Goal: Task Accomplishment & Management: Complete application form

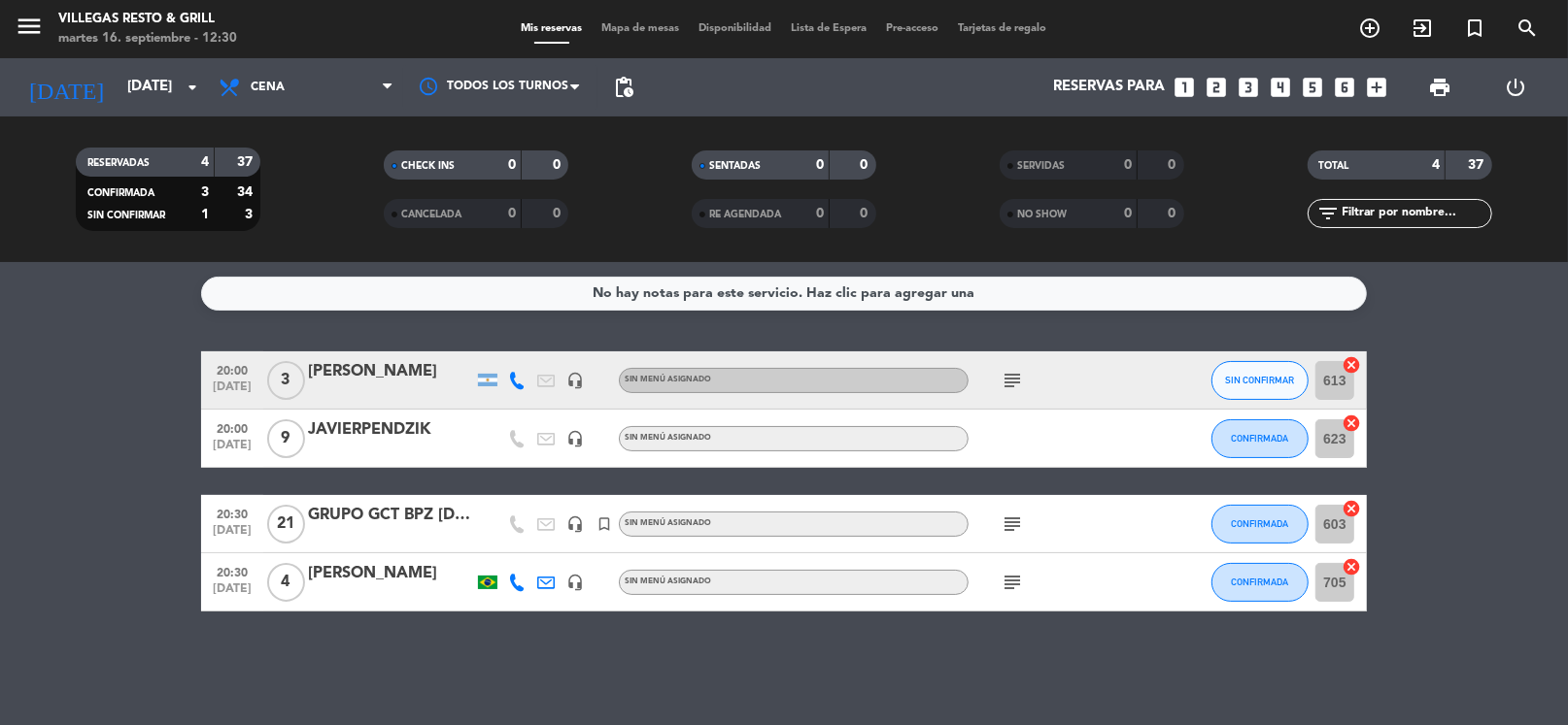
click at [1120, 321] on div "No hay notas para este servicio. Haz clic para agregar una 20:00 [DATE] 3 [PERS…" at bounding box center [784, 493] width 1568 height 463
click at [290, 72] on span "Cena" at bounding box center [306, 87] width 195 height 43
click at [137, 96] on input "[DATE]" at bounding box center [211, 86] width 190 height 37
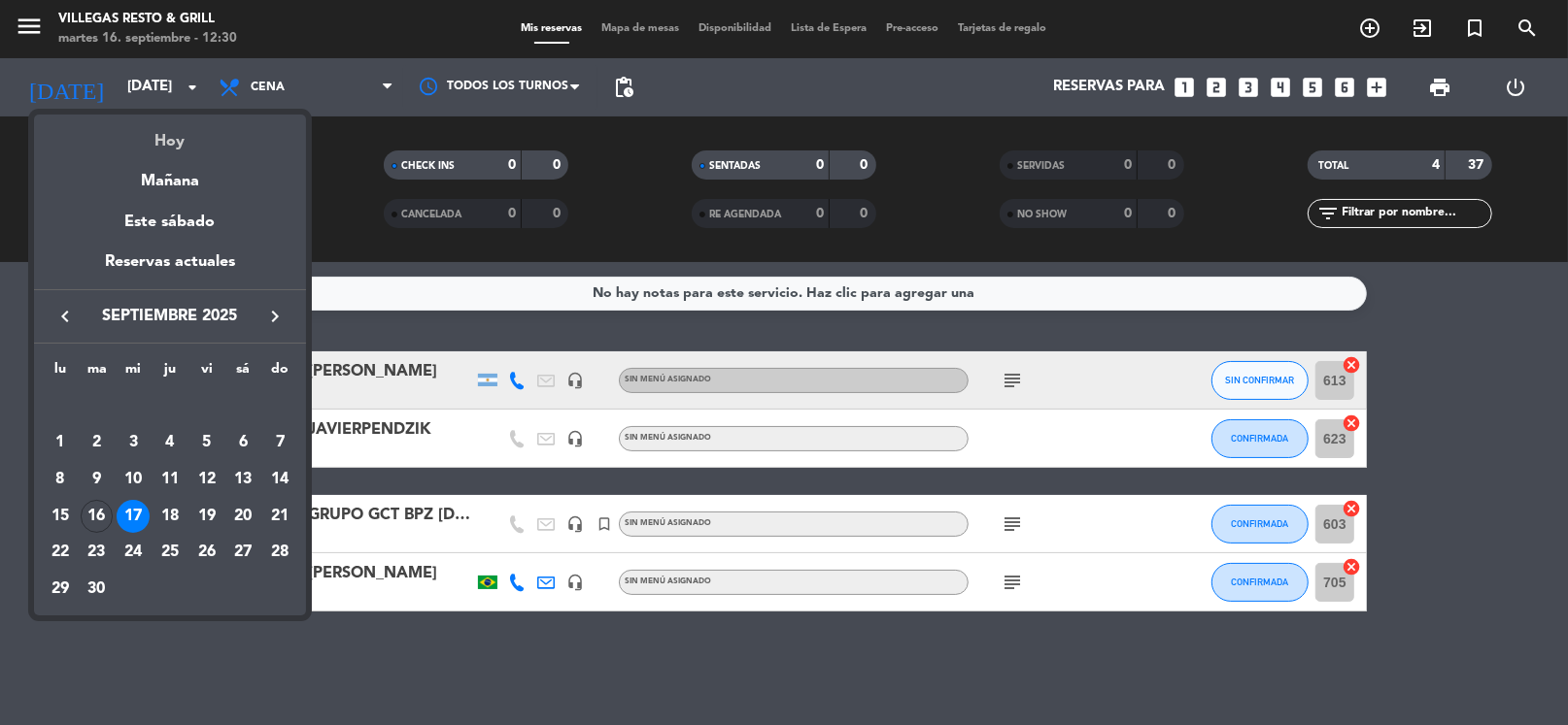
click at [164, 143] on div "Hoy" at bounding box center [170, 134] width 272 height 40
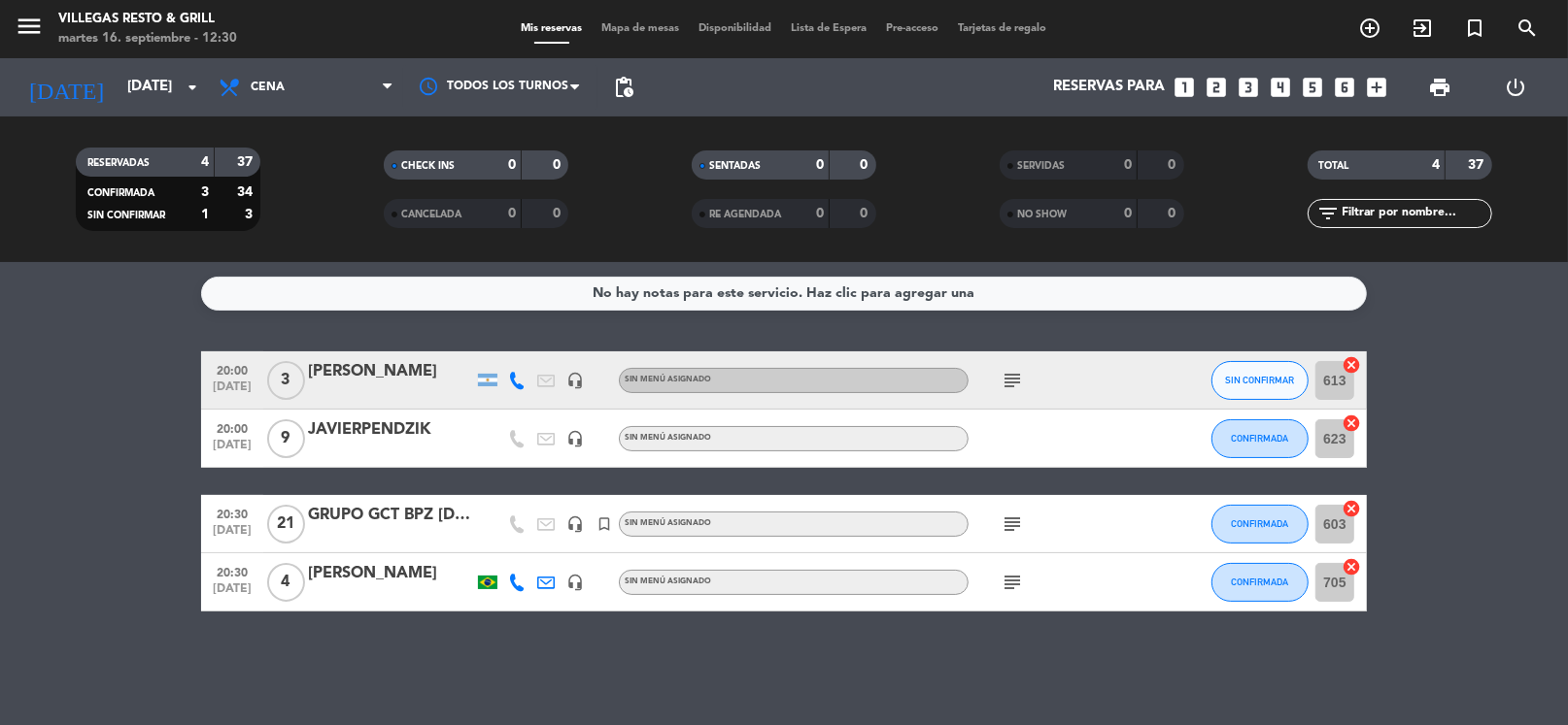
type input "[DATE]"
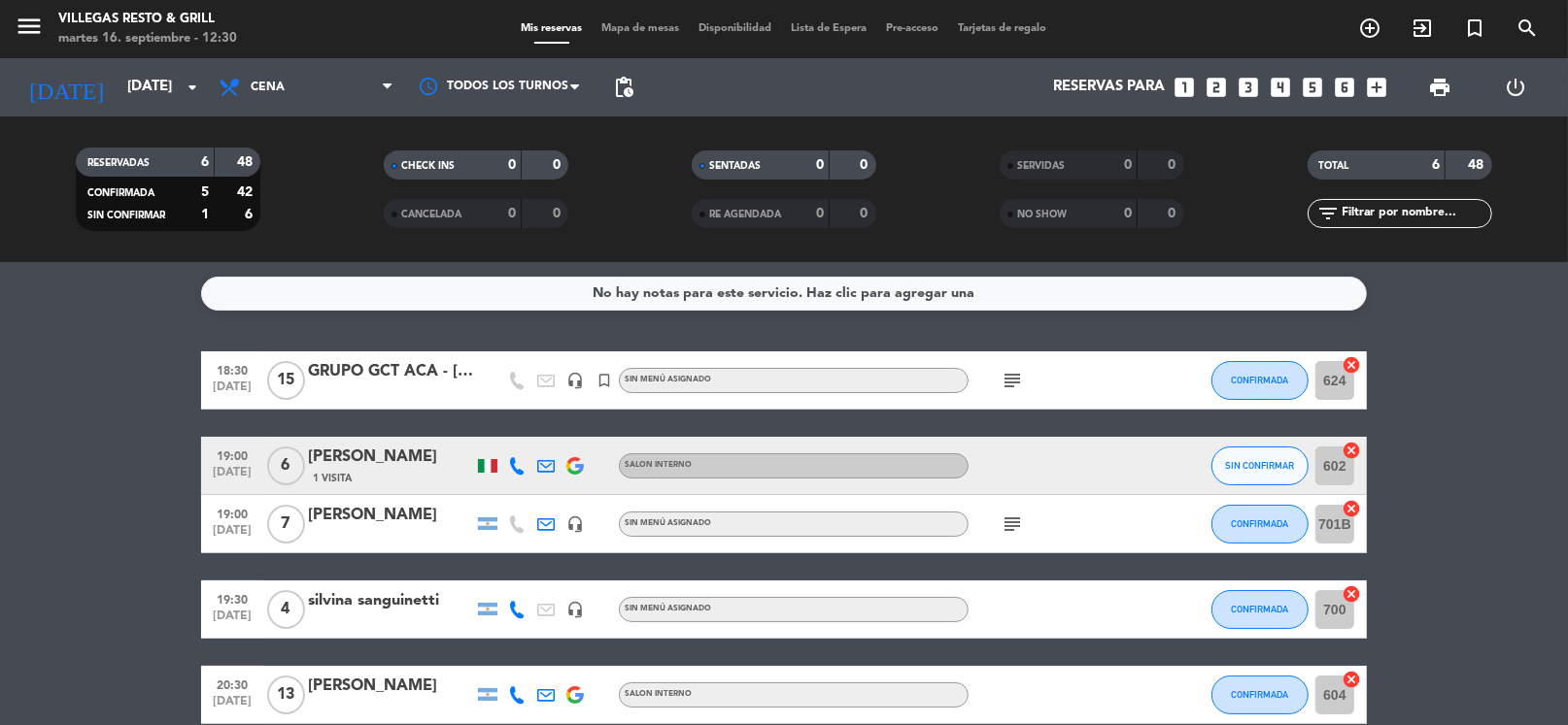
scroll to position [96, 0]
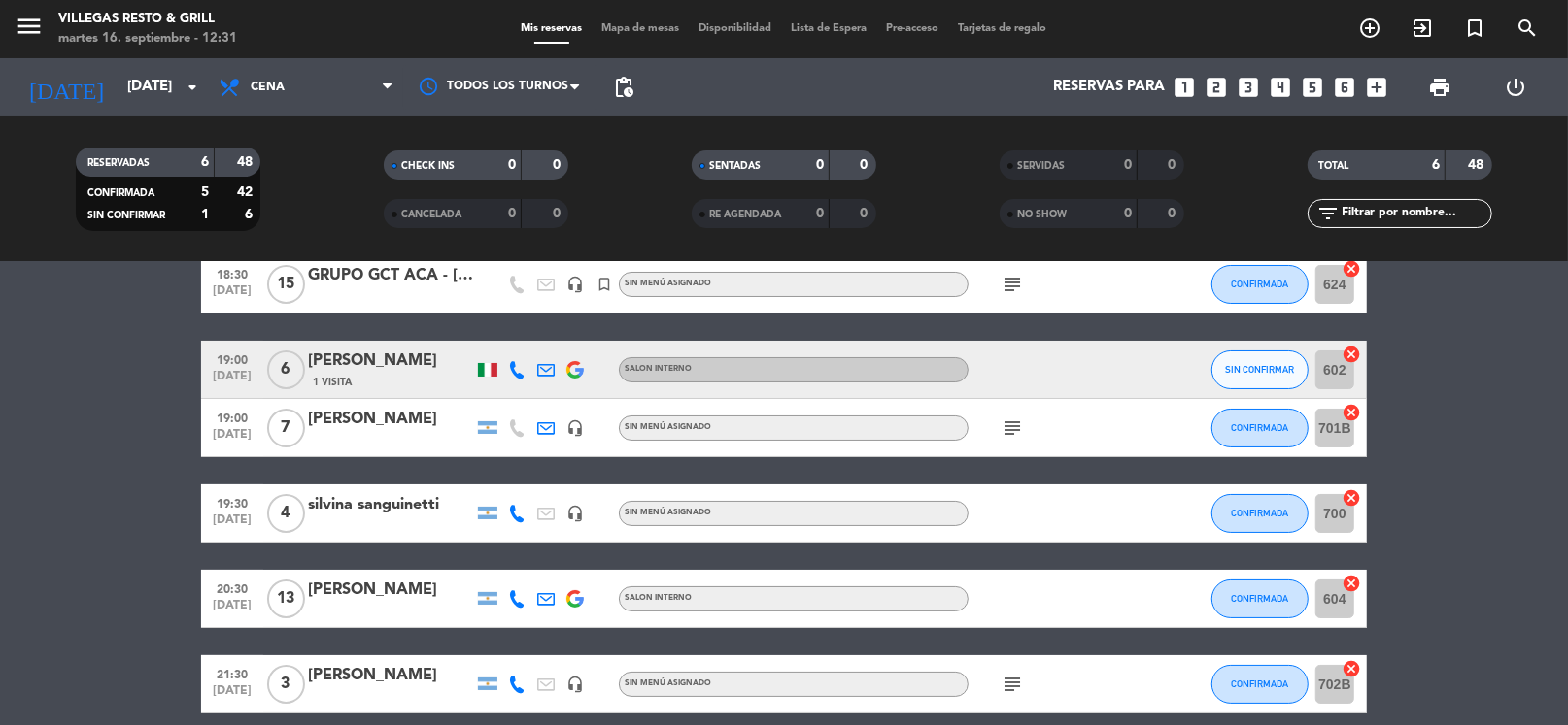
click at [357, 521] on div at bounding box center [390, 527] width 165 height 16
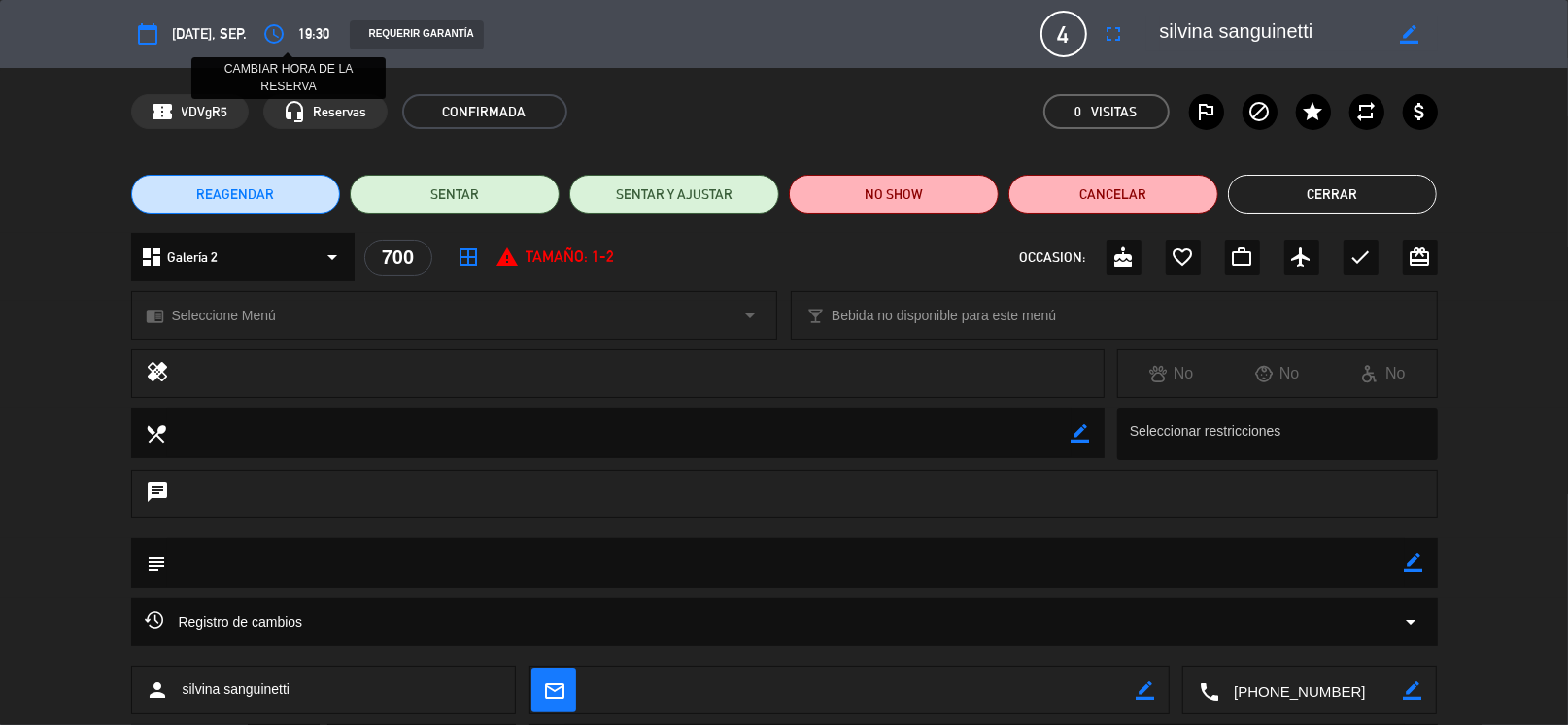
drag, startPoint x: 280, startPoint y: 31, endPoint x: 278, endPoint y: 5, distance: 26.1
click at [279, 31] on icon "access_time" at bounding box center [274, 34] width 23 height 23
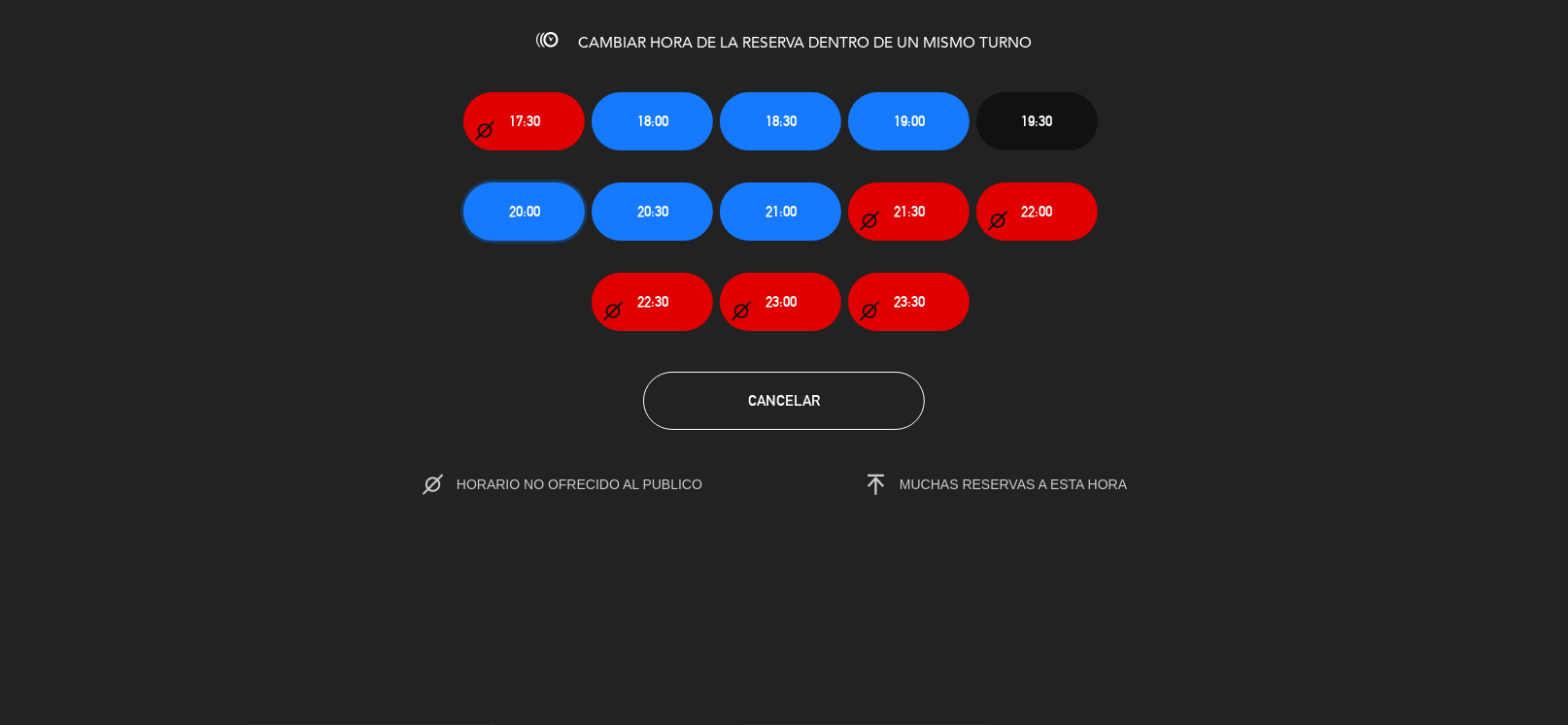
click at [541, 216] on button "20:00" at bounding box center [524, 211] width 121 height 59
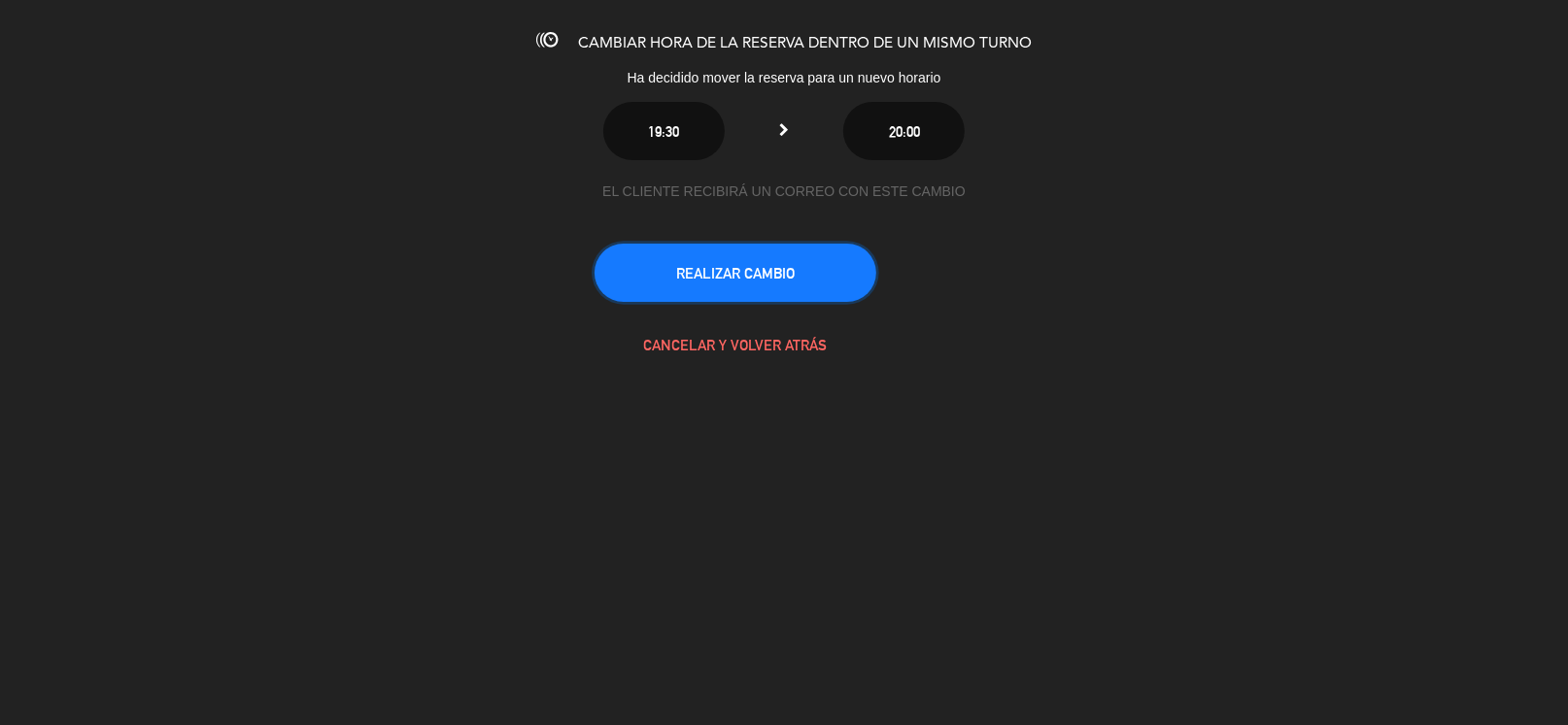
click at [744, 280] on button "REALIZAR CAMBIO" at bounding box center [735, 273] width 282 height 59
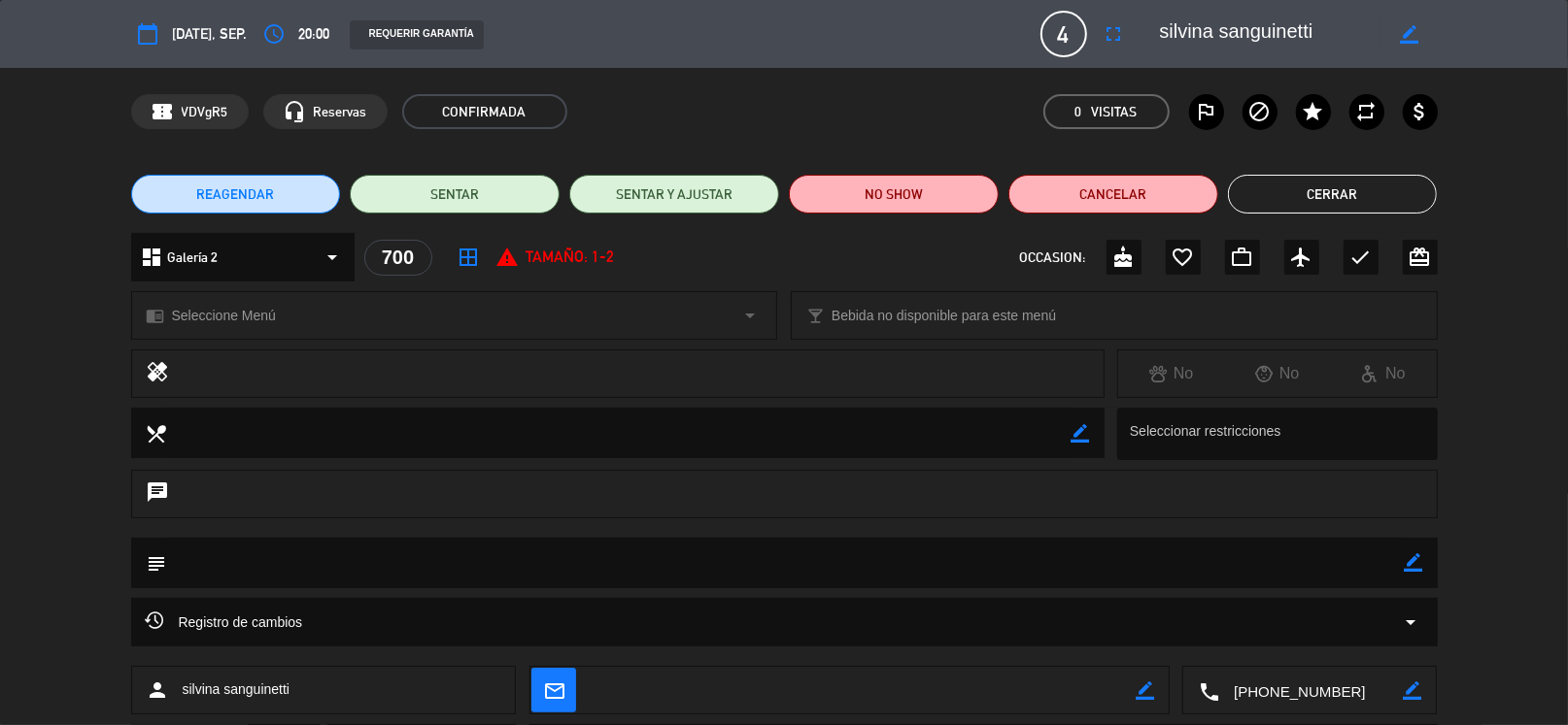
click at [1278, 180] on button "Cerrar" at bounding box center [1332, 193] width 209 height 39
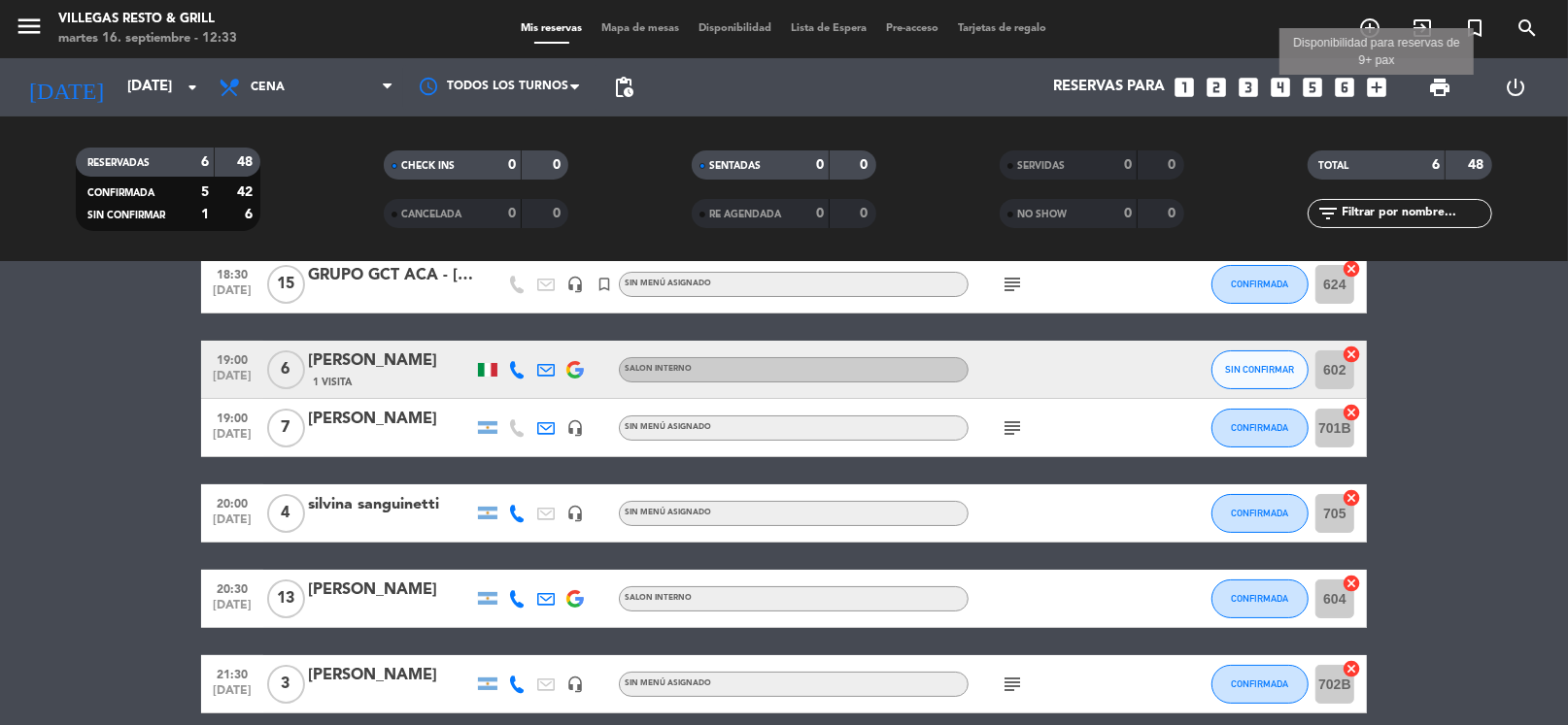
click at [1390, 80] on div "Reservas para looks_one looks_two looks_3 looks_4 looks_5 looks_6 add_box Dispo…" at bounding box center [1019, 87] width 753 height 59
click at [1378, 84] on icon "add_box" at bounding box center [1375, 86] width 25 height 25
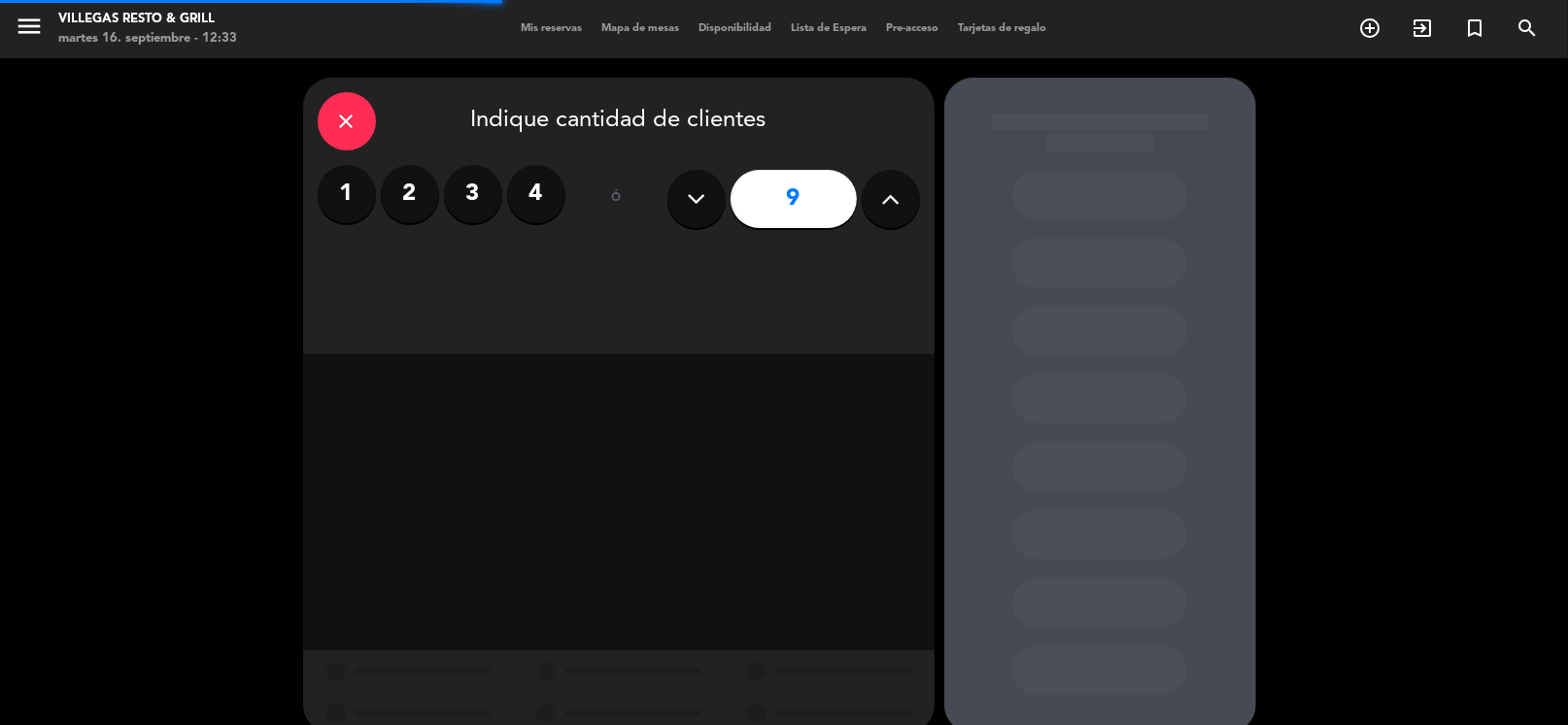
click at [678, 201] on button at bounding box center [696, 198] width 59 height 59
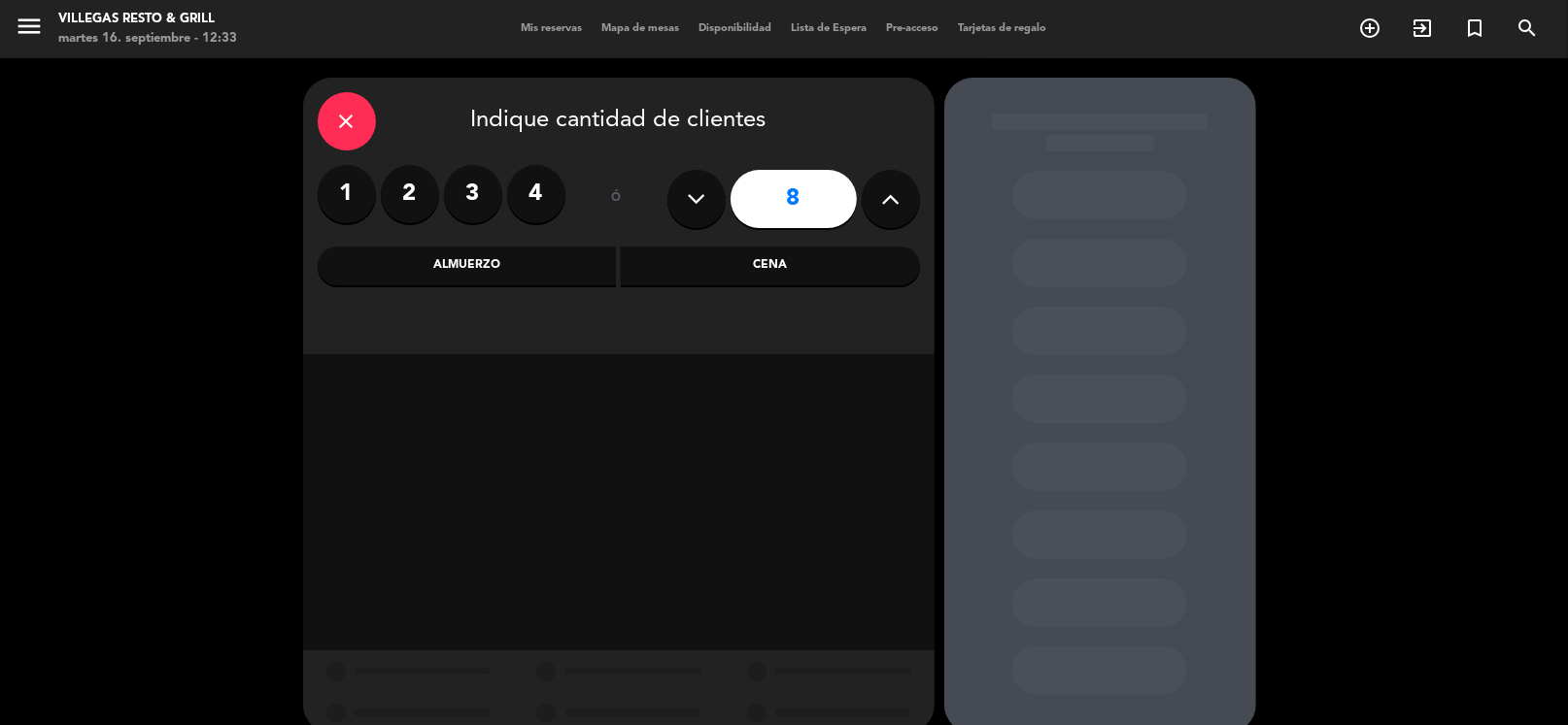
click at [678, 201] on button at bounding box center [696, 198] width 59 height 59
type input "7"
click at [464, 285] on div "Almuerzo" at bounding box center [466, 266] width 299 height 39
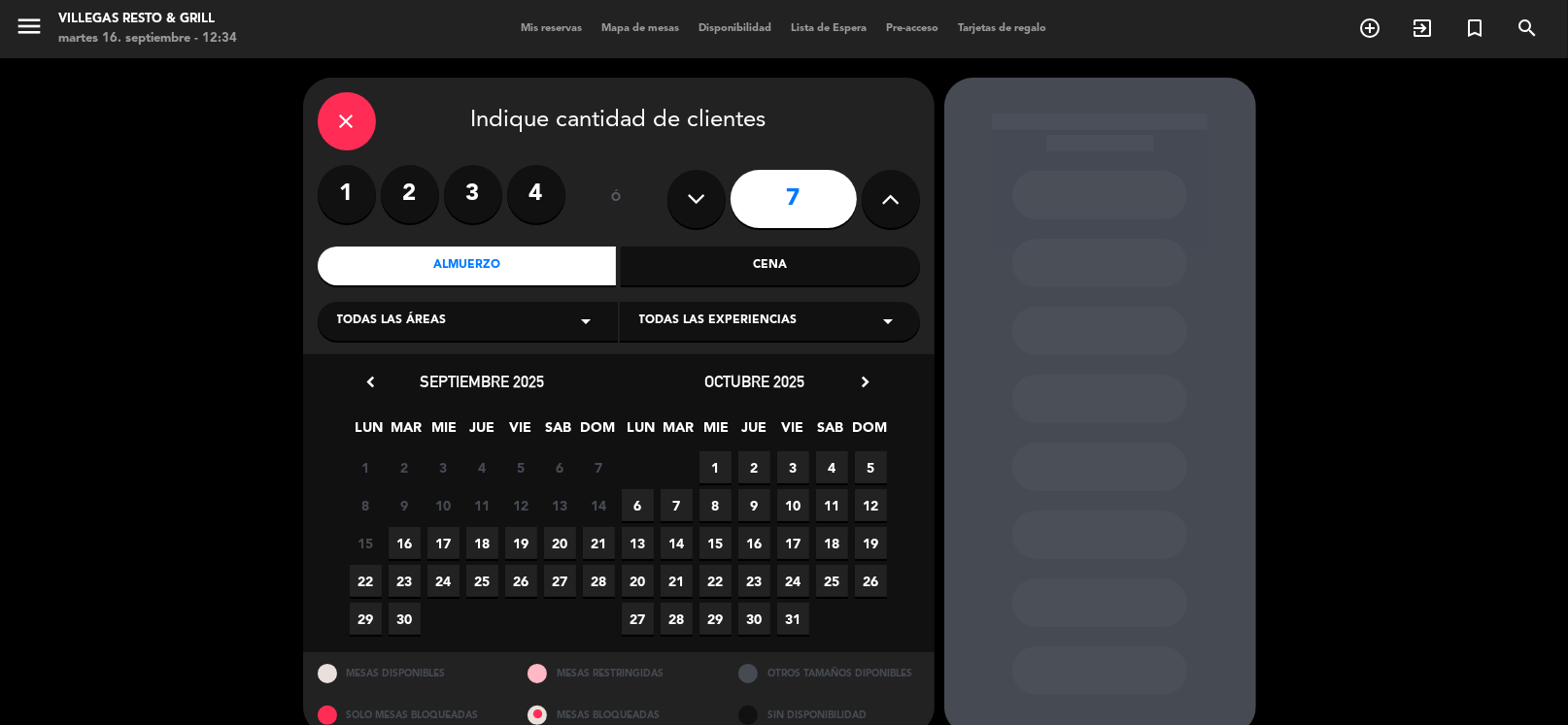
click at [404, 531] on span "16" at bounding box center [404, 543] width 32 height 32
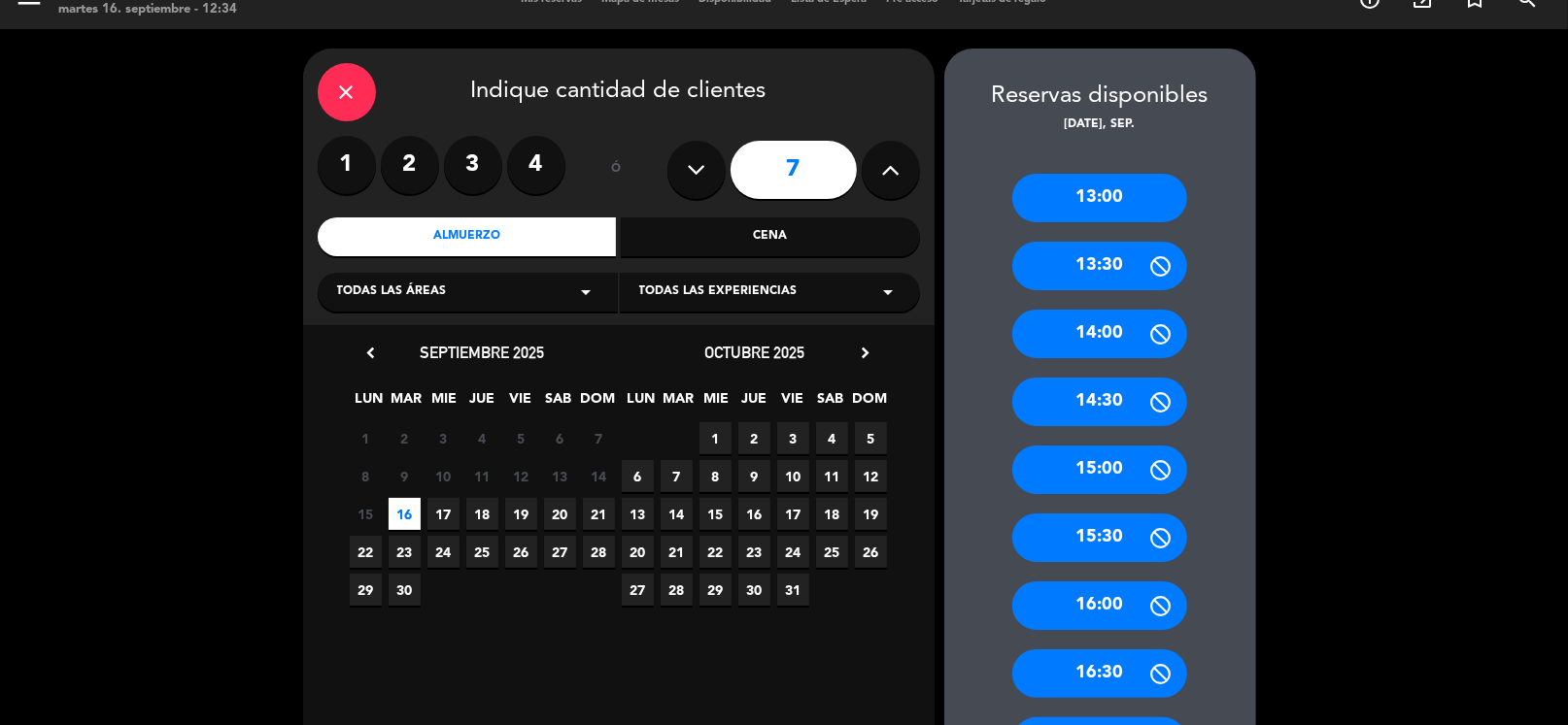
click at [1084, 214] on div "13:00" at bounding box center [1100, 197] width 175 height 49
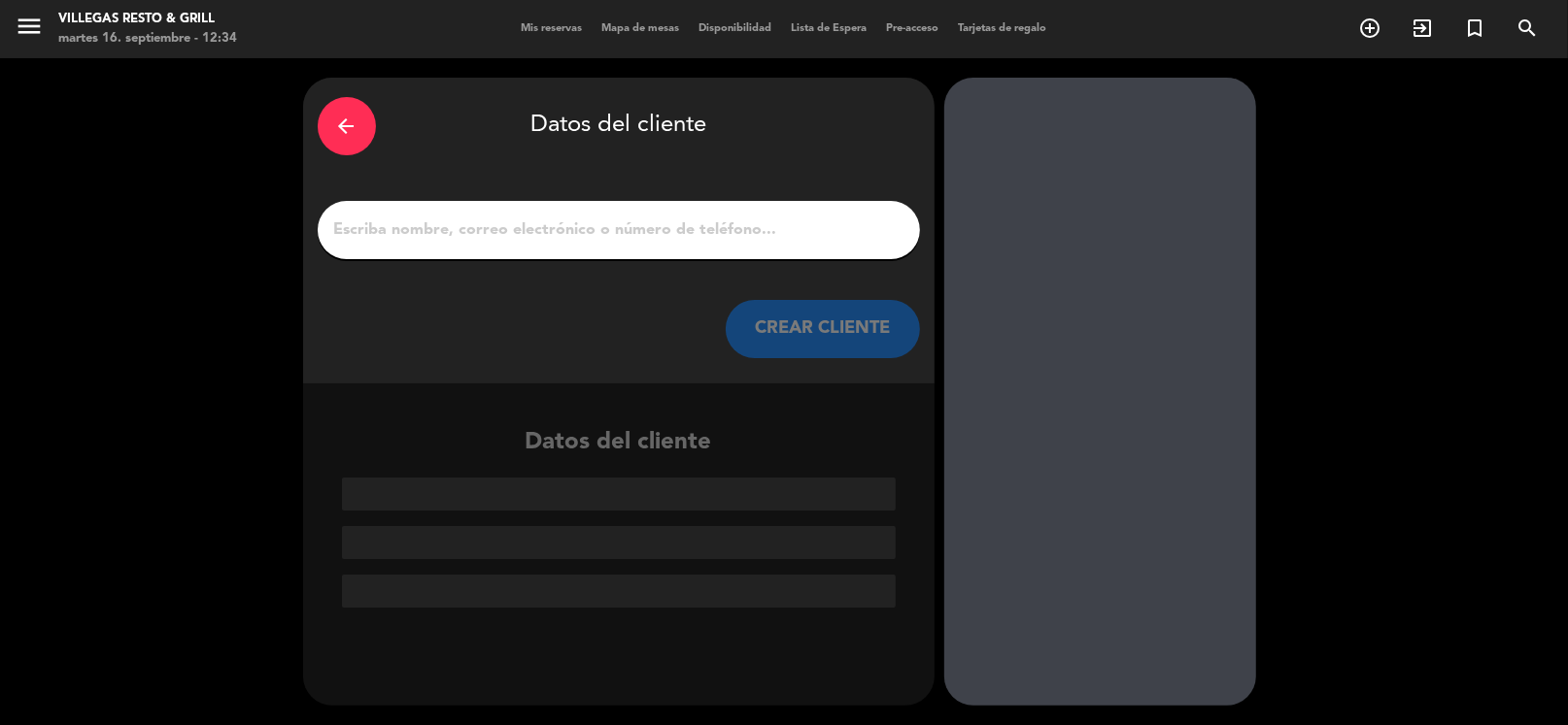
click at [496, 224] on input "1" at bounding box center [618, 229] width 573 height 27
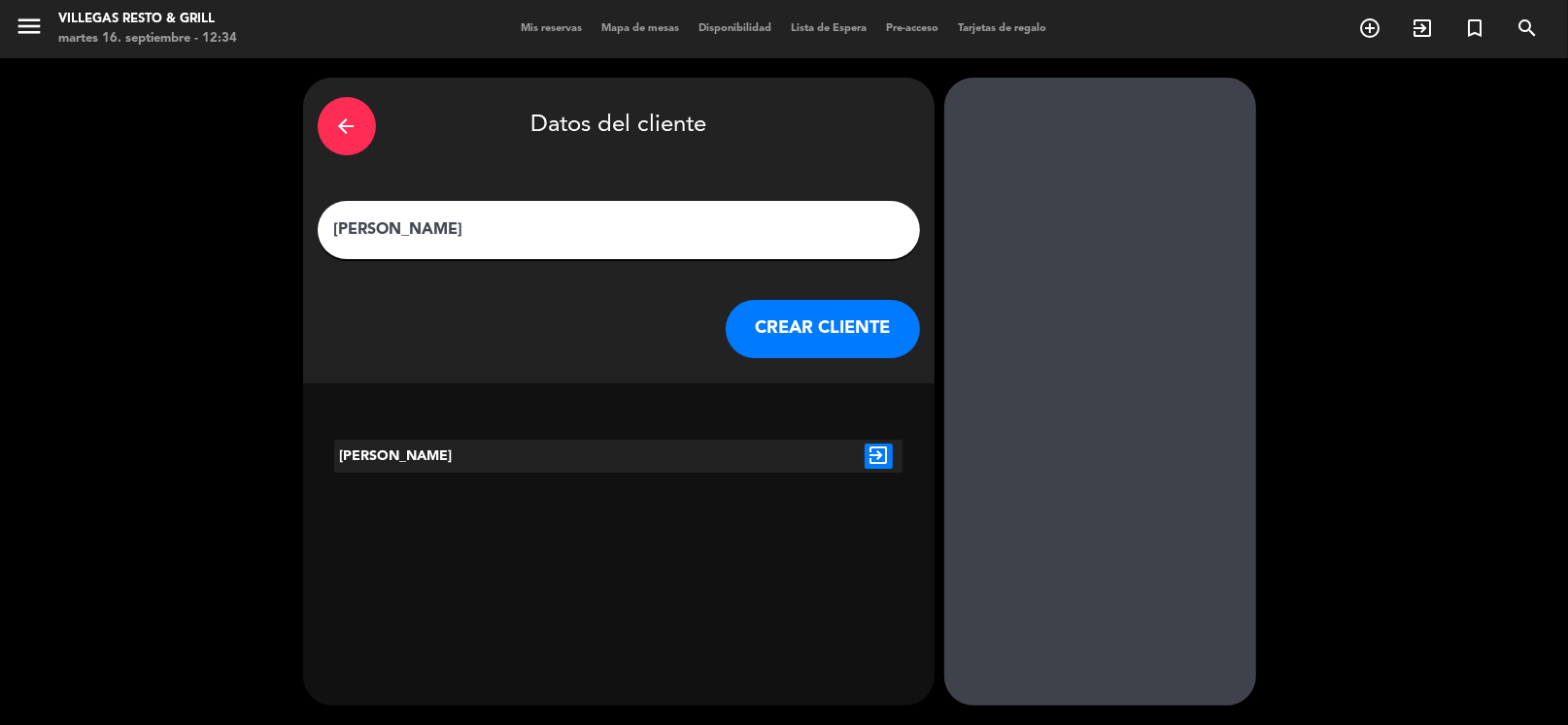
type input "[PERSON_NAME]"
click at [825, 331] on button "CREAR CLIENTE" at bounding box center [823, 328] width 195 height 59
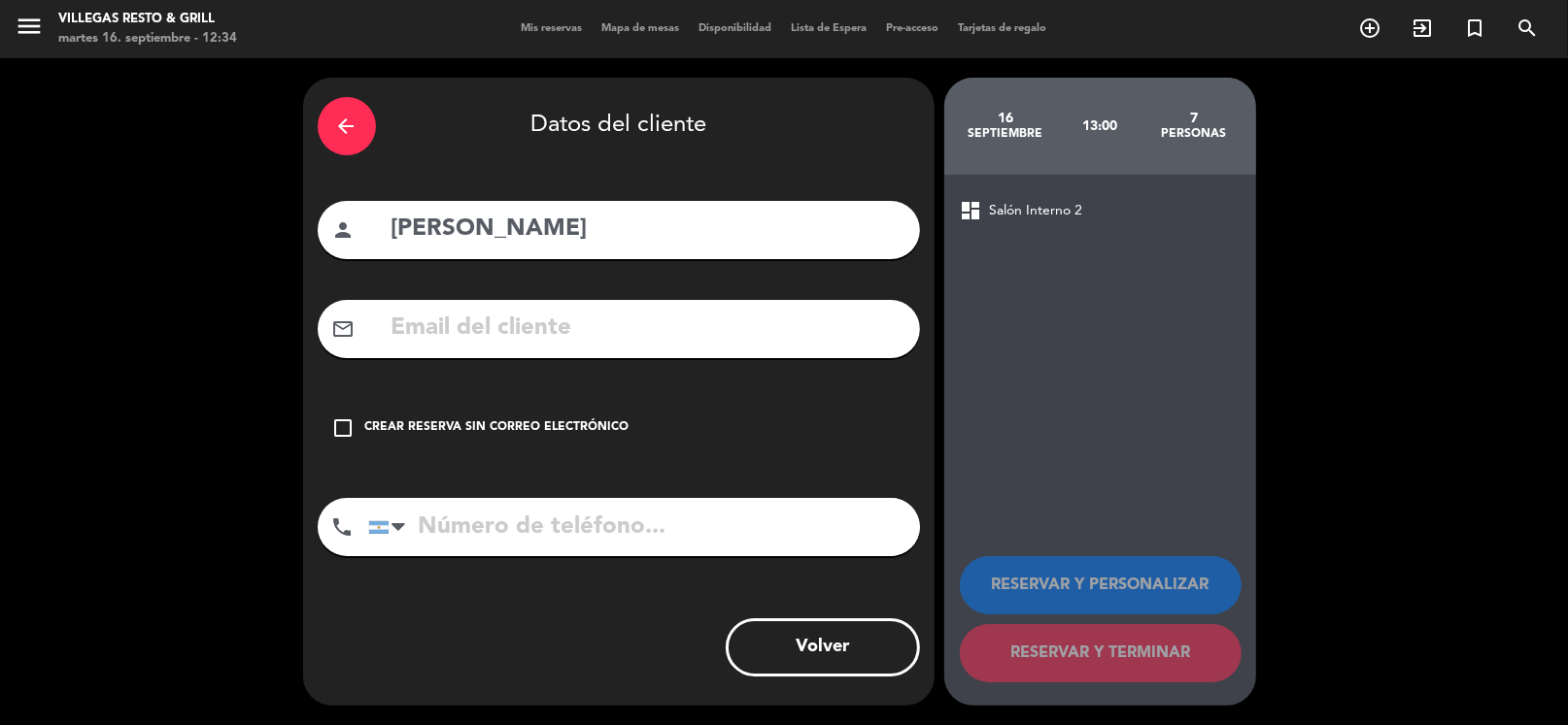
click at [493, 513] on input "tel" at bounding box center [644, 527] width 552 height 59
type input "1168301769"
drag, startPoint x: 331, startPoint y: 405, endPoint x: 351, endPoint y: 419, distance: 24.4
click at [332, 406] on div "check_box_outline_blank Crear reserva sin correo electrónico" at bounding box center [618, 427] width 602 height 59
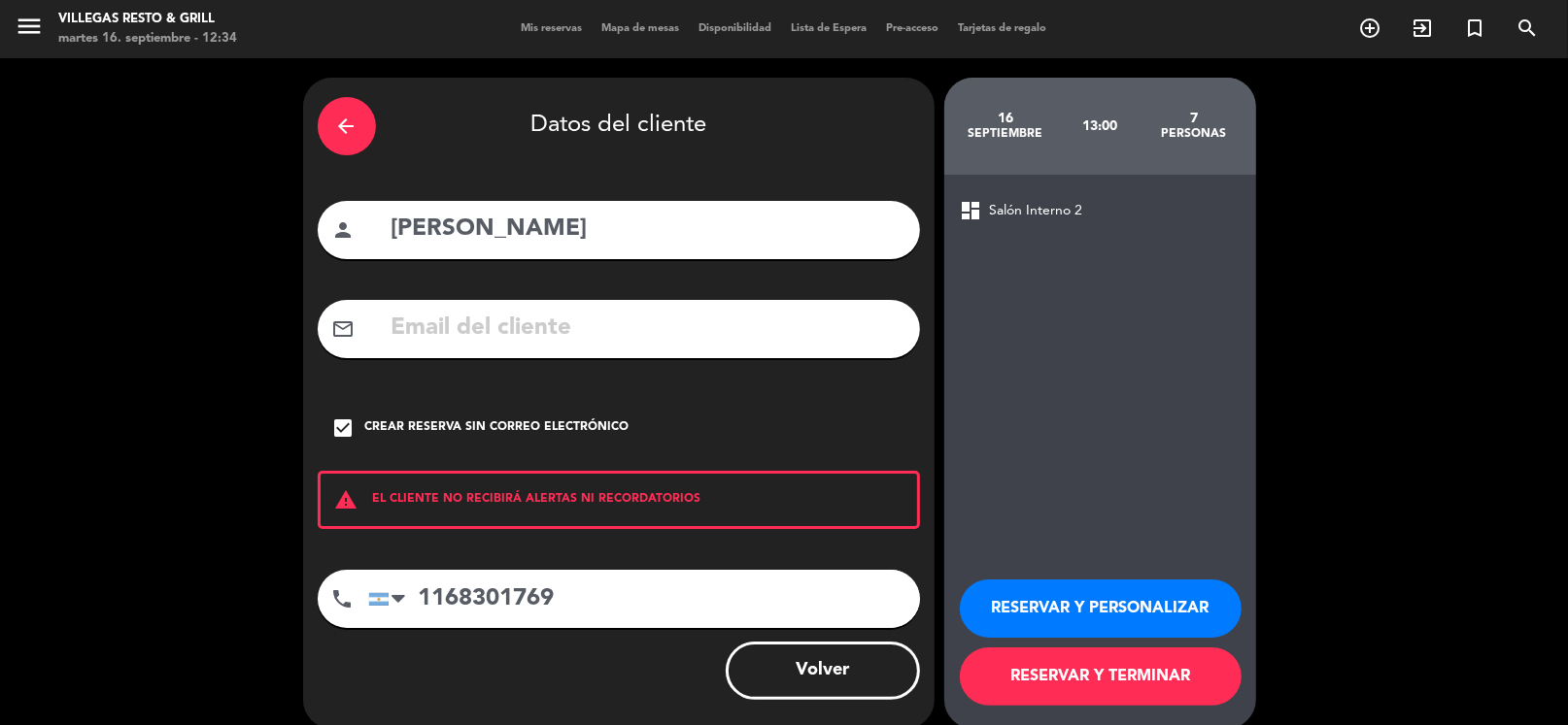
click at [1164, 598] on button "RESERVAR Y PERSONALIZAR" at bounding box center [1101, 608] width 282 height 59
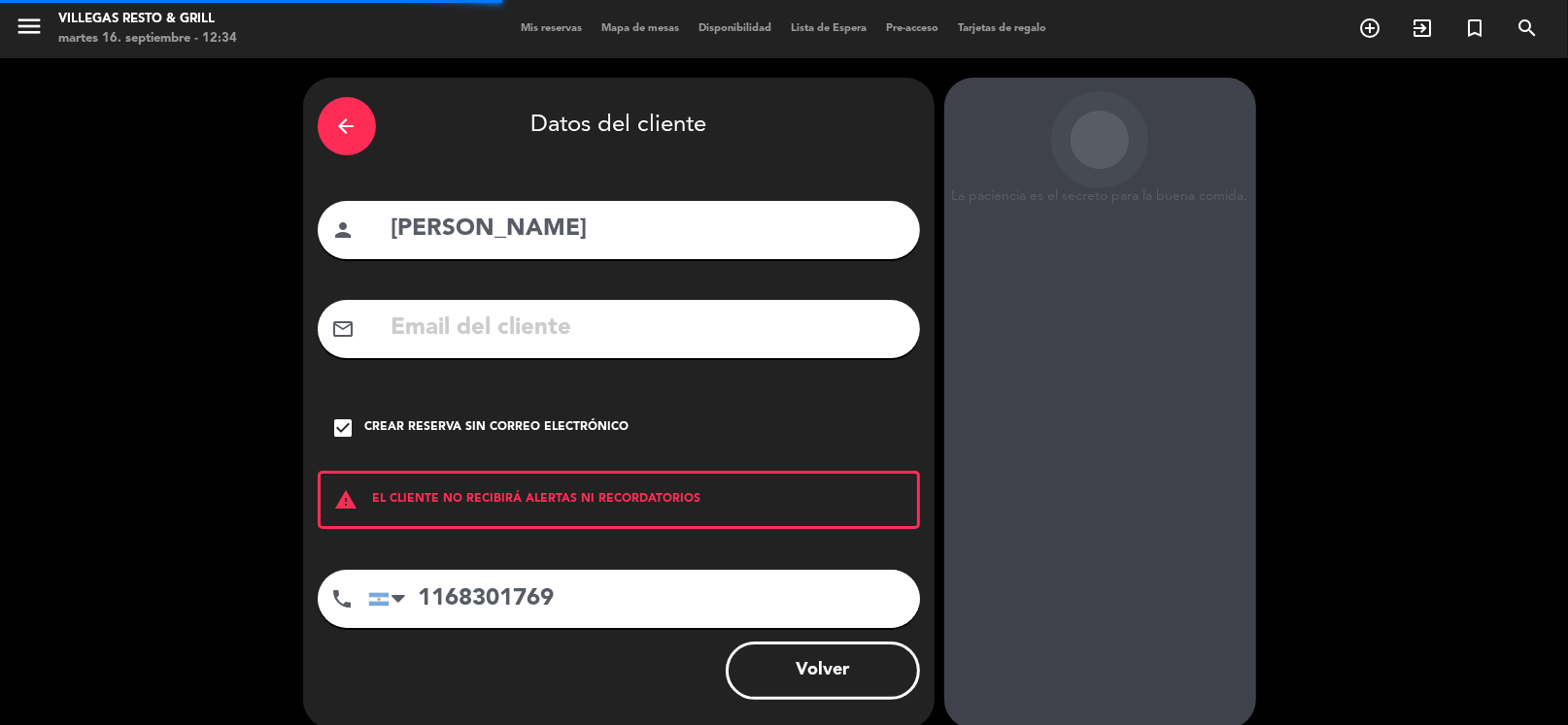
scroll to position [51, 0]
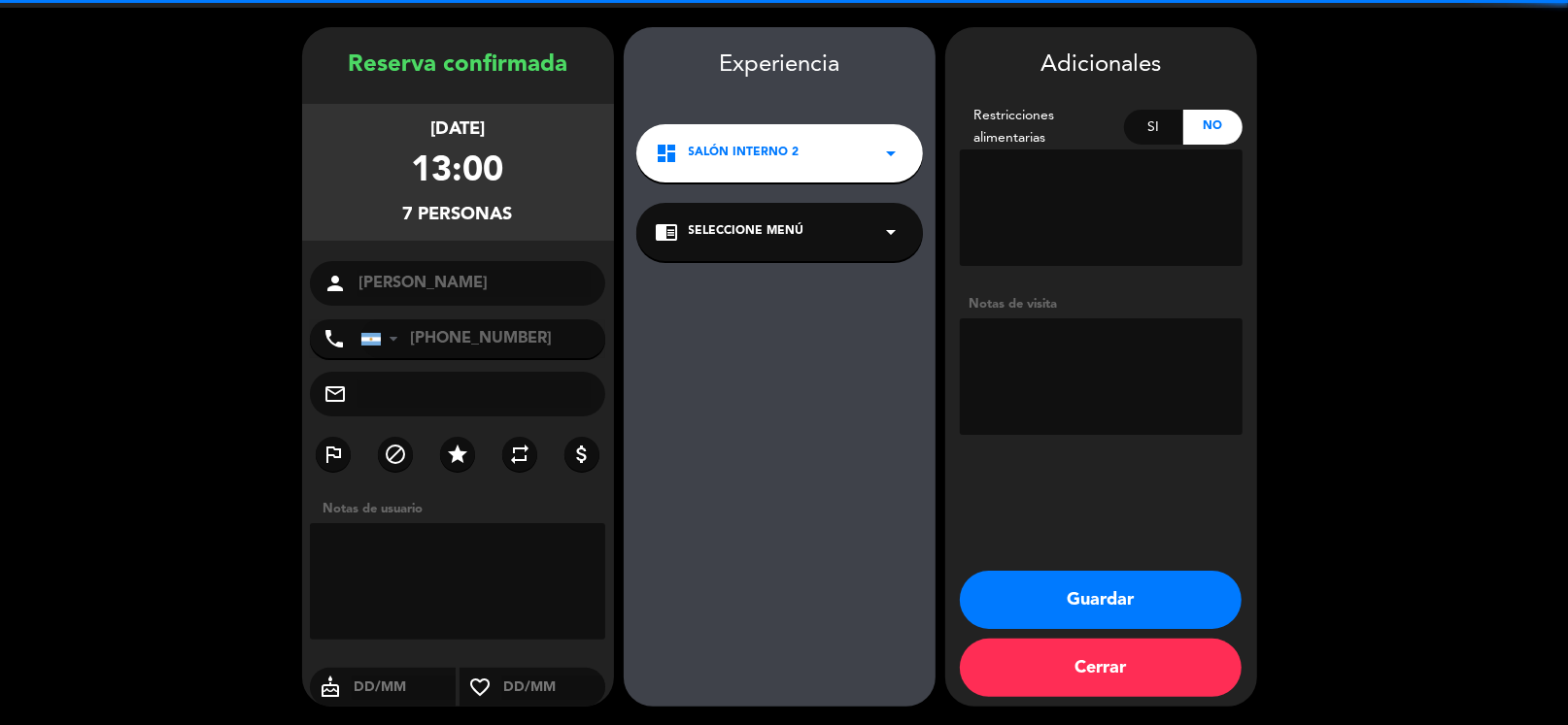
click at [1089, 377] on textarea at bounding box center [1101, 376] width 283 height 116
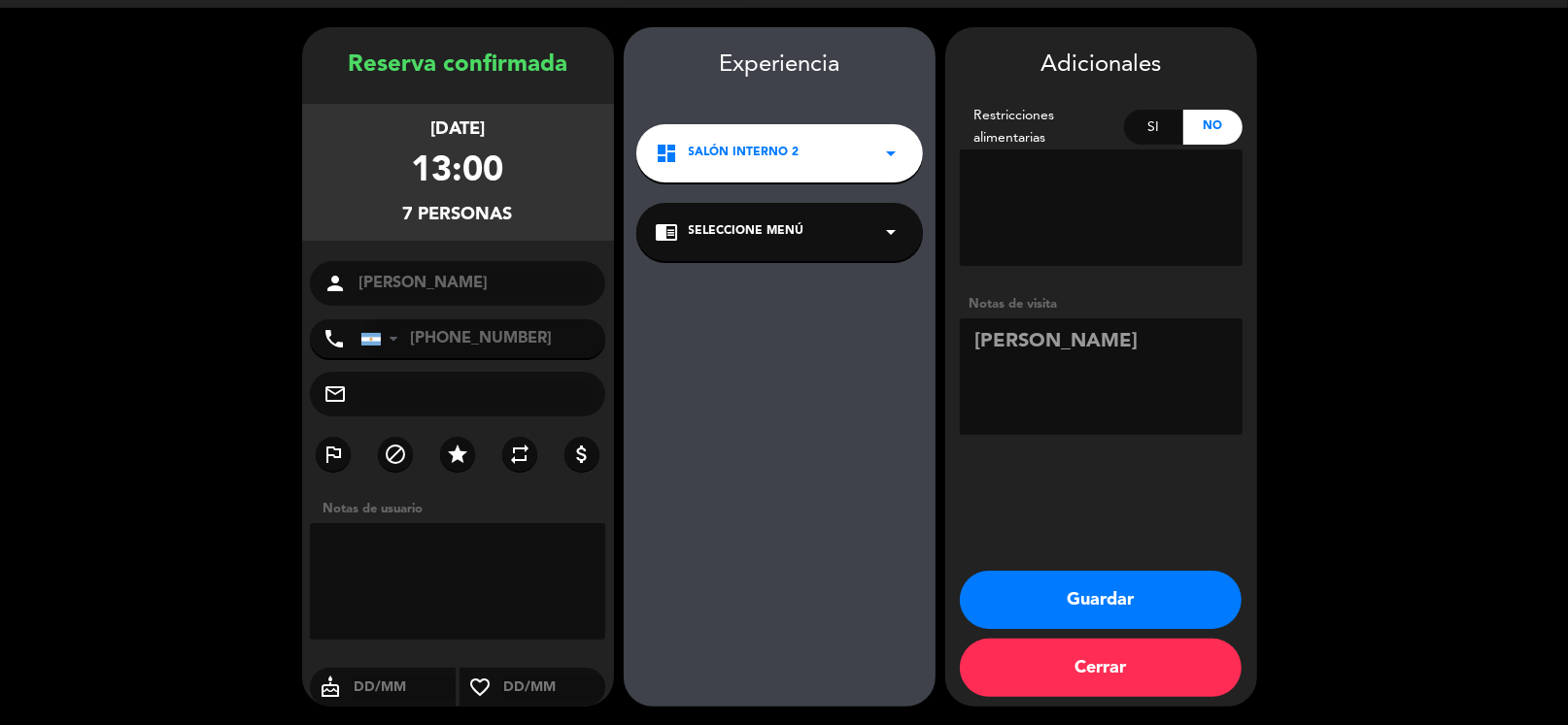
type textarea "[PERSON_NAME]"
click at [1137, 616] on button "Guardar" at bounding box center [1101, 600] width 282 height 59
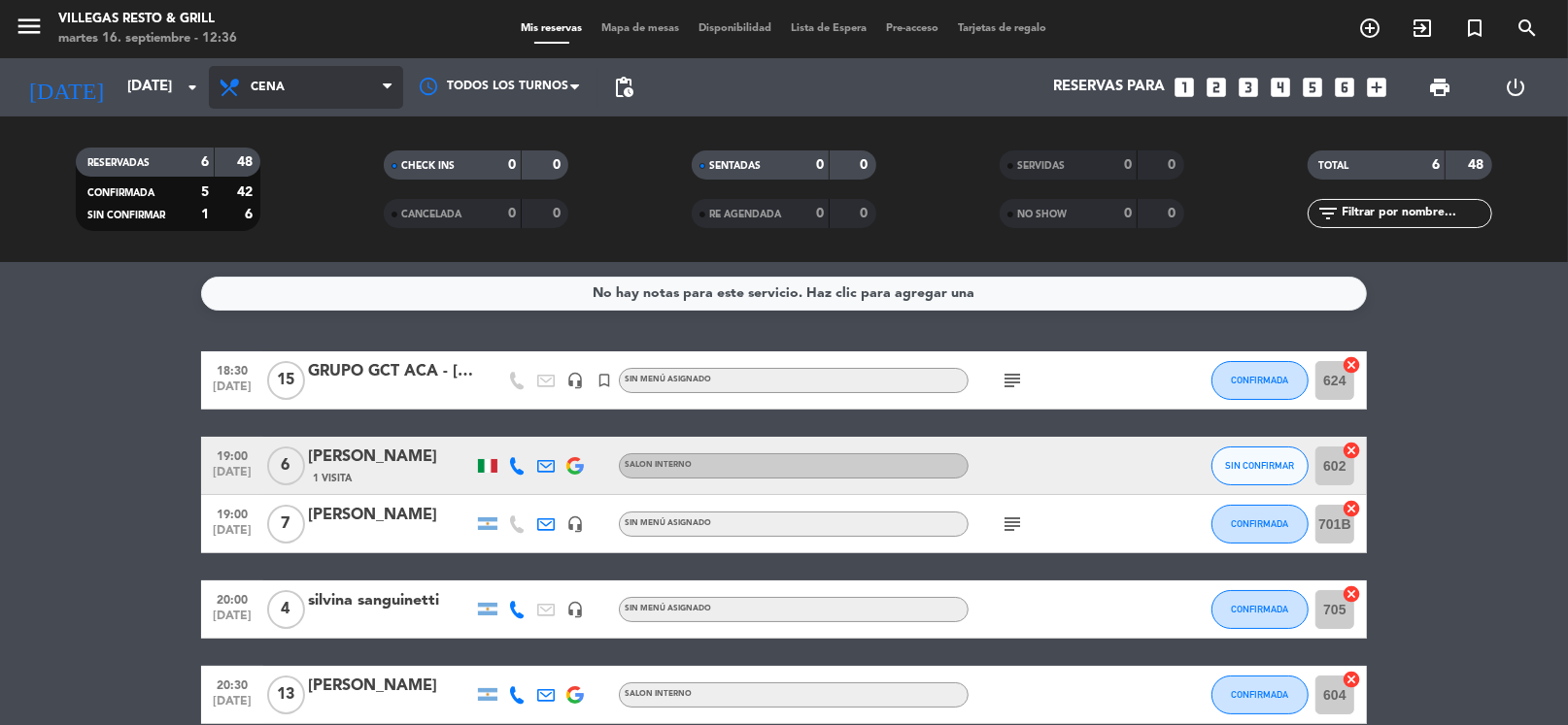
click at [297, 108] on span "Cena" at bounding box center [306, 87] width 195 height 43
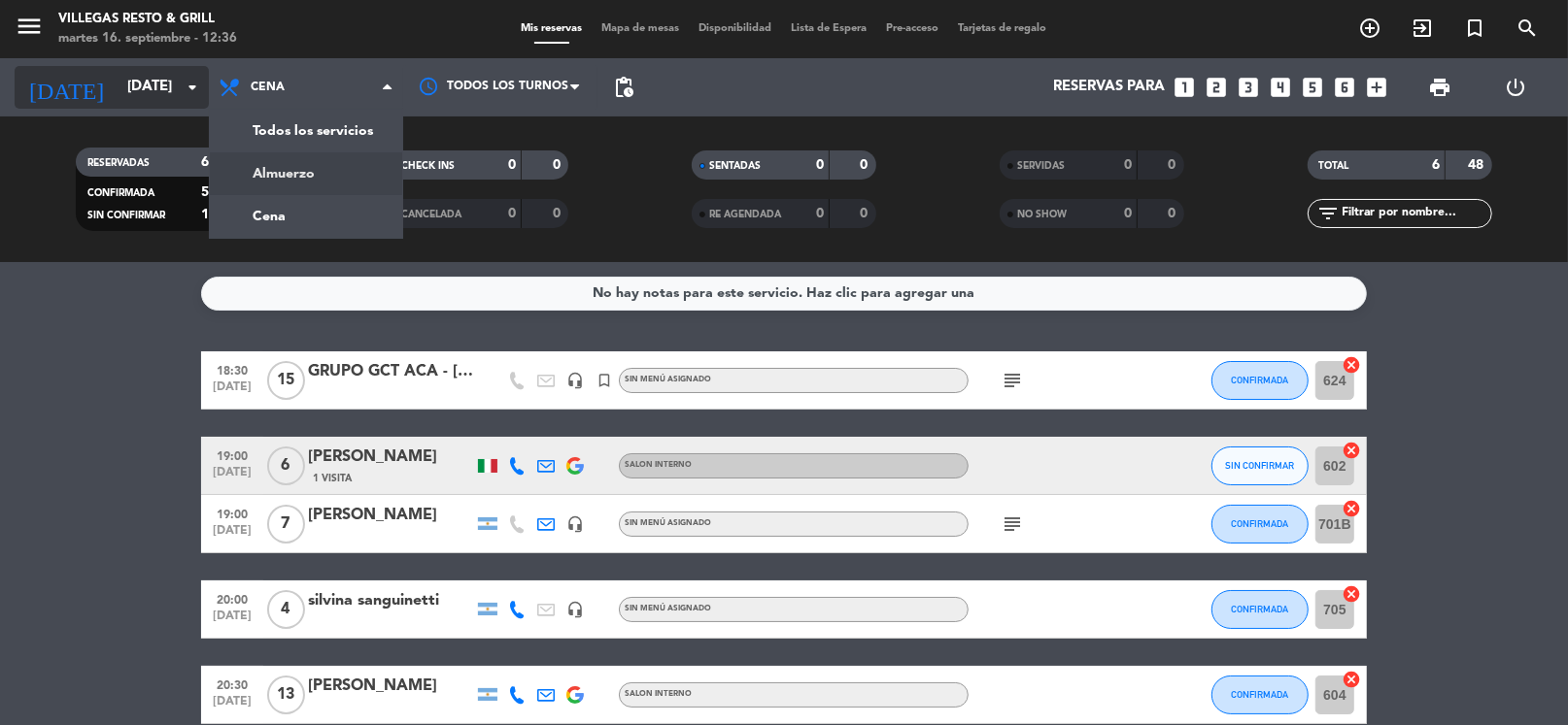
drag, startPoint x: 56, startPoint y: 45, endPoint x: 116, endPoint y: 106, distance: 85.6
click at [56, 46] on span "menu" at bounding box center [37, 30] width 44 height 46
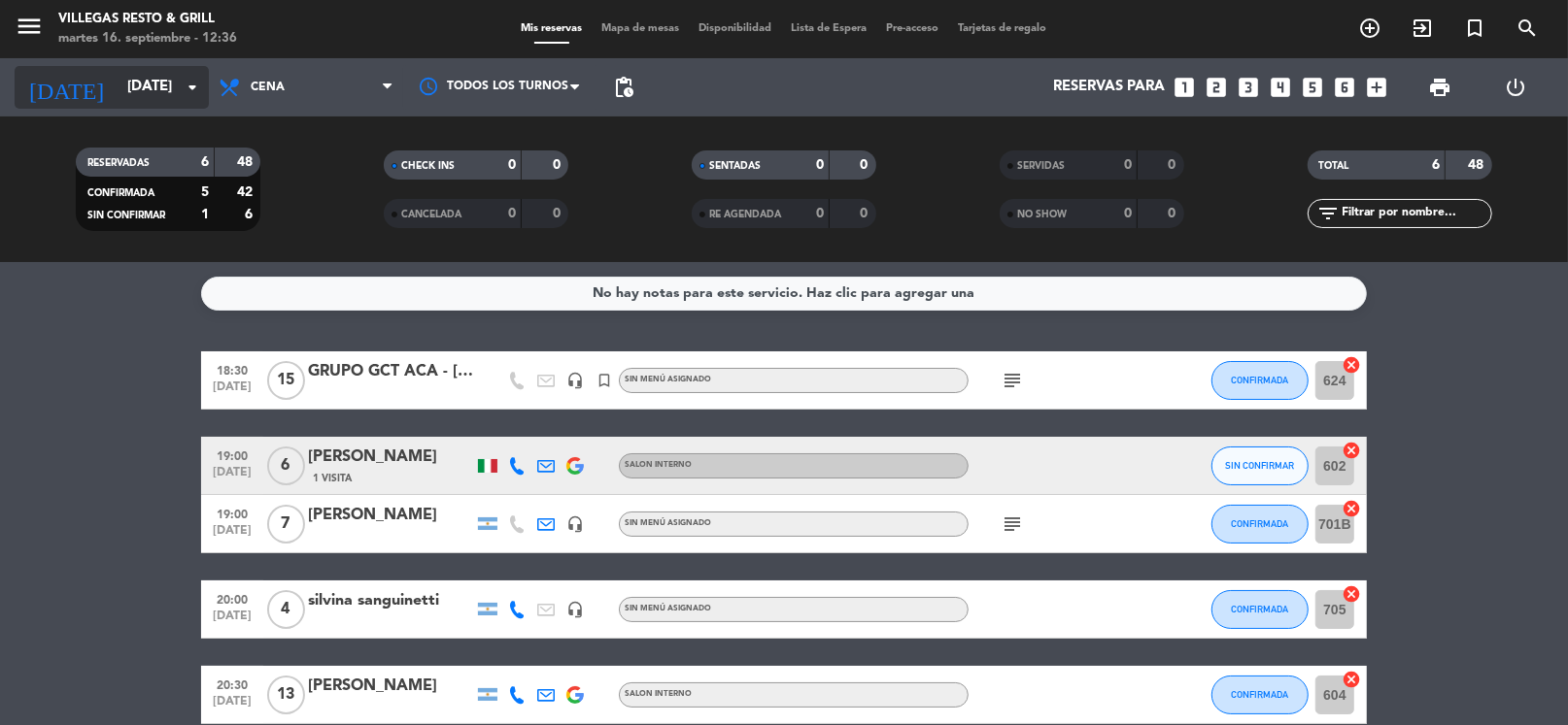
click at [120, 107] on div "[DATE] [DATE] arrow_drop_down" at bounding box center [112, 87] width 195 height 43
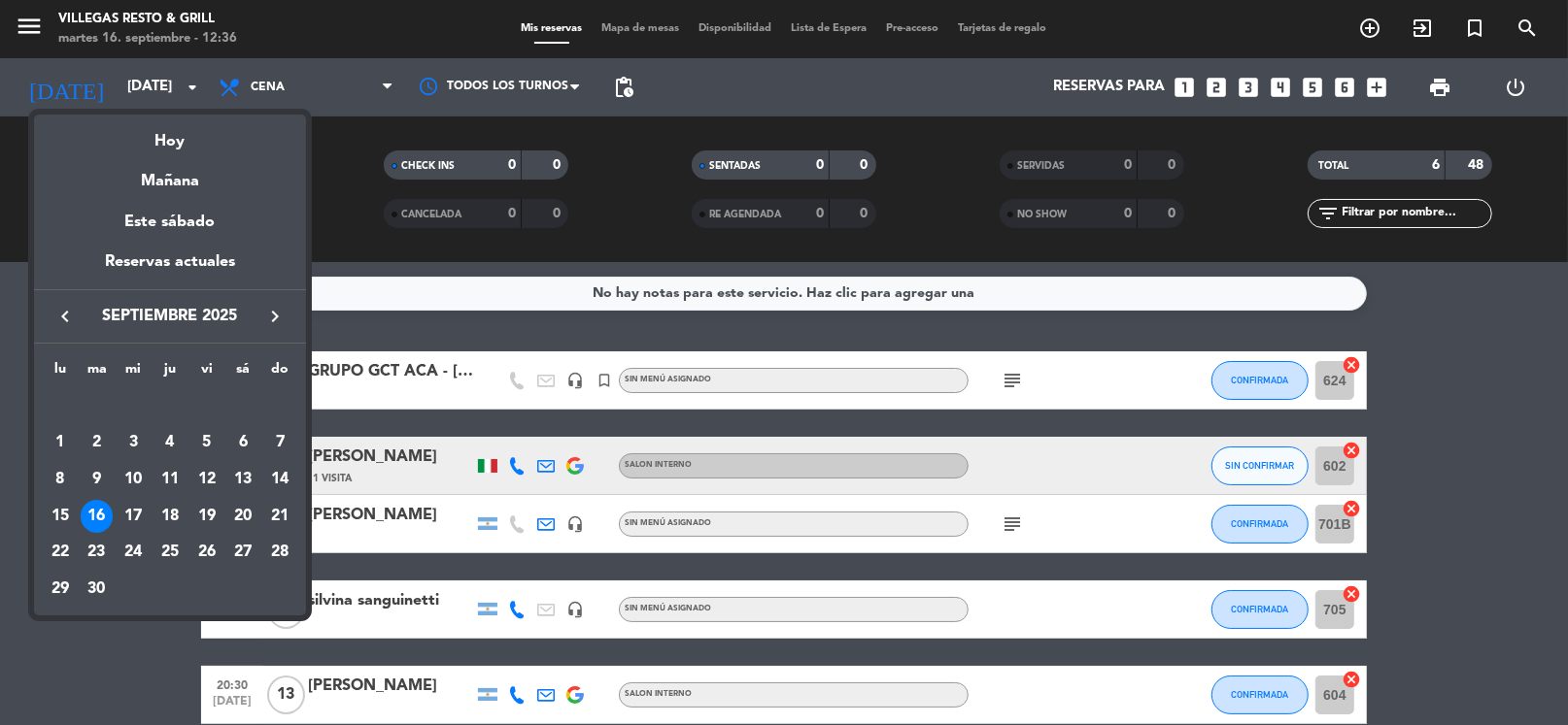
drag, startPoint x: 323, startPoint y: 143, endPoint x: 401, endPoint y: 251, distance: 133.2
click at [323, 146] on div at bounding box center [784, 362] width 1568 height 725
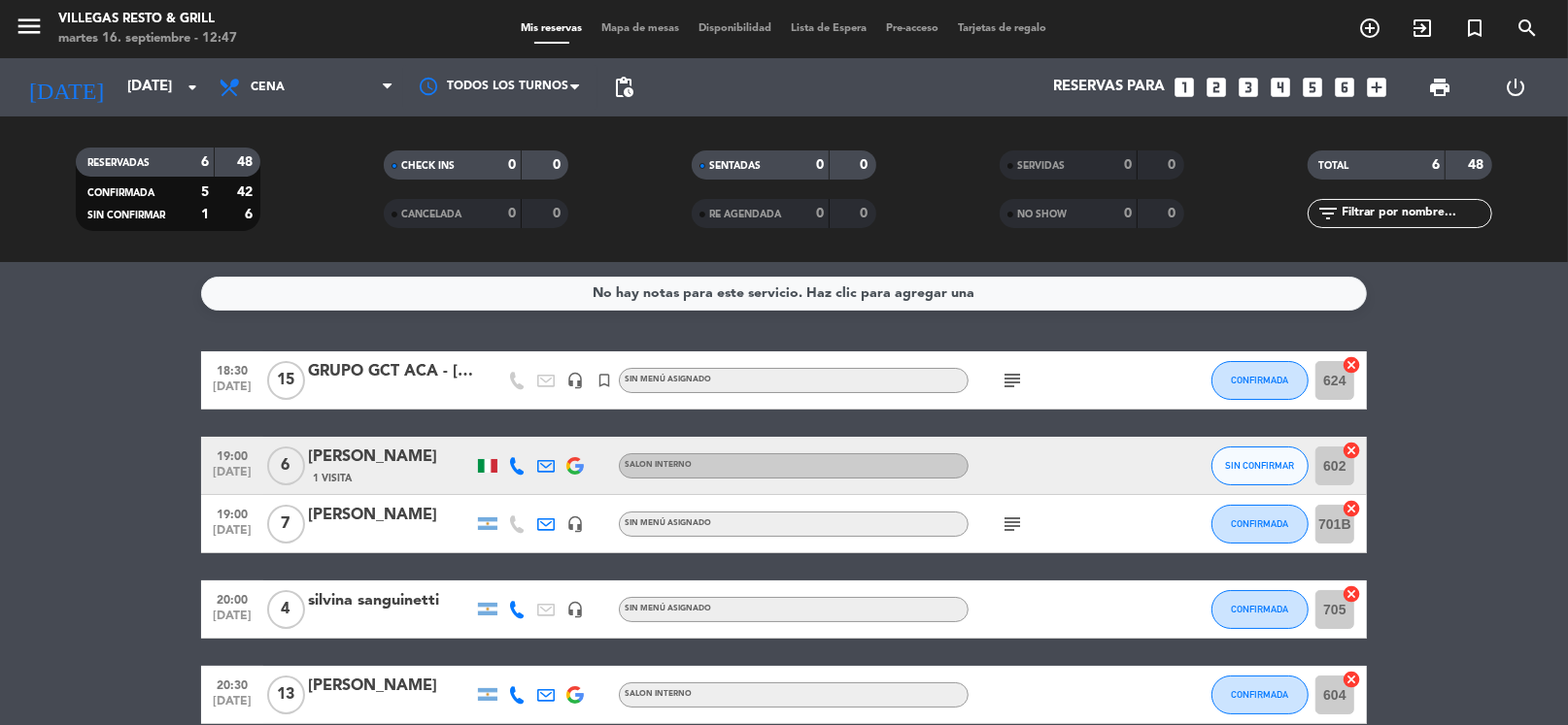
scroll to position [181, 0]
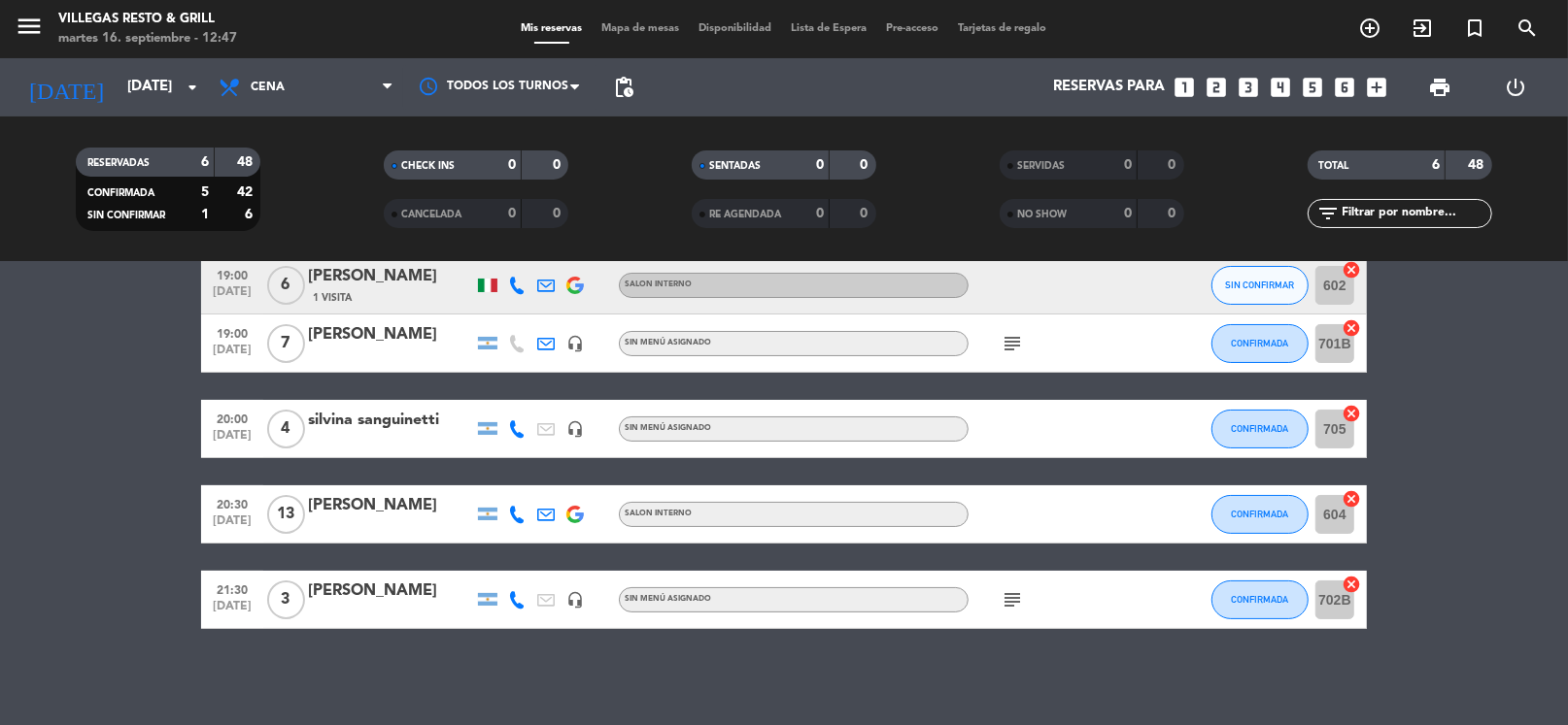
click at [1313, 89] on icon "looks_5" at bounding box center [1312, 86] width 25 height 25
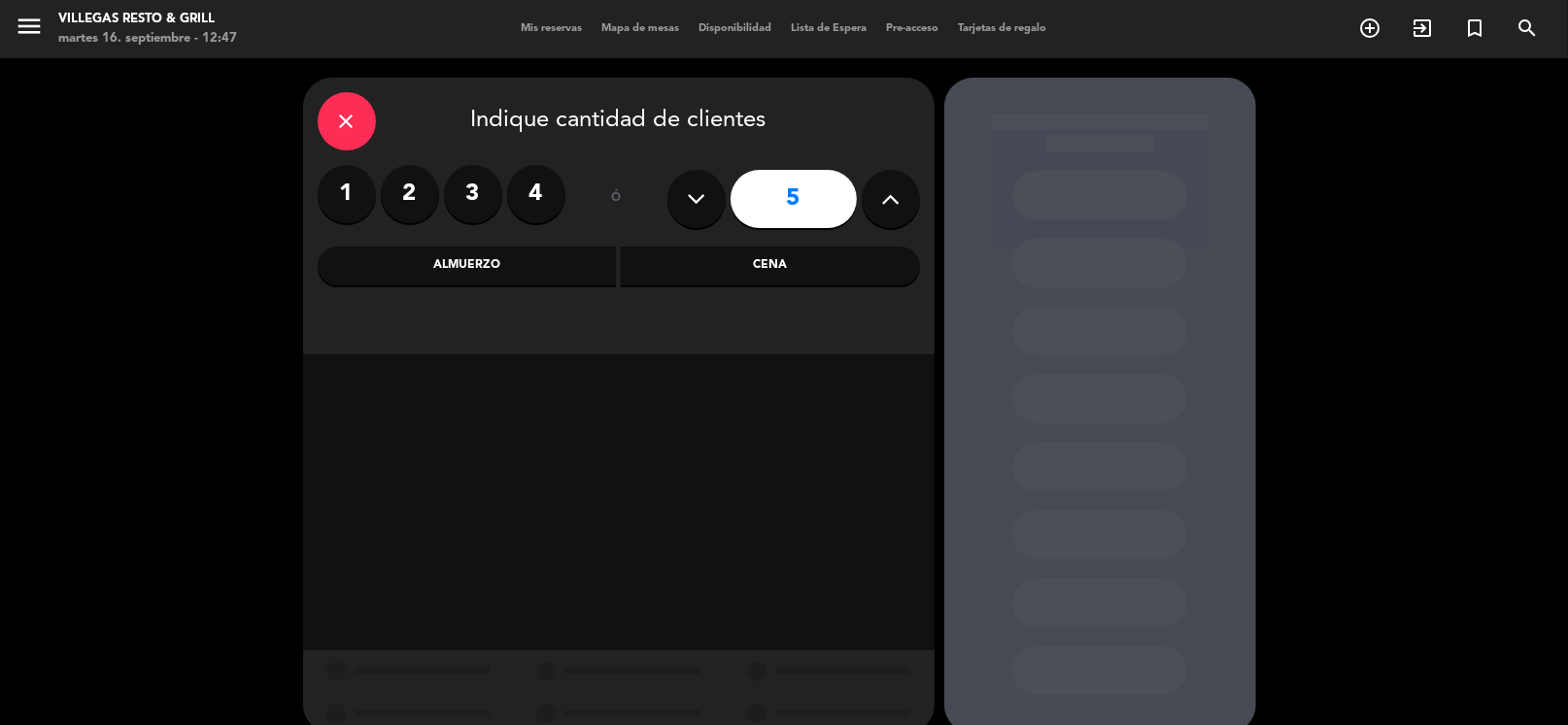
click at [356, 127] on icon "close" at bounding box center [346, 121] width 23 height 23
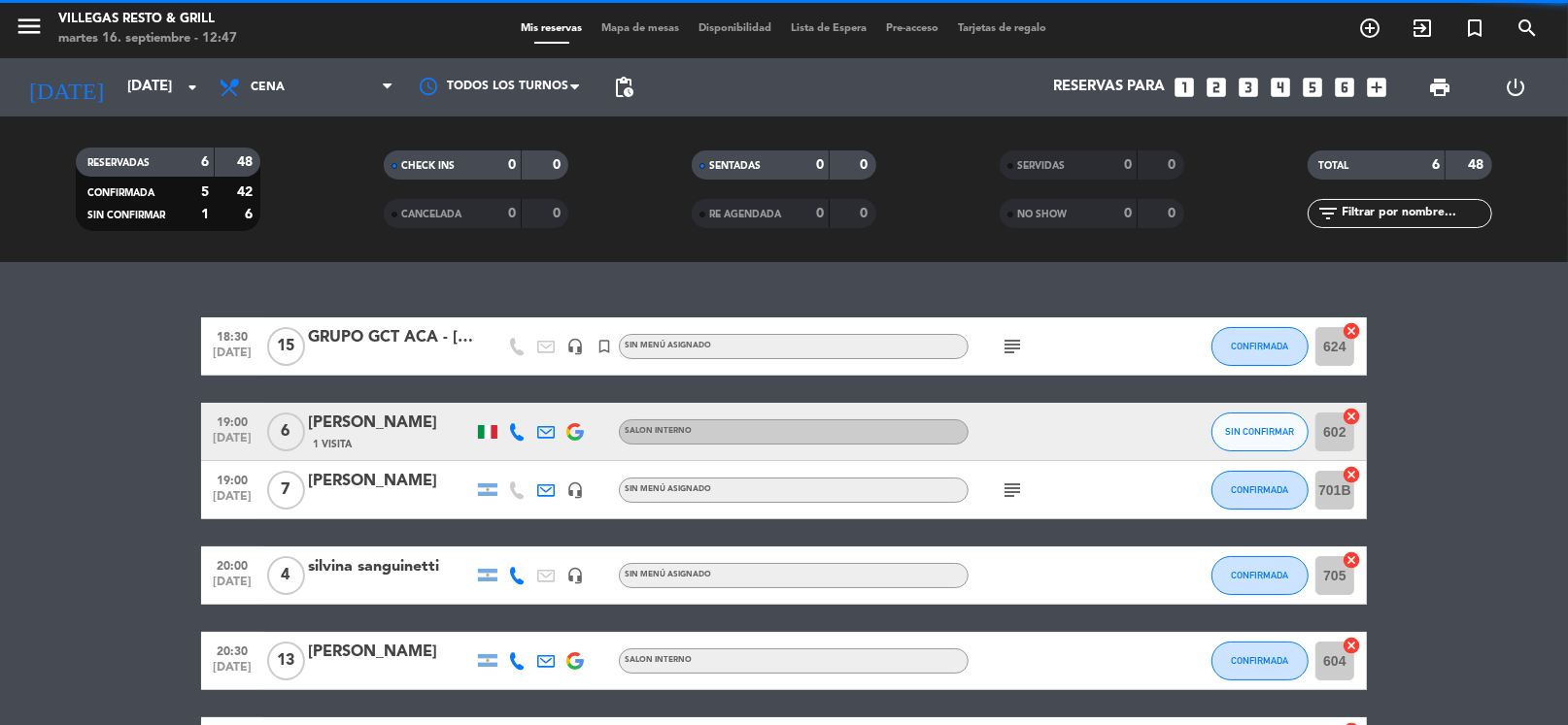
scroll to position [181, 0]
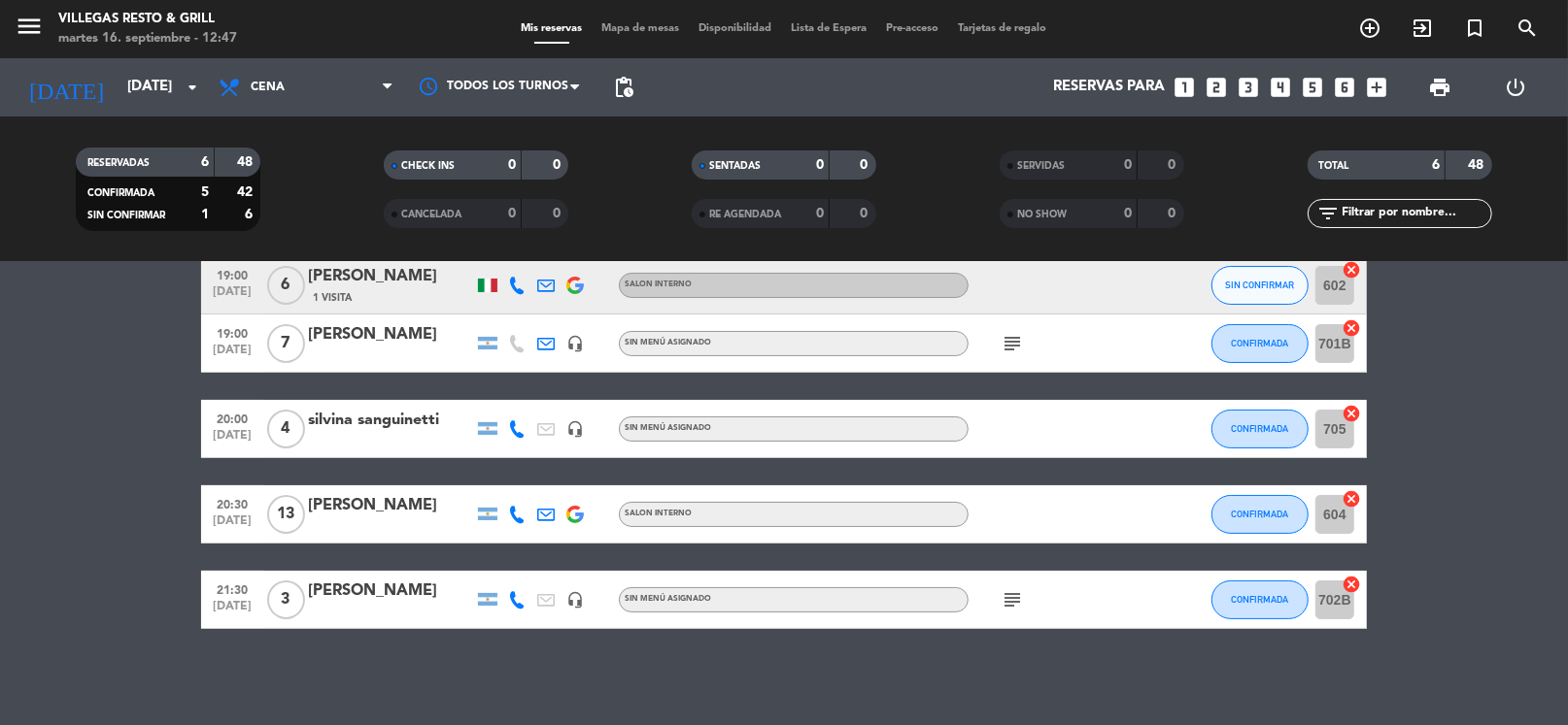
click at [1312, 94] on icon "looks_5" at bounding box center [1312, 86] width 25 height 25
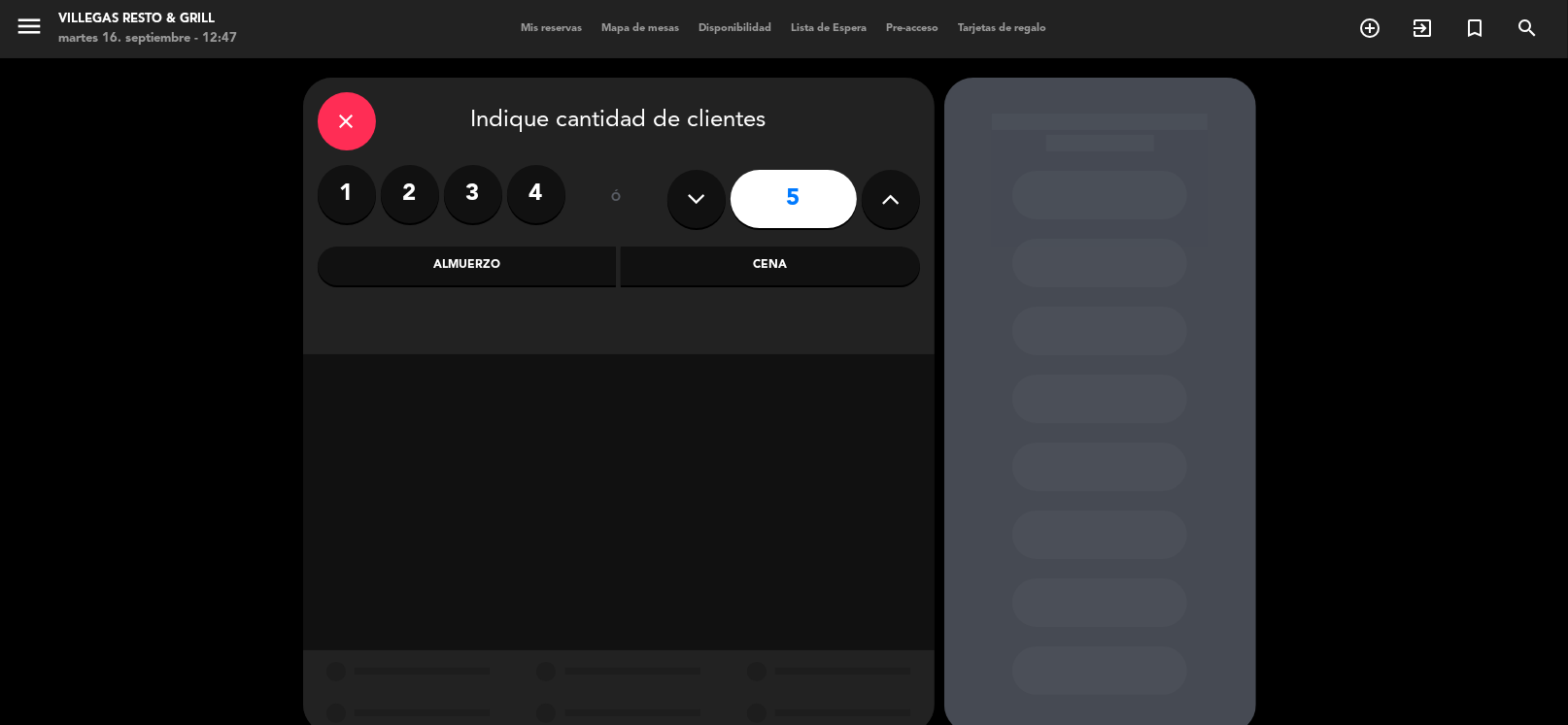
click at [728, 262] on div "Cena" at bounding box center [769, 266] width 299 height 39
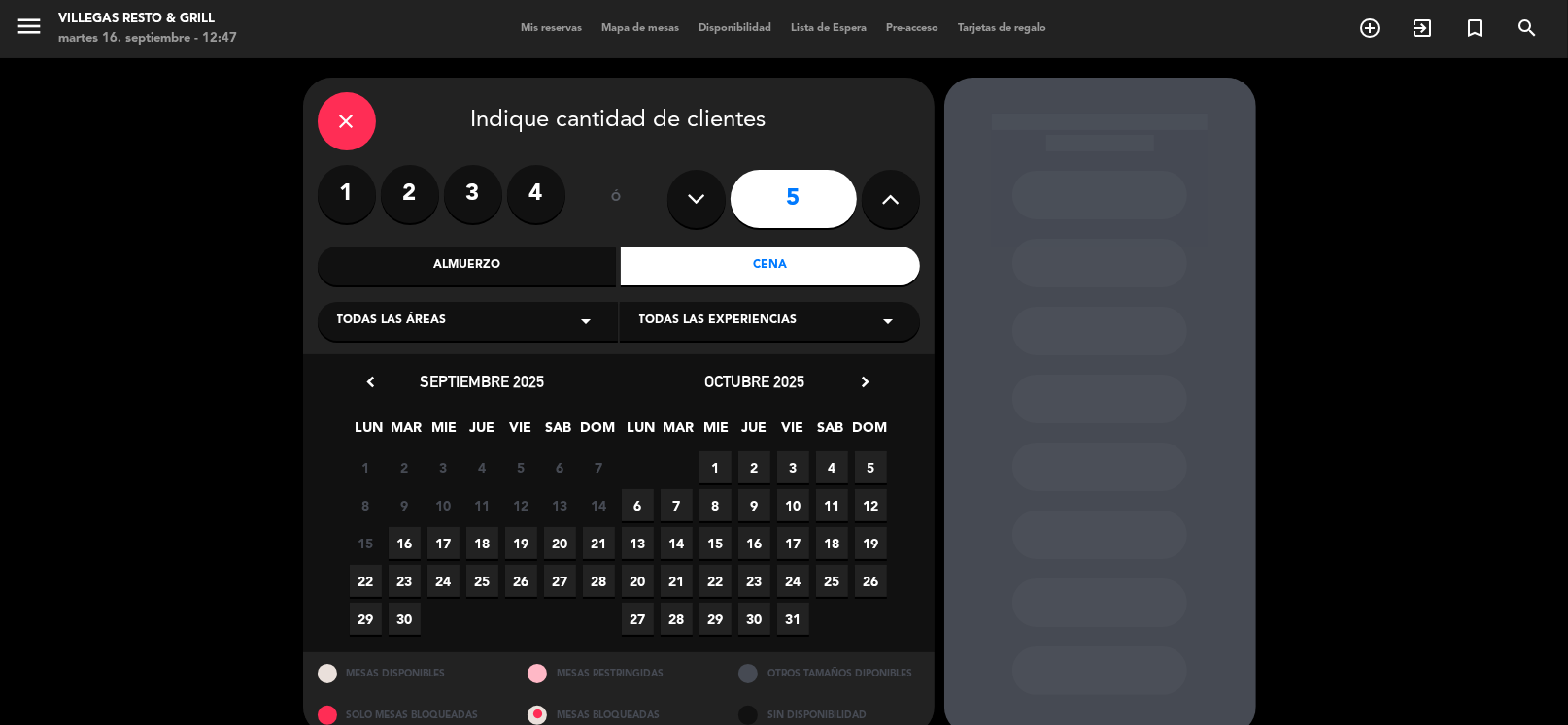
click at [406, 546] on span "16" at bounding box center [404, 543] width 32 height 32
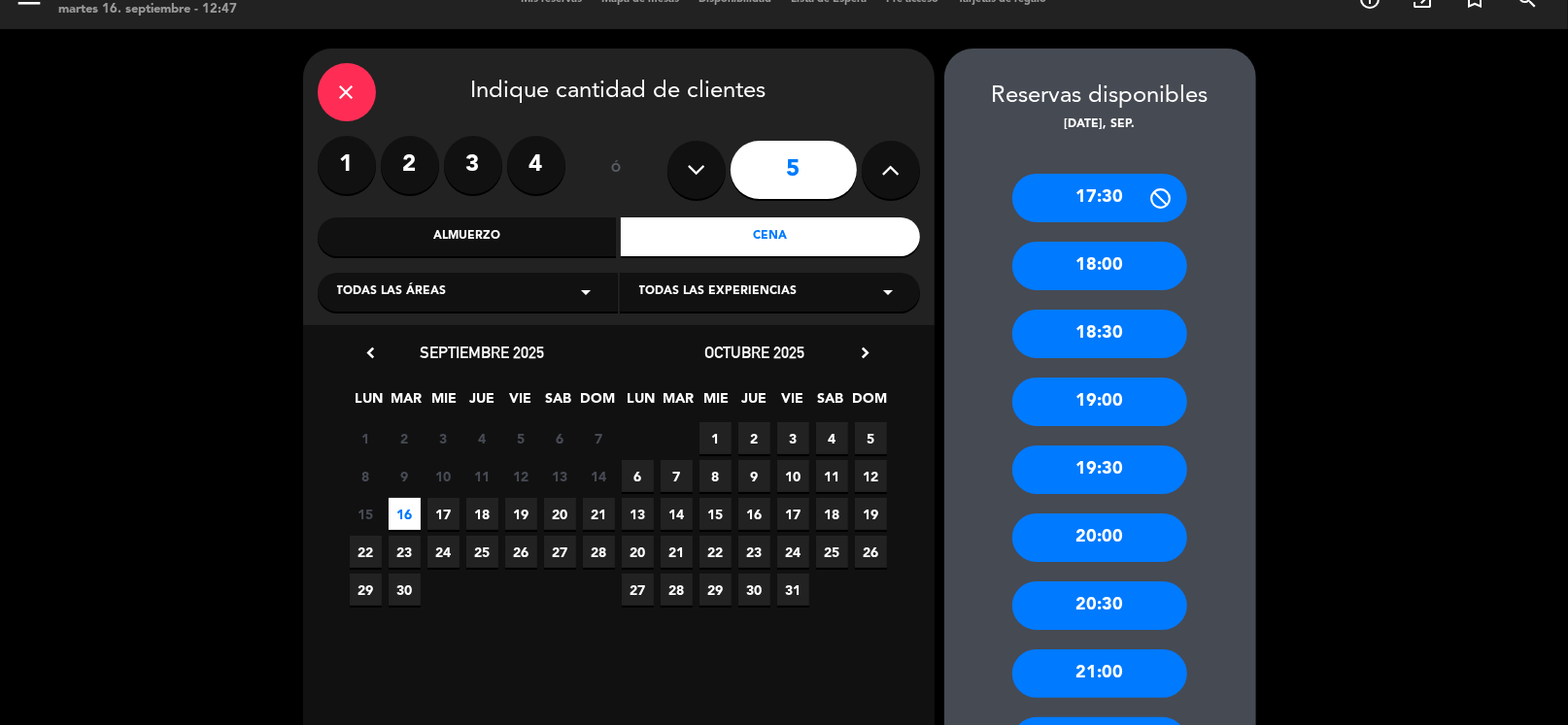
scroll to position [418, 0]
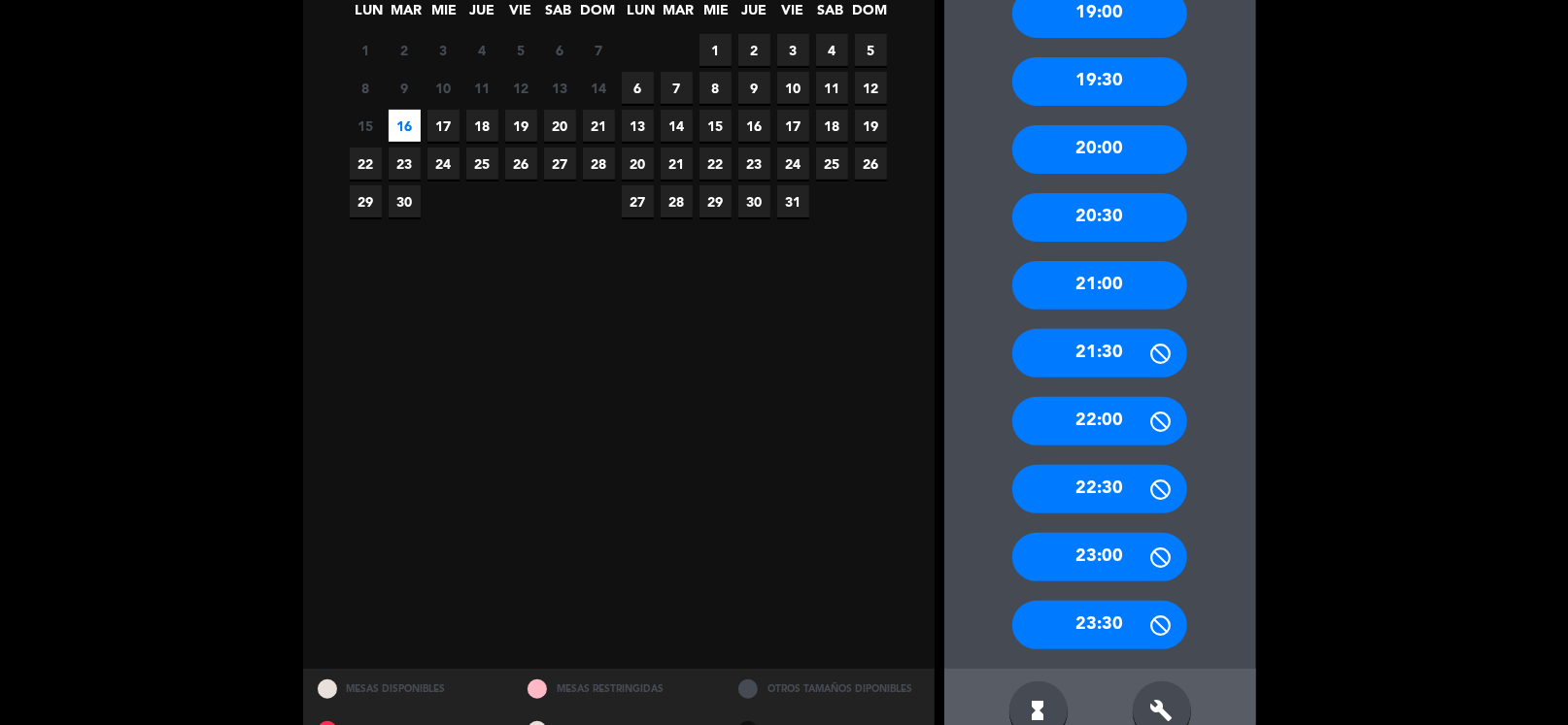
click at [1092, 555] on div "23:00" at bounding box center [1100, 556] width 175 height 49
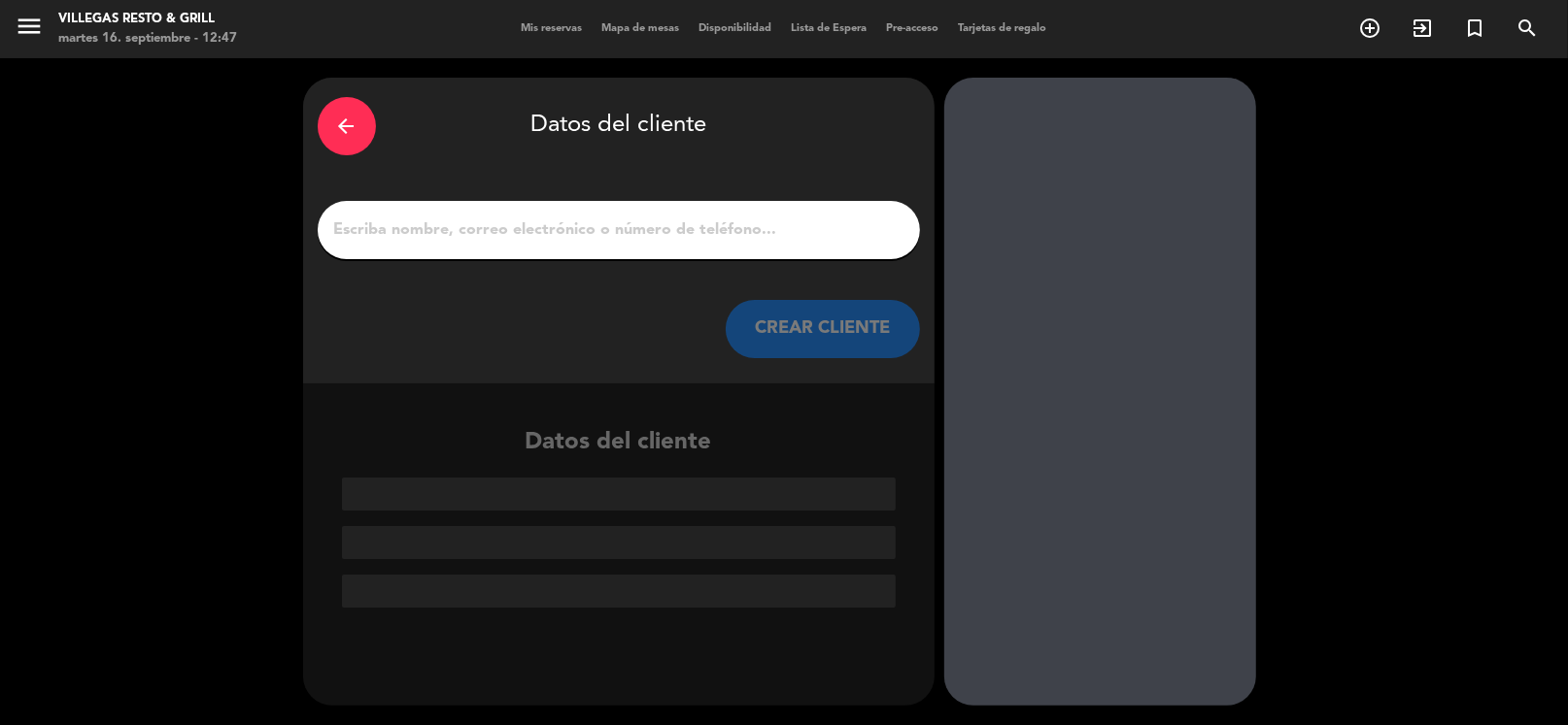
scroll to position [0, 0]
click at [568, 222] on input "1" at bounding box center [618, 229] width 573 height 27
click at [639, 237] on input "1" at bounding box center [618, 229] width 573 height 27
paste input "[PERSON_NAME]"
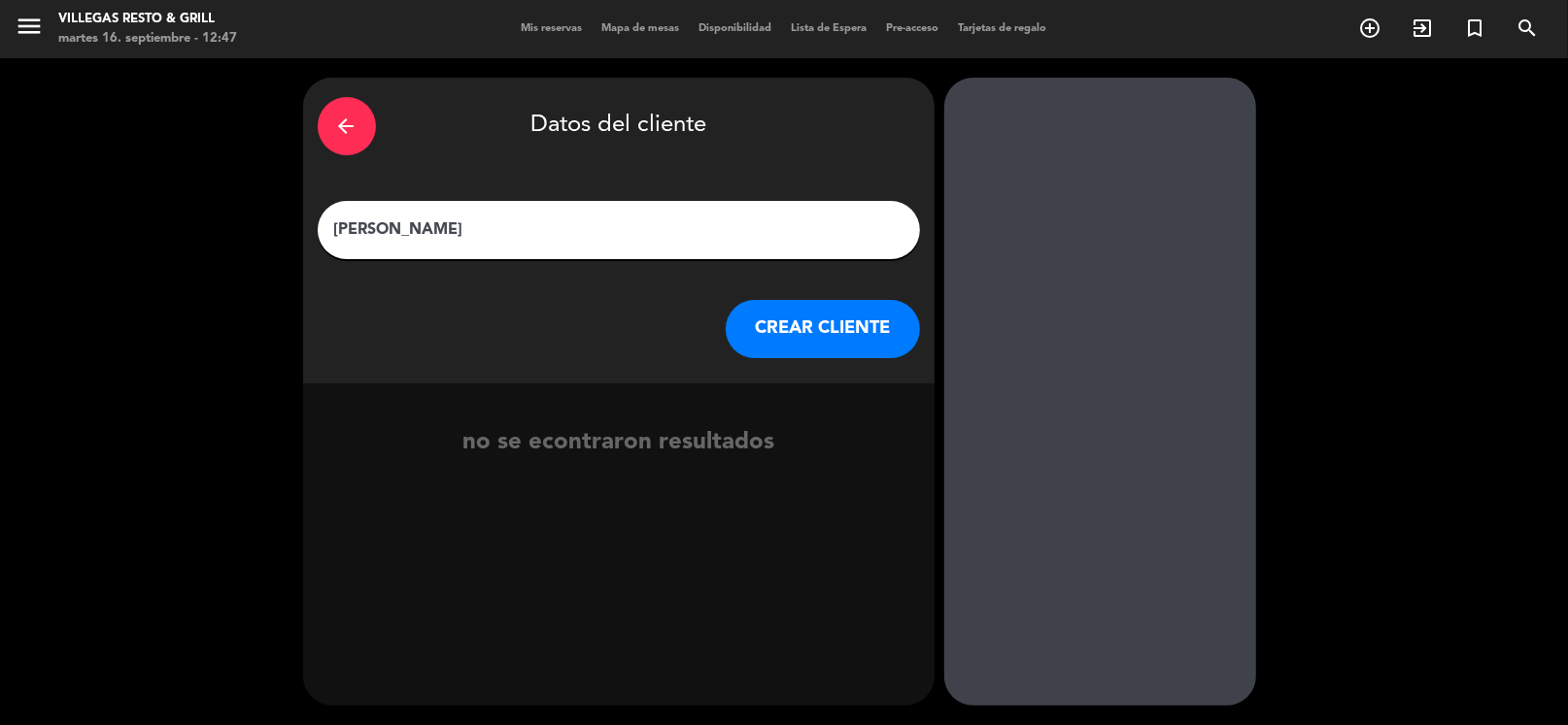
type input "[PERSON_NAME]"
click at [799, 321] on button "CREAR CLIENTE" at bounding box center [823, 328] width 195 height 59
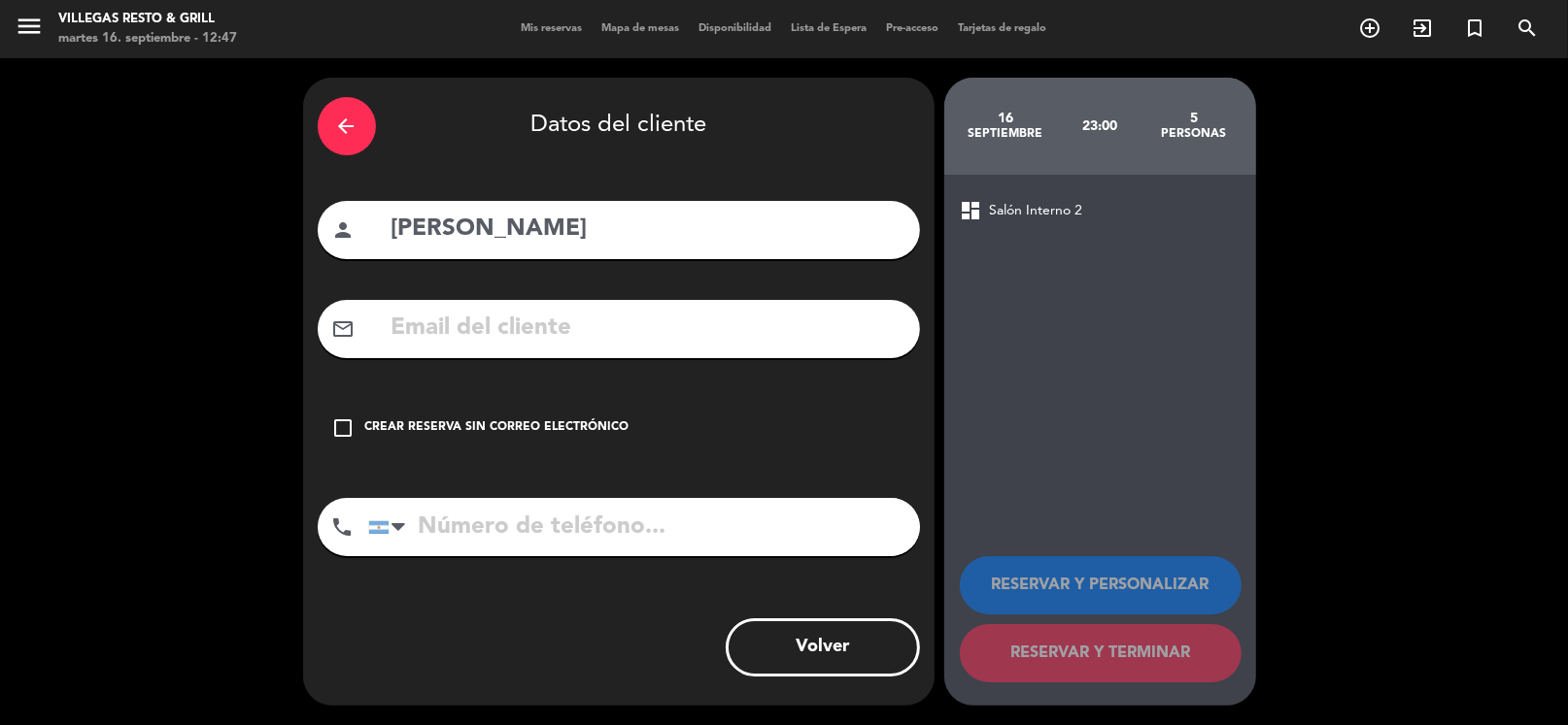
click at [769, 332] on input "text" at bounding box center [647, 328] width 516 height 40
click at [611, 321] on input "text" at bounding box center [647, 328] width 516 height 40
paste input "[EMAIL_ADDRESS][DOMAIN_NAME]"
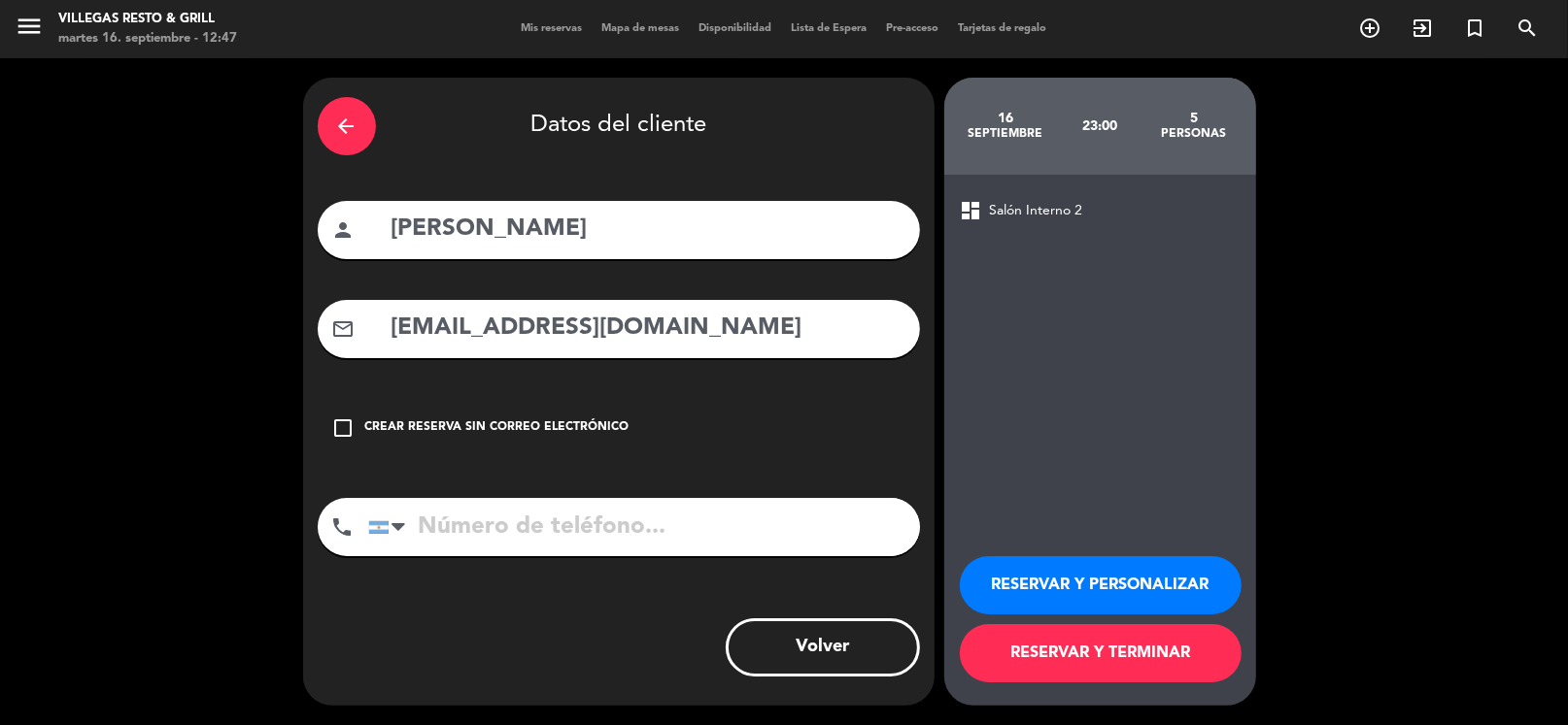
type input "[EMAIL_ADDRESS][DOMAIN_NAME]"
click at [656, 526] on input "tel" at bounding box center [644, 527] width 552 height 59
click at [571, 525] on input "tel" at bounding box center [644, 527] width 552 height 59
paste input "[PHONE_NUMBER]"
type input "[PHONE_NUMBER]"
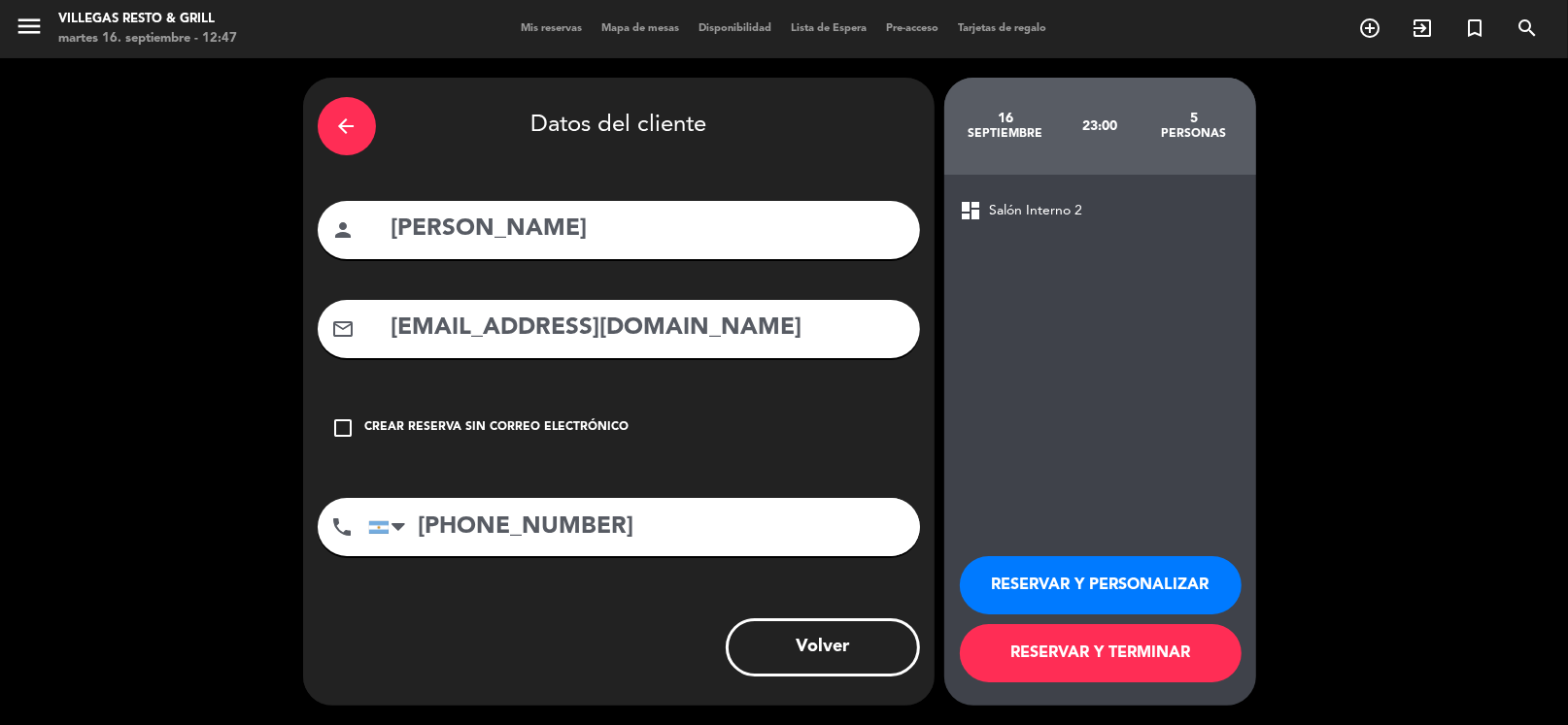
click at [1141, 592] on button "RESERVAR Y PERSONALIZAR" at bounding box center [1101, 585] width 282 height 59
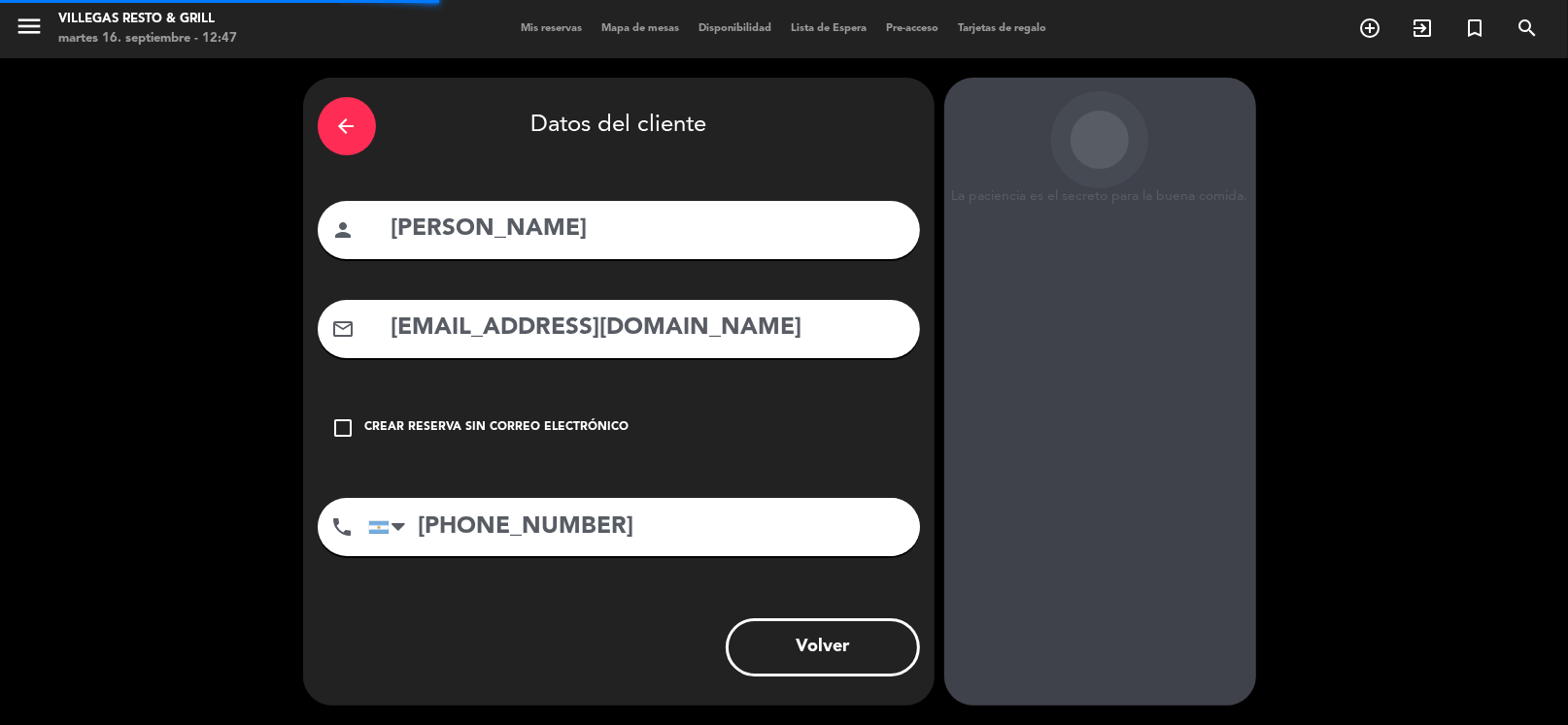
scroll to position [51, 0]
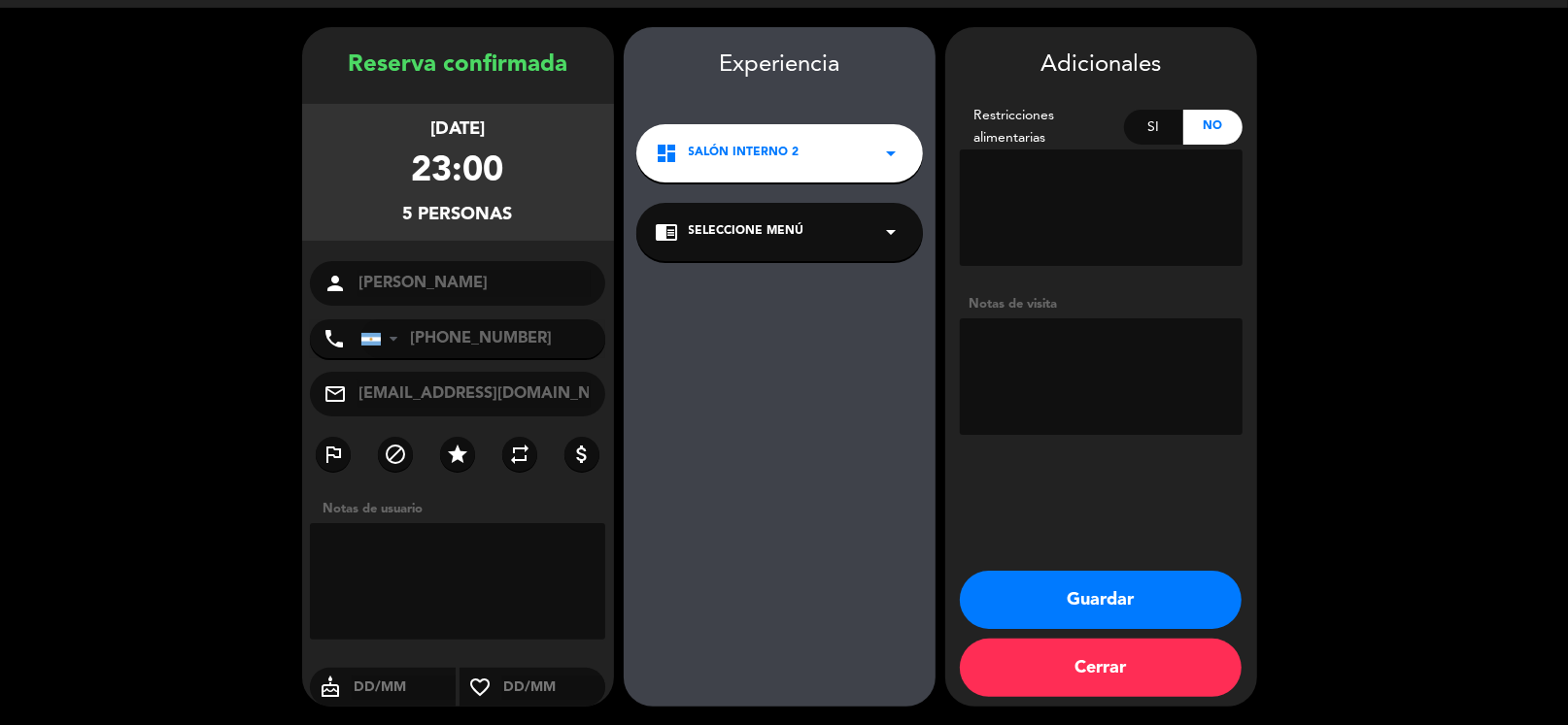
click at [1060, 341] on textarea at bounding box center [1101, 376] width 283 height 116
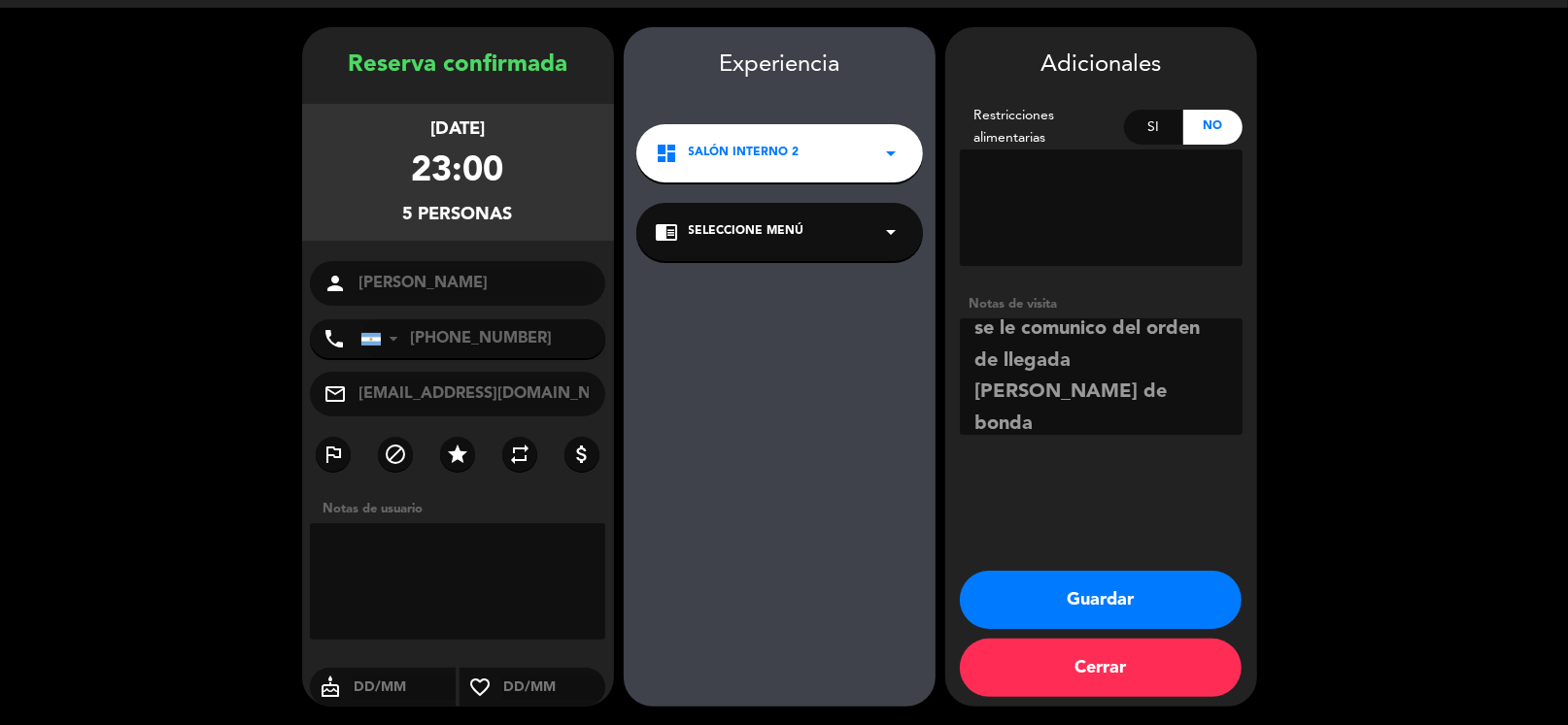
type textarea "se le comunico del orden de llegada [PERSON_NAME] de bonda"
click at [1163, 624] on button "Guardar" at bounding box center [1101, 600] width 282 height 59
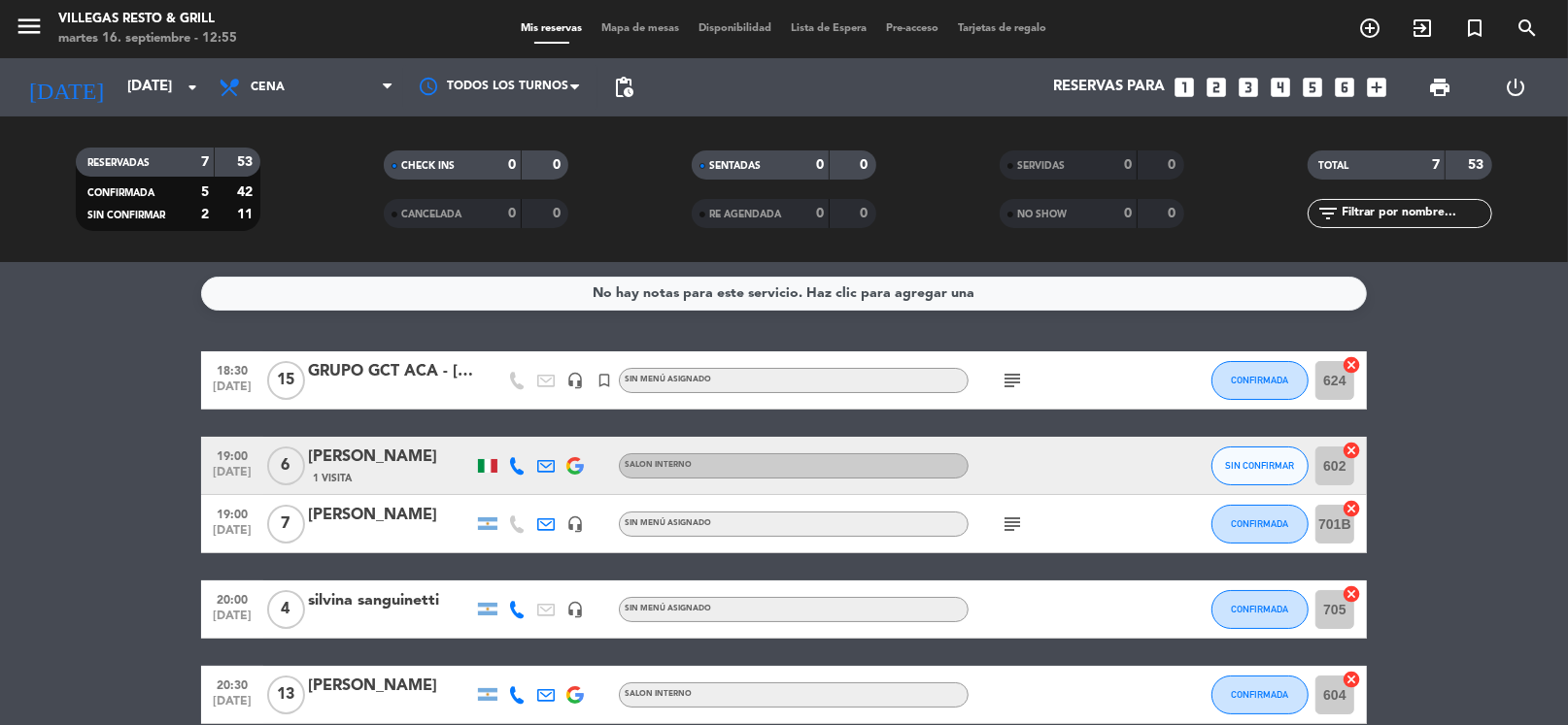
click at [1011, 519] on icon "subject" at bounding box center [1011, 524] width 23 height 23
click at [229, 80] on icon at bounding box center [231, 86] width 28 height 23
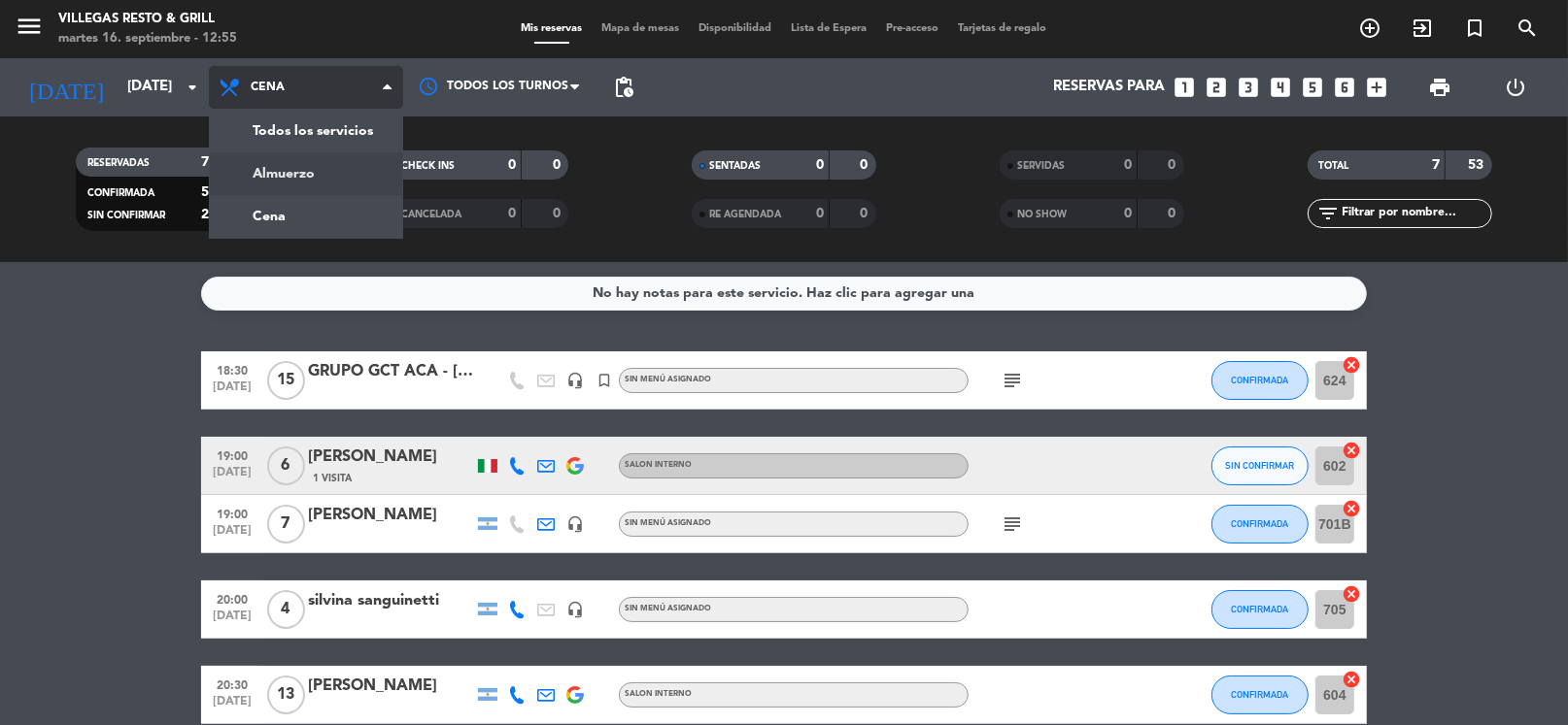
click at [301, 181] on div "menu Villegas Resto & Grill martes 16. septiembre - 12:55 Mis reservas Mapa de …" at bounding box center [784, 131] width 1568 height 262
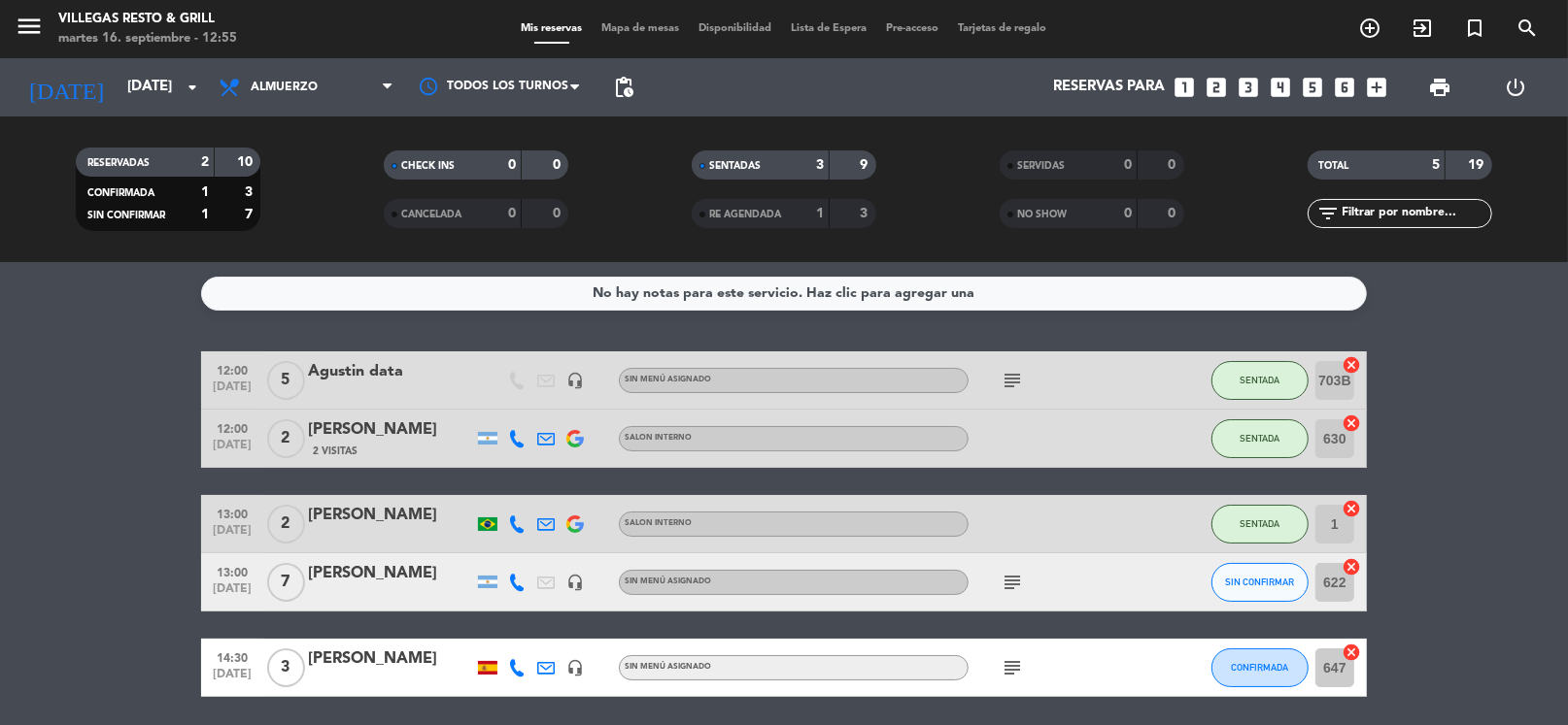
scroll to position [68, 0]
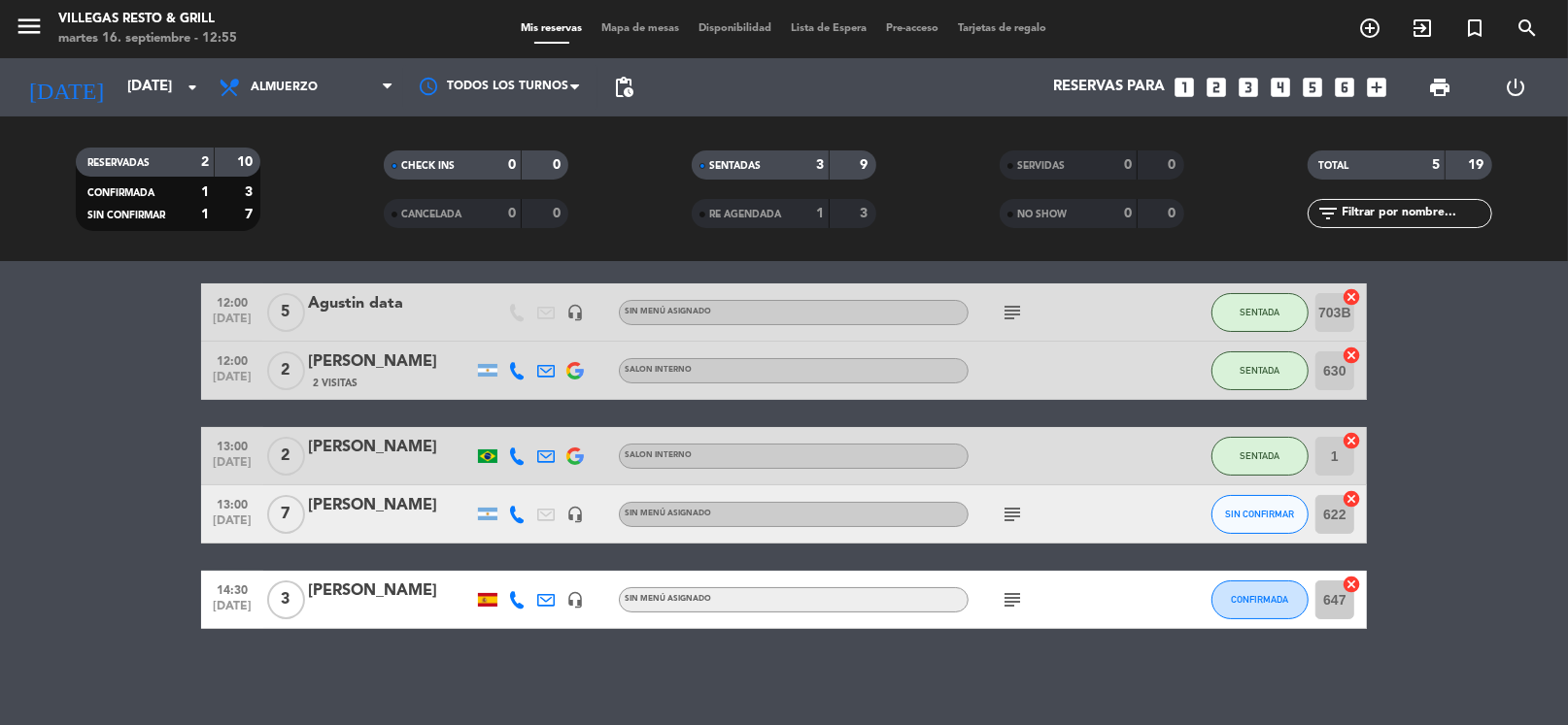
click at [1001, 511] on icon "subject" at bounding box center [1011, 514] width 23 height 23
drag, startPoint x: 1309, startPoint y: 413, endPoint x: 1165, endPoint y: 475, distance: 156.8
click at [1309, 414] on div "12:00 [DATE] 5 [PERSON_NAME] data headset_mic Sin menú asignado subject SENTADA…" at bounding box center [784, 456] width 1165 height 345
click at [252, 90] on span "Almuerzo" at bounding box center [285, 87] width 67 height 14
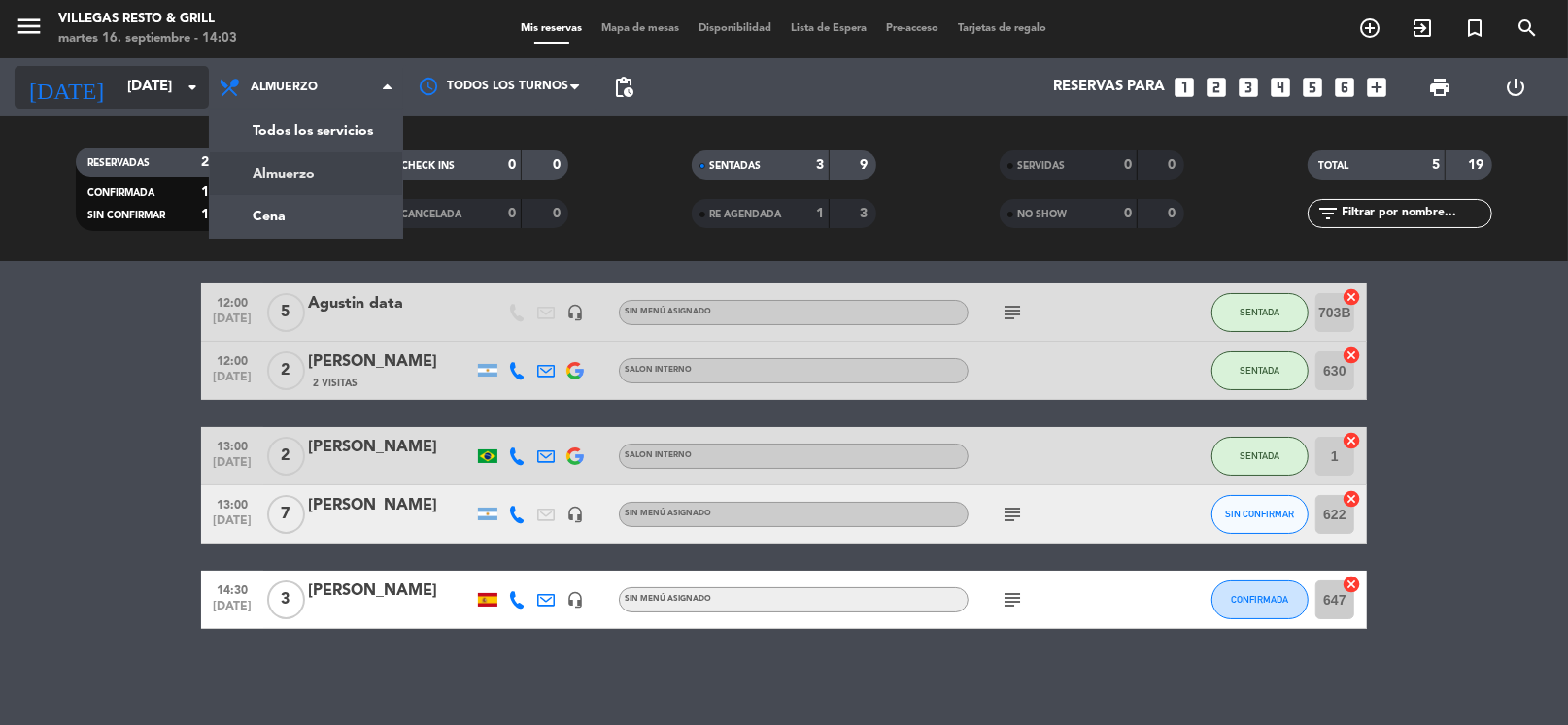
click at [146, 89] on input "[DATE]" at bounding box center [211, 86] width 190 height 37
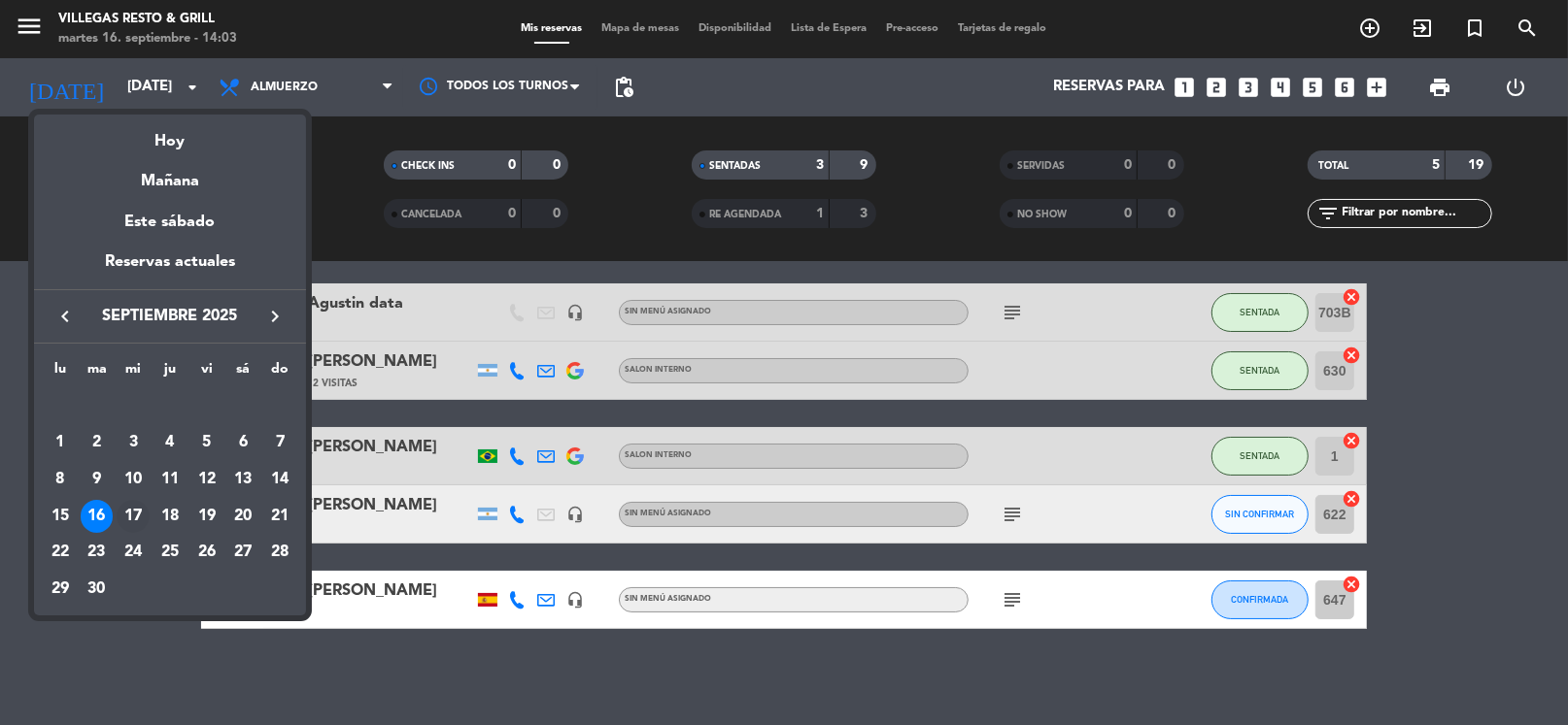
click at [129, 515] on div "17" at bounding box center [132, 516] width 33 height 33
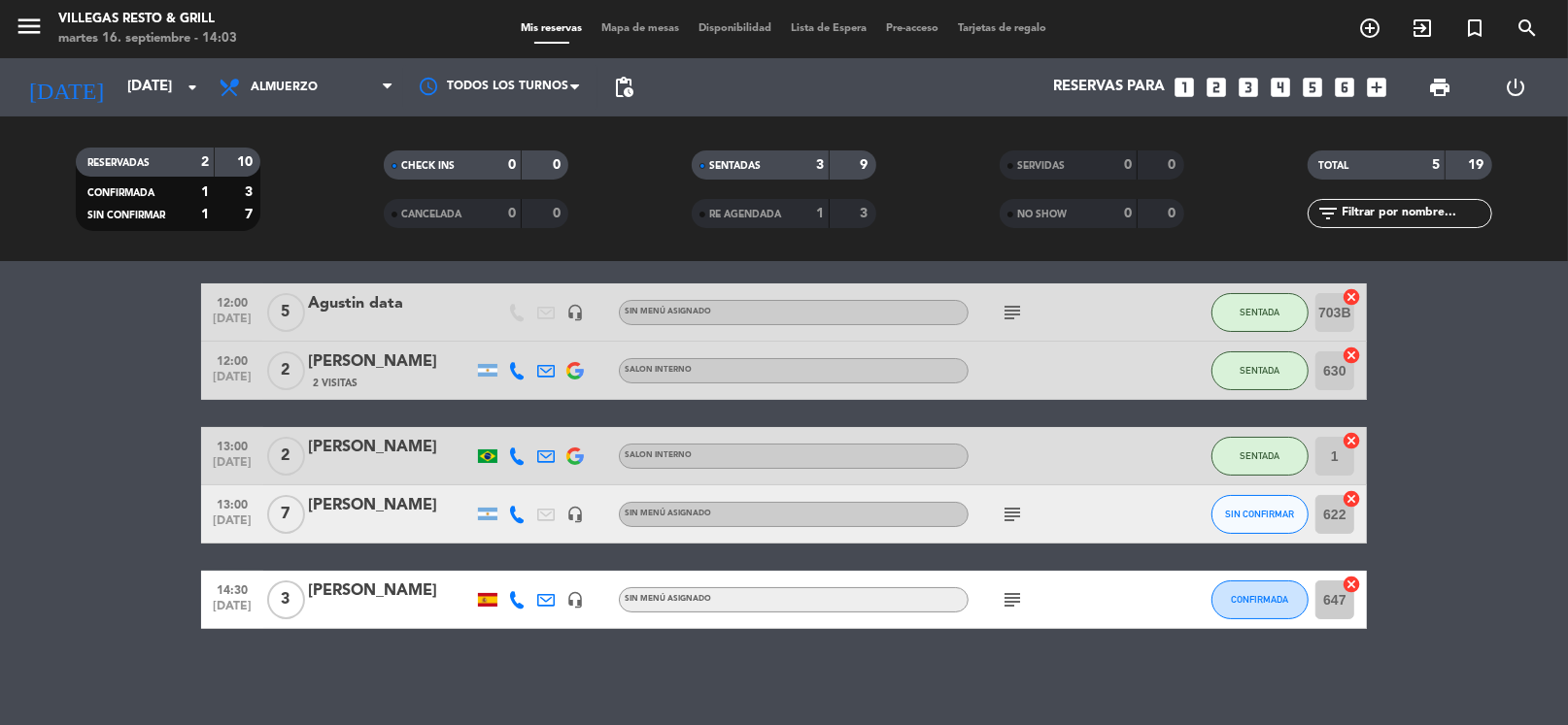
type input "[DATE]"
click at [301, 80] on span "Almuerzo" at bounding box center [285, 87] width 67 height 14
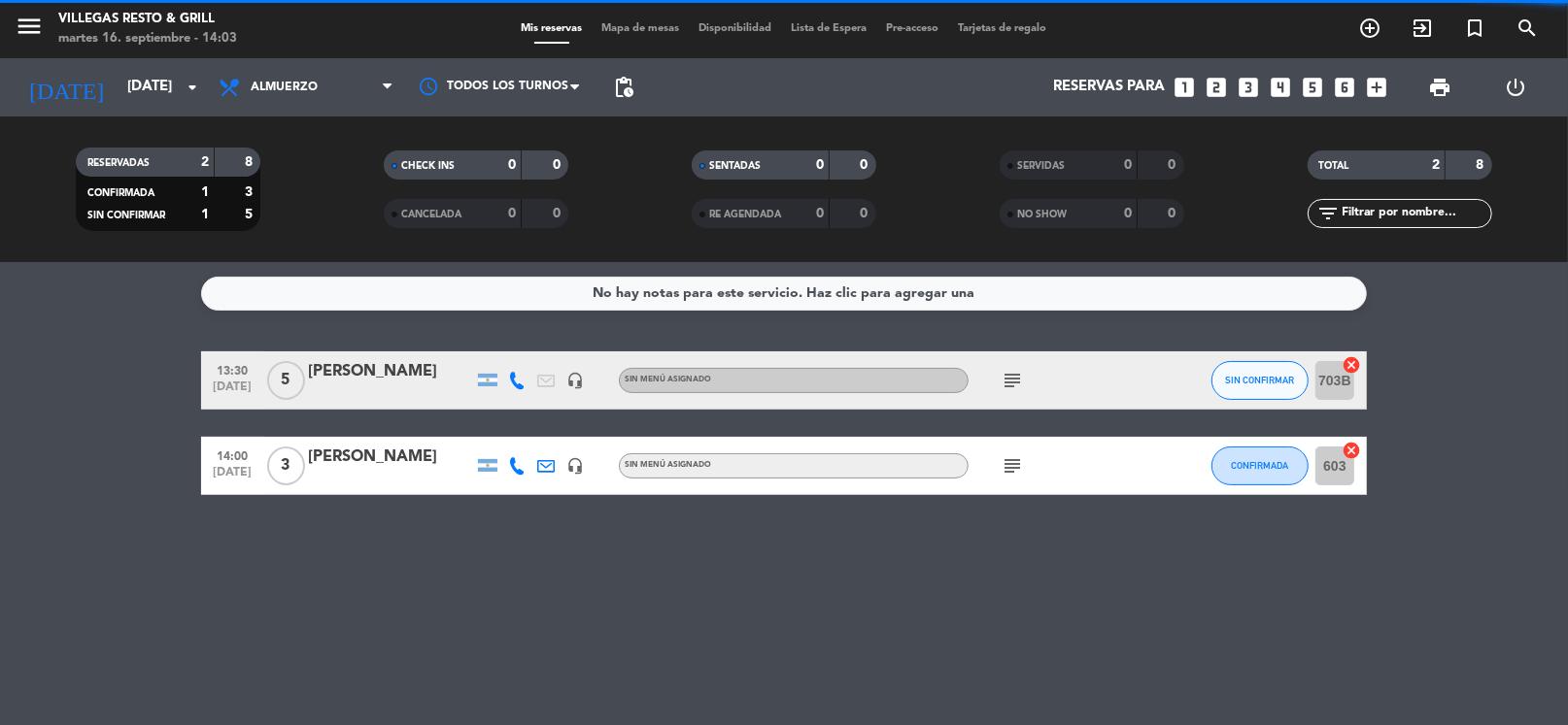
scroll to position [0, 0]
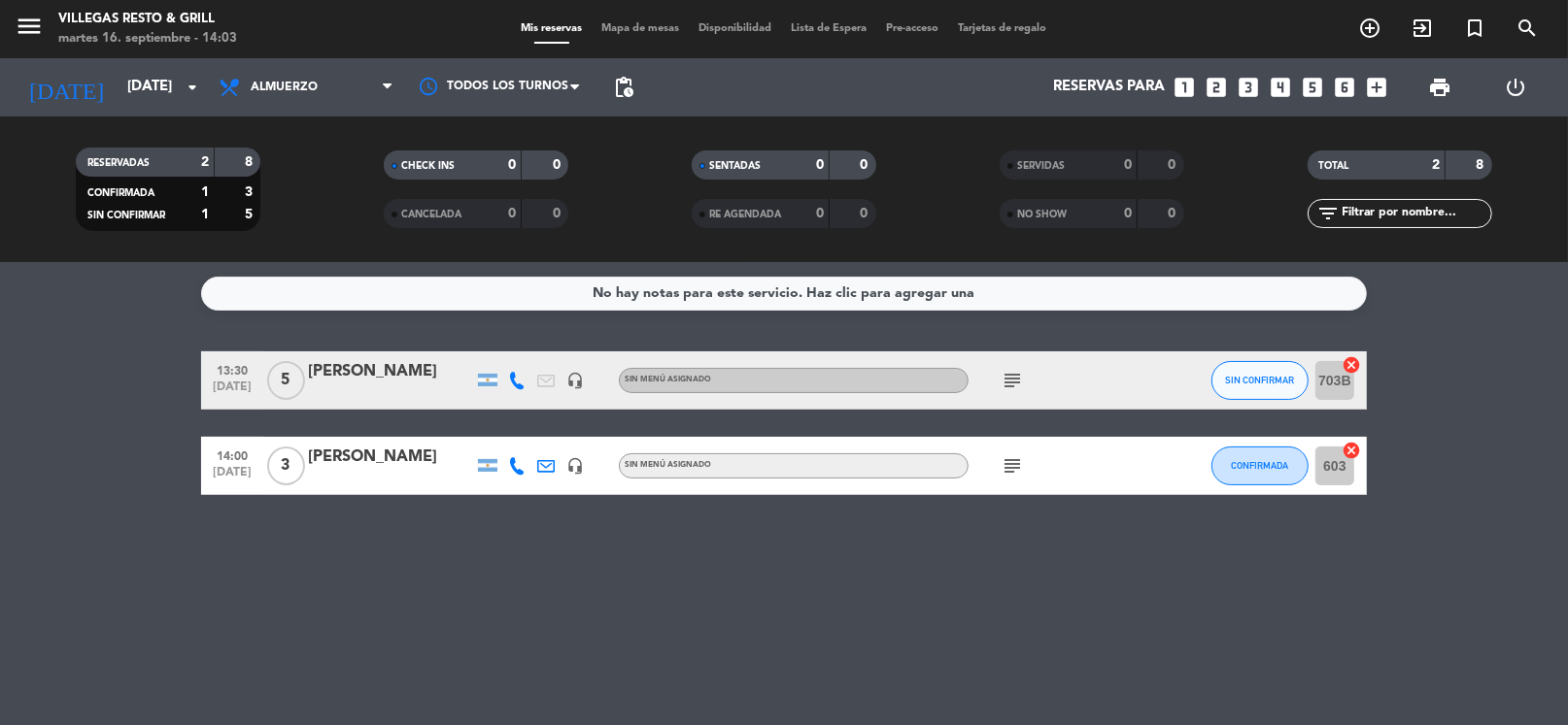
click at [1201, 327] on div "No hay notas para este servicio. Haz clic para agregar una 13:30 [DATE] 5 [PERS…" at bounding box center [784, 493] width 1568 height 463
click at [1264, 115] on div "Reservas para looks_one looks_two looks_3 looks_4 looks_5 looks_6 add_box" at bounding box center [1019, 87] width 753 height 59
click at [1277, 85] on icon "looks_4" at bounding box center [1279, 86] width 25 height 25
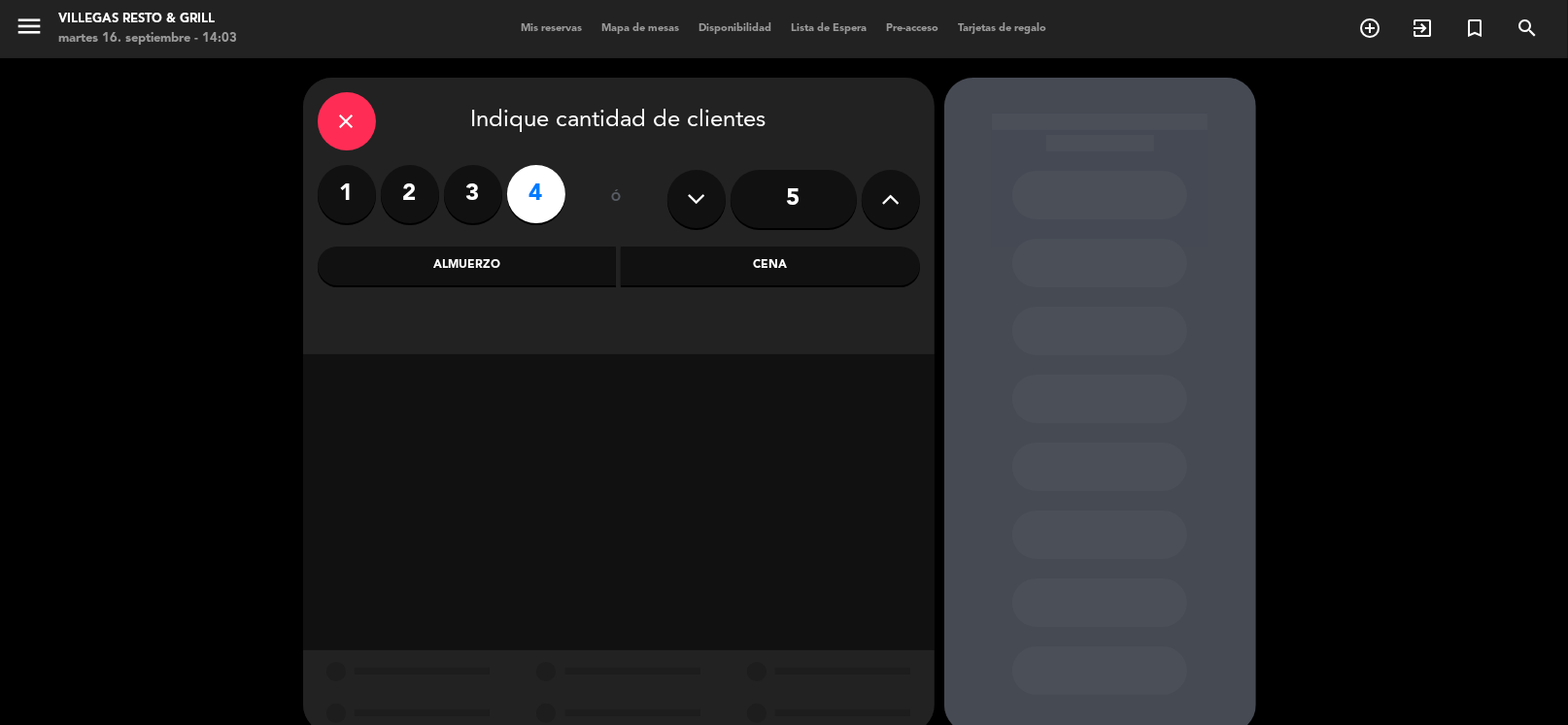
drag, startPoint x: 552, startPoint y: 276, endPoint x: 387, endPoint y: 284, distance: 165.2
click at [551, 276] on div "Almuerzo" at bounding box center [466, 266] width 299 height 39
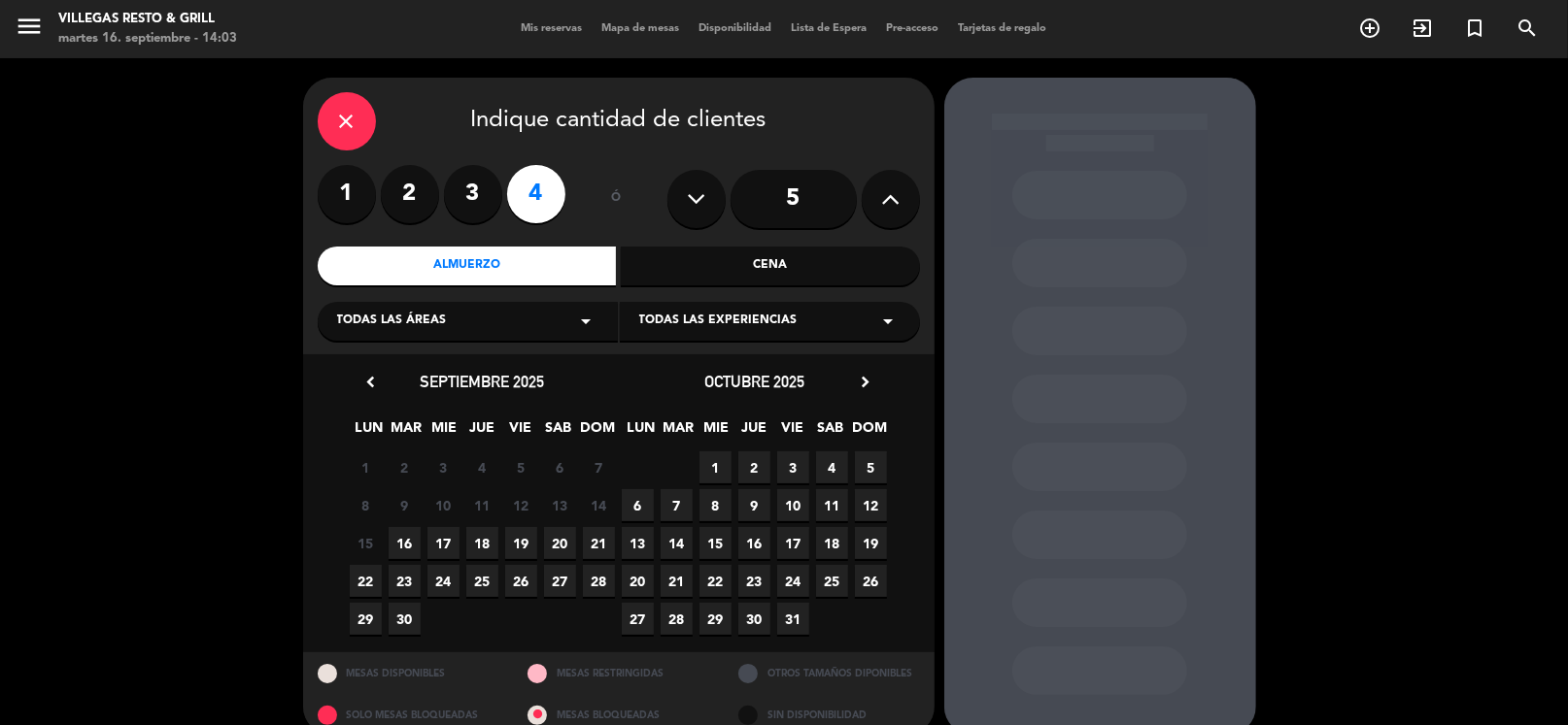
click at [449, 541] on span "17" at bounding box center [444, 543] width 32 height 32
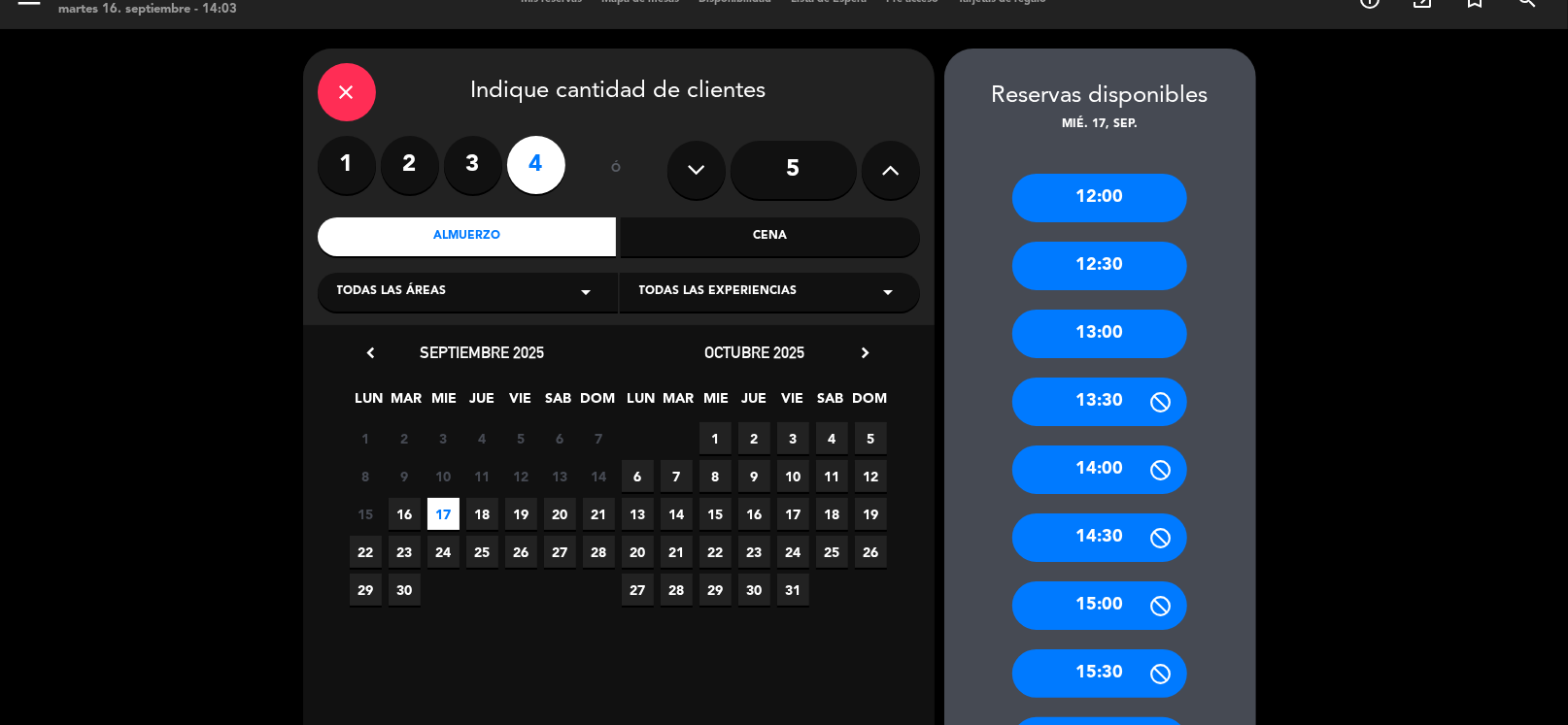
drag, startPoint x: 1110, startPoint y: 393, endPoint x: 1050, endPoint y: 362, distance: 67.5
click at [1109, 393] on div "13:30" at bounding box center [1100, 402] width 175 height 49
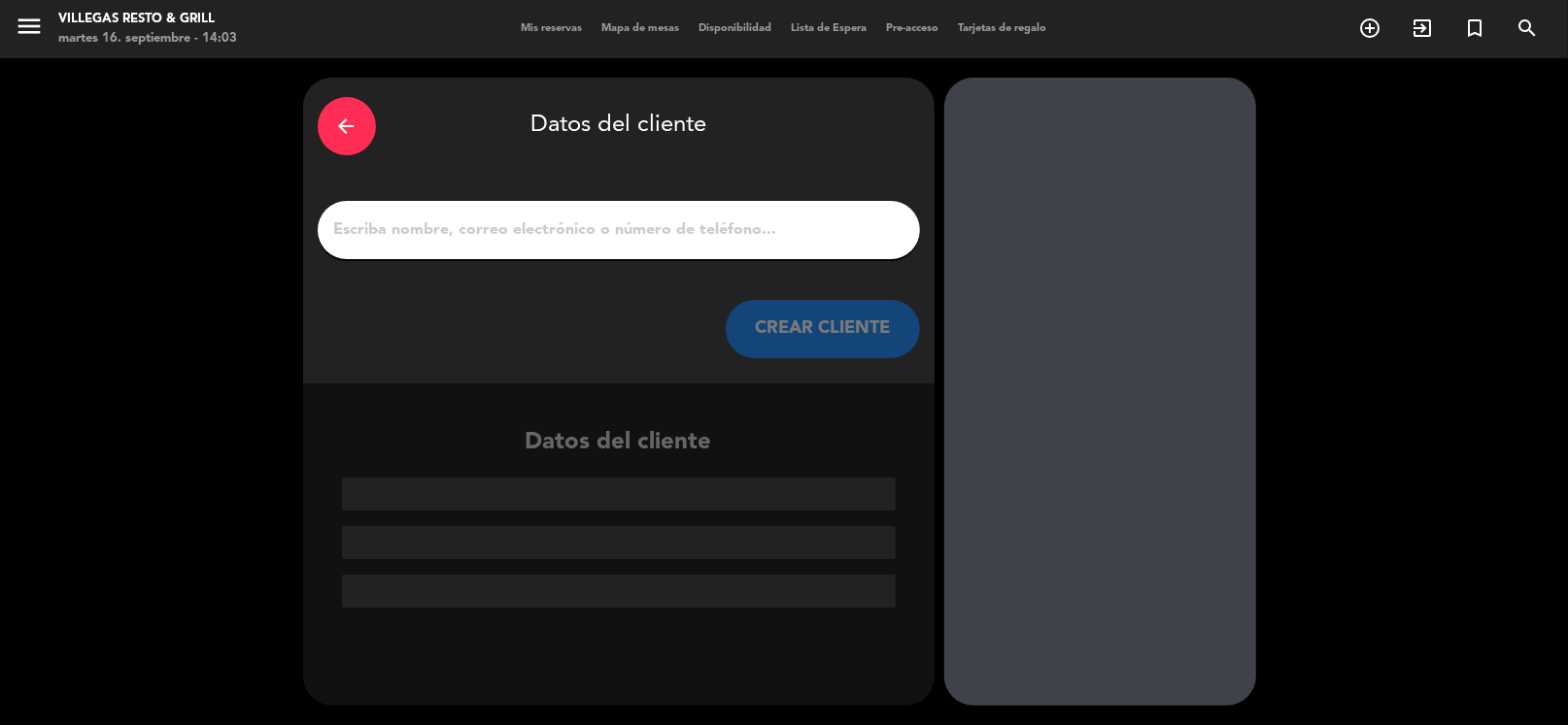
scroll to position [0, 0]
click at [667, 218] on input "1" at bounding box center [618, 229] width 573 height 27
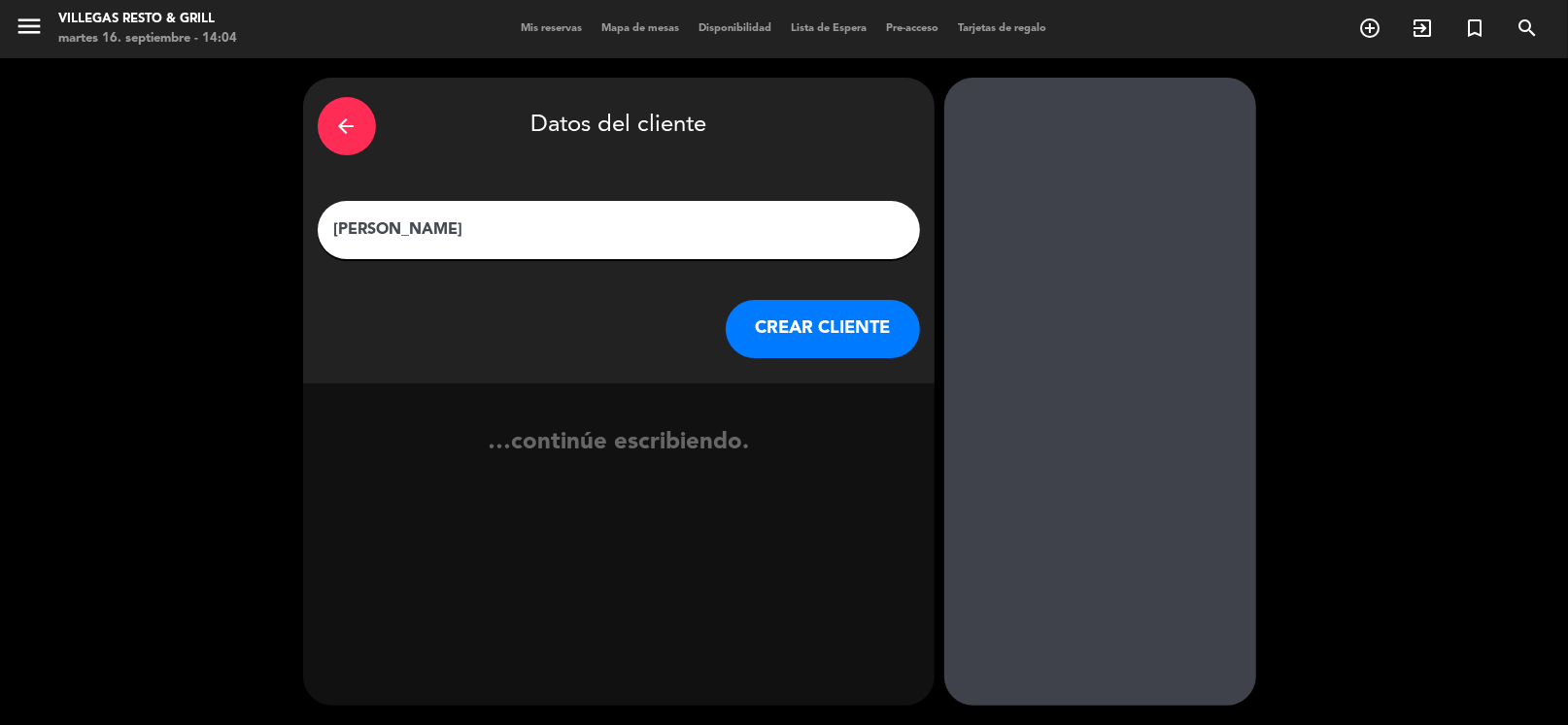
type input "[PERSON_NAME]"
click at [811, 334] on button "CREAR CLIENTE" at bounding box center [823, 328] width 195 height 59
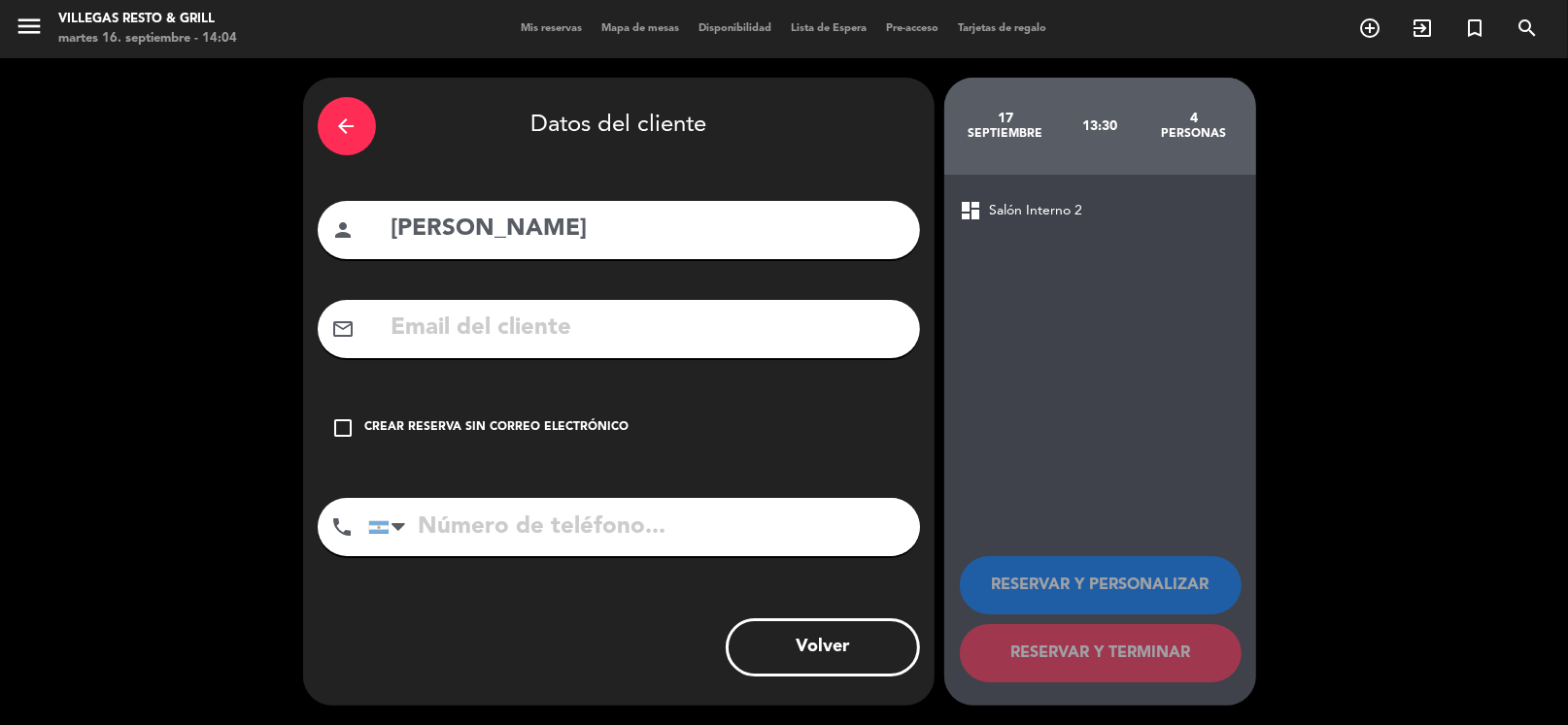
click at [535, 534] on input "tel" at bounding box center [644, 527] width 552 height 59
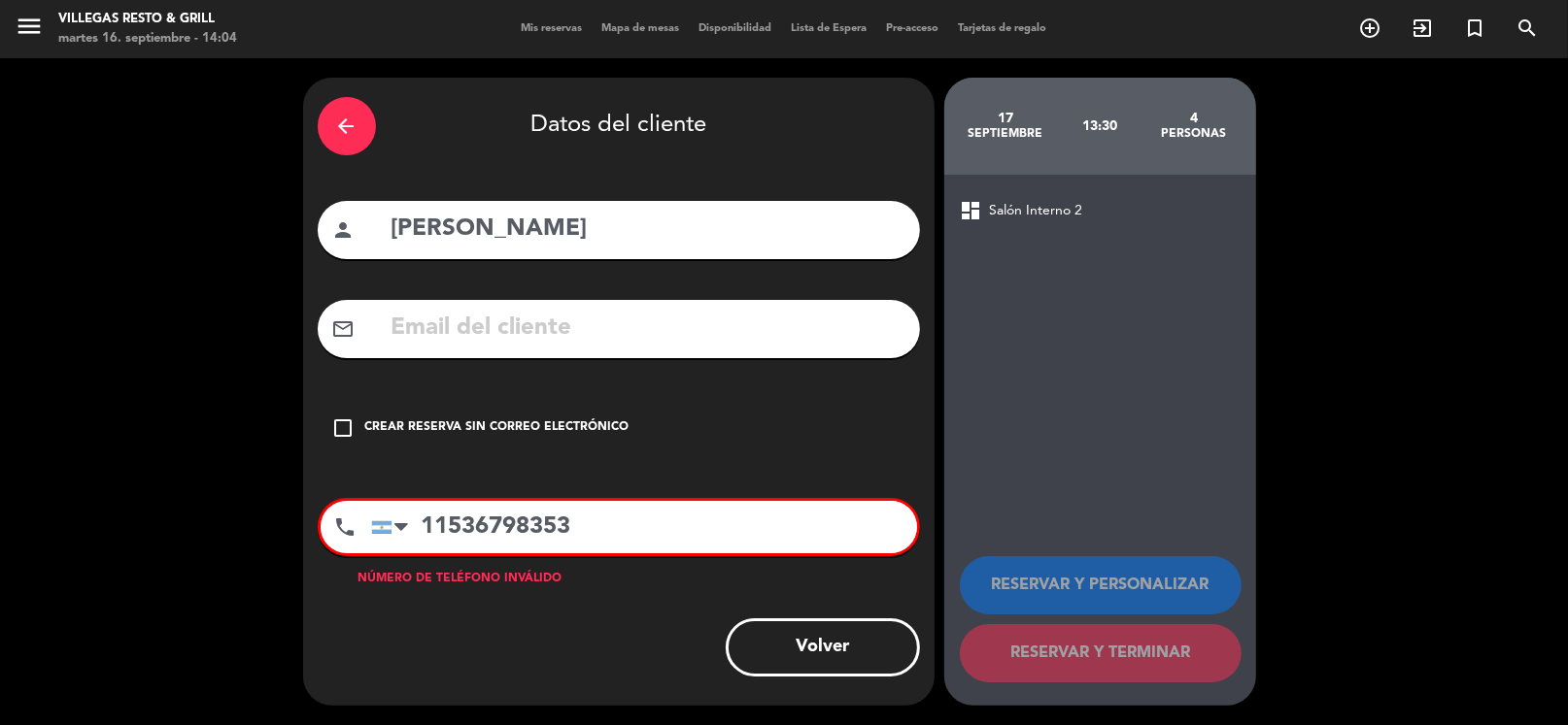
click at [466, 530] on input "11536798353" at bounding box center [644, 527] width 546 height 53
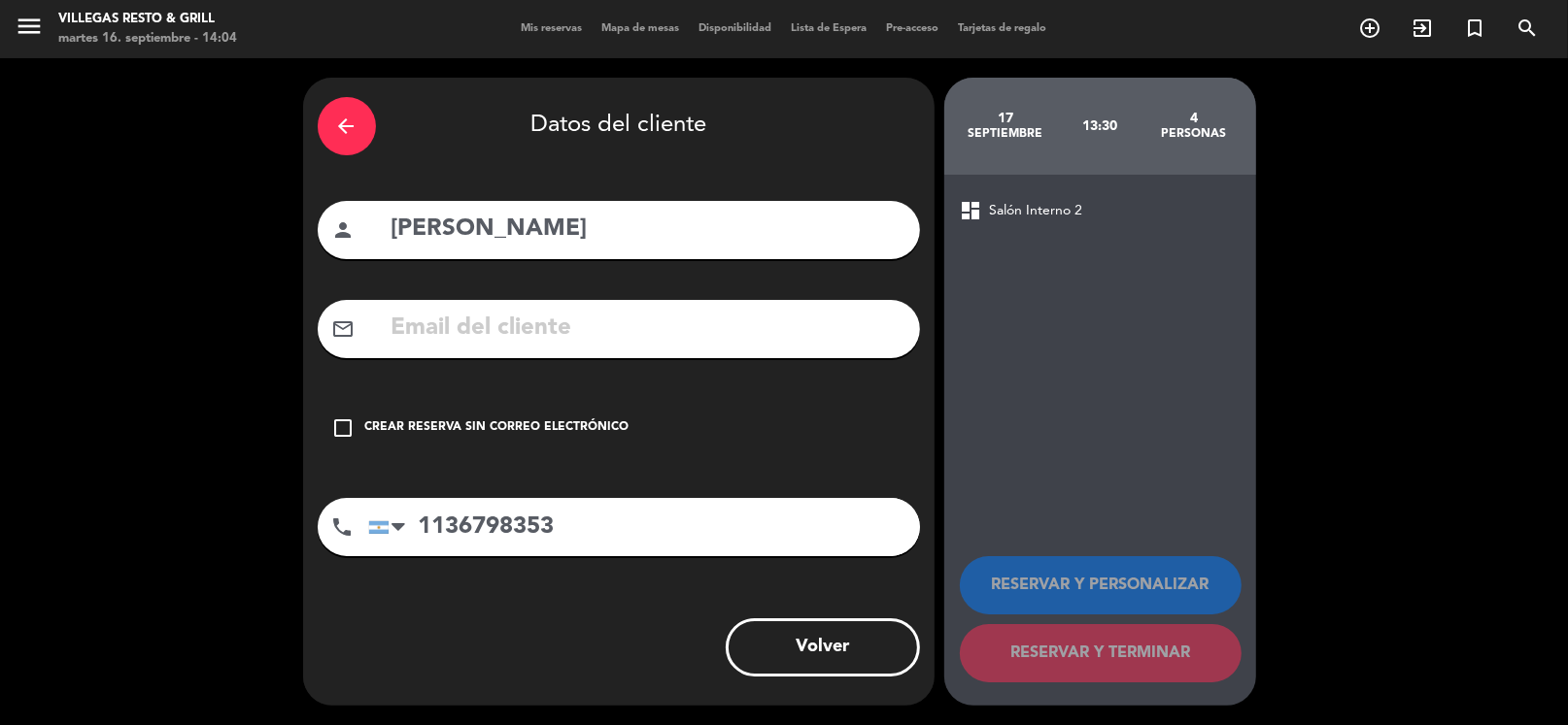
type input "1136798353"
drag, startPoint x: 346, startPoint y: 429, endPoint x: 480, endPoint y: 463, distance: 138.2
click at [347, 429] on icon "check_box_outline_blank" at bounding box center [343, 427] width 23 height 23
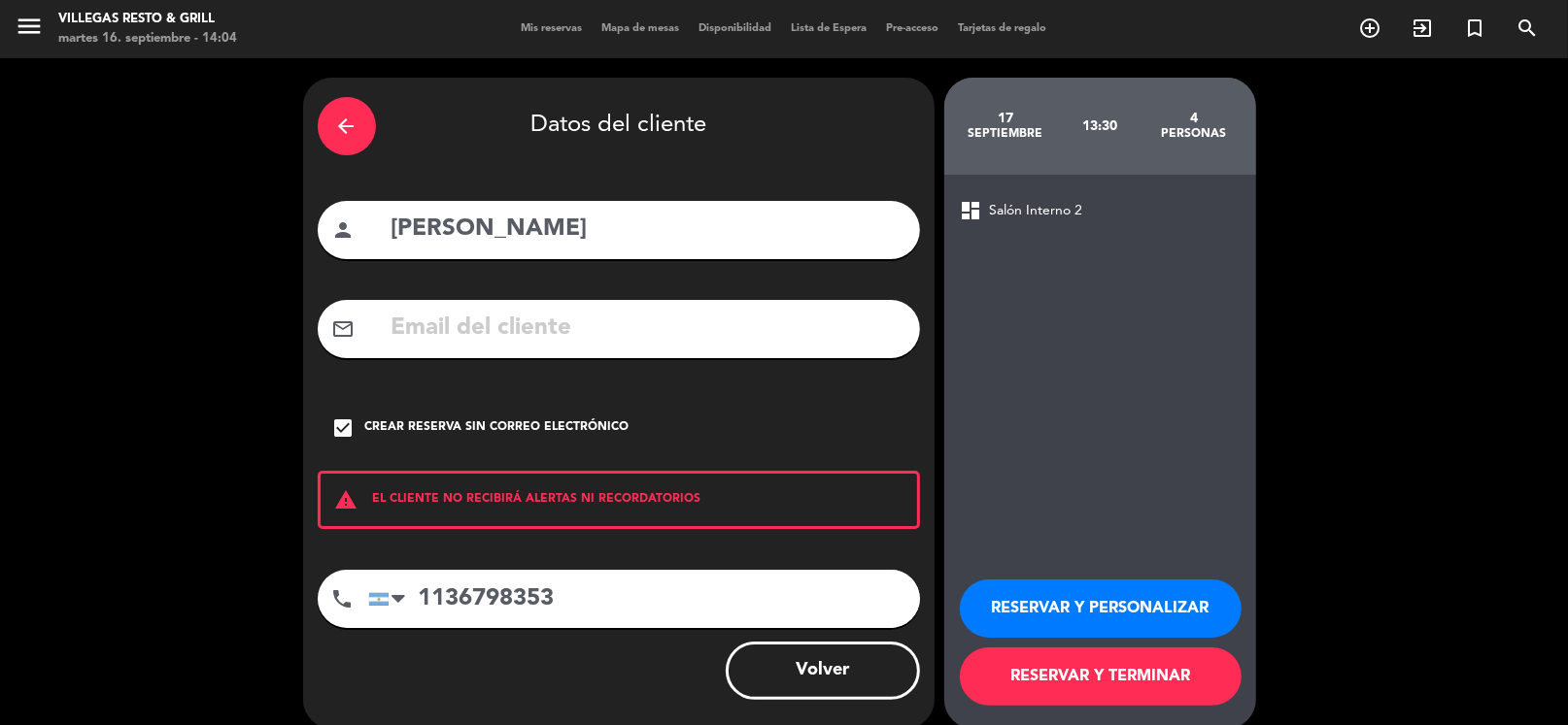
click at [1174, 600] on button "RESERVAR Y PERSONALIZAR" at bounding box center [1101, 608] width 282 height 59
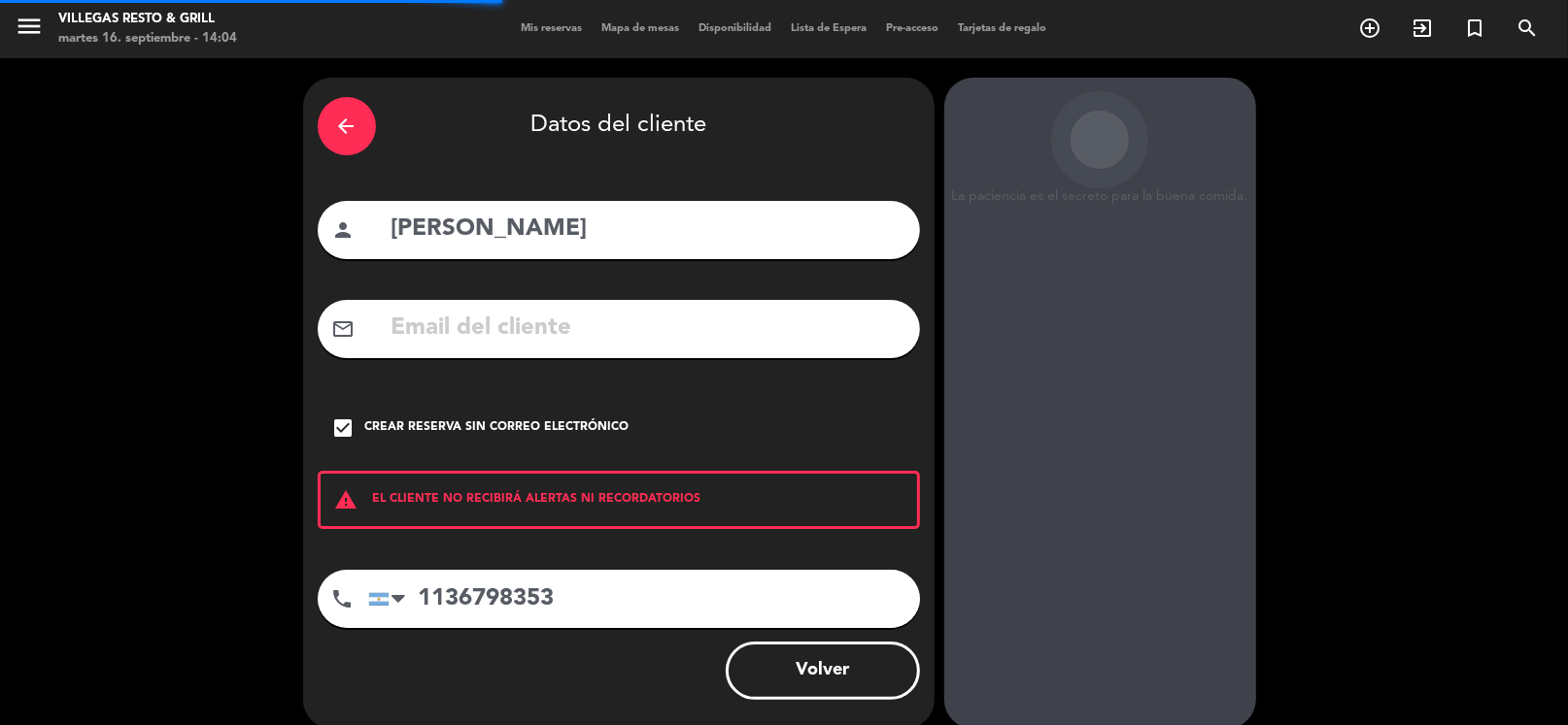
scroll to position [51, 0]
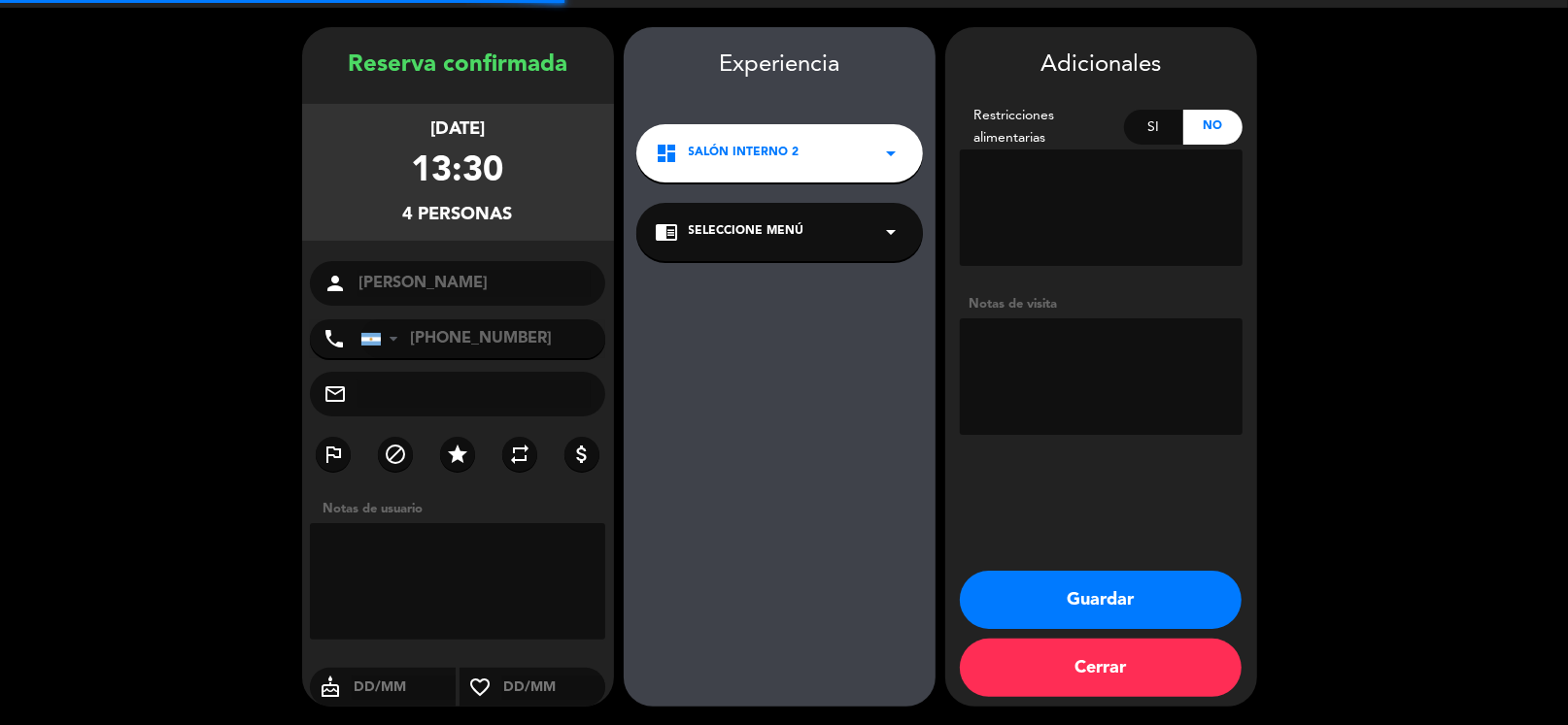
click at [1061, 417] on textarea at bounding box center [1101, 376] width 283 height 116
type textarea "[PERSON_NAME]"
click at [1094, 591] on button "Guardar" at bounding box center [1101, 600] width 282 height 59
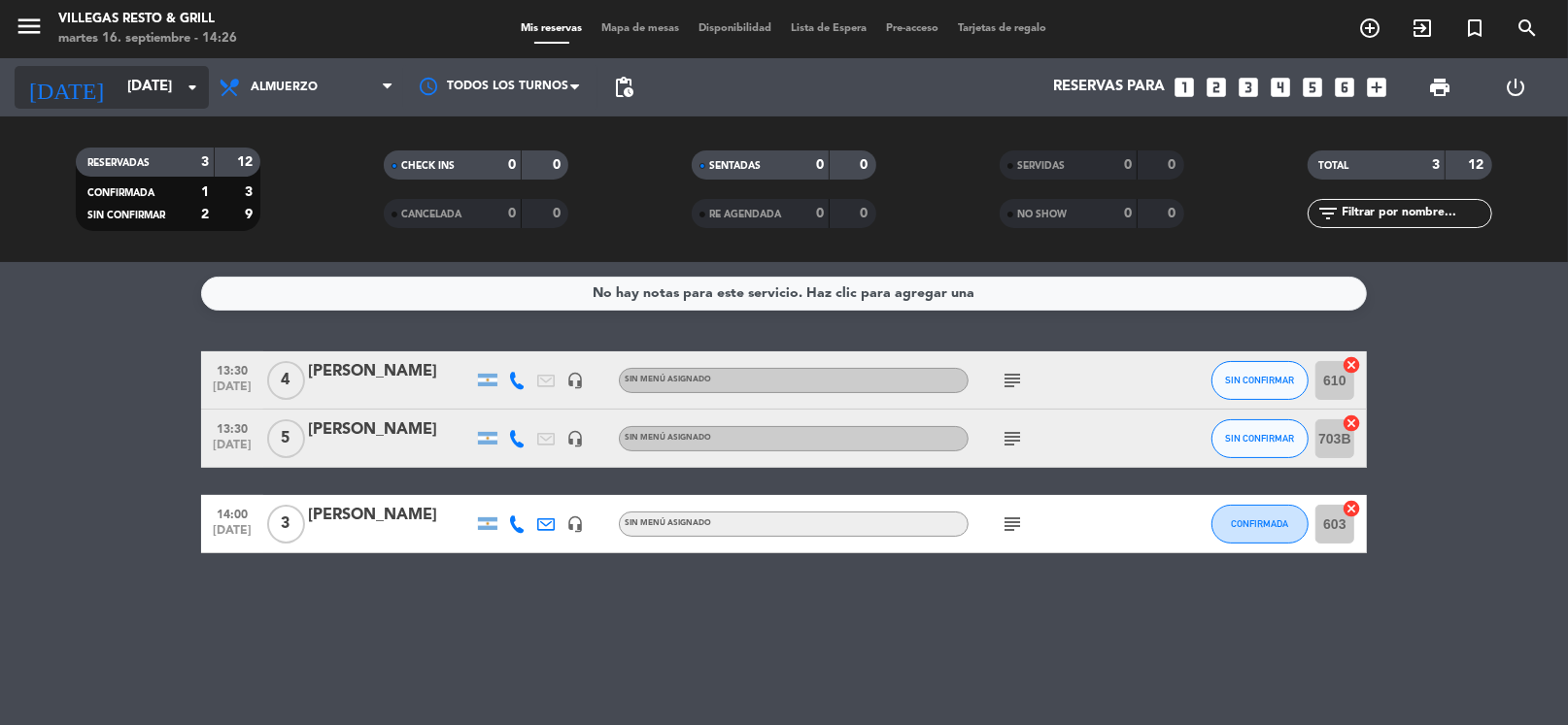
click at [123, 90] on input "[DATE]" at bounding box center [211, 86] width 190 height 37
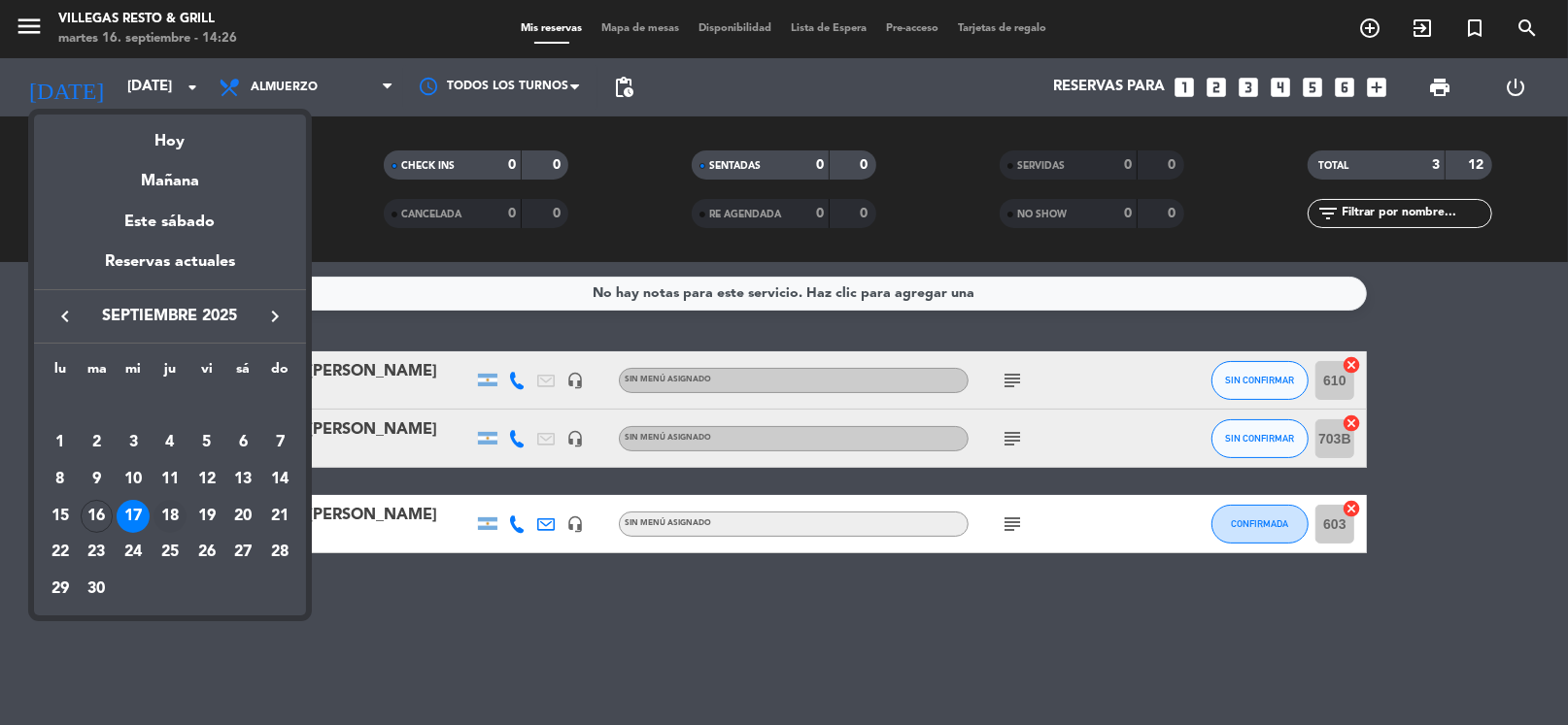
click at [180, 511] on div "18" at bounding box center [170, 516] width 33 height 33
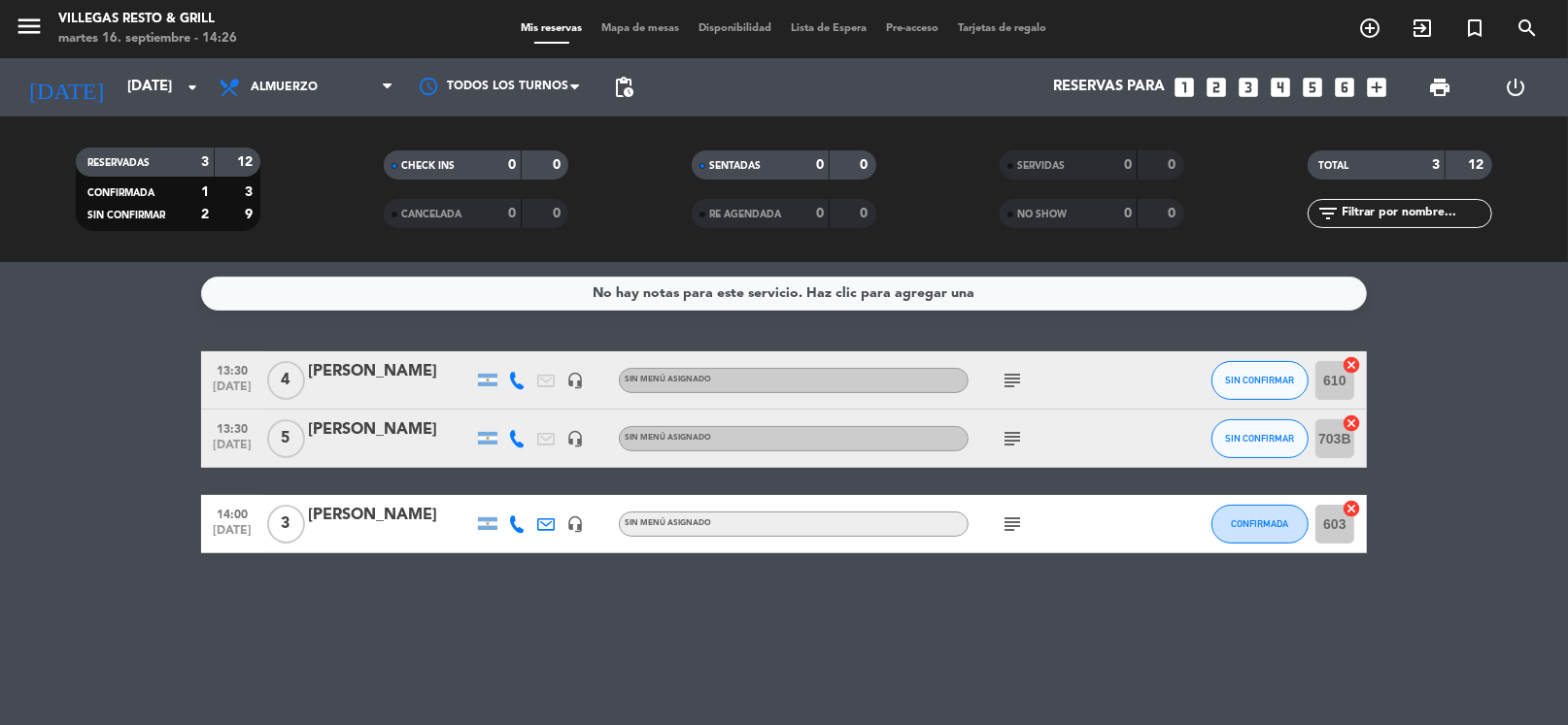
type input "[DEMOGRAPHIC_DATA][DATE]"
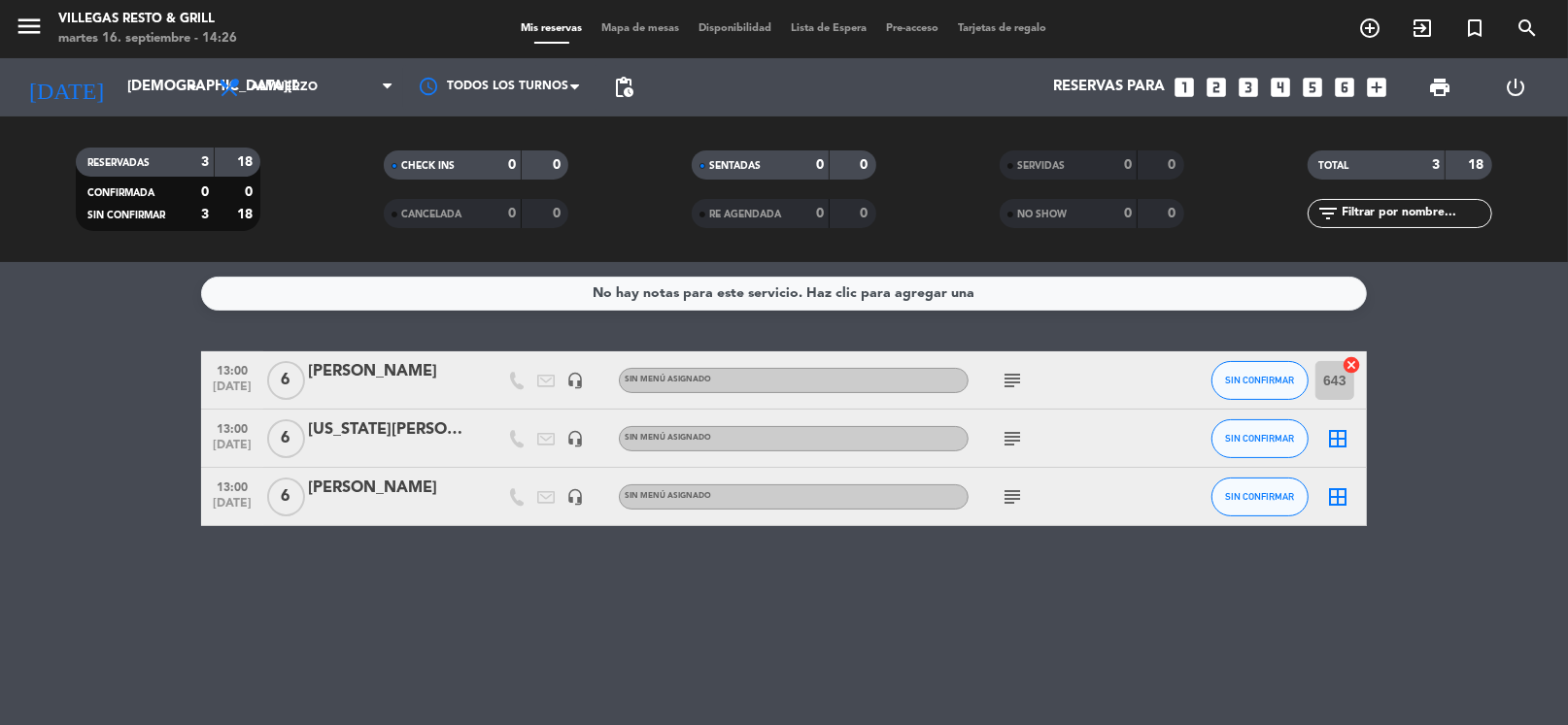
click at [1310, 82] on icon "looks_5" at bounding box center [1312, 86] width 25 height 25
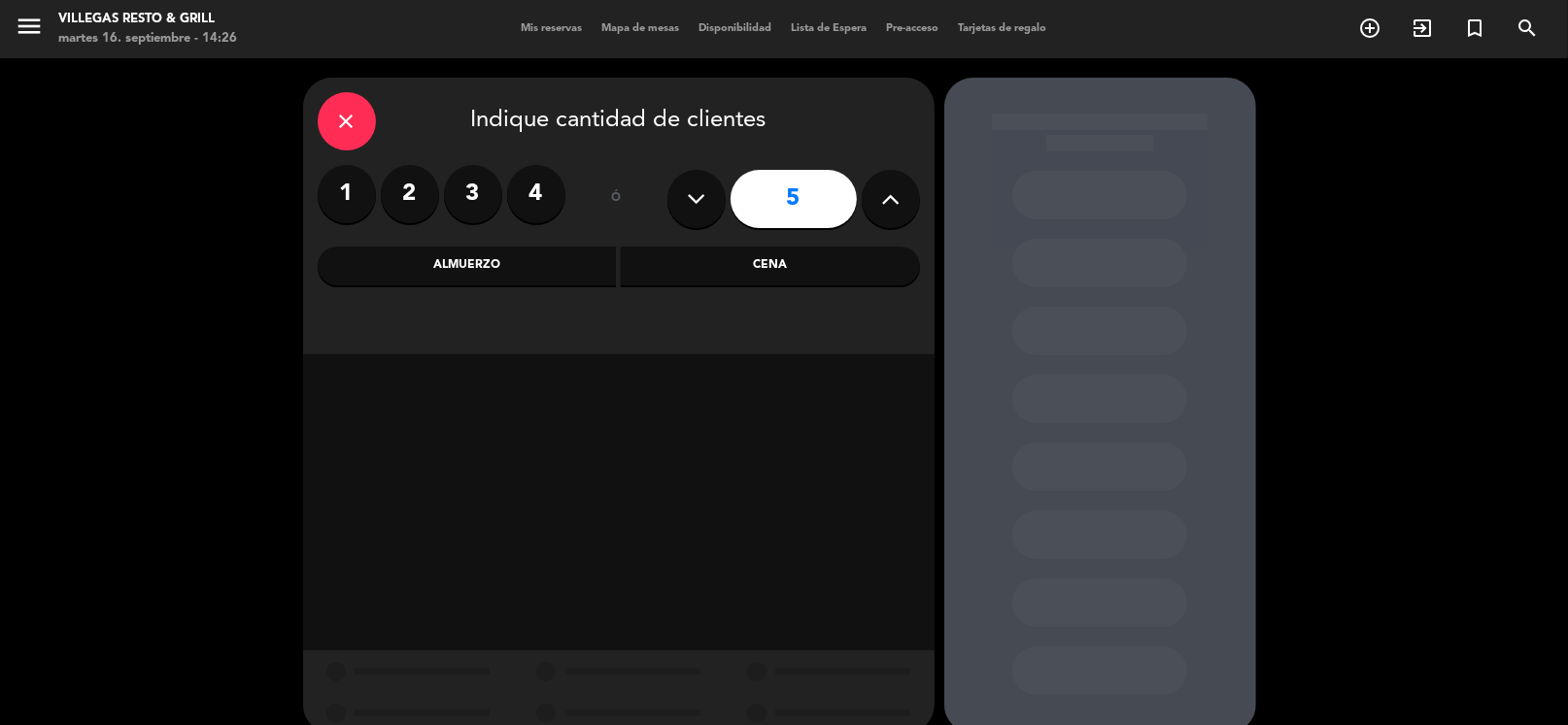
click at [670, 273] on div "Cena" at bounding box center [769, 266] width 299 height 39
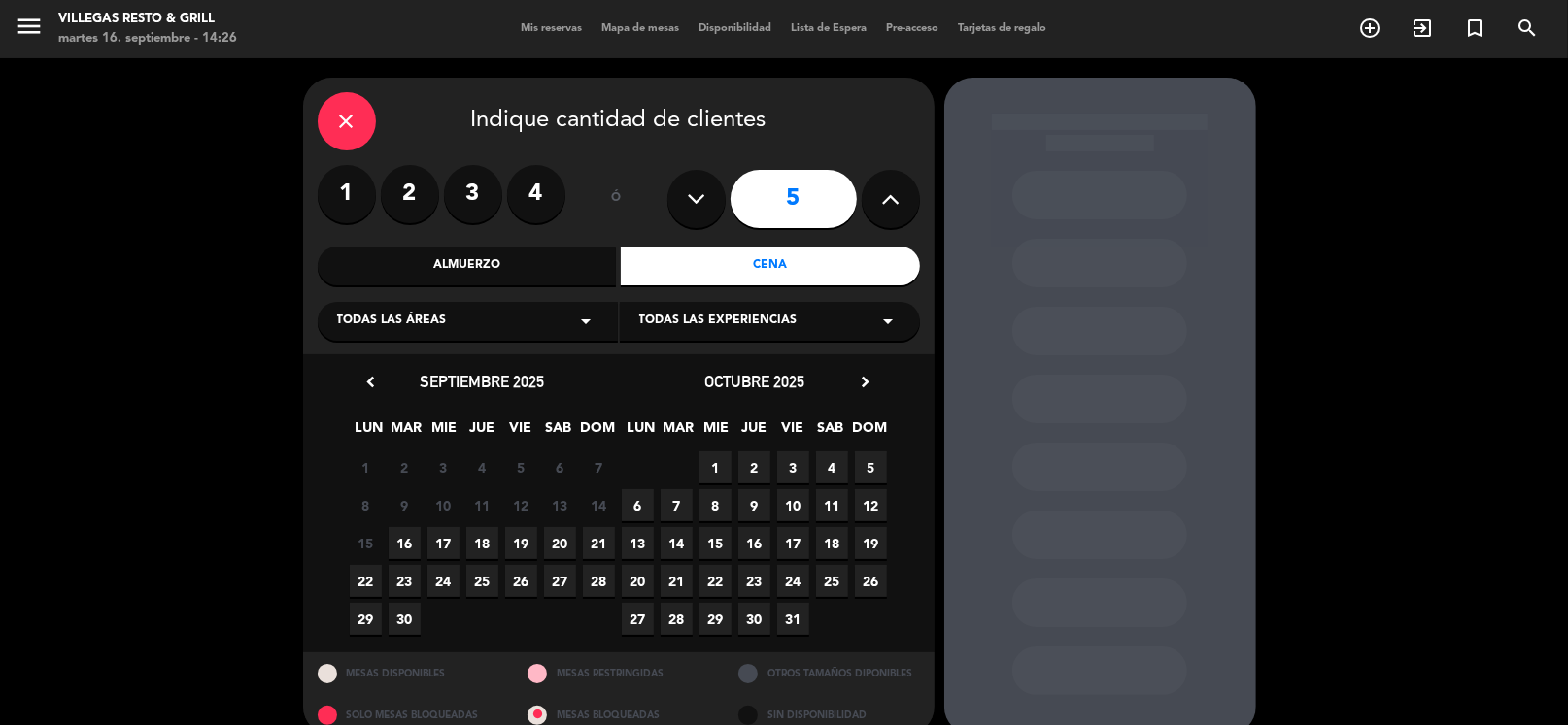
click at [482, 538] on span "18" at bounding box center [482, 543] width 32 height 32
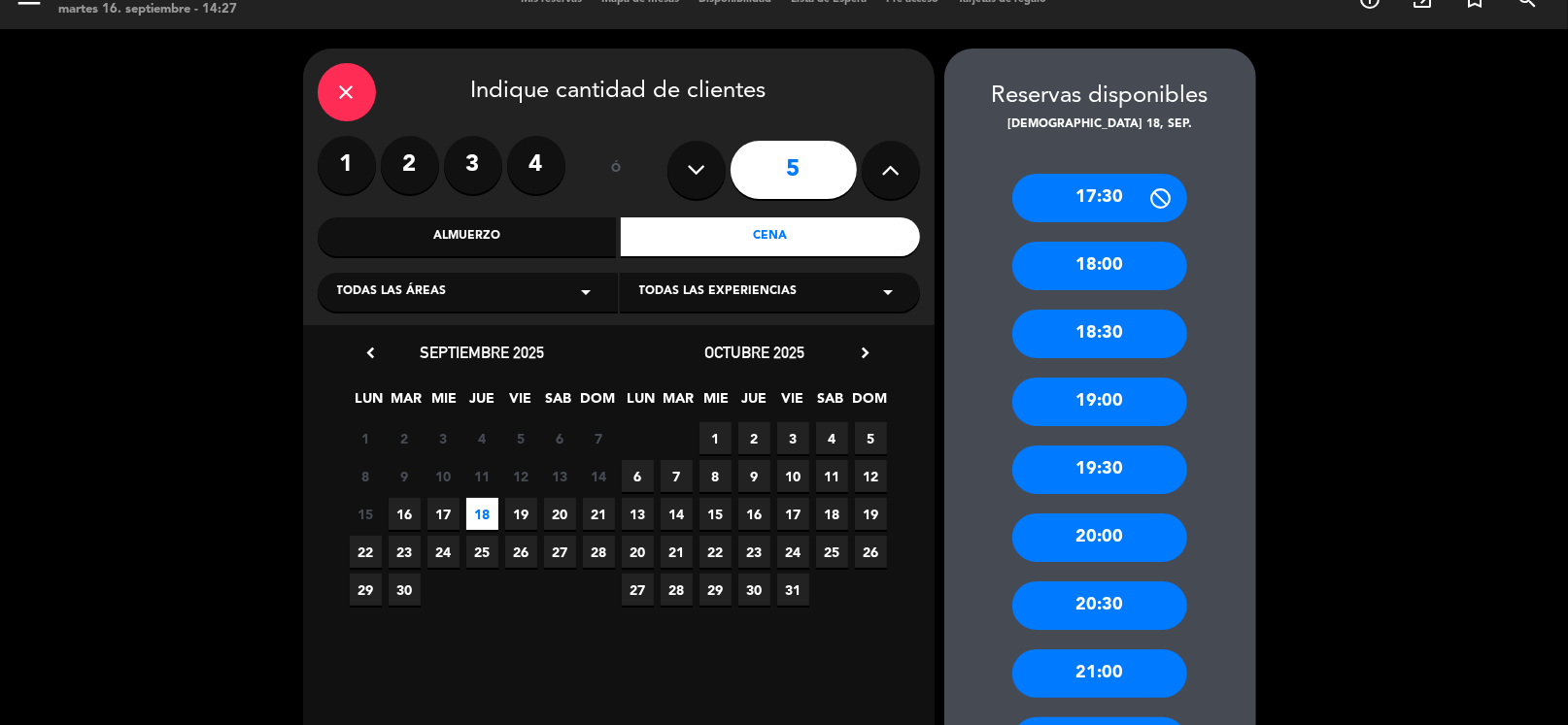
click at [784, 265] on div "close Indique cantidad de clientes 1 2 3 4 ó 5 Almuerzo Cena Todas las áreas ar…" at bounding box center [618, 186] width 631 height 277
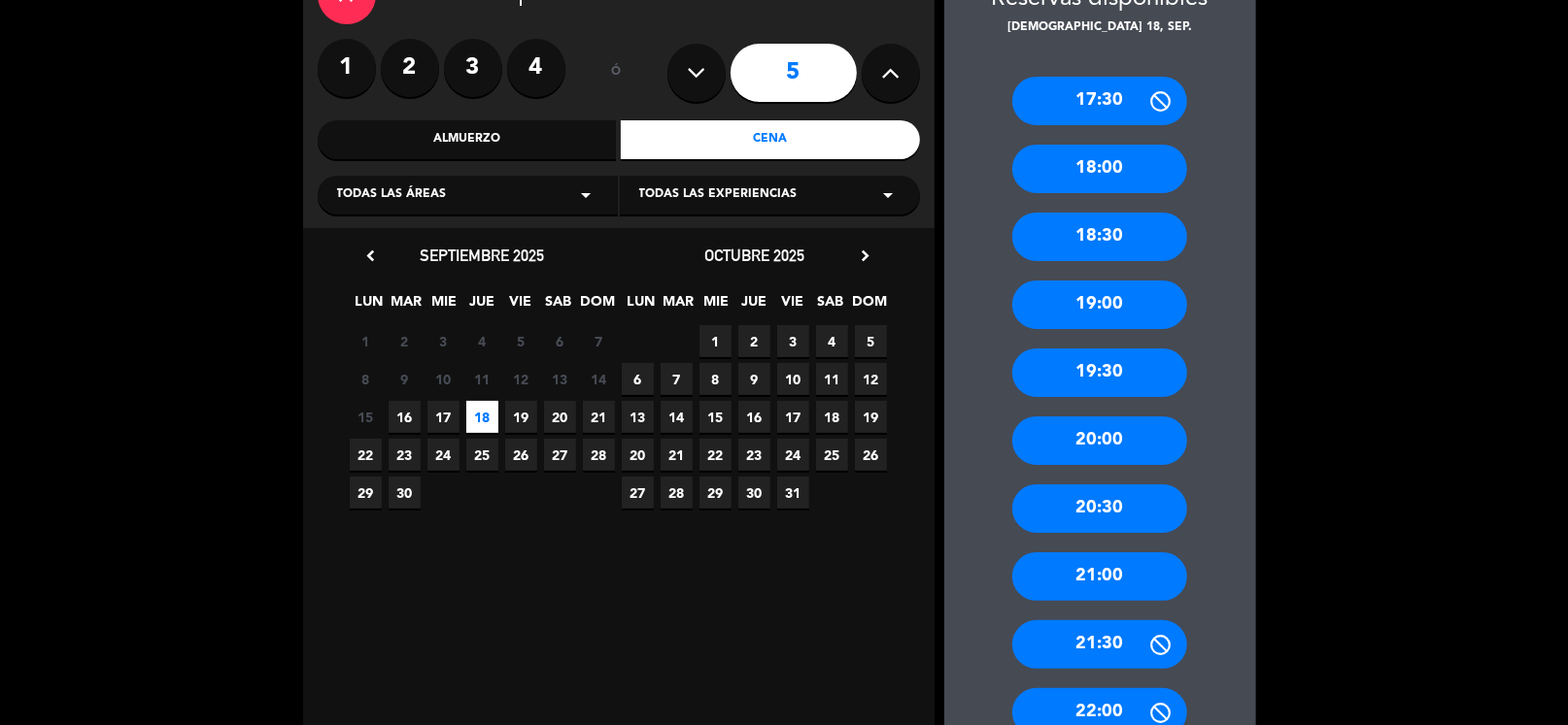
click at [1086, 568] on div "21:00" at bounding box center [1100, 576] width 175 height 49
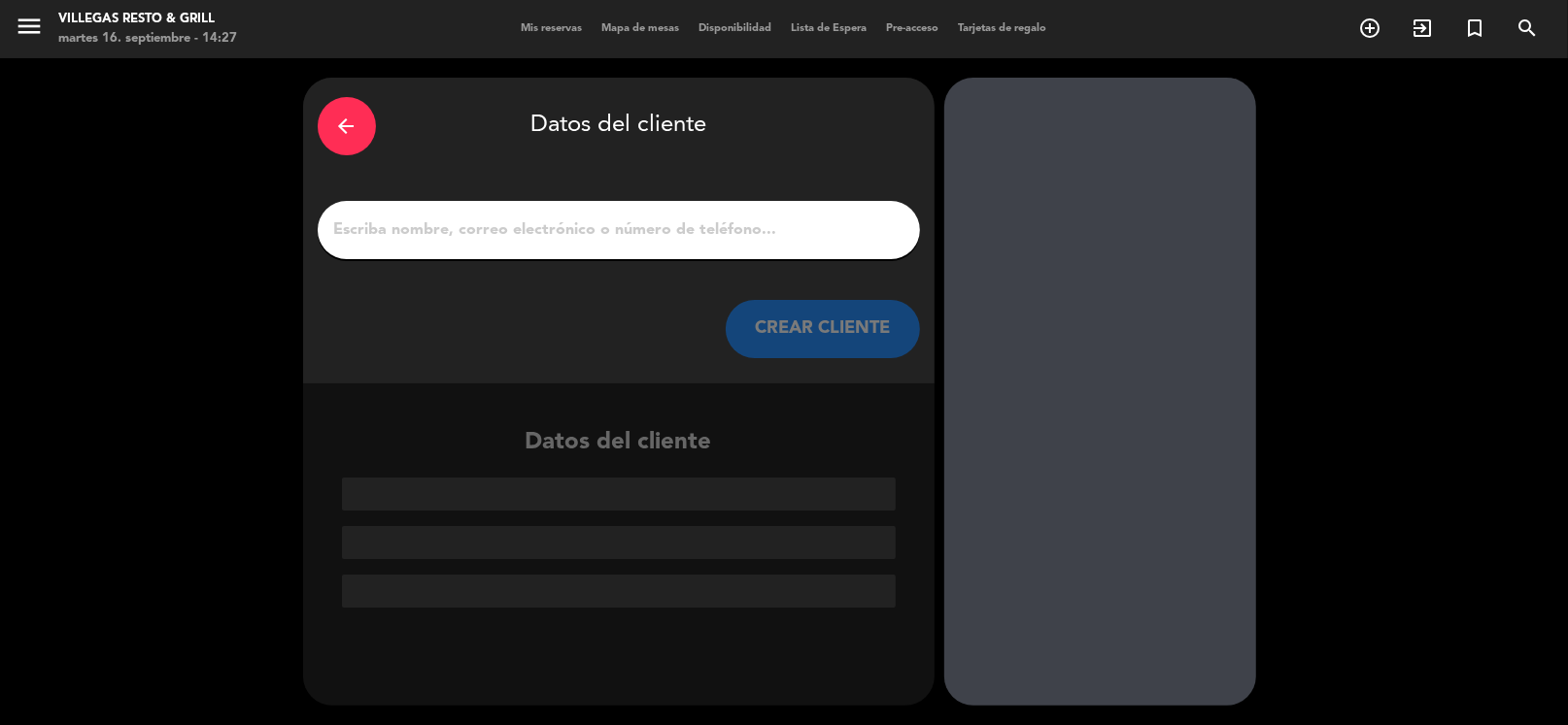
click at [424, 239] on input "1" at bounding box center [618, 229] width 573 height 27
click at [581, 236] on input "1" at bounding box center [618, 229] width 573 height 27
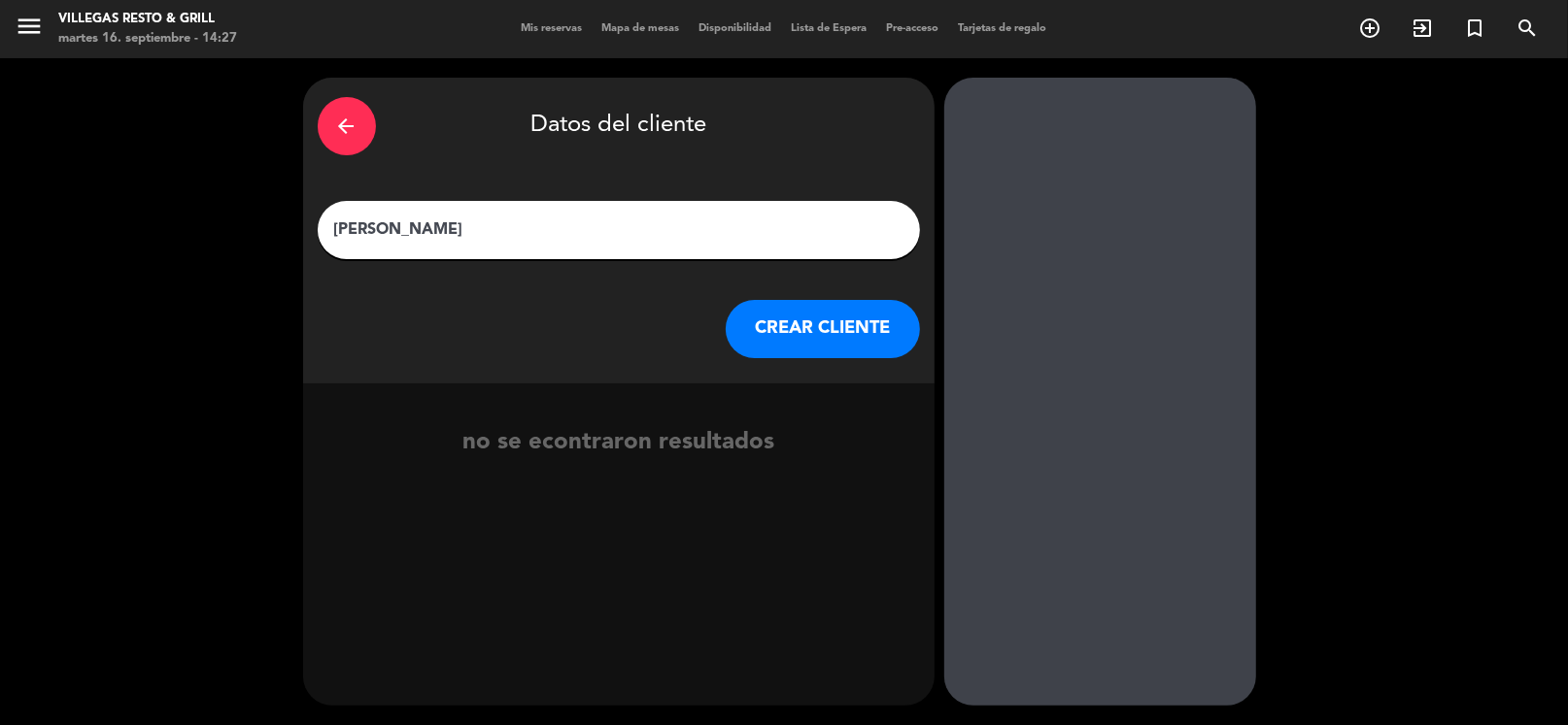
type input "[PERSON_NAME]"
click at [833, 334] on button "CREAR CLIENTE" at bounding box center [823, 328] width 195 height 59
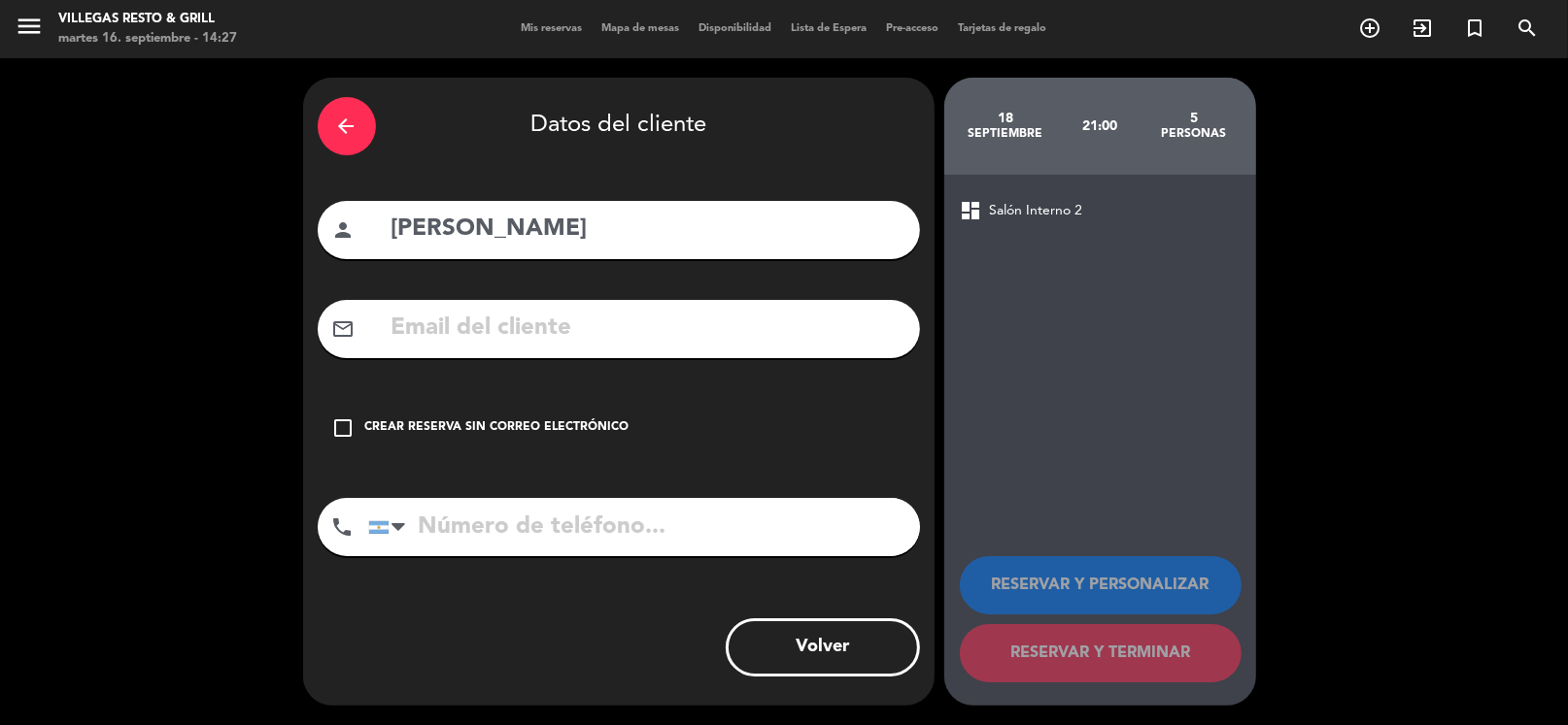
drag, startPoint x: 547, startPoint y: 531, endPoint x: 887, endPoint y: 526, distance: 340.0
click at [547, 531] on input "tel" at bounding box center [644, 527] width 552 height 59
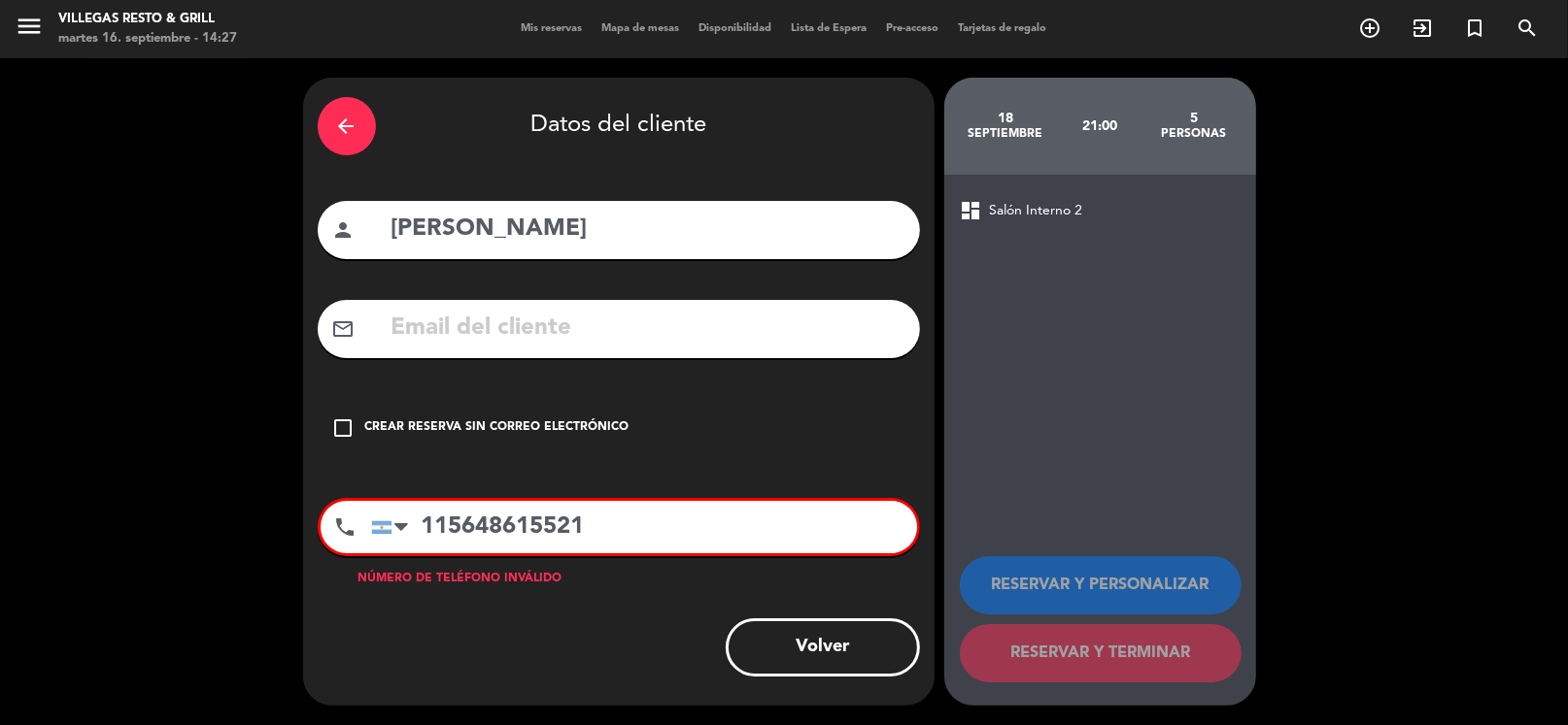
click at [617, 527] on input "115648615521" at bounding box center [644, 527] width 546 height 53
drag, startPoint x: 558, startPoint y: 525, endPoint x: 704, endPoint y: 544, distance: 147.2
click at [558, 525] on input "1156486155211" at bounding box center [644, 527] width 546 height 53
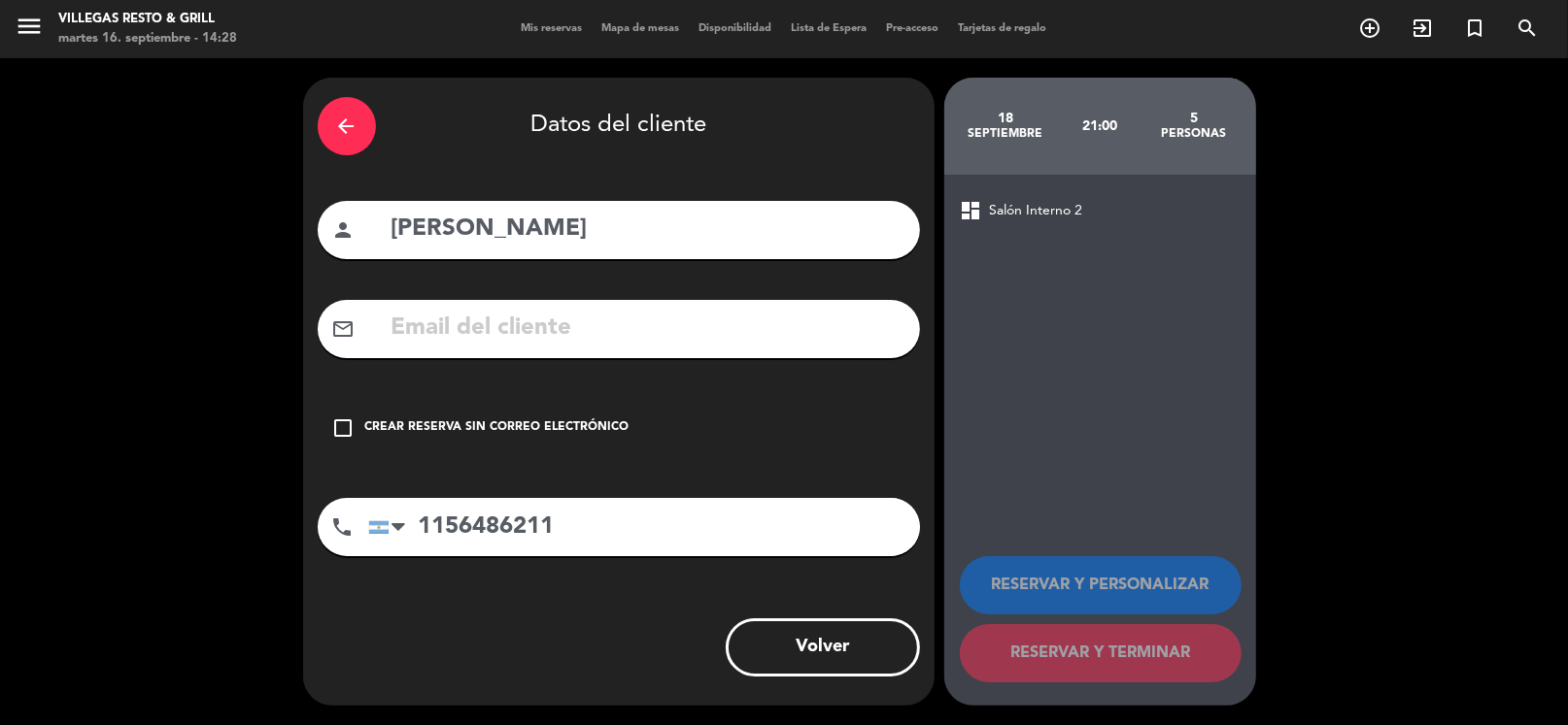
type input "1156486211"
click at [350, 414] on div "check_box_outline_blank Crear reserva sin correo electrónico" at bounding box center [618, 427] width 602 height 59
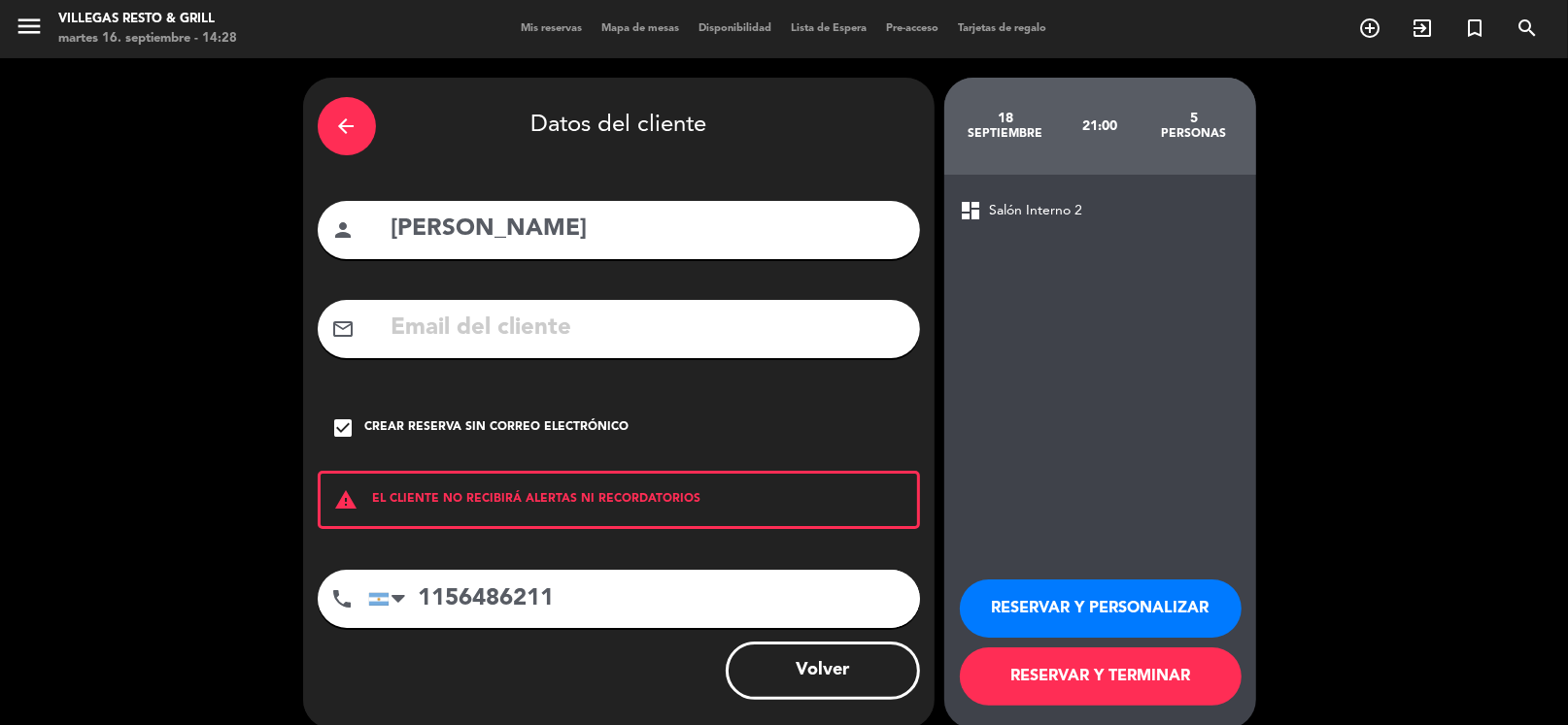
drag, startPoint x: 1114, startPoint y: 599, endPoint x: 1112, endPoint y: 557, distance: 42.0
click at [1114, 598] on button "RESERVAR Y PERSONALIZAR" at bounding box center [1101, 608] width 282 height 59
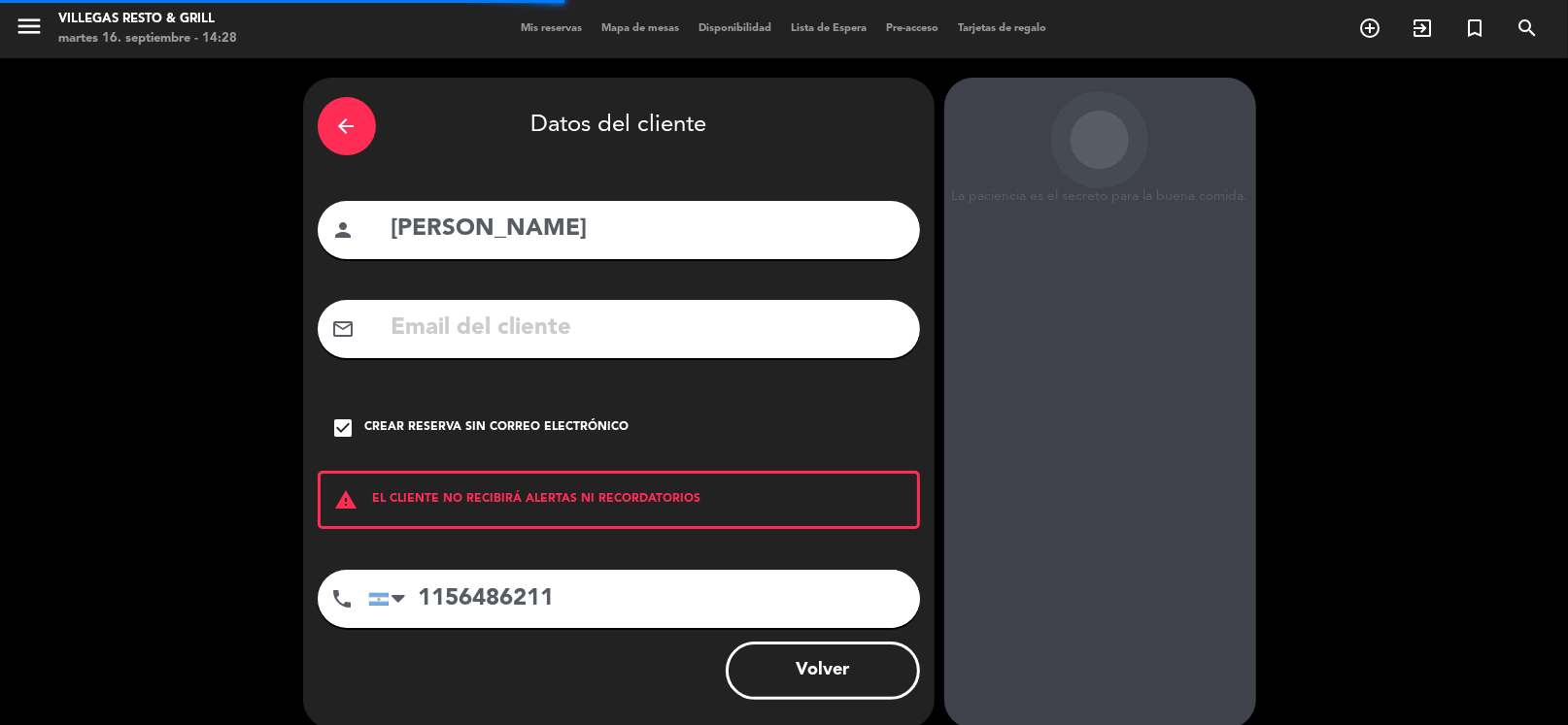
scroll to position [51, 0]
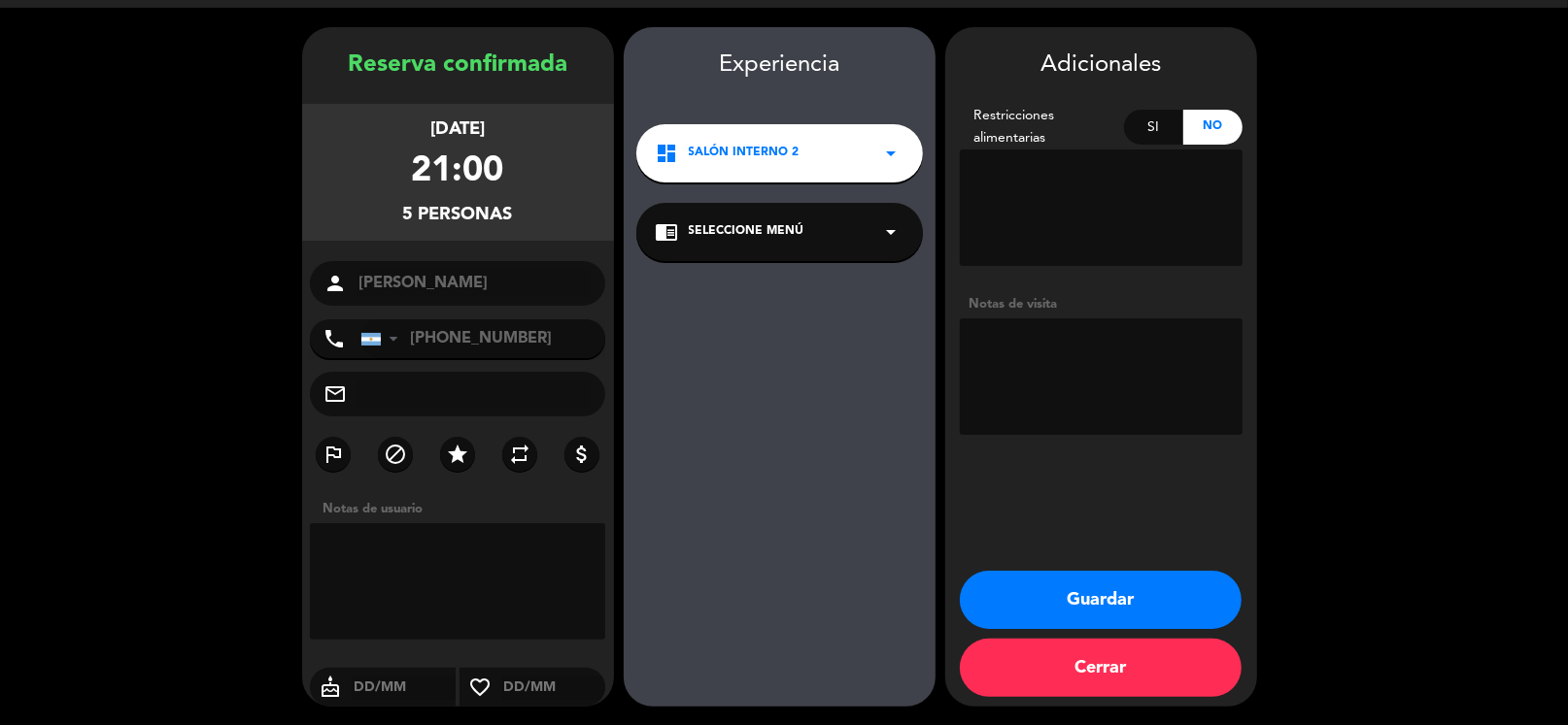
click at [1082, 373] on textarea at bounding box center [1101, 376] width 283 height 116
type textarea "VOUCHER RADIO URBANA [PERSON_NAME]"
click at [1022, 606] on button "Guardar" at bounding box center [1101, 600] width 282 height 59
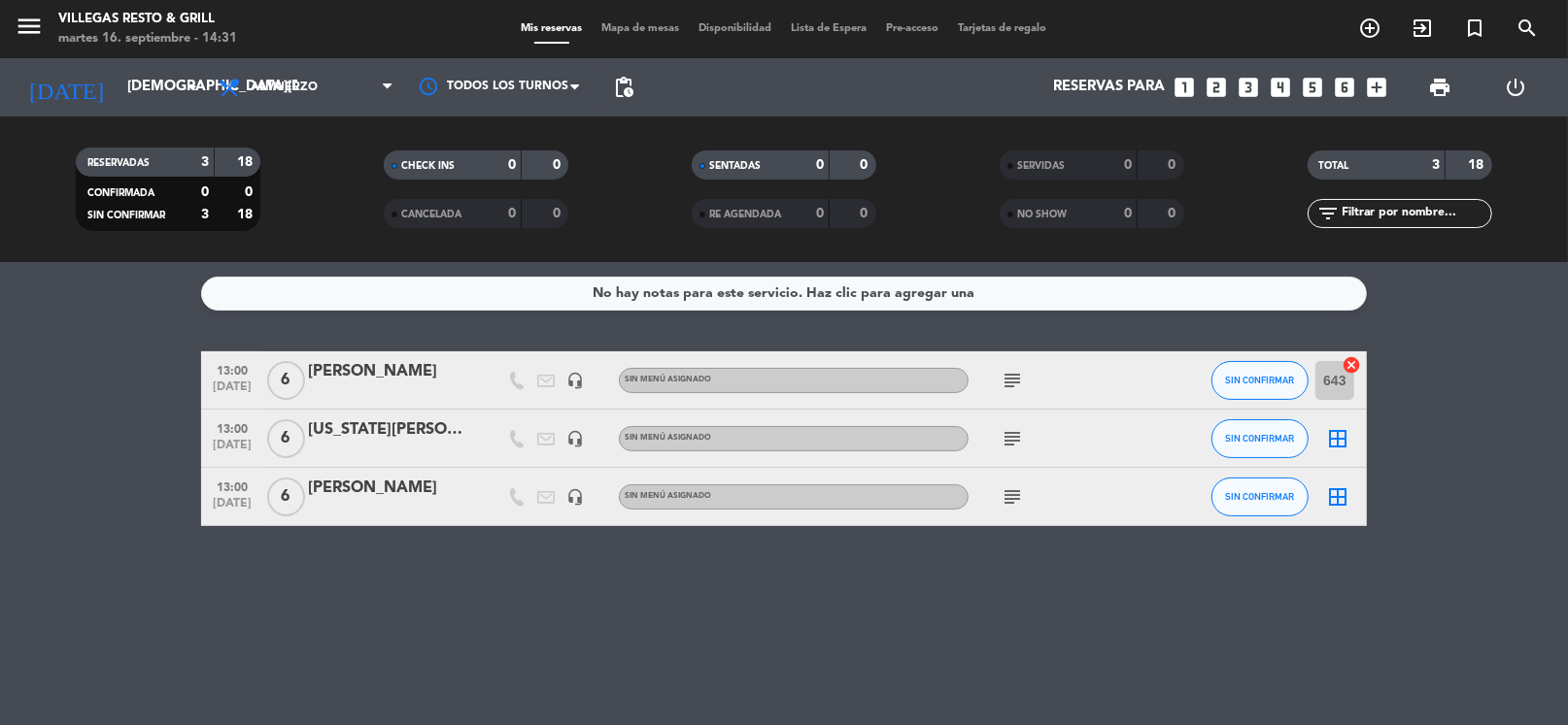
click at [1020, 378] on icon "subject" at bounding box center [1011, 380] width 23 height 23
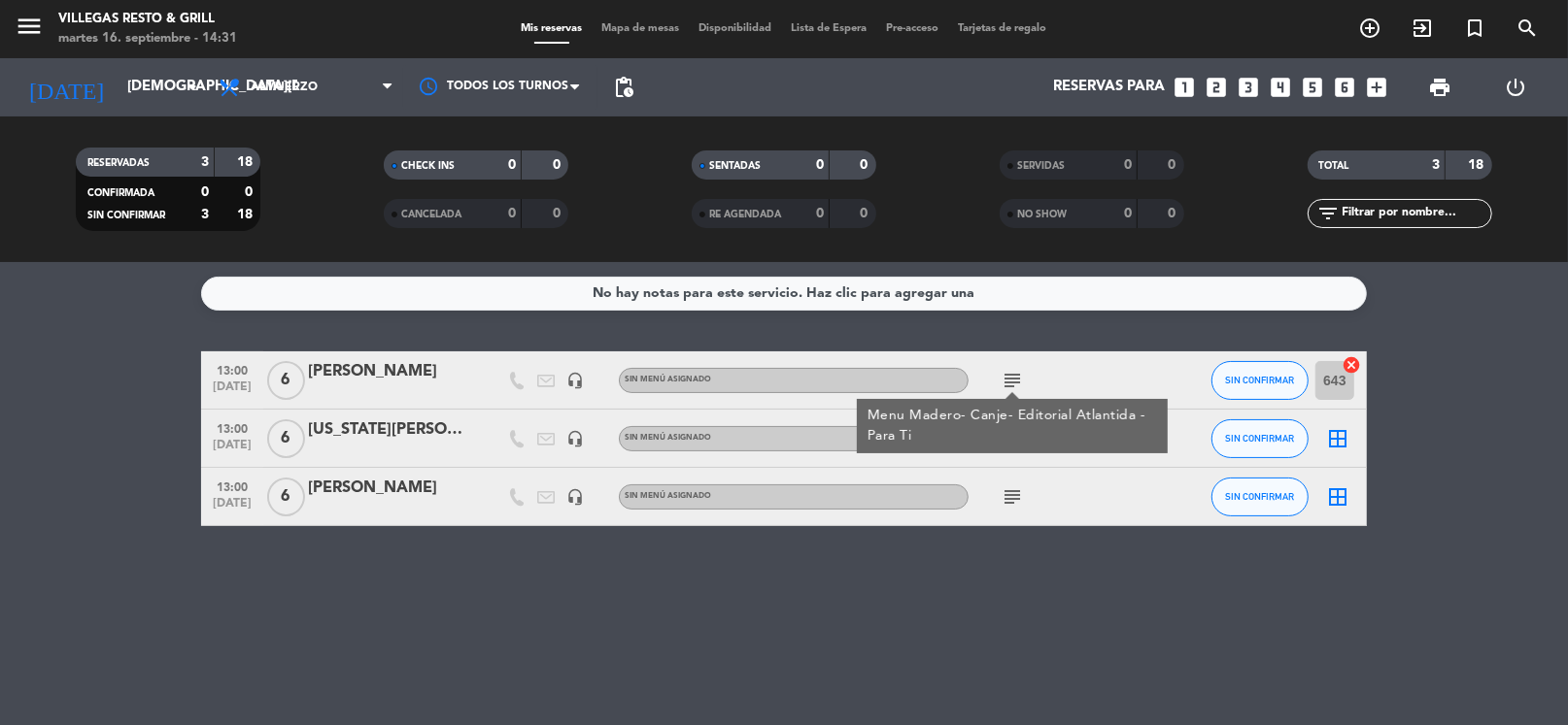
click at [1001, 534] on div "No hay notas para este servicio. Haz clic para agregar una 13:00 [DATE] 6 [PERS…" at bounding box center [784, 493] width 1568 height 463
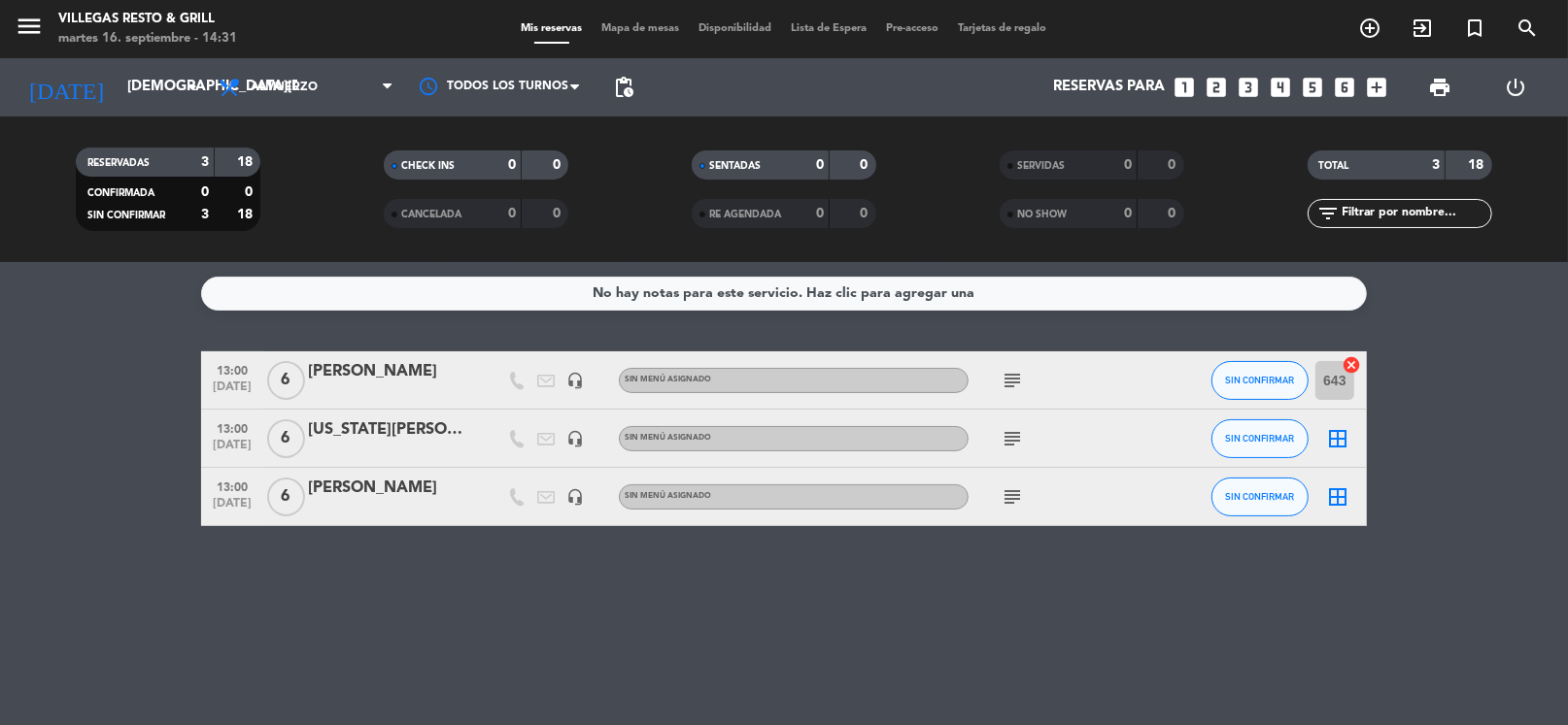
click at [1005, 424] on div "subject" at bounding box center [1056, 438] width 175 height 58
click at [1010, 449] on icon "subject" at bounding box center [1011, 438] width 23 height 23
click at [1023, 536] on div "No hay notas para este servicio. Haz clic para agregar una 13:00 [DATE] 6 [PERS…" at bounding box center [784, 493] width 1568 height 463
click at [1013, 500] on icon "subject" at bounding box center [1011, 496] width 23 height 23
click at [423, 485] on div "[PERSON_NAME]" at bounding box center [390, 488] width 165 height 25
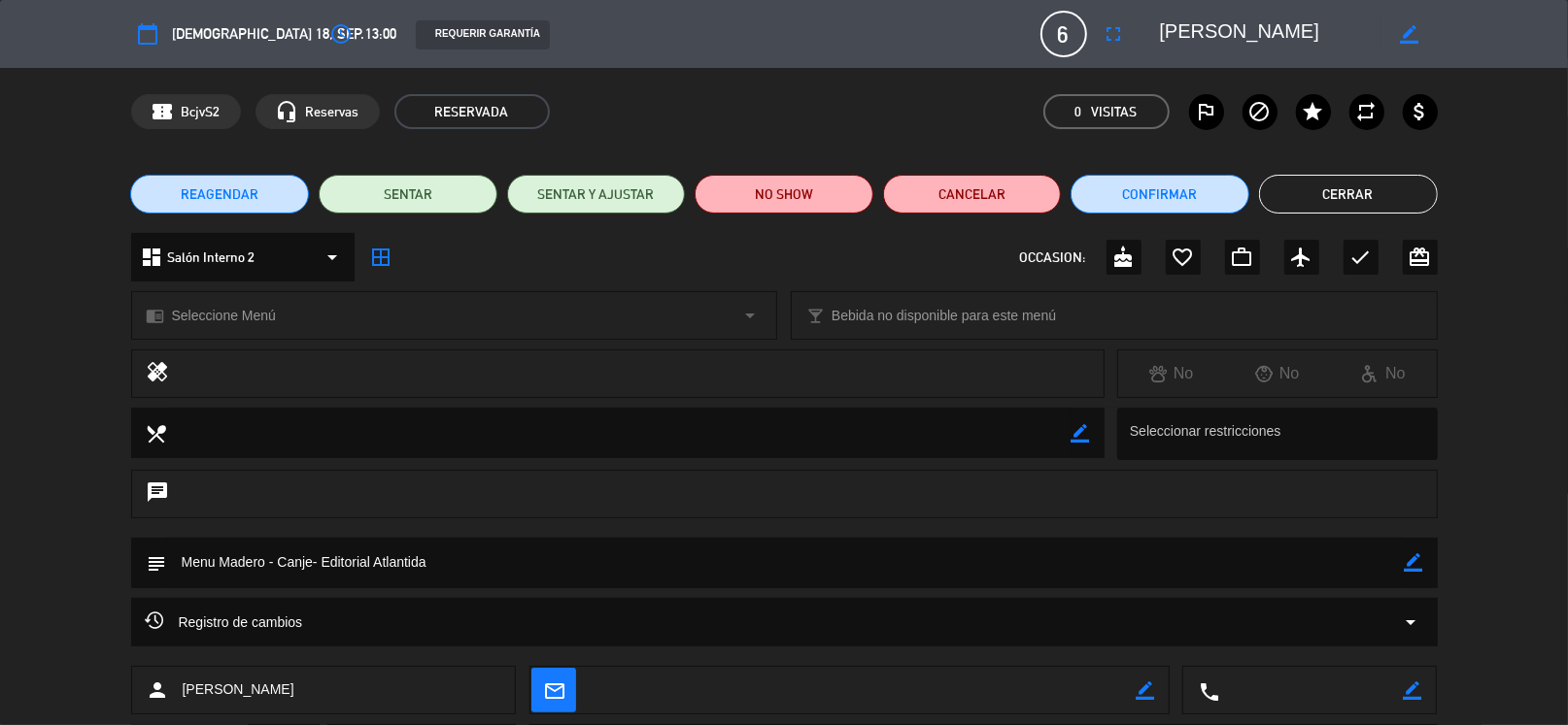
click at [1340, 191] on button "Cerrar" at bounding box center [1348, 193] width 179 height 39
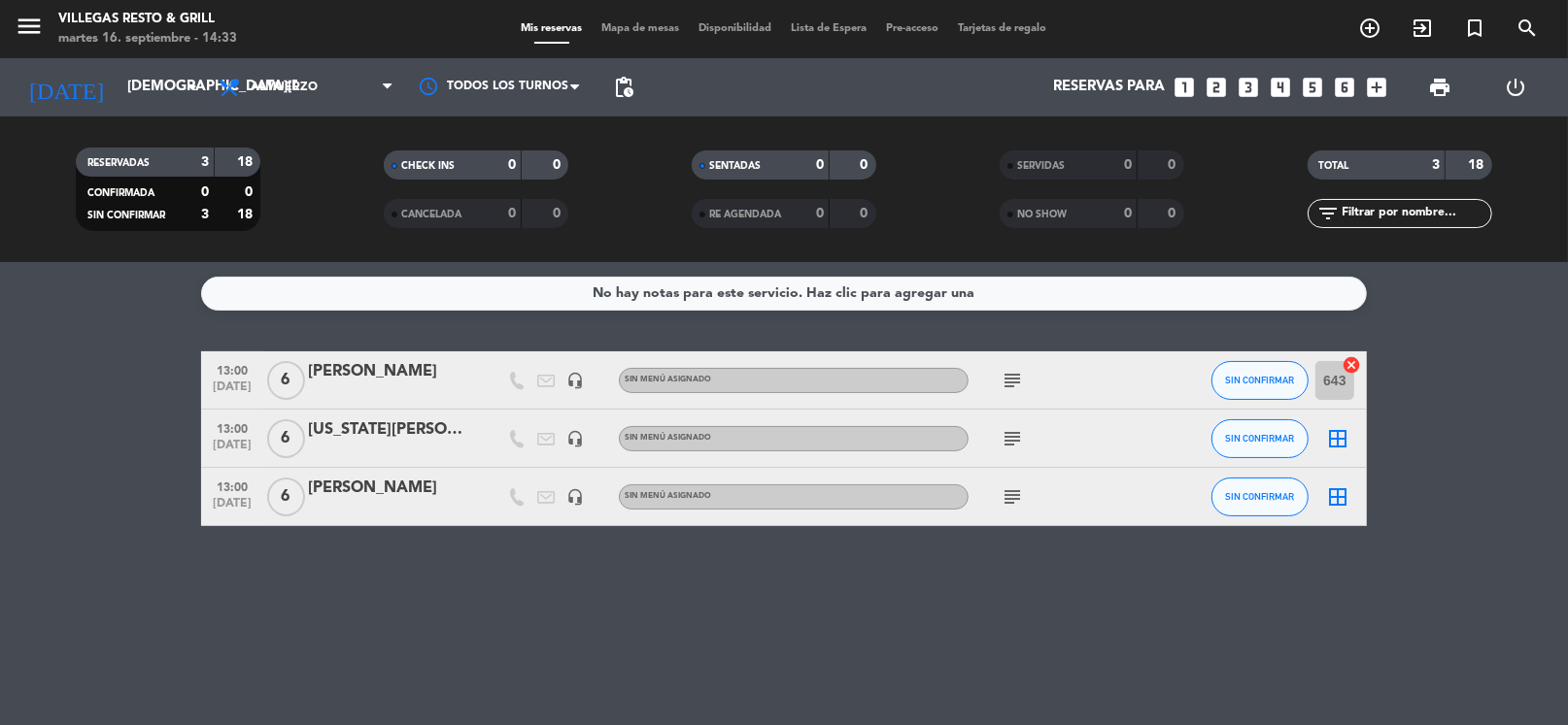
click at [956, 244] on div "RESERVADAS 3 18 CONFIRMADA 0 0 SIN CONFIRMAR 3 18 CHECK INS 0 0 CANCELADA 0 0 S…" at bounding box center [784, 188] width 1568 height 146
click at [302, 100] on span "Almuerzo" at bounding box center [306, 87] width 195 height 43
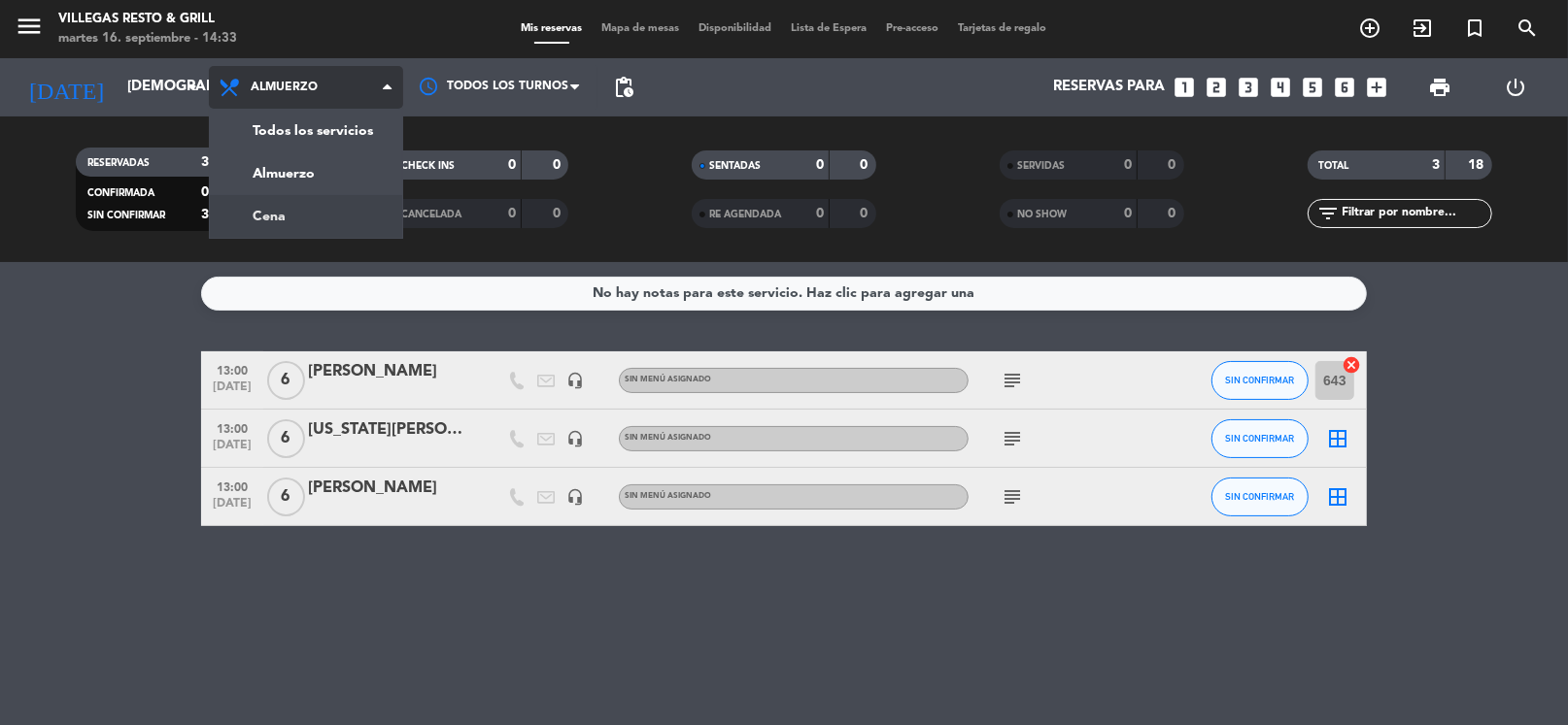
click at [337, 235] on div "menu Villegas Resto & Grill martes 16. septiembre - 14:33 Mis reservas Mapa de …" at bounding box center [784, 131] width 1568 height 262
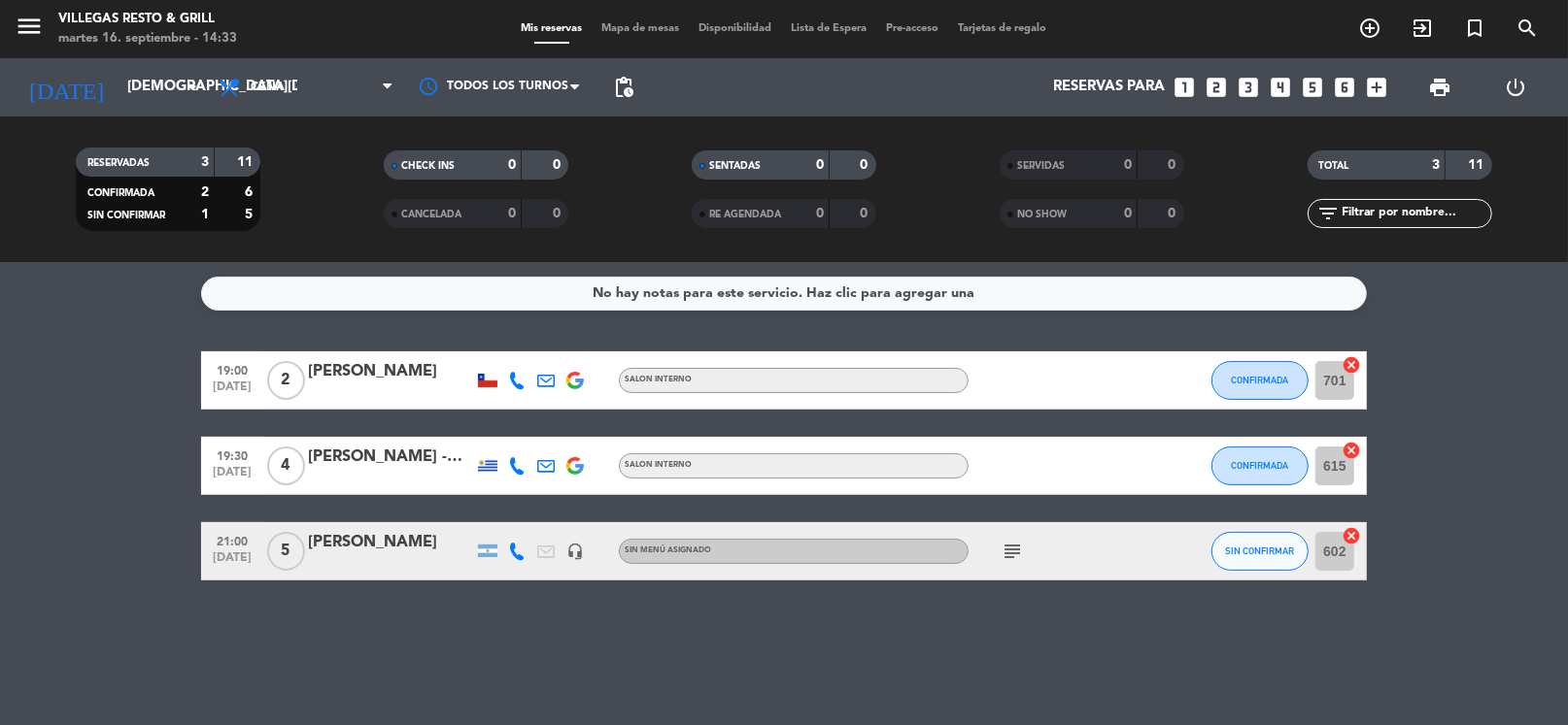
click at [1018, 560] on icon "subject" at bounding box center [1011, 550] width 23 height 23
drag, startPoint x: 1404, startPoint y: 317, endPoint x: 1404, endPoint y: 345, distance: 28.0
click at [1404, 318] on div "No hay notas para este servicio. Haz clic para agregar una 19:00 [DATE] 2 Huido…" at bounding box center [784, 493] width 1568 height 463
click at [1271, 219] on div "filter_list" at bounding box center [1399, 213] width 308 height 29
click at [424, 312] on div "No hay notas para este servicio. Haz clic para agregar una 19:00 [DATE] 2 Huido…" at bounding box center [784, 493] width 1568 height 463
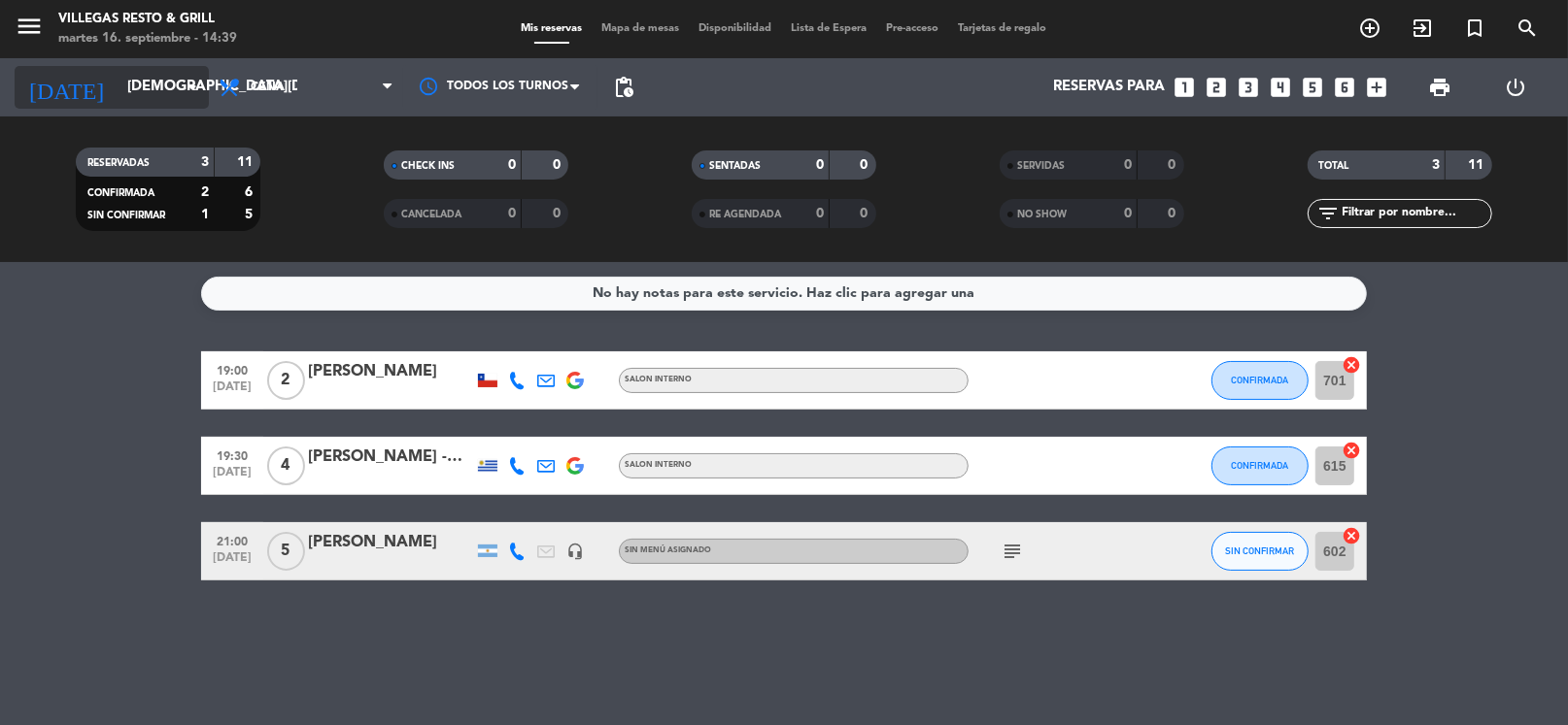
click at [117, 70] on input "[DEMOGRAPHIC_DATA][DATE]" at bounding box center [211, 86] width 190 height 37
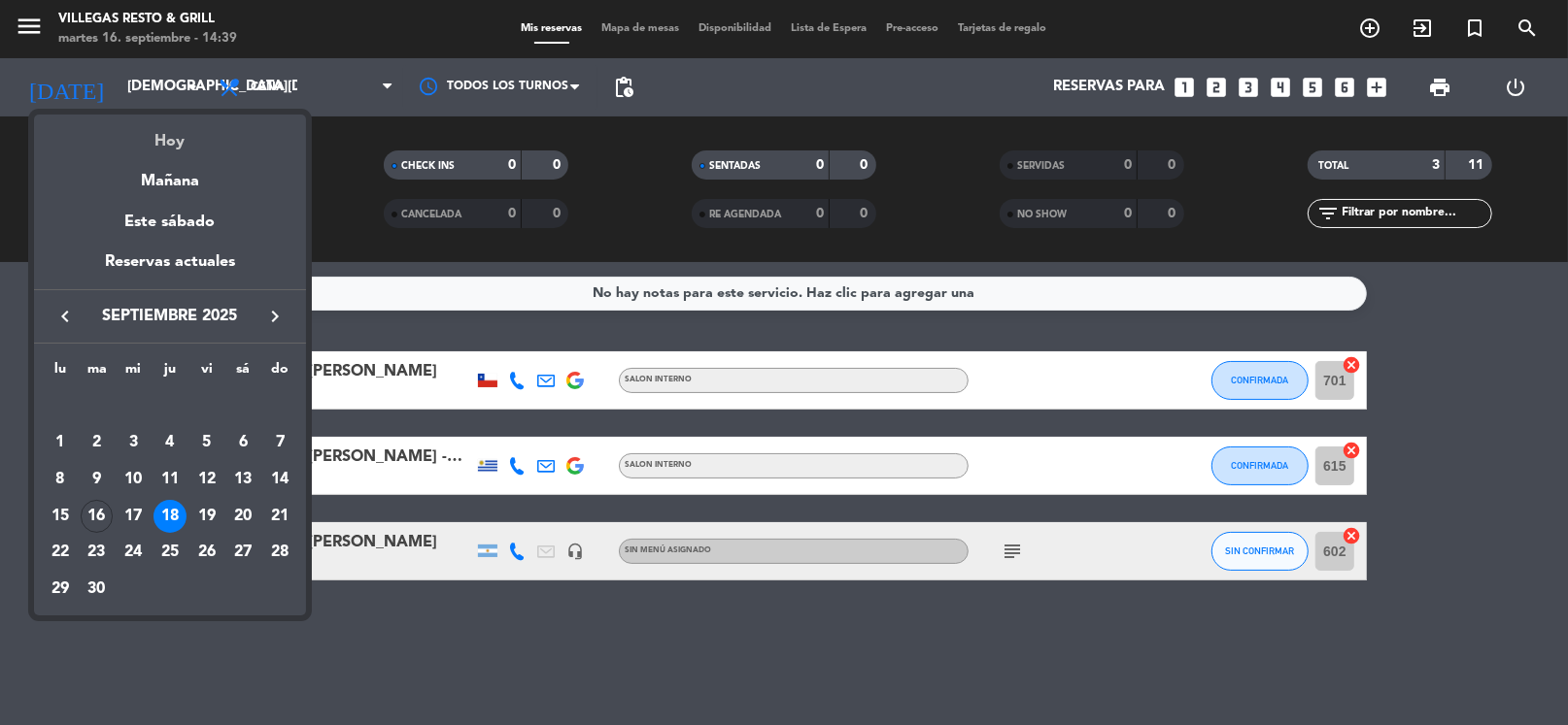
click at [170, 152] on div "Hoy" at bounding box center [170, 134] width 272 height 40
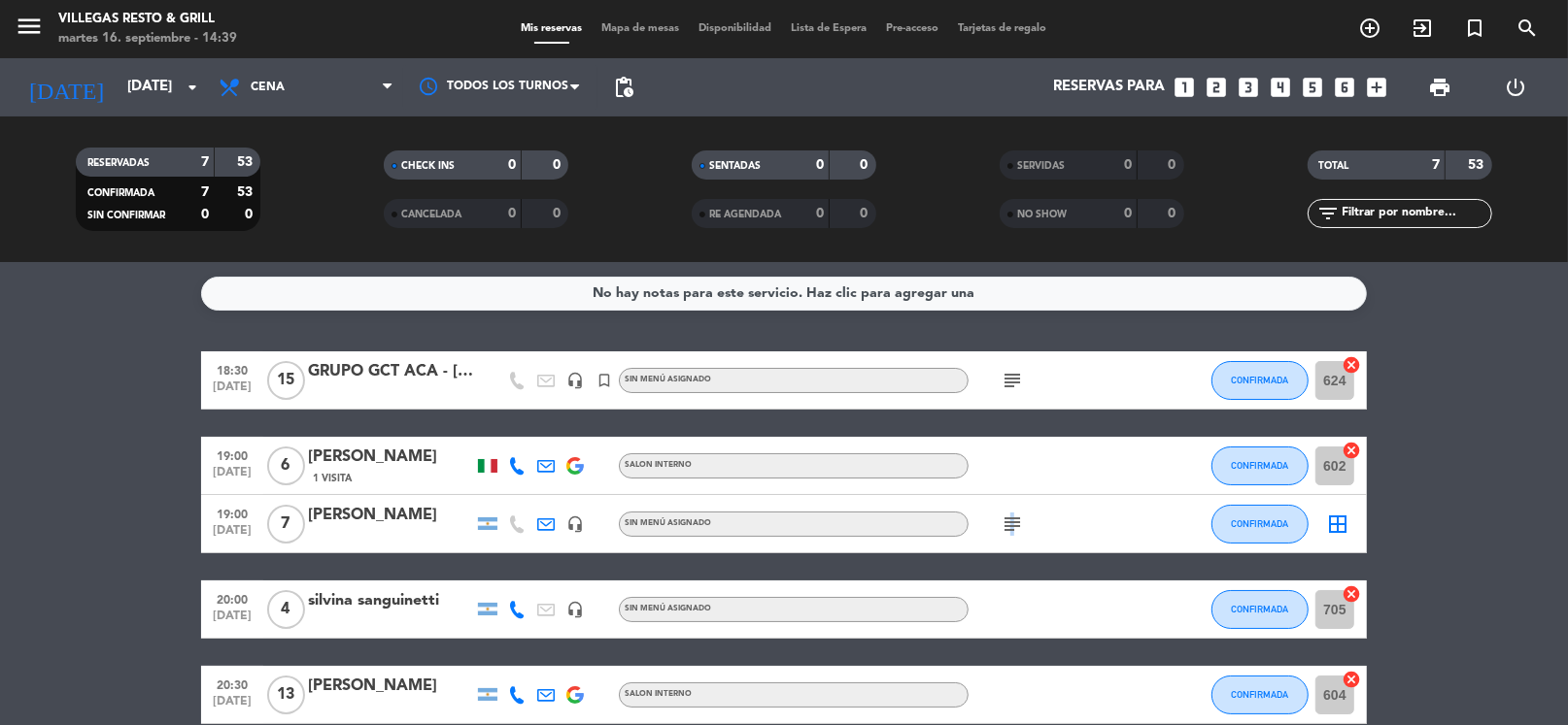
click at [1008, 518] on icon "subject" at bounding box center [1011, 524] width 23 height 23
click at [885, 571] on div "18:30 [DATE] GRUPO GCT ACA - [DATE] headset_mic turned_in_not Sin menú asignado…" at bounding box center [784, 623] width 1165 height 544
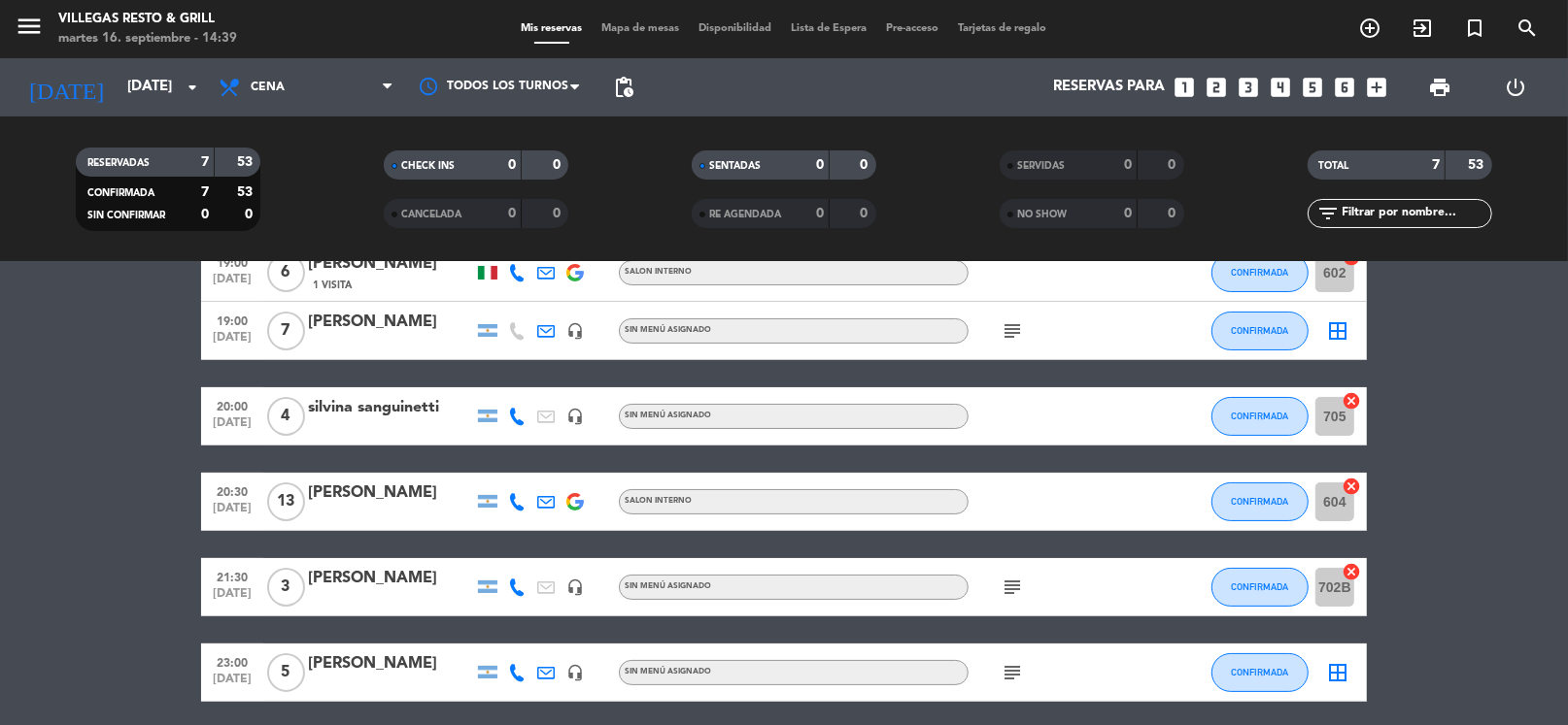
scroll to position [266, 0]
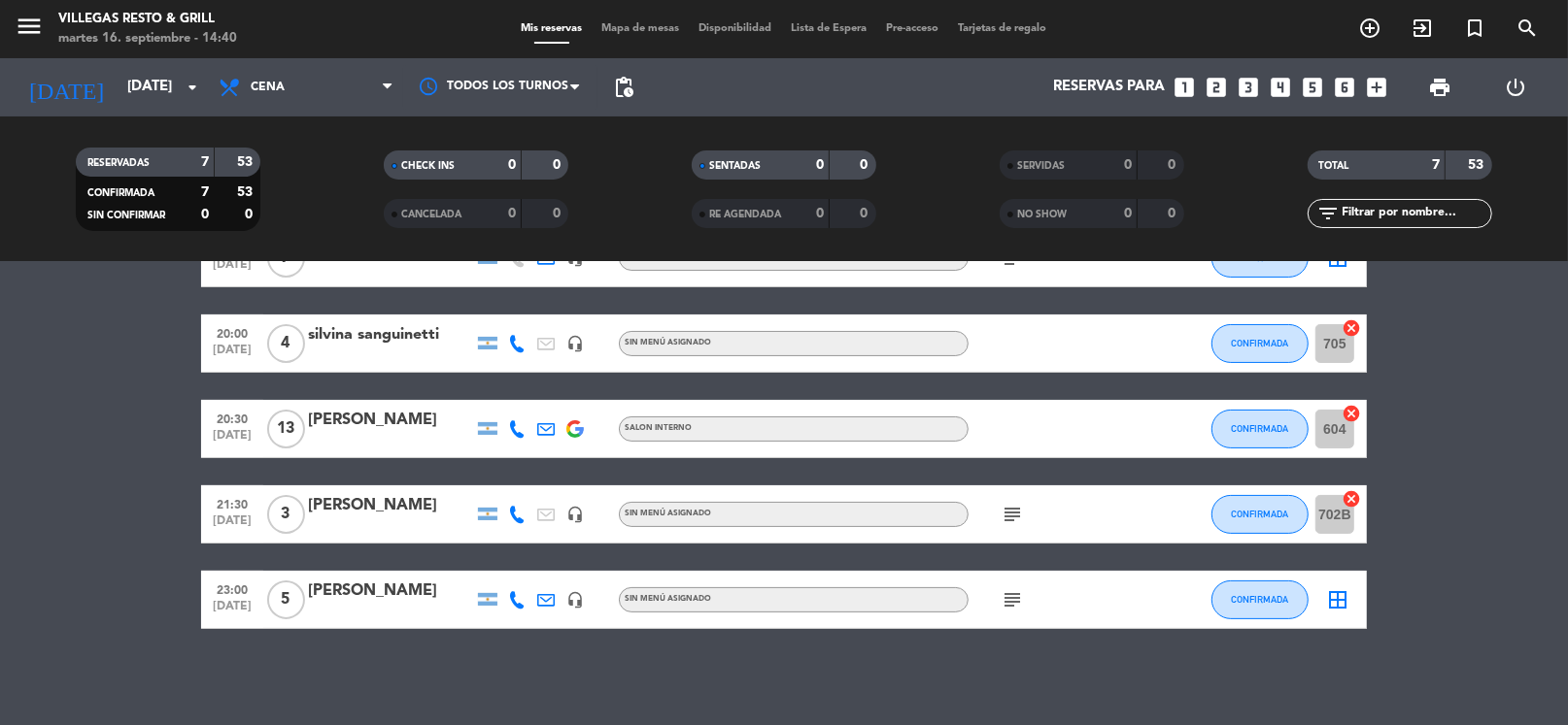
click at [1015, 520] on icon "subject" at bounding box center [1011, 514] width 23 height 23
click at [1010, 596] on icon "subject" at bounding box center [1011, 599] width 23 height 23
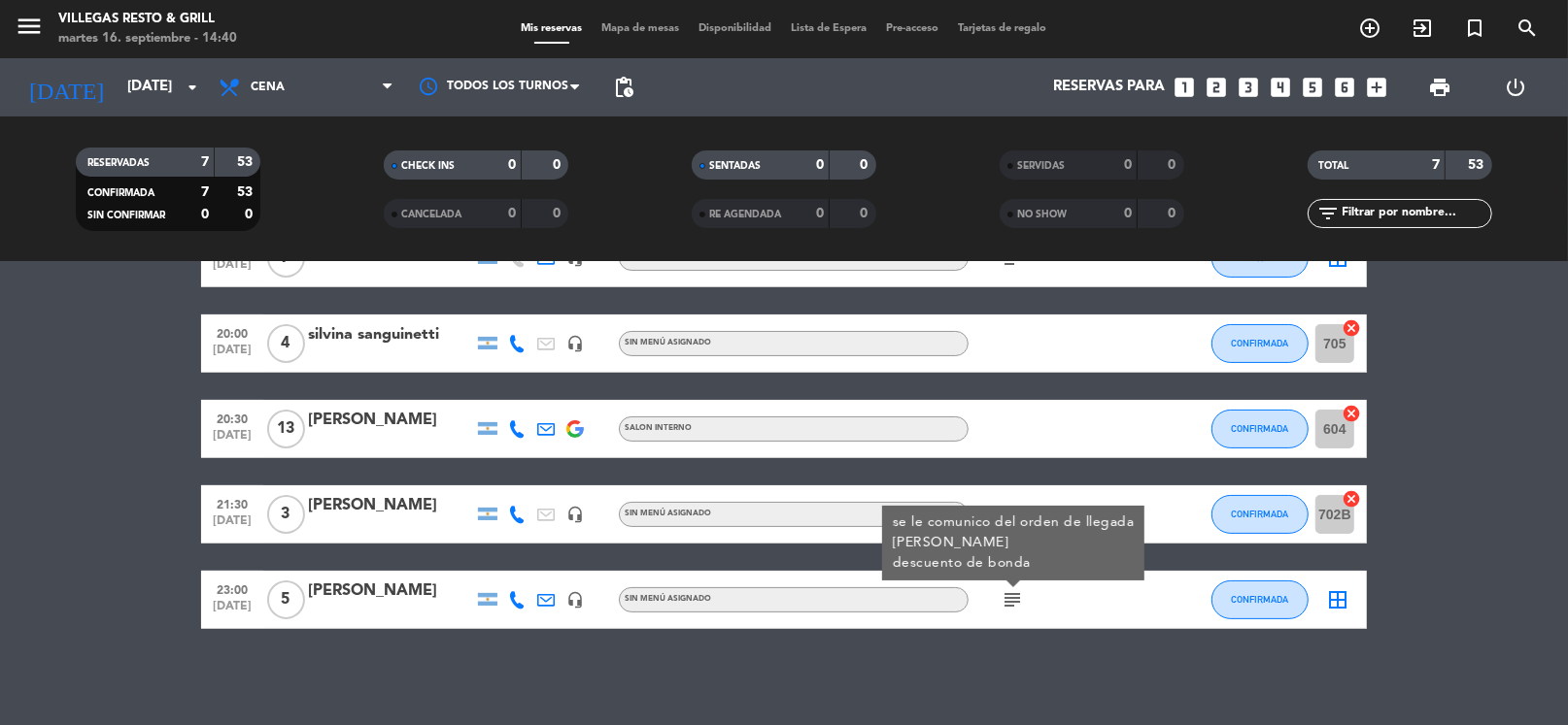
drag, startPoint x: 966, startPoint y: 649, endPoint x: 1007, endPoint y: 534, distance: 122.1
click at [967, 649] on div "No hay notas para este servicio. Haz clic para agregar una 18:30 [DATE] GRUPO G…" at bounding box center [784, 493] width 1568 height 463
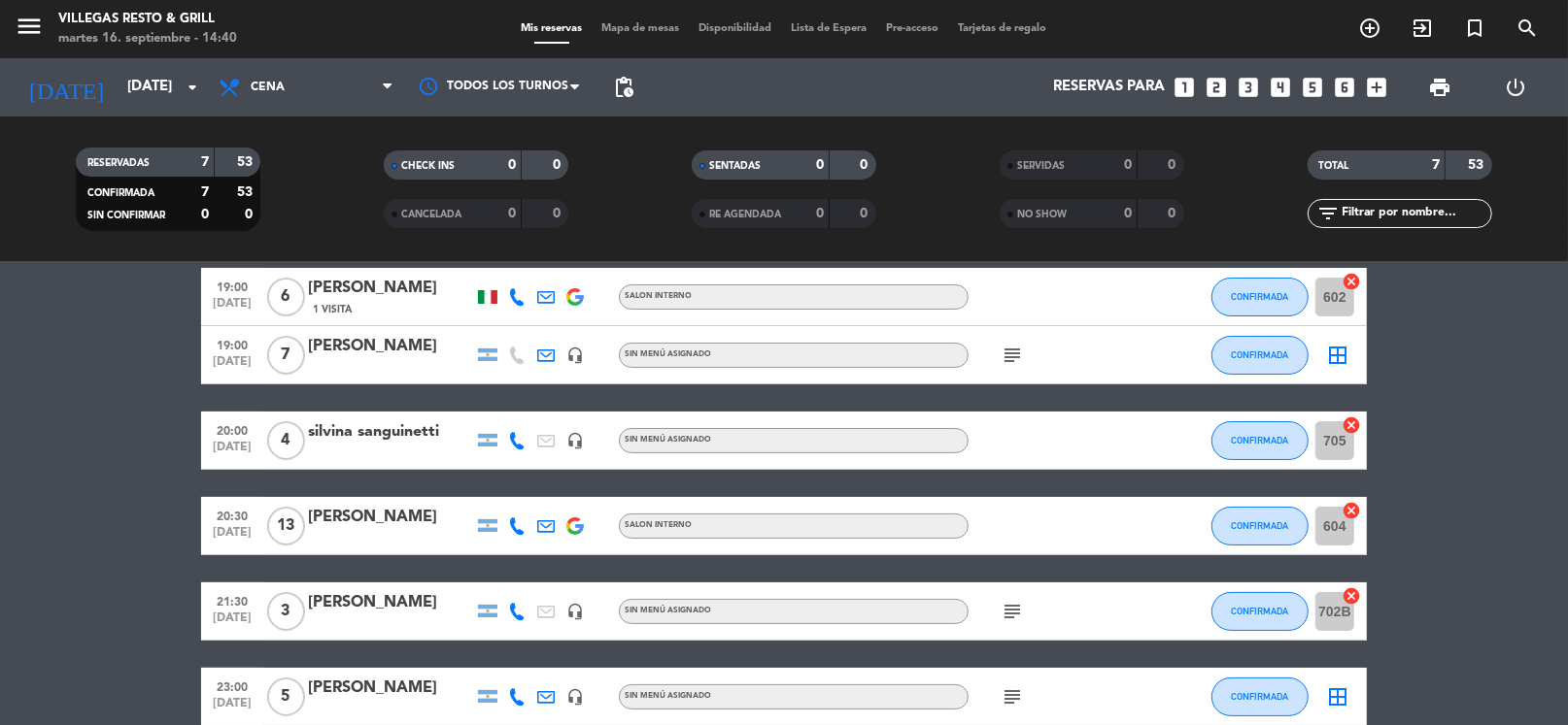
scroll to position [71, 0]
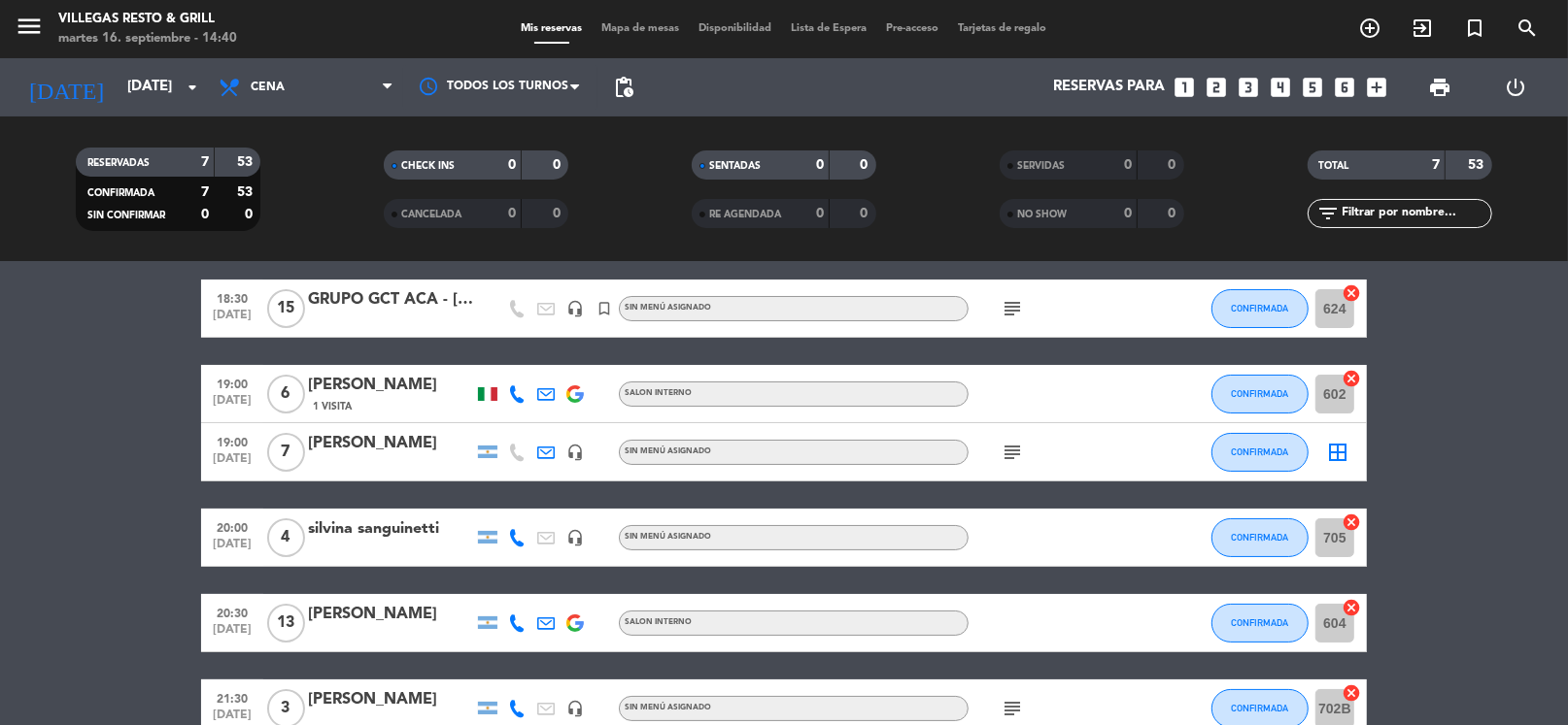
click at [1016, 451] on icon "subject" at bounding box center [1011, 451] width 23 height 23
click at [1011, 301] on icon "subject" at bounding box center [1011, 307] width 23 height 23
click at [1179, 349] on div "18:30 [DATE] GRUPO GCT ACA - [DATE] headset_mic turned_in_not Sin menú asignado…" at bounding box center [784, 551] width 1165 height 544
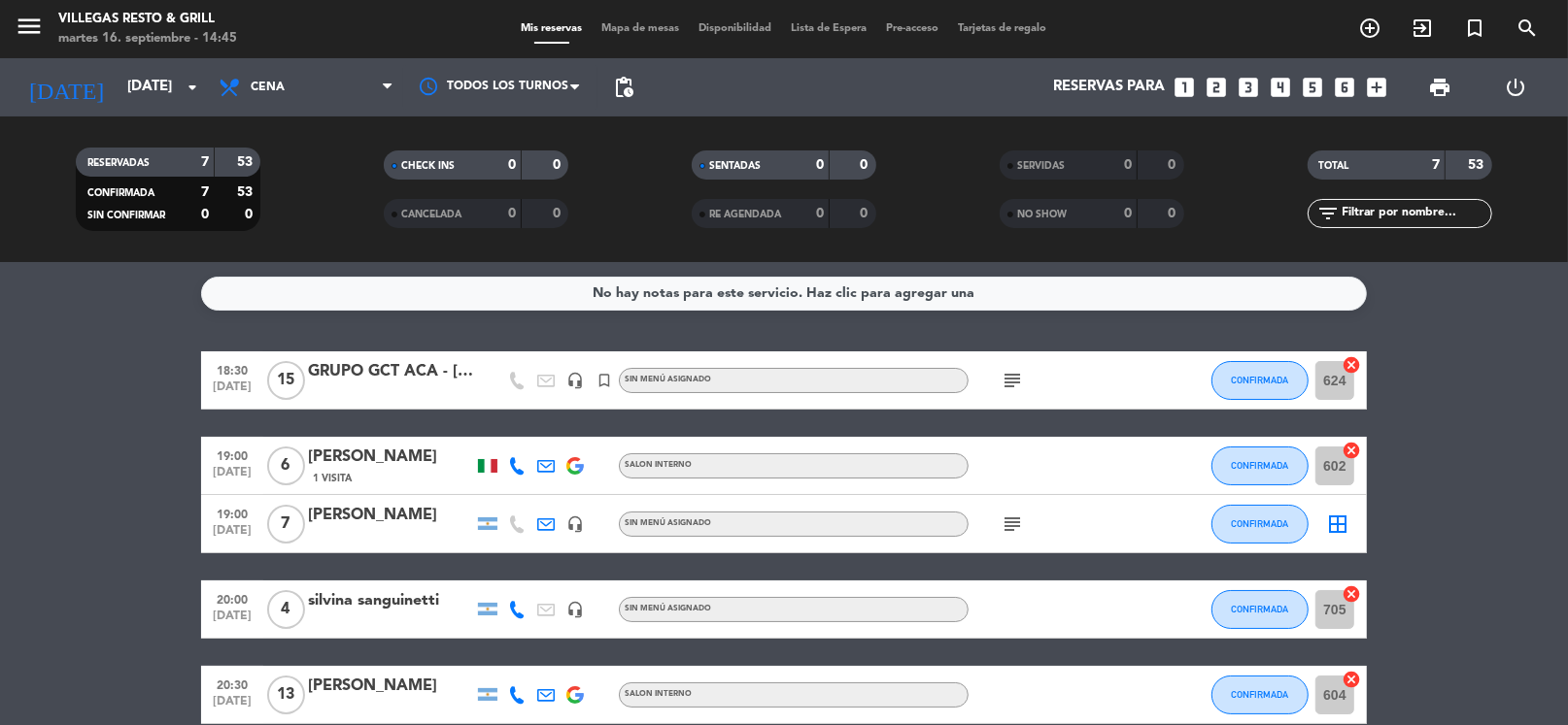
click at [958, 175] on filter-checkbox "SERVIDAS 0 0" at bounding box center [1091, 165] width 308 height 29
click at [127, 89] on input "[DATE]" at bounding box center [211, 86] width 190 height 37
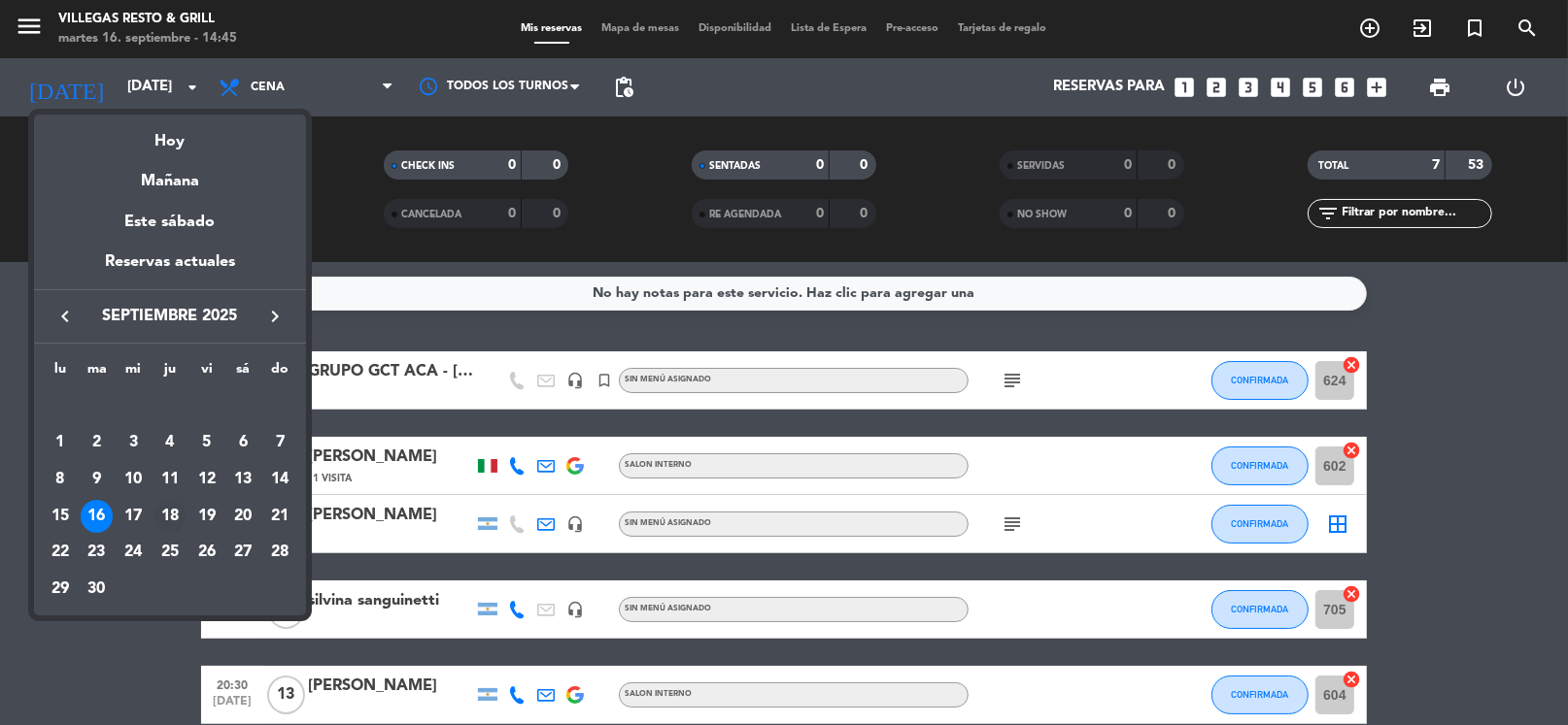
click at [171, 509] on div "18" at bounding box center [170, 516] width 33 height 33
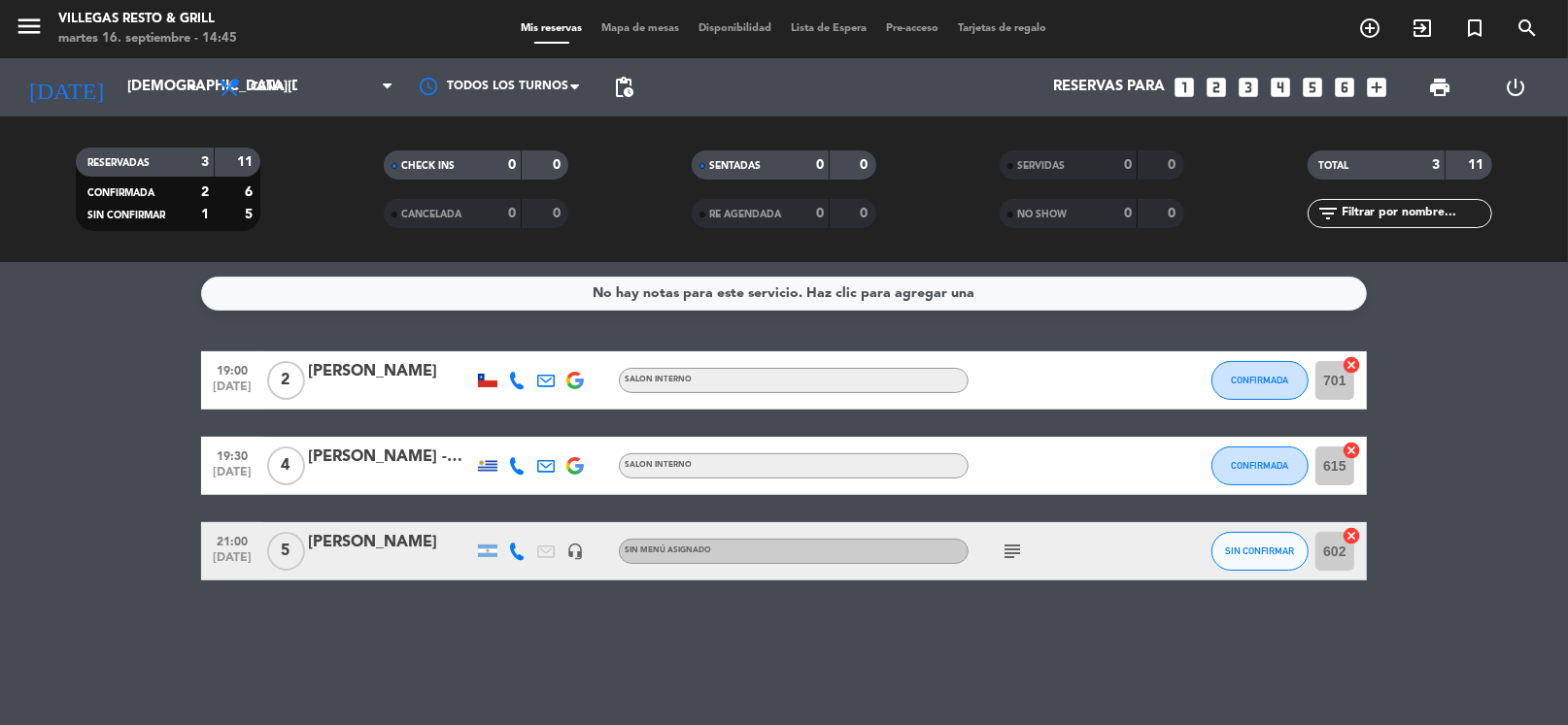
click at [484, 332] on div "No hay notas para este servicio. Haz clic para agregar una 19:00 [DATE] 2 Huido…" at bounding box center [784, 493] width 1568 height 463
click at [950, 183] on div "SERVIDAS 0 0" at bounding box center [1091, 175] width 308 height 49
click at [773, 331] on div "No hay notas para este servicio. Haz clic para agregar una 19:00 [DATE] 2 Huido…" at bounding box center [784, 493] width 1568 height 463
drag, startPoint x: 773, startPoint y: 331, endPoint x: 728, endPoint y: 335, distance: 45.2
click at [728, 335] on div "No hay notas para este servicio. Haz clic para agregar una 19:00 [DATE] 2 Huido…" at bounding box center [784, 493] width 1568 height 463
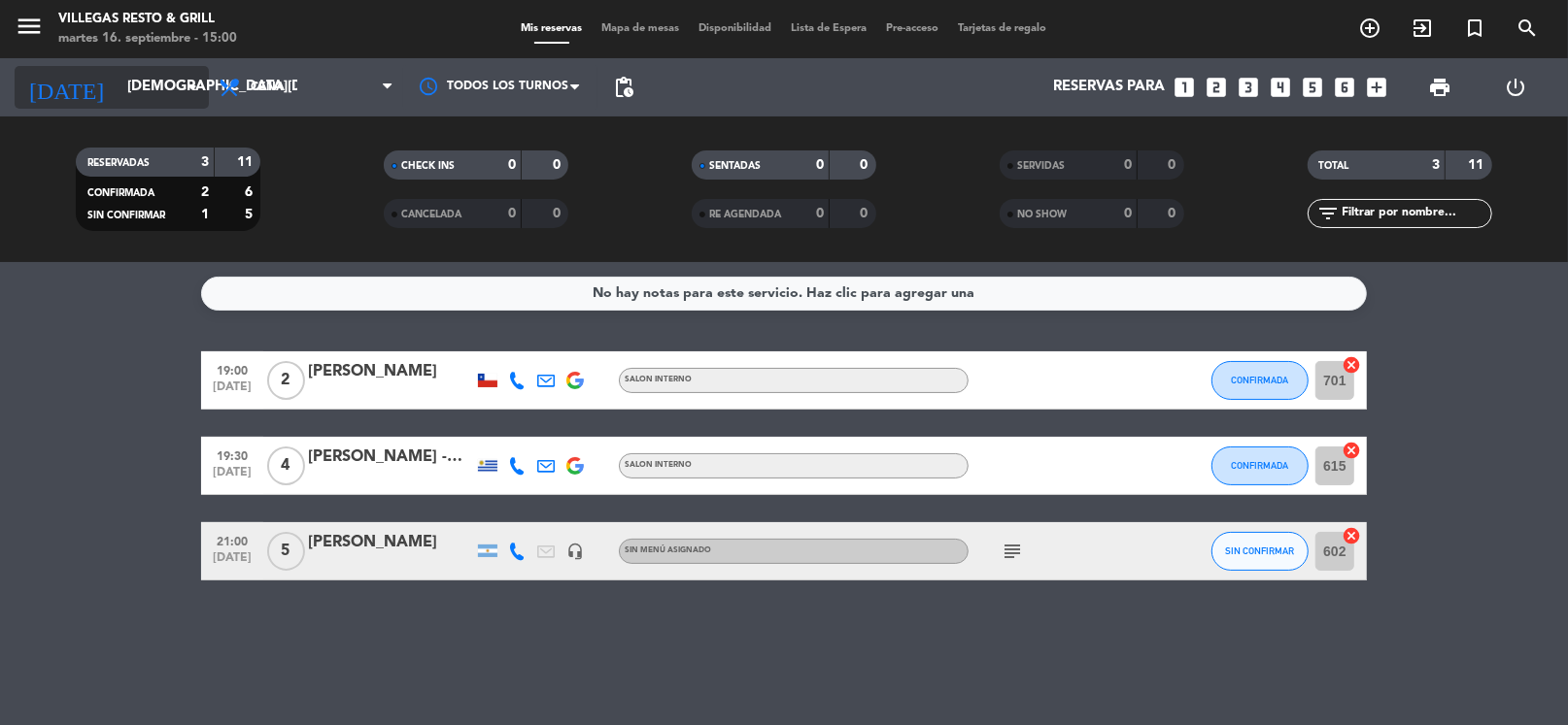
click at [87, 104] on div "[DATE] [DATE] arrow_drop_down" at bounding box center [112, 87] width 195 height 43
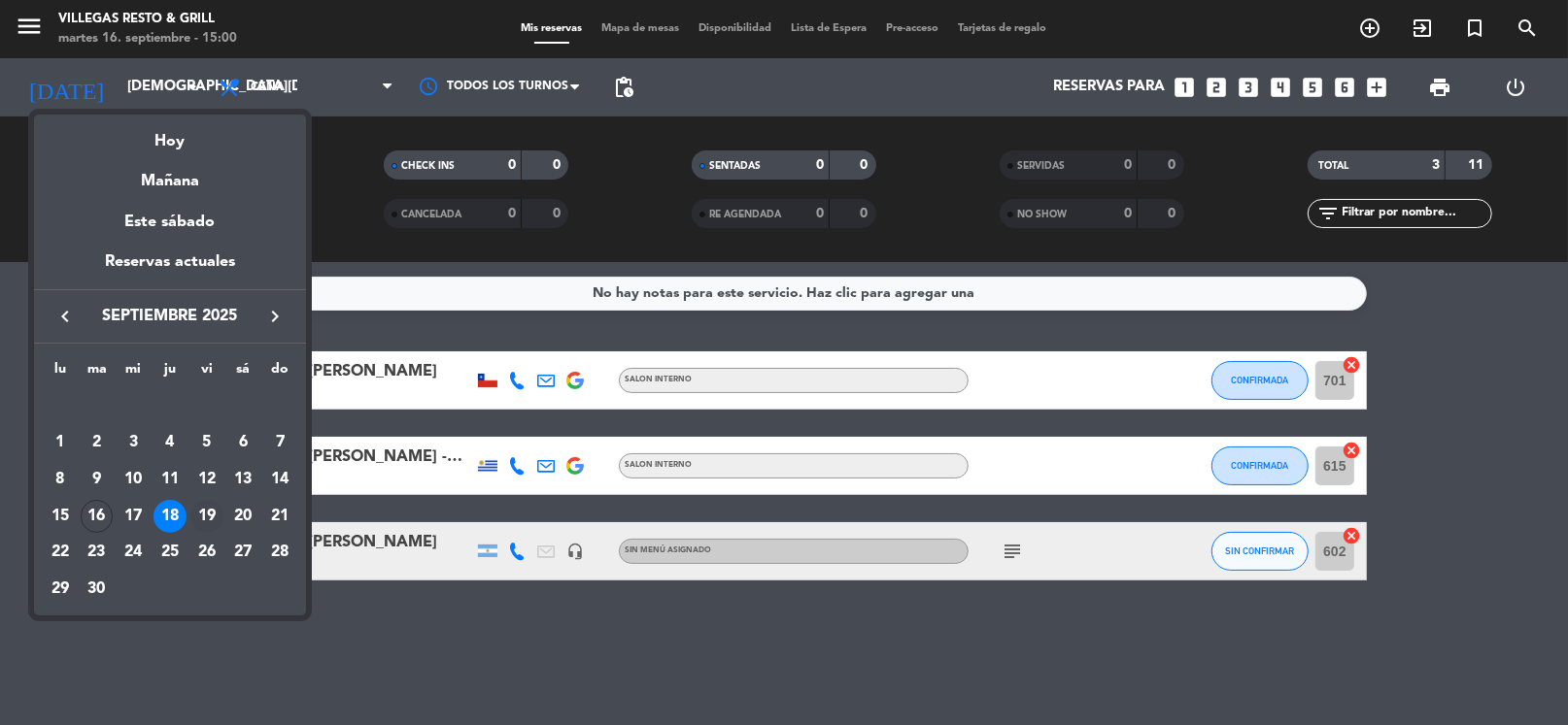
click at [206, 506] on div "19" at bounding box center [206, 516] width 33 height 33
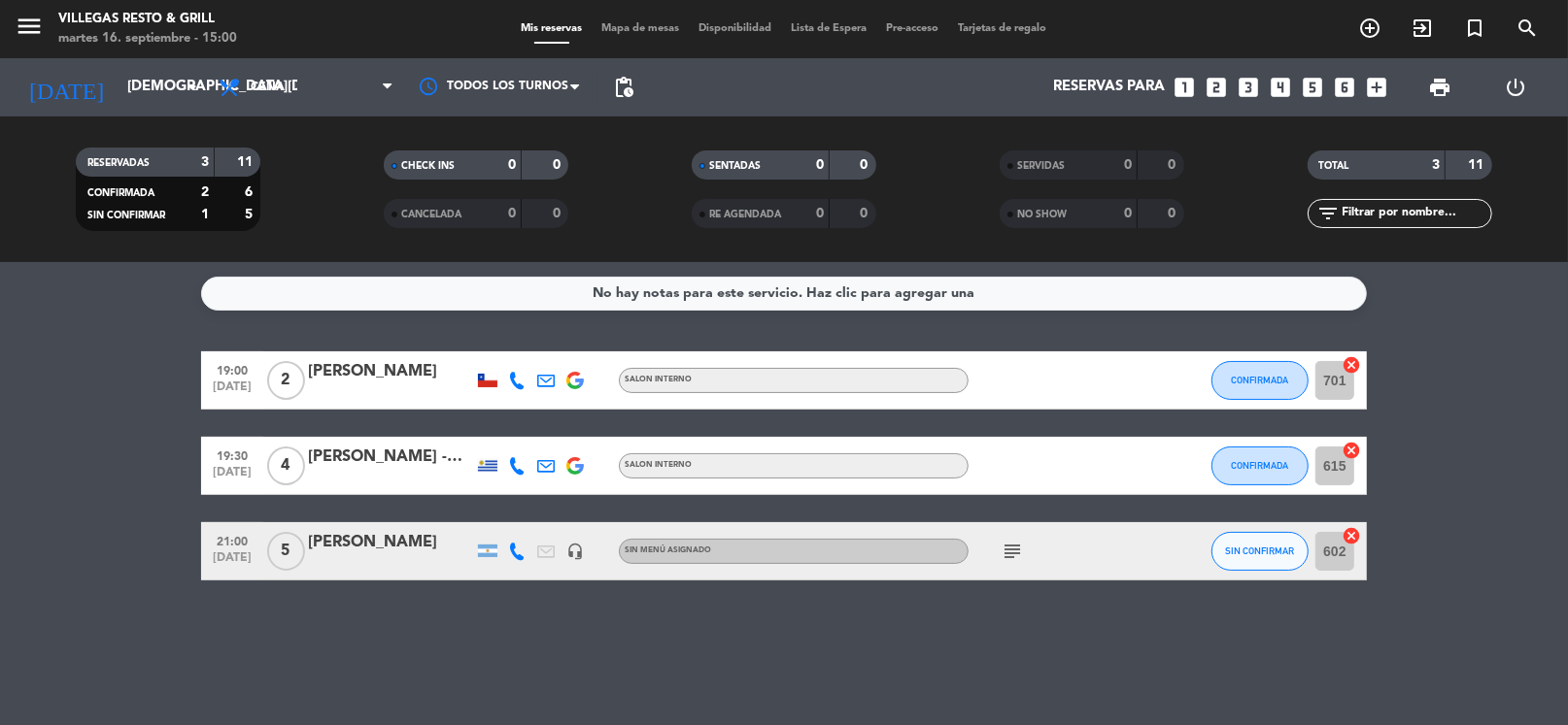
type input "[DATE]"
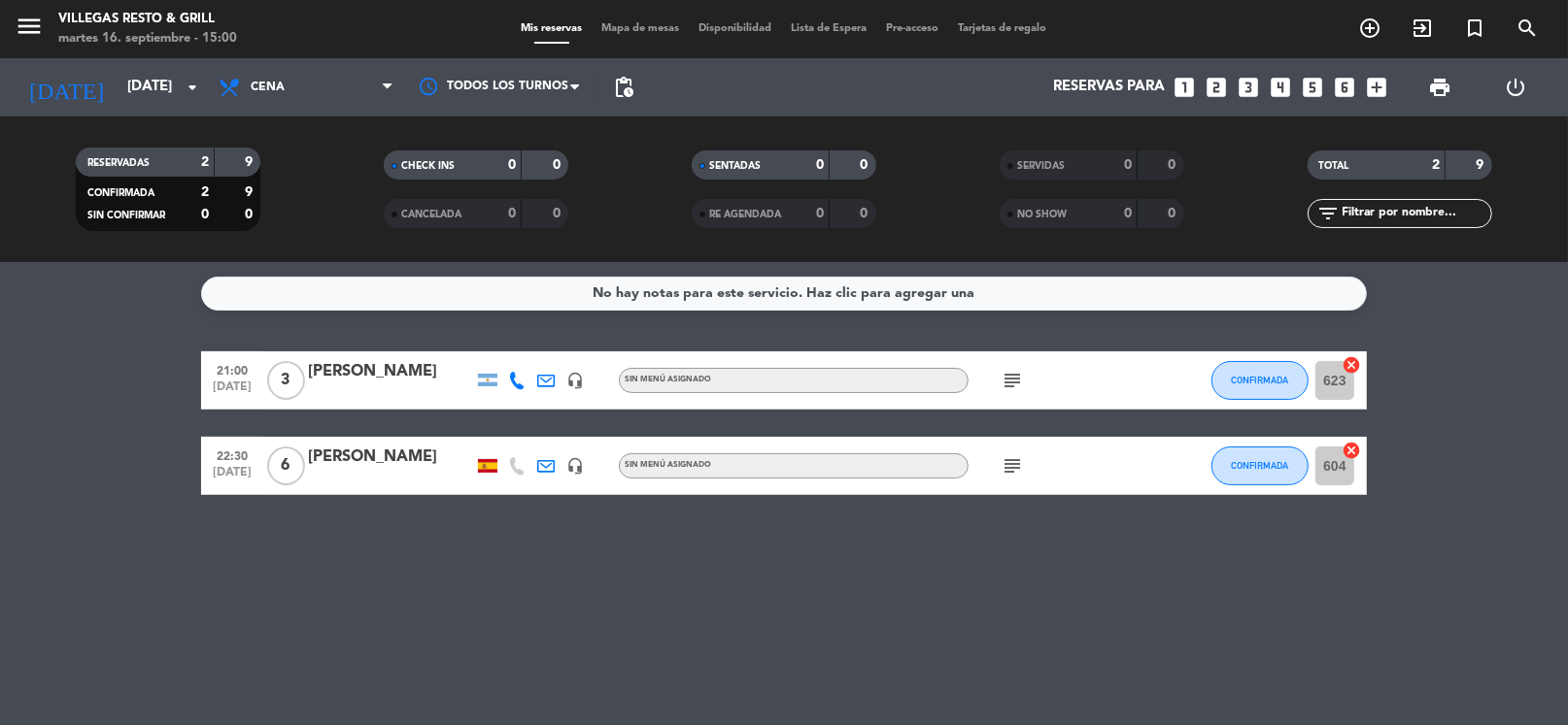
click at [1279, 90] on icon "looks_4" at bounding box center [1279, 86] width 25 height 25
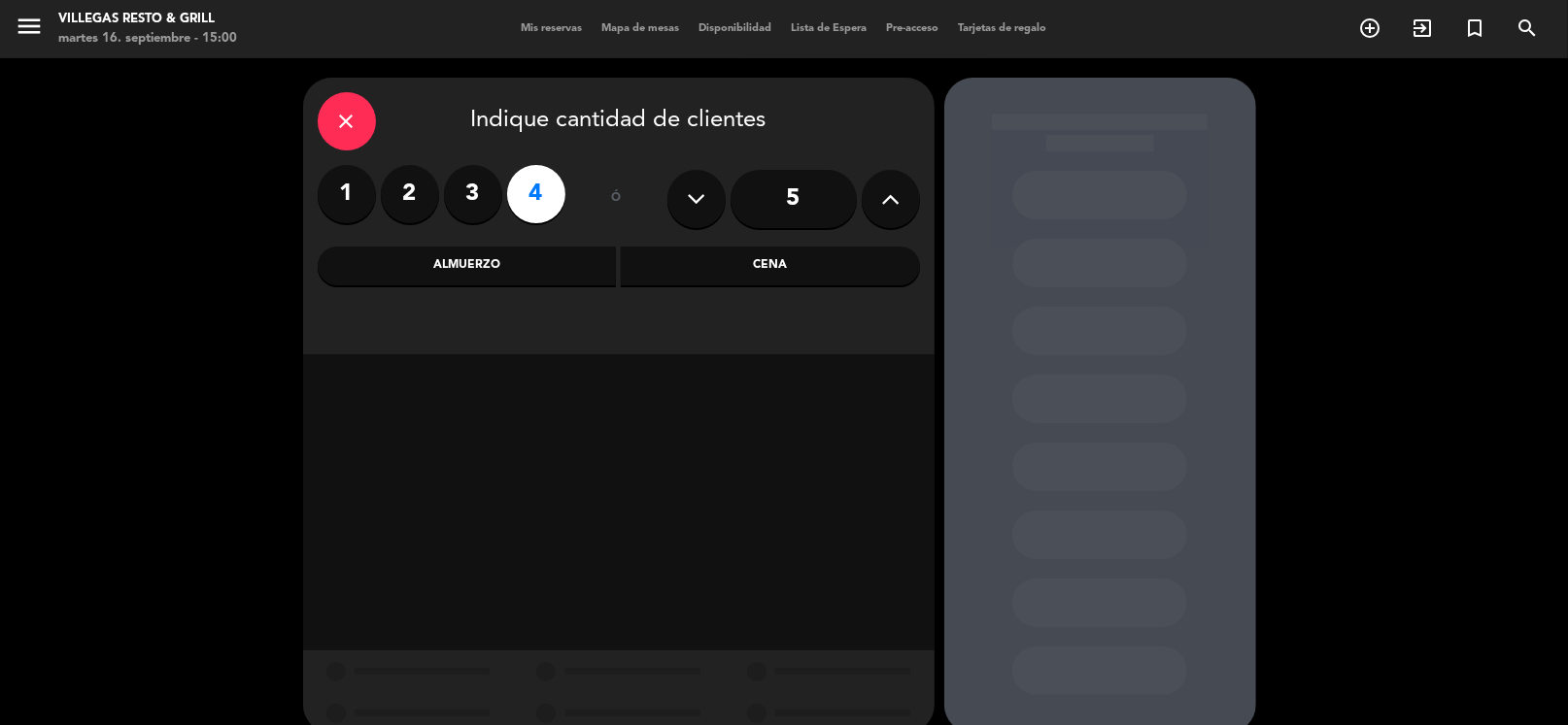
click at [687, 276] on div "Cena" at bounding box center [769, 266] width 299 height 39
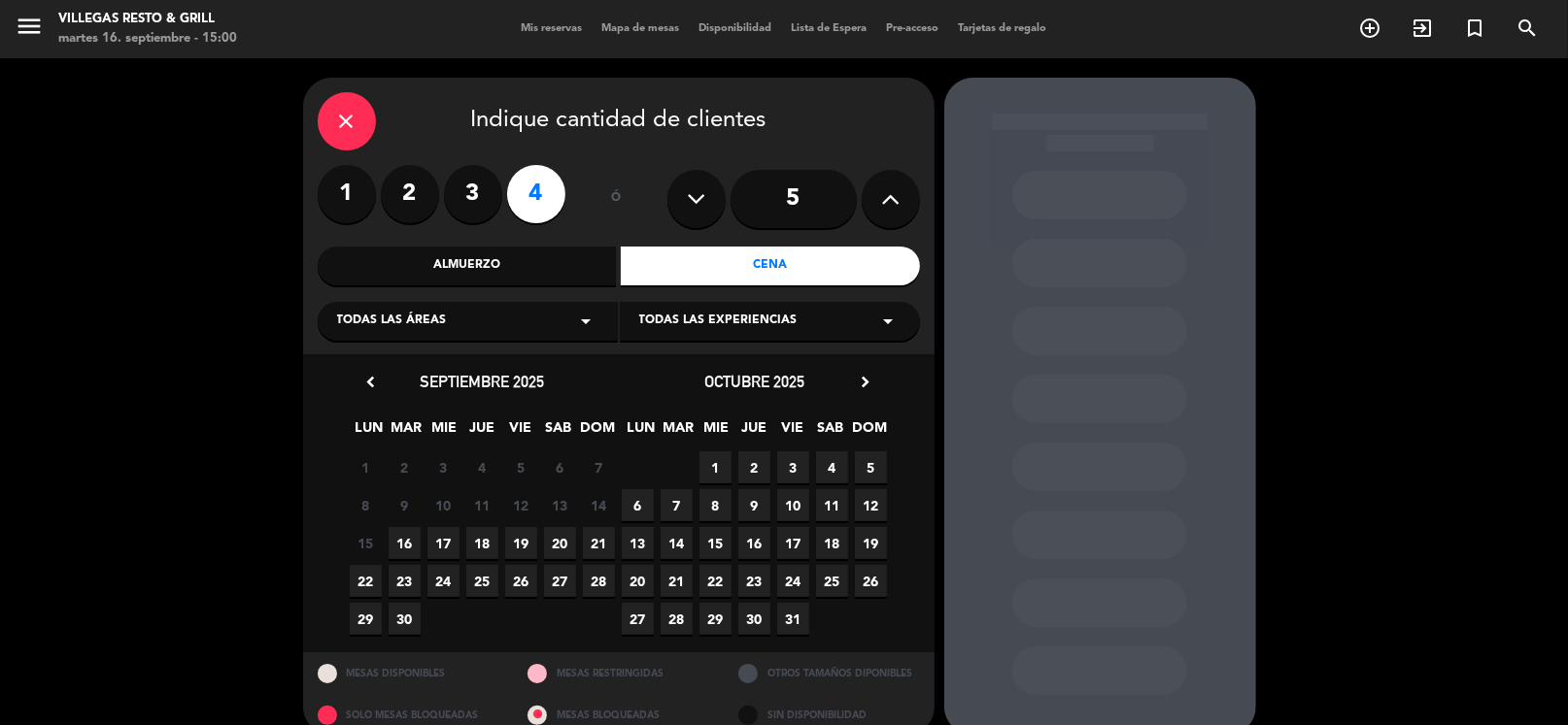
click at [510, 544] on span "19" at bounding box center [521, 543] width 32 height 32
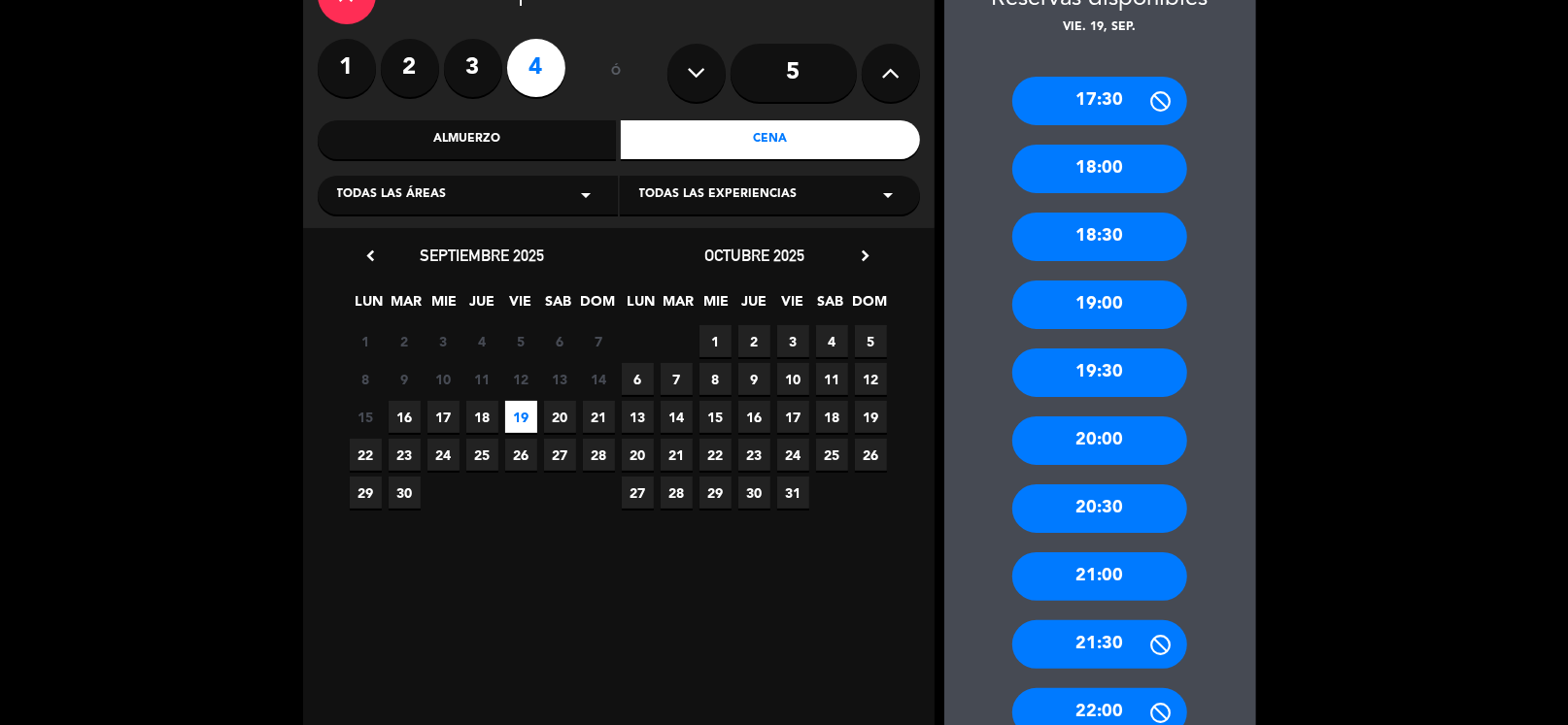
scroll to position [320, 0]
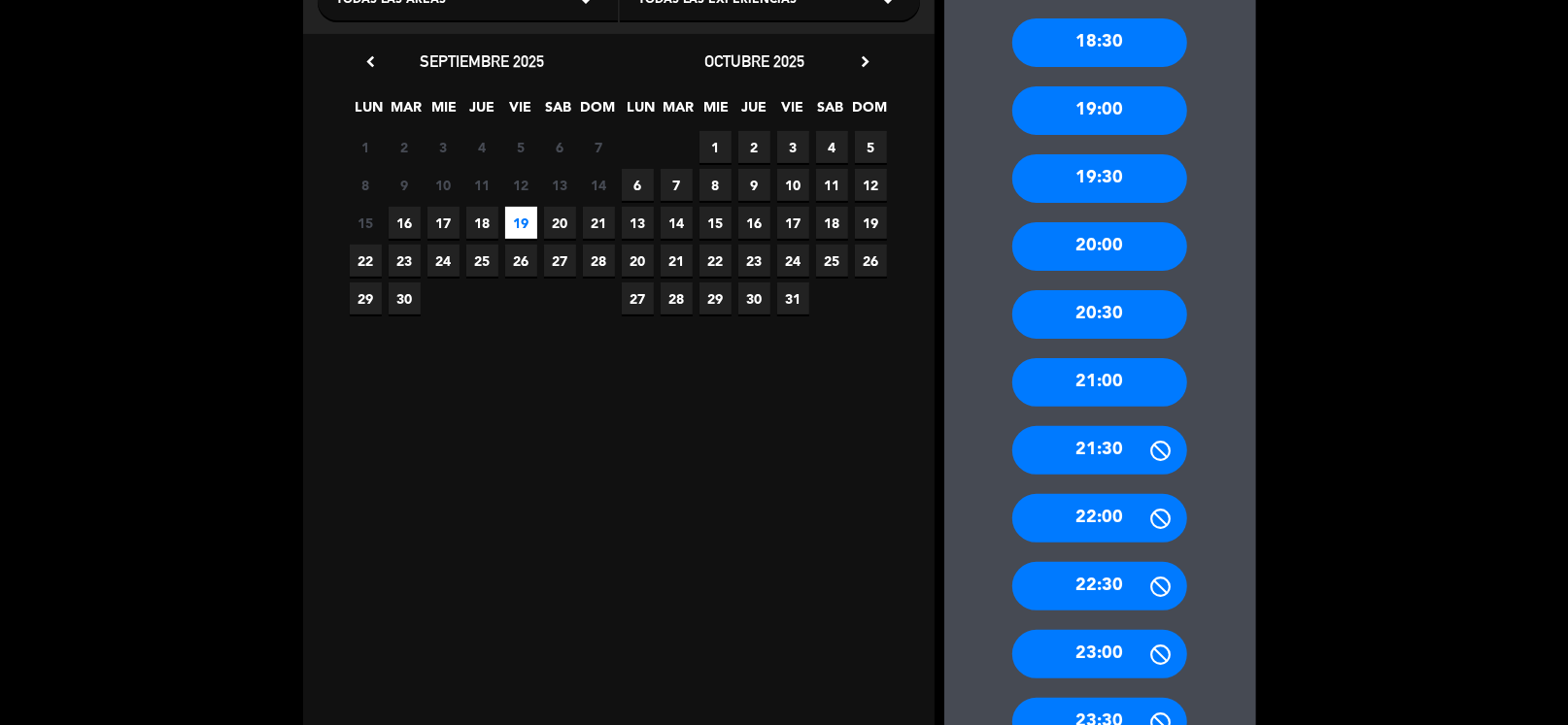
click at [1094, 526] on div "22:00" at bounding box center [1100, 518] width 175 height 49
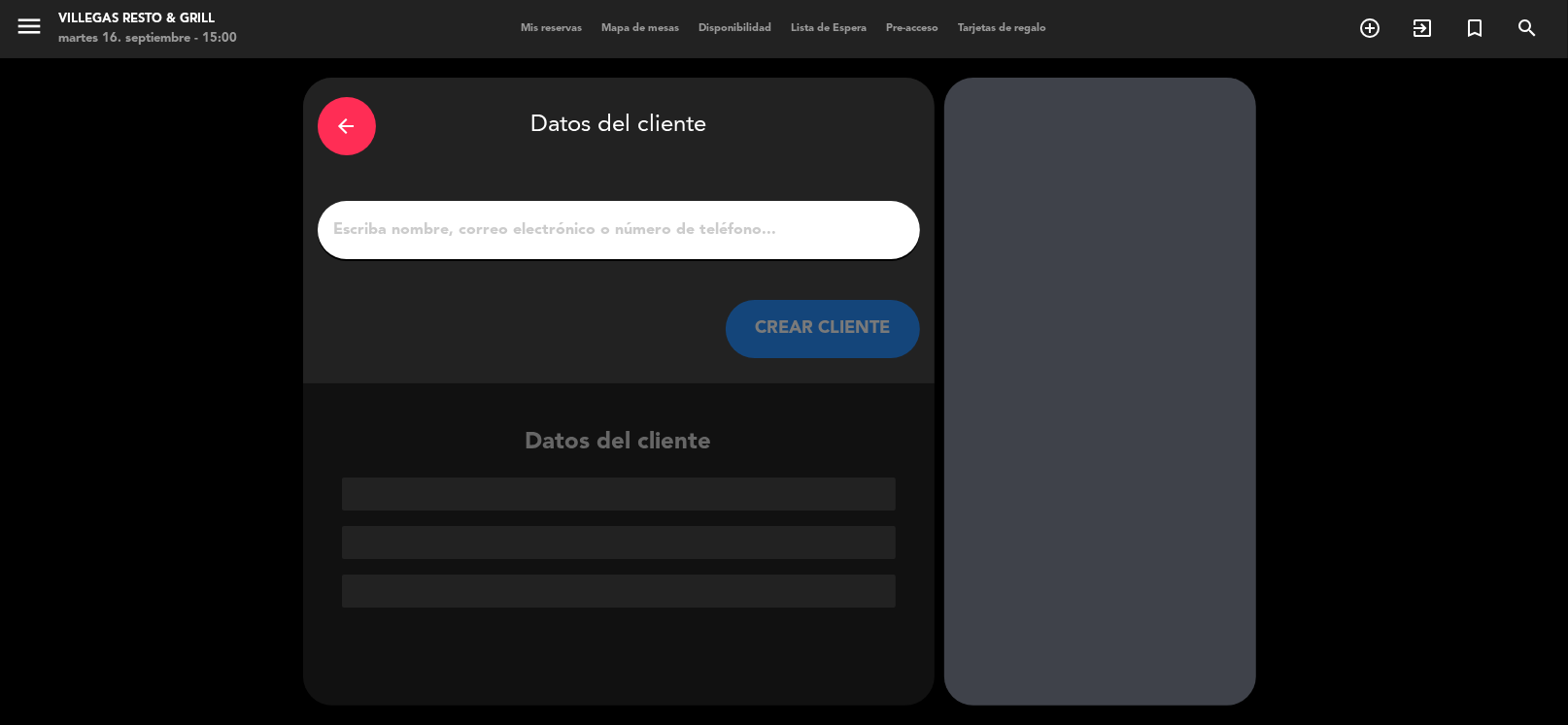
click at [539, 220] on input "1" at bounding box center [618, 229] width 573 height 27
click at [544, 219] on input "1" at bounding box center [618, 229] width 573 height 27
click at [603, 188] on div "arrow_back Datos del cliente CREAR CLIENTE" at bounding box center [618, 230] width 631 height 305
click at [616, 155] on div "arrow_back Datos del cliente" at bounding box center [618, 126] width 602 height 68
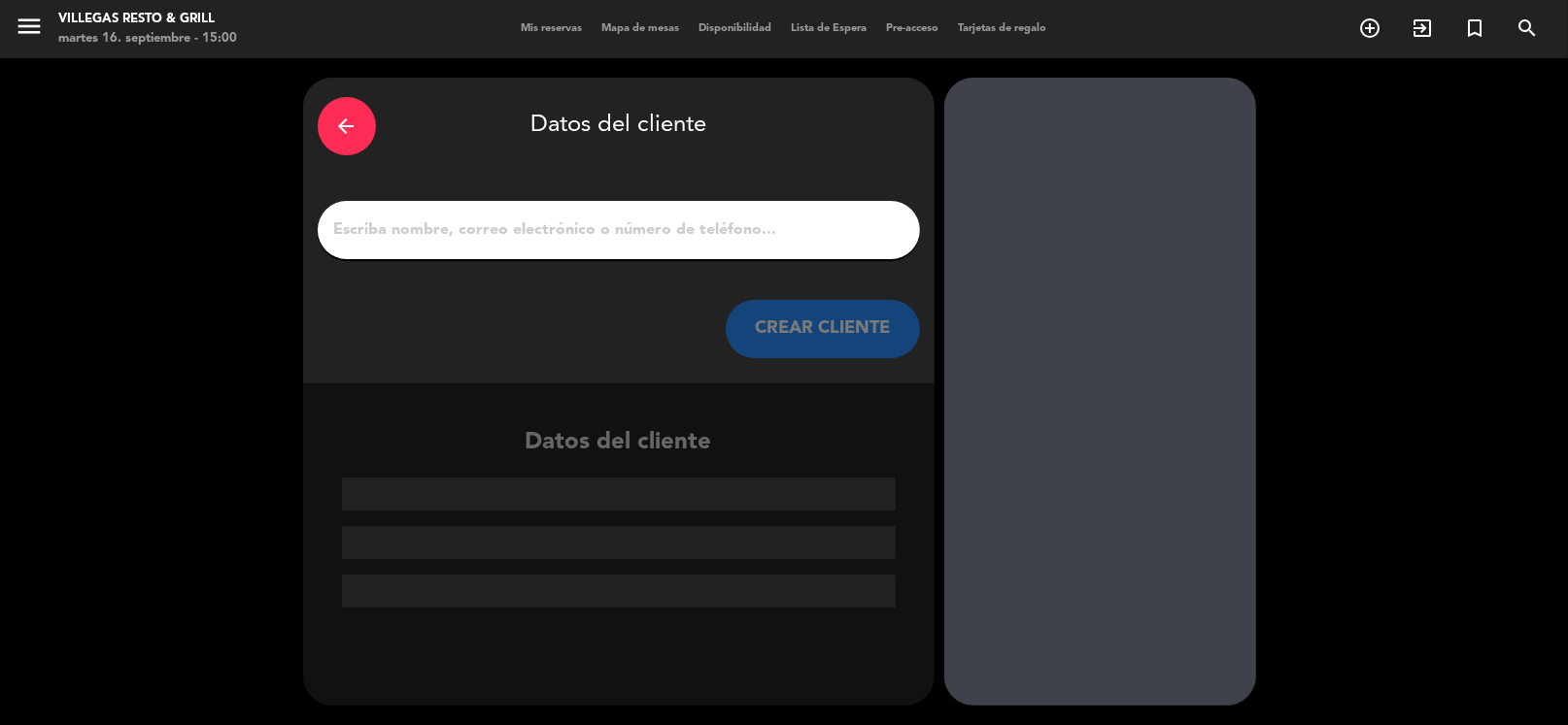
click at [639, 237] on input "1" at bounding box center [618, 229] width 573 height 27
click at [636, 219] on input "1" at bounding box center [618, 229] width 573 height 27
click at [556, 219] on input "1" at bounding box center [618, 229] width 573 height 27
click at [588, 222] on input "1" at bounding box center [618, 229] width 573 height 27
click at [590, 222] on input "1" at bounding box center [618, 229] width 573 height 27
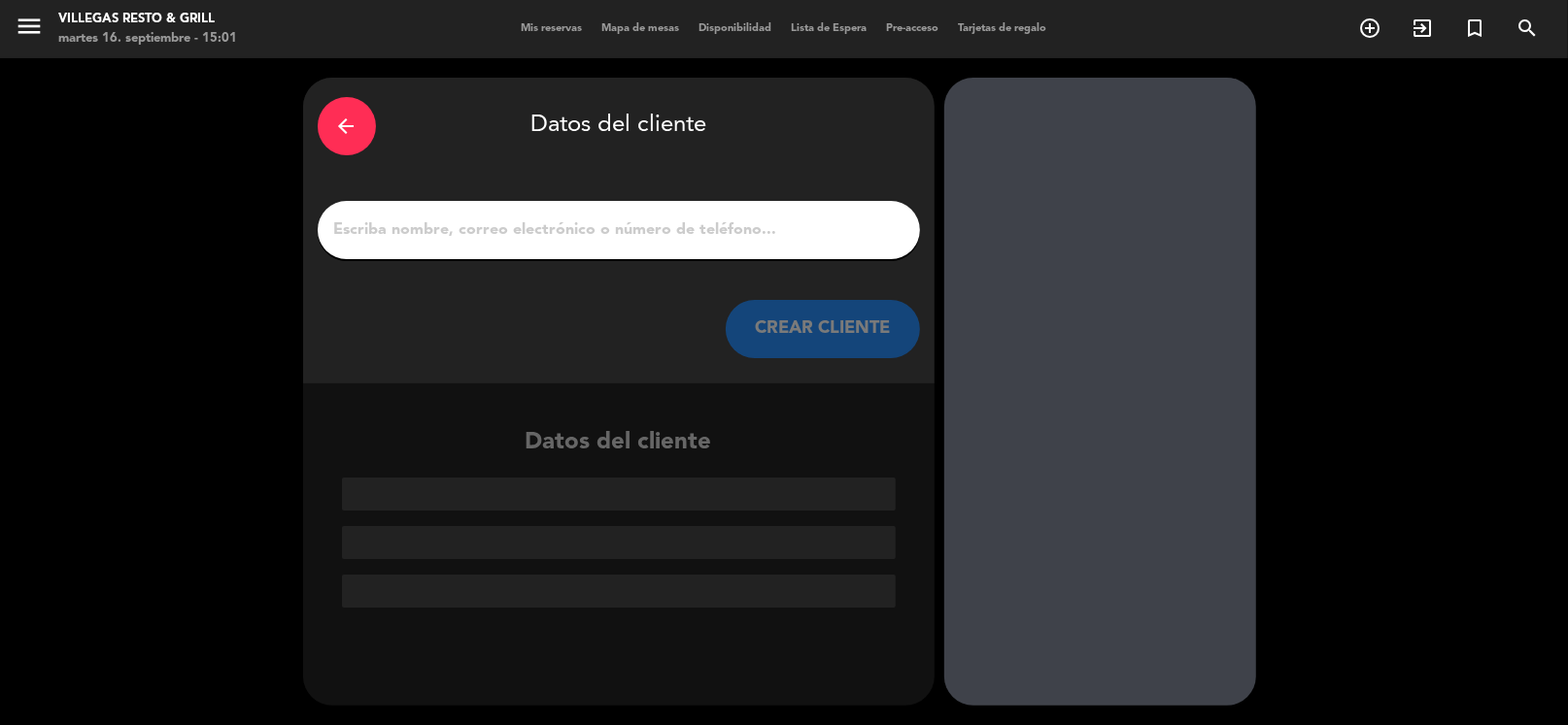
click at [590, 222] on input "1" at bounding box center [618, 229] width 573 height 27
click at [592, 222] on input "1" at bounding box center [618, 229] width 573 height 27
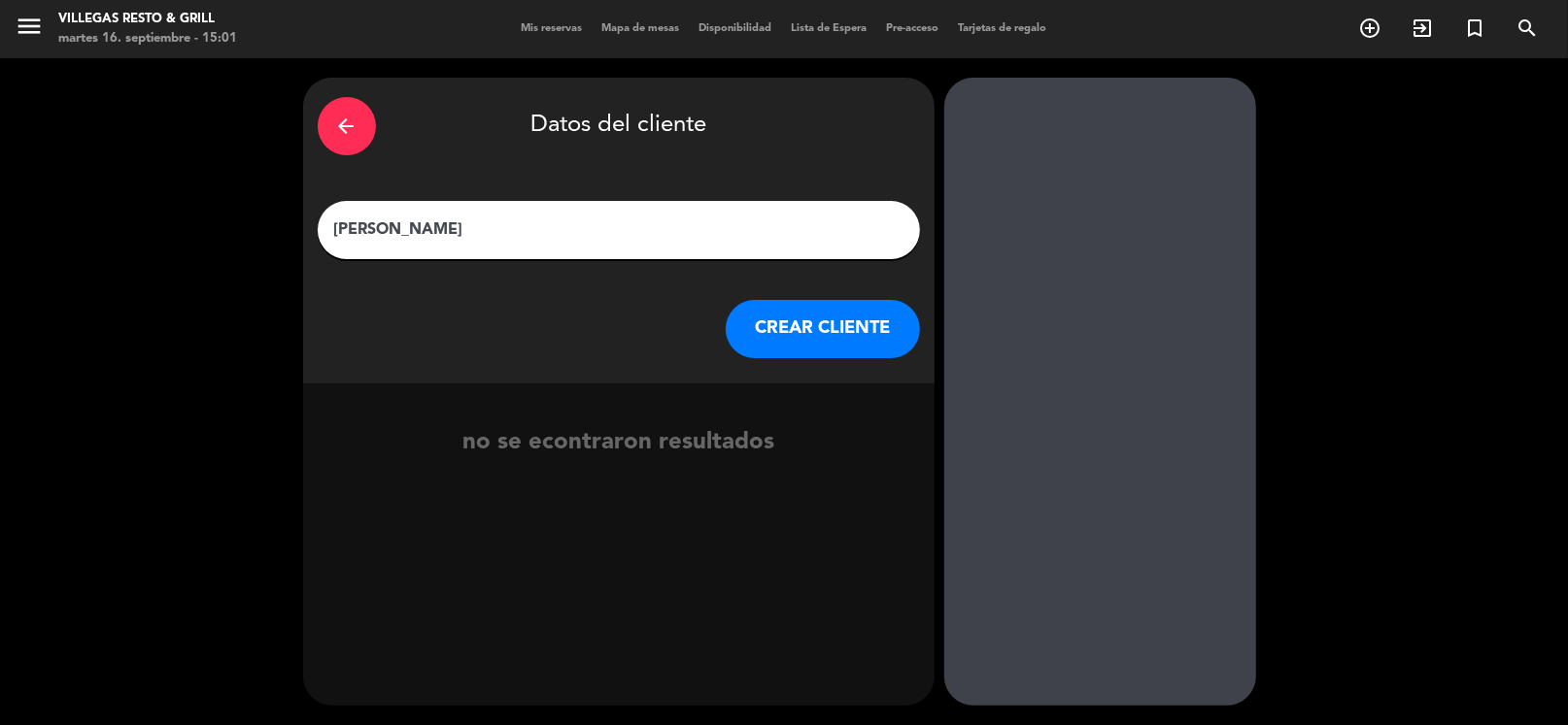
type input "[PERSON_NAME]"
click at [799, 330] on button "CREAR CLIENTE" at bounding box center [823, 328] width 195 height 59
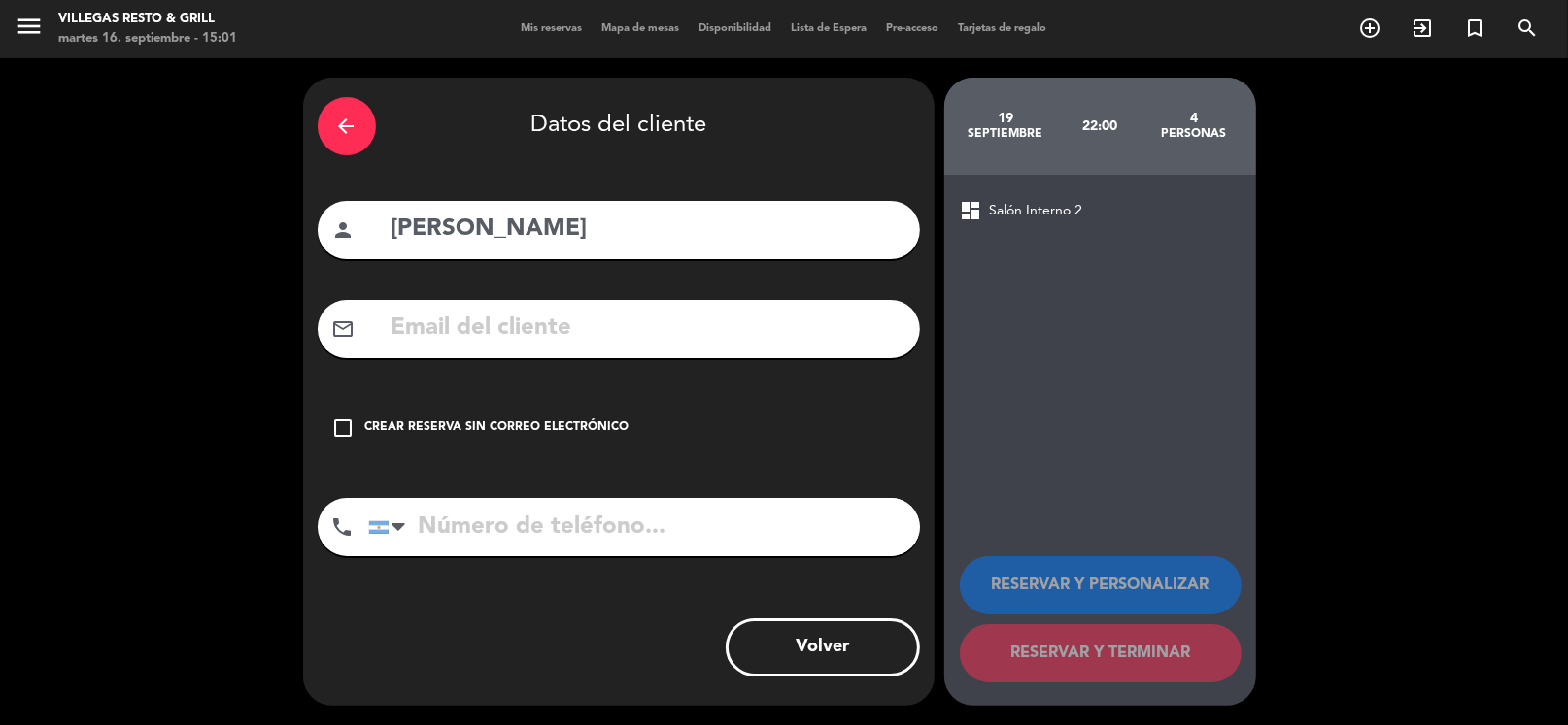
drag, startPoint x: 543, startPoint y: 534, endPoint x: 706, endPoint y: 525, distance: 163.2
click at [546, 532] on input "tel" at bounding box center [644, 527] width 552 height 59
type input "1178209257"
click at [339, 438] on icon "check_box_outline_blank" at bounding box center [343, 427] width 23 height 23
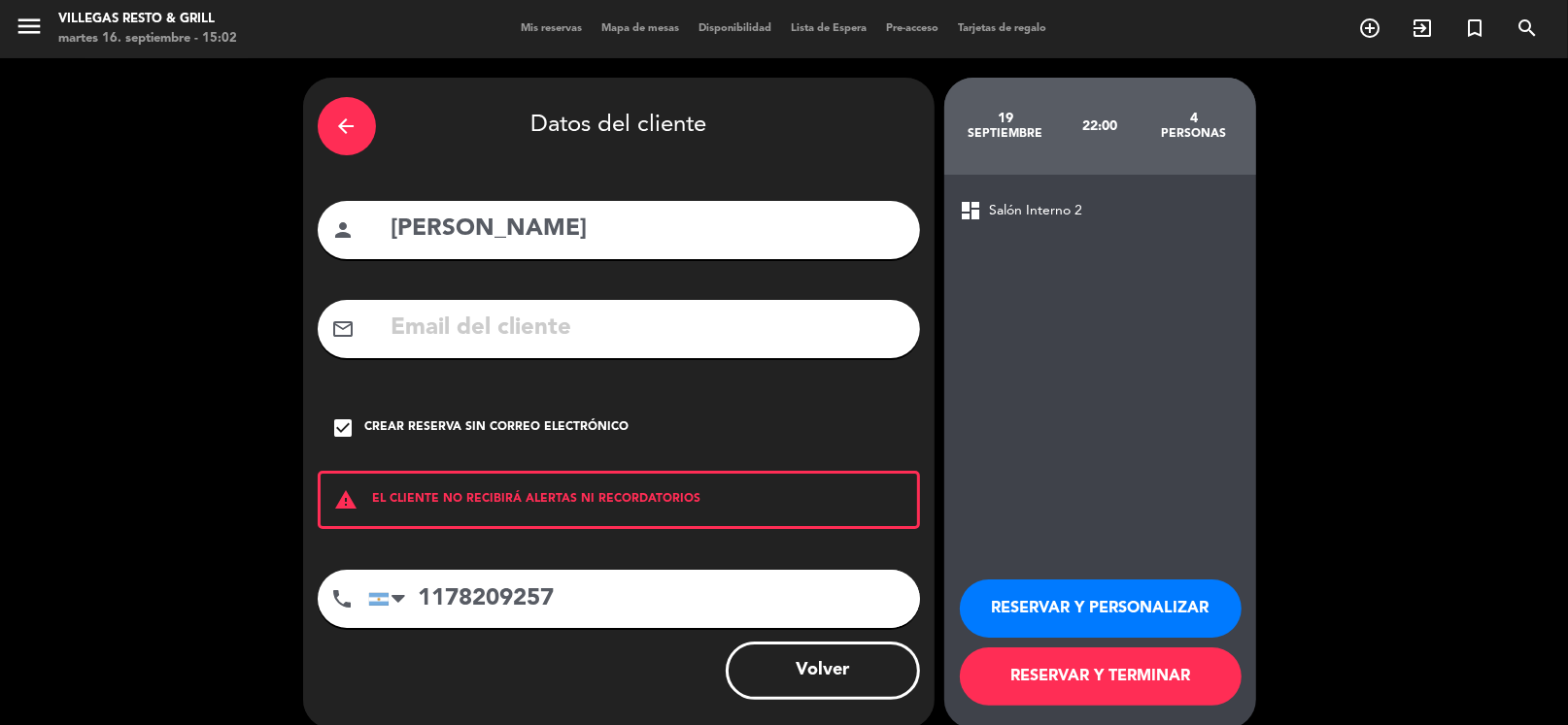
click at [1104, 589] on button "RESERVAR Y PERSONALIZAR" at bounding box center [1101, 608] width 282 height 59
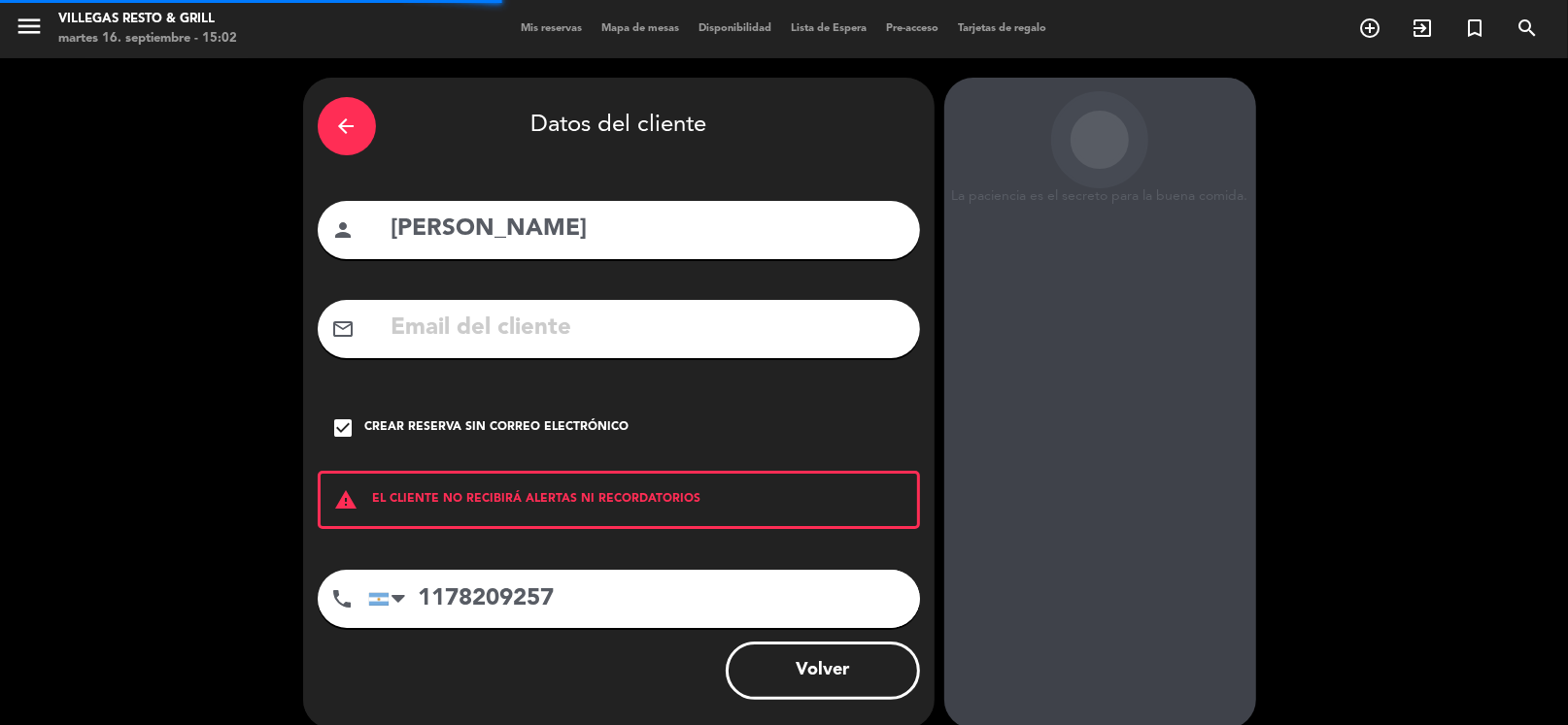
scroll to position [51, 0]
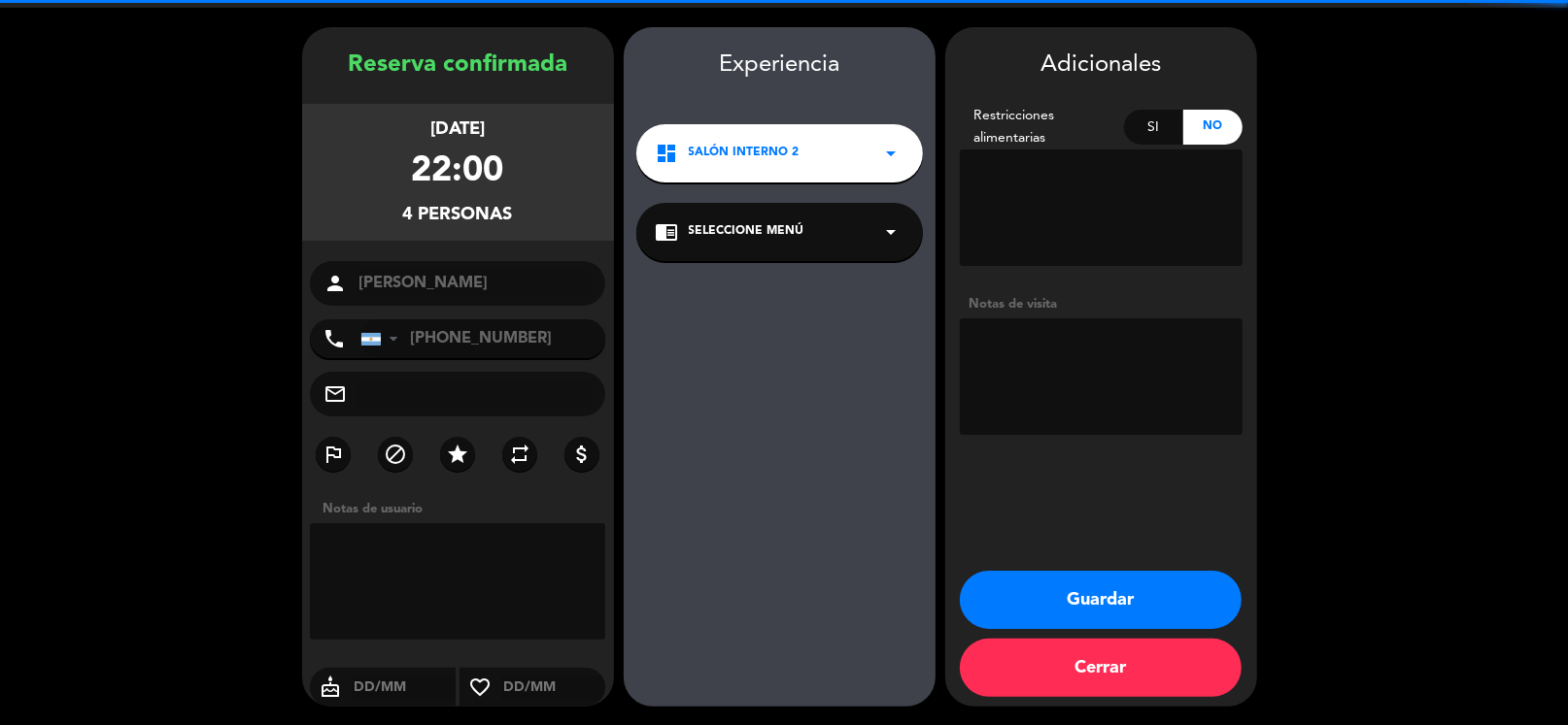
click at [1123, 380] on textarea at bounding box center [1101, 376] width 283 height 116
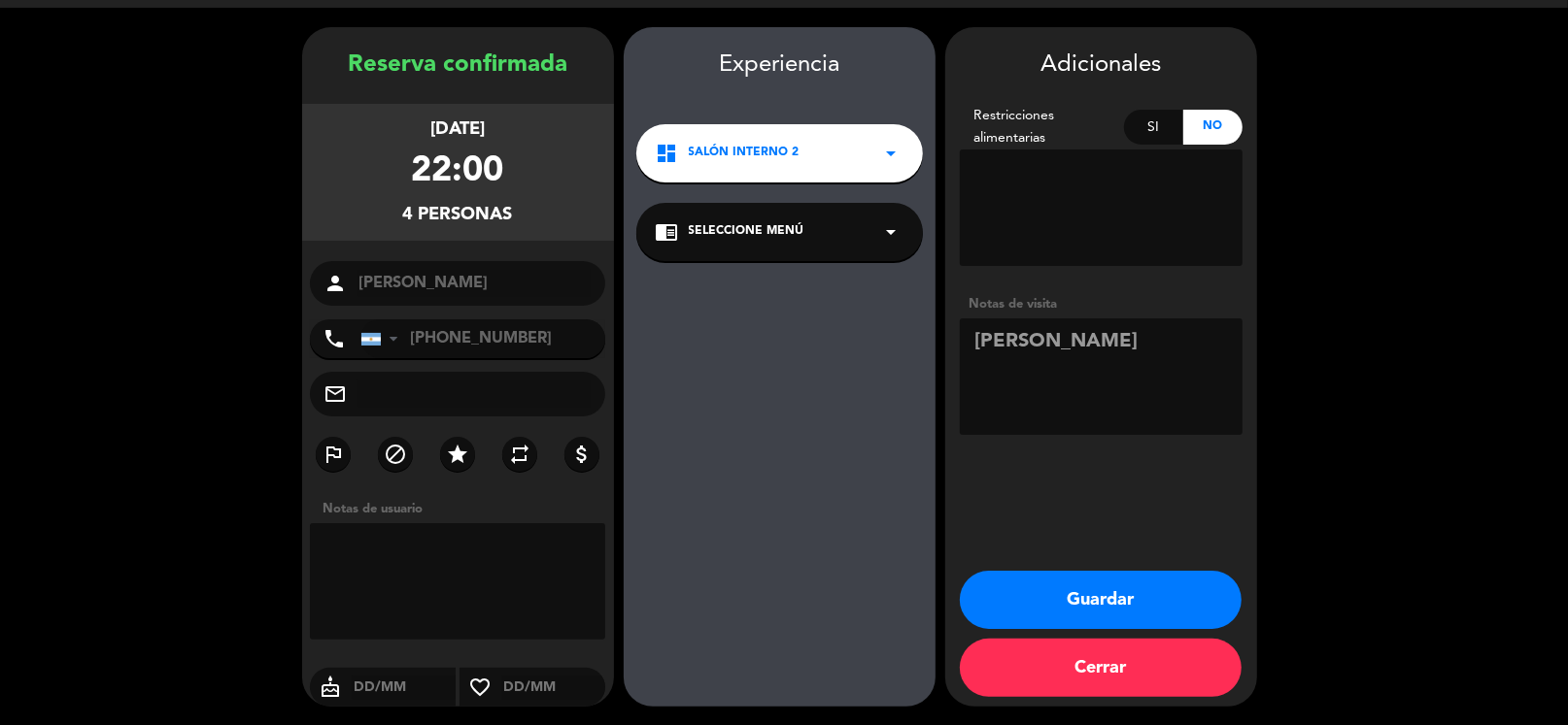
click at [1412, 297] on booking-confirmed "Reserva confirmada [DATE] 22:00 4 personas person [PERSON_NAME] phone [GEOGRAPH…" at bounding box center [784, 366] width 1529 height 679
click at [1192, 275] on div "Adicionales Restricciones alimentarias Si No Notas de visita" at bounding box center [1101, 244] width 312 height 396
click at [1016, 349] on textarea at bounding box center [1101, 376] width 283 height 116
type textarea "j"
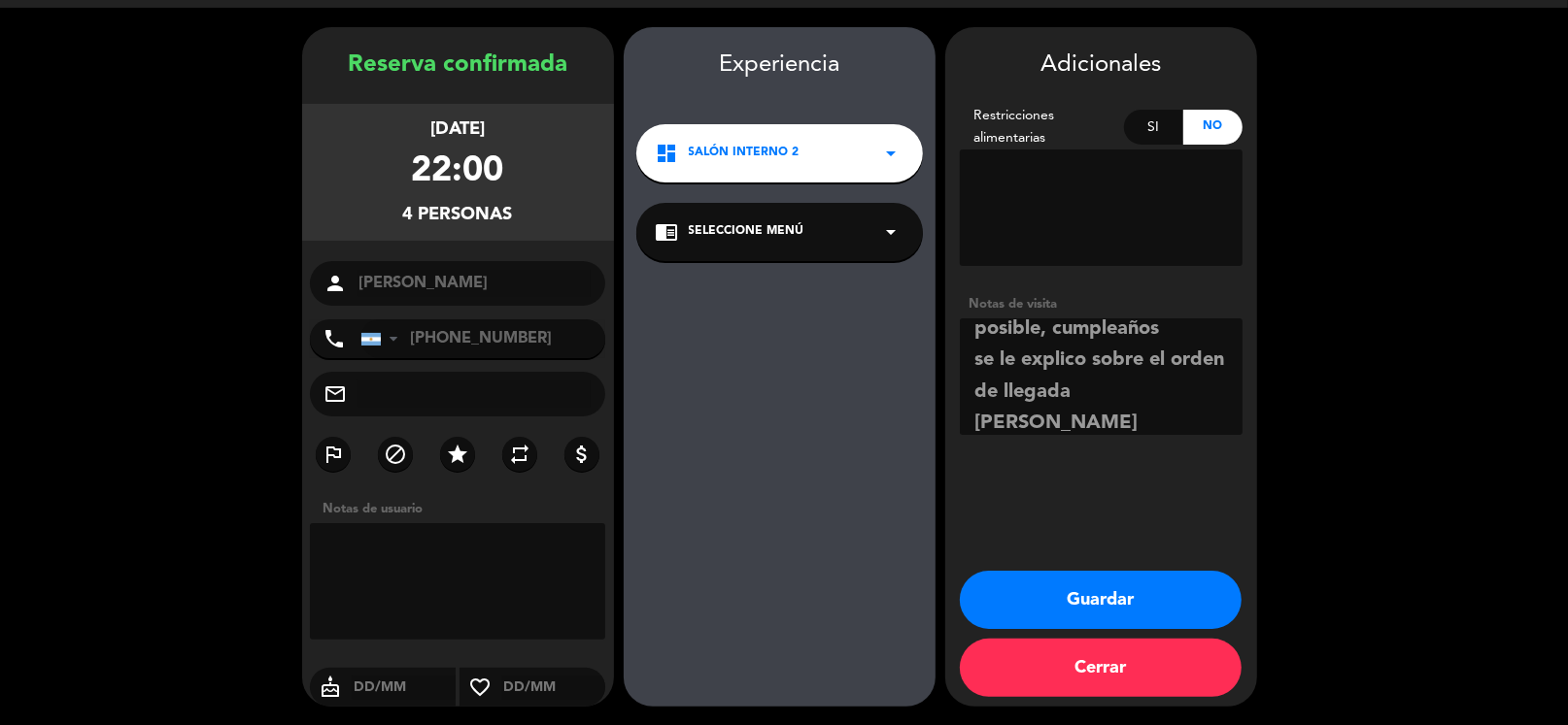
scroll to position [0, 0]
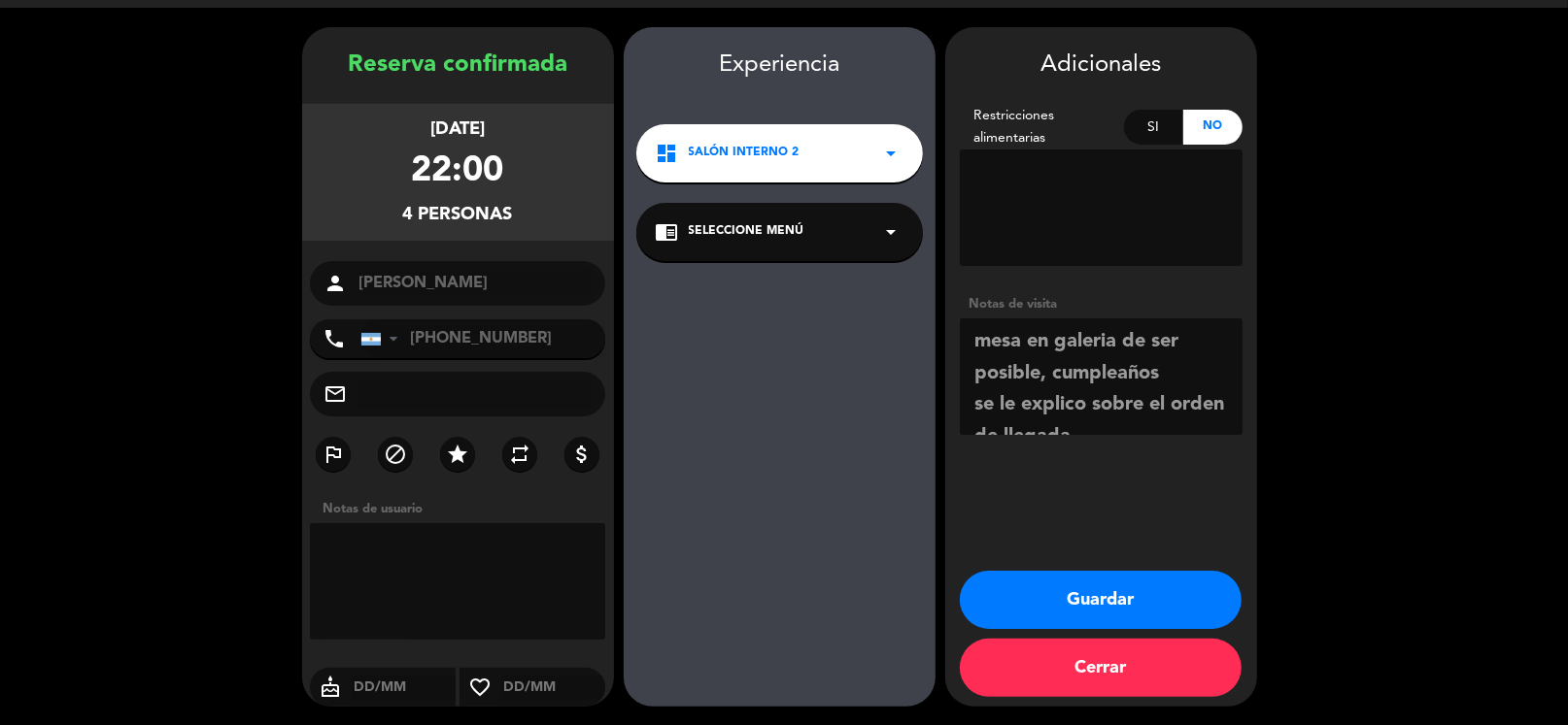
click at [1171, 378] on textarea at bounding box center [1101, 376] width 283 height 116
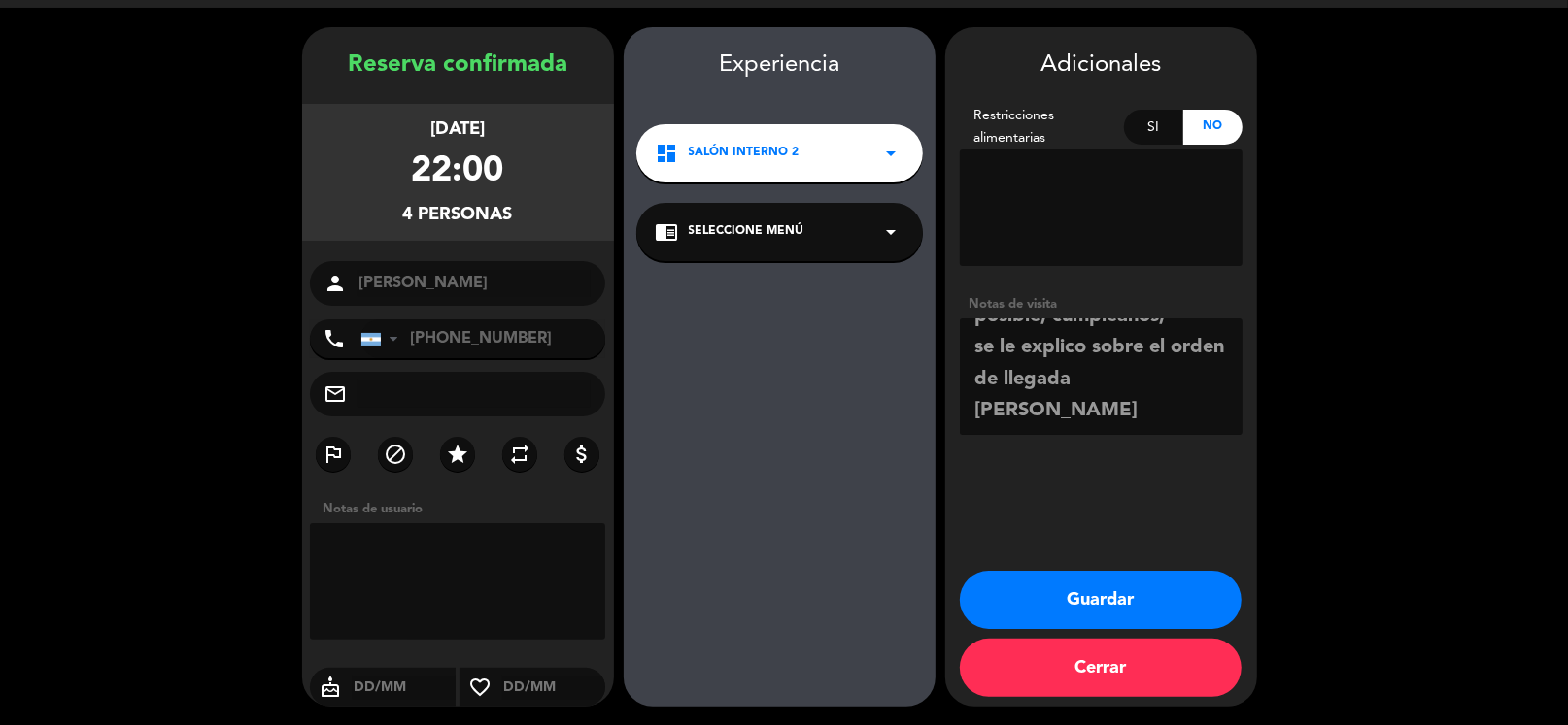
type textarea "mesa en galeria de ser posible, cumpleaños, se le explico sobre el orden de lle…"
click at [1144, 582] on button "Guardar" at bounding box center [1101, 600] width 282 height 59
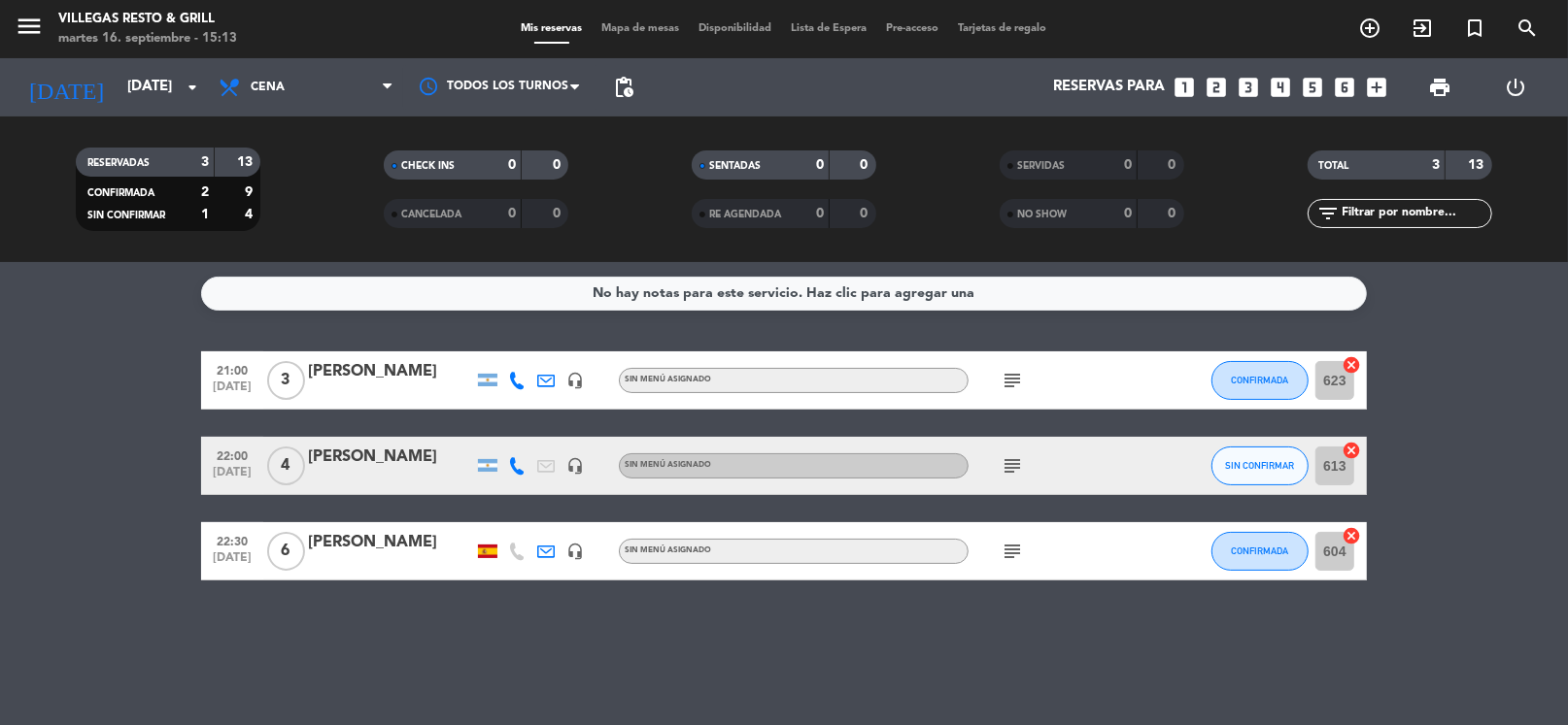
drag, startPoint x: 961, startPoint y: 177, endPoint x: 1006, endPoint y: 206, distance: 53.5
click at [961, 178] on filter-checkbox "SERVIDAS 0 0" at bounding box center [1091, 165] width 308 height 29
drag, startPoint x: 1265, startPoint y: 219, endPoint x: 1276, endPoint y: 228, distance: 14.2
click at [1272, 224] on div "filter_list" at bounding box center [1399, 213] width 308 height 29
click at [1435, 500] on bookings-row "21:00 [DATE] 3 [PERSON_NAME] headset_mic Sin menú asignado subject CONFIRMADA 6…" at bounding box center [784, 465] width 1568 height 229
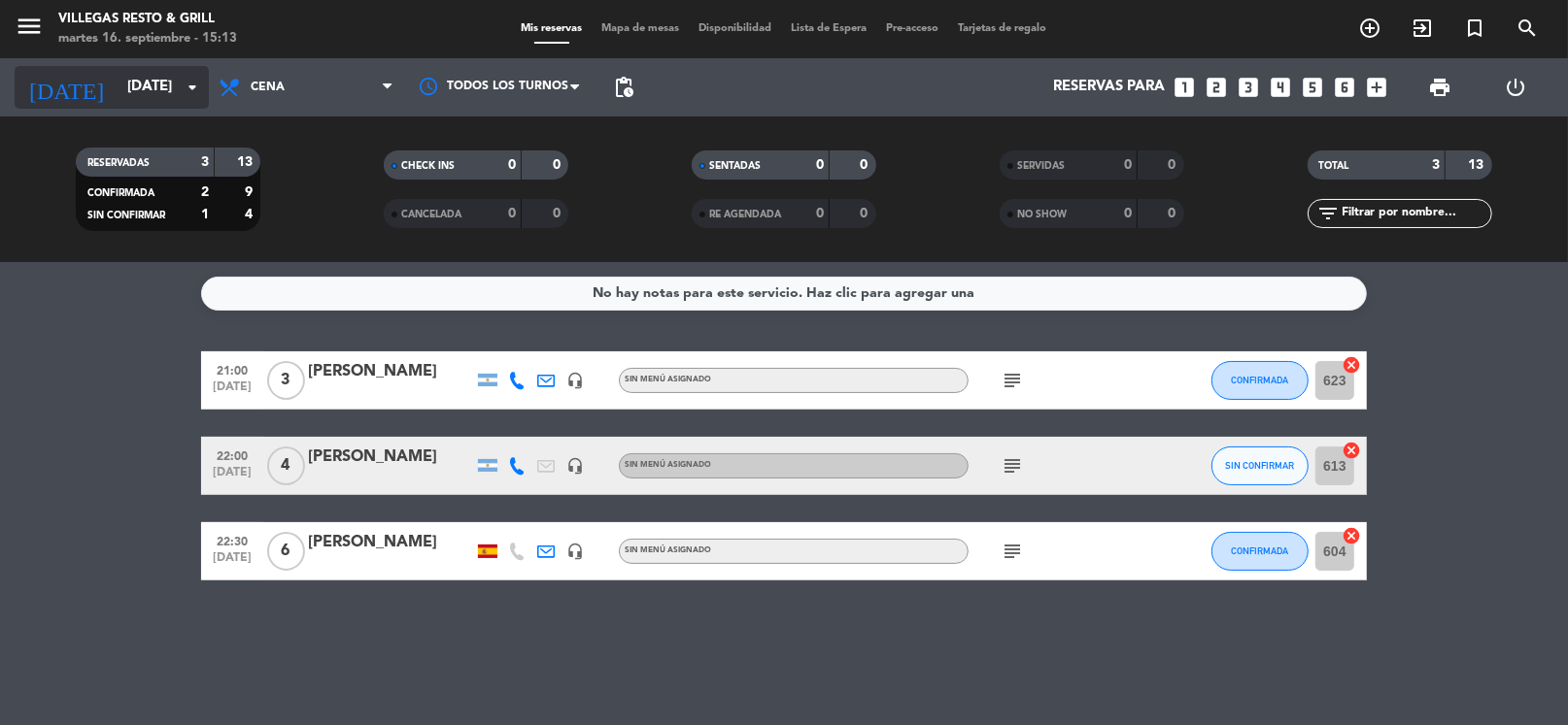
click at [165, 74] on input "[DATE]" at bounding box center [211, 86] width 190 height 37
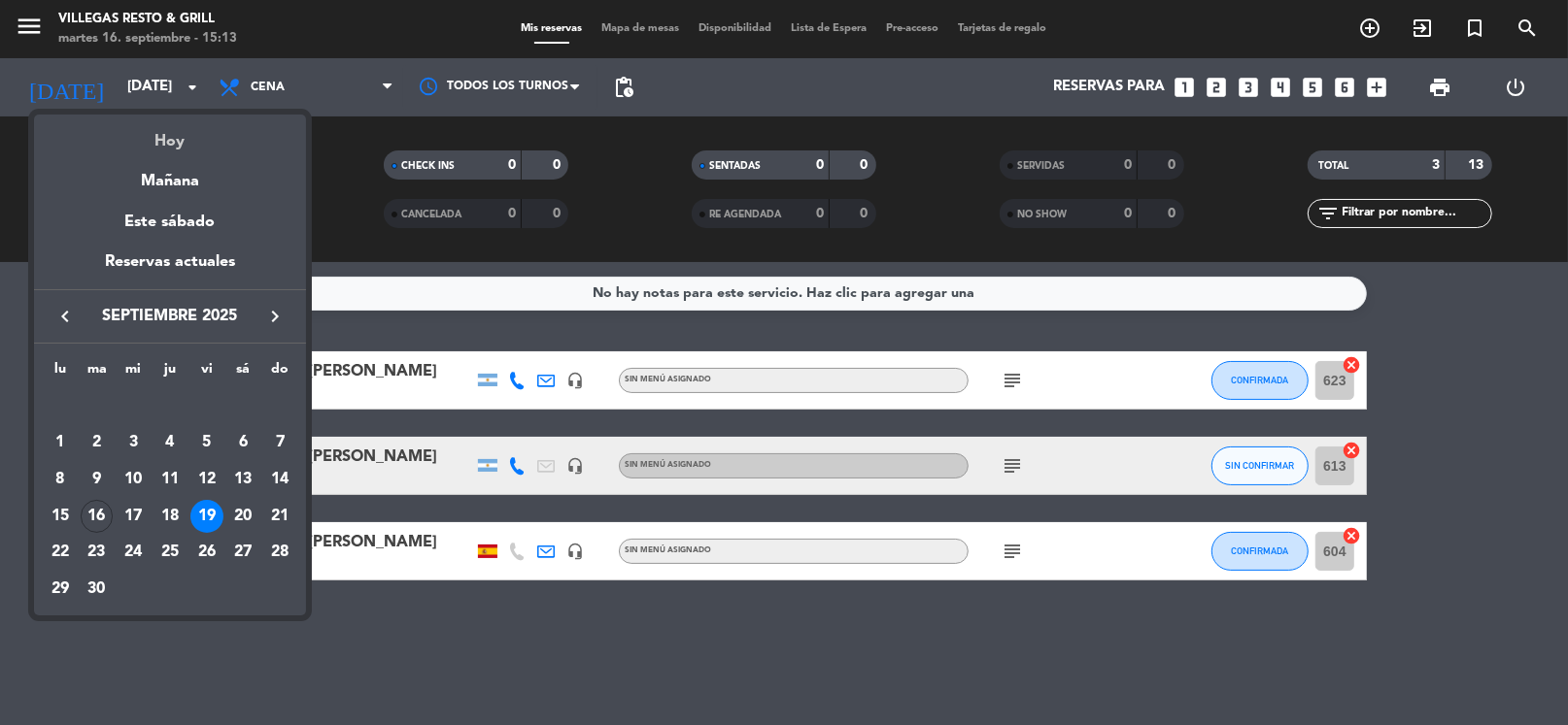
click at [182, 136] on div "Hoy" at bounding box center [170, 134] width 272 height 40
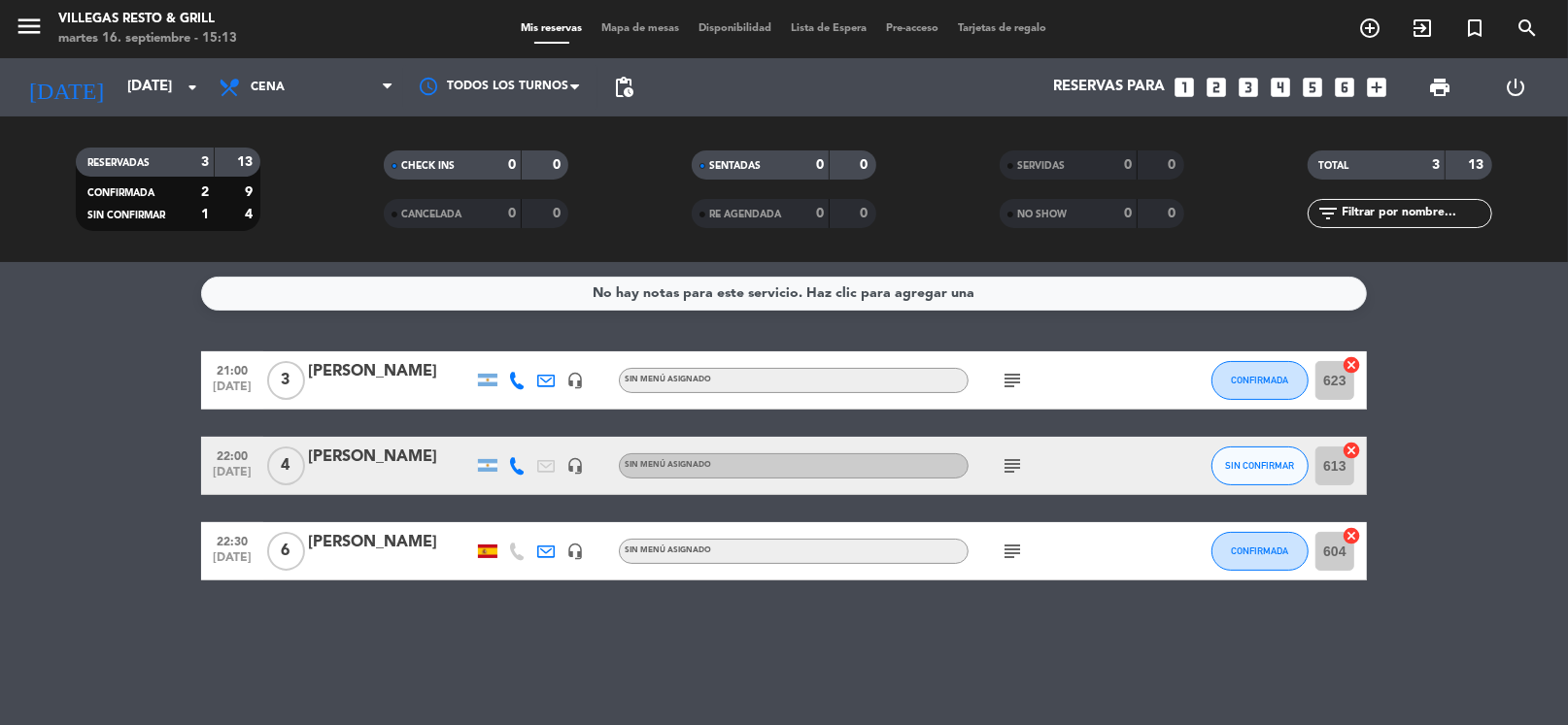
type input "[DATE]"
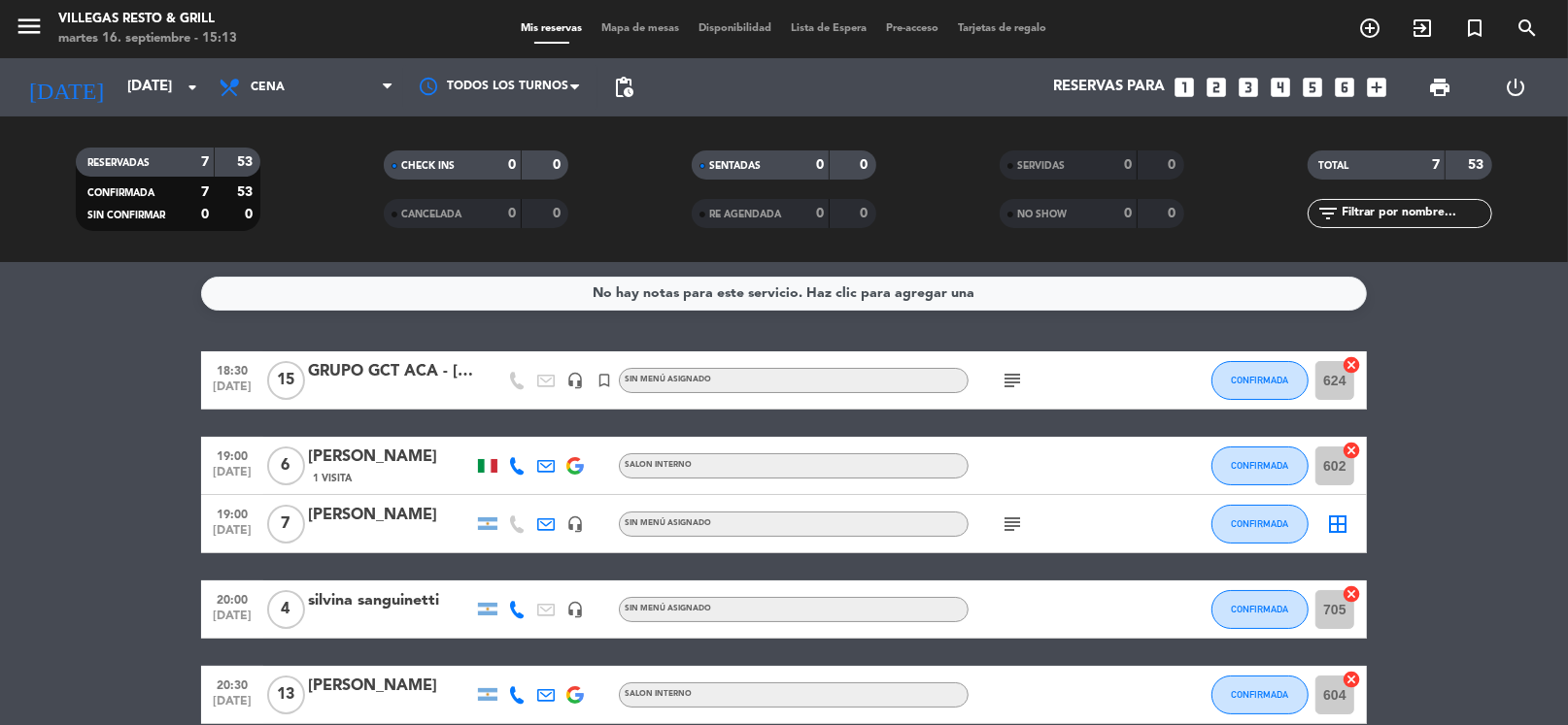
click at [1279, 89] on icon "looks_4" at bounding box center [1279, 86] width 25 height 25
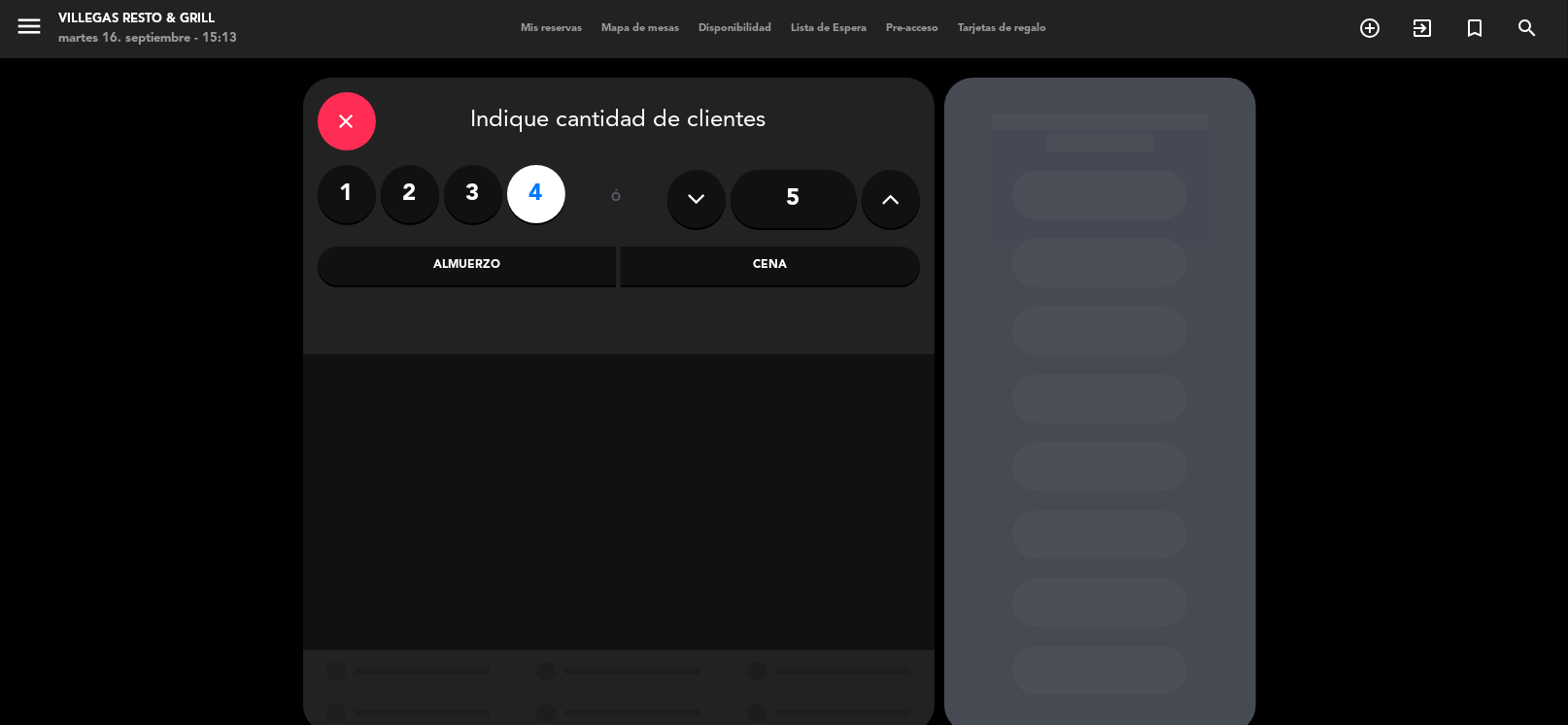
drag, startPoint x: 746, startPoint y: 255, endPoint x: 631, endPoint y: 281, distance: 117.9
click at [746, 254] on div "Cena" at bounding box center [769, 266] width 299 height 39
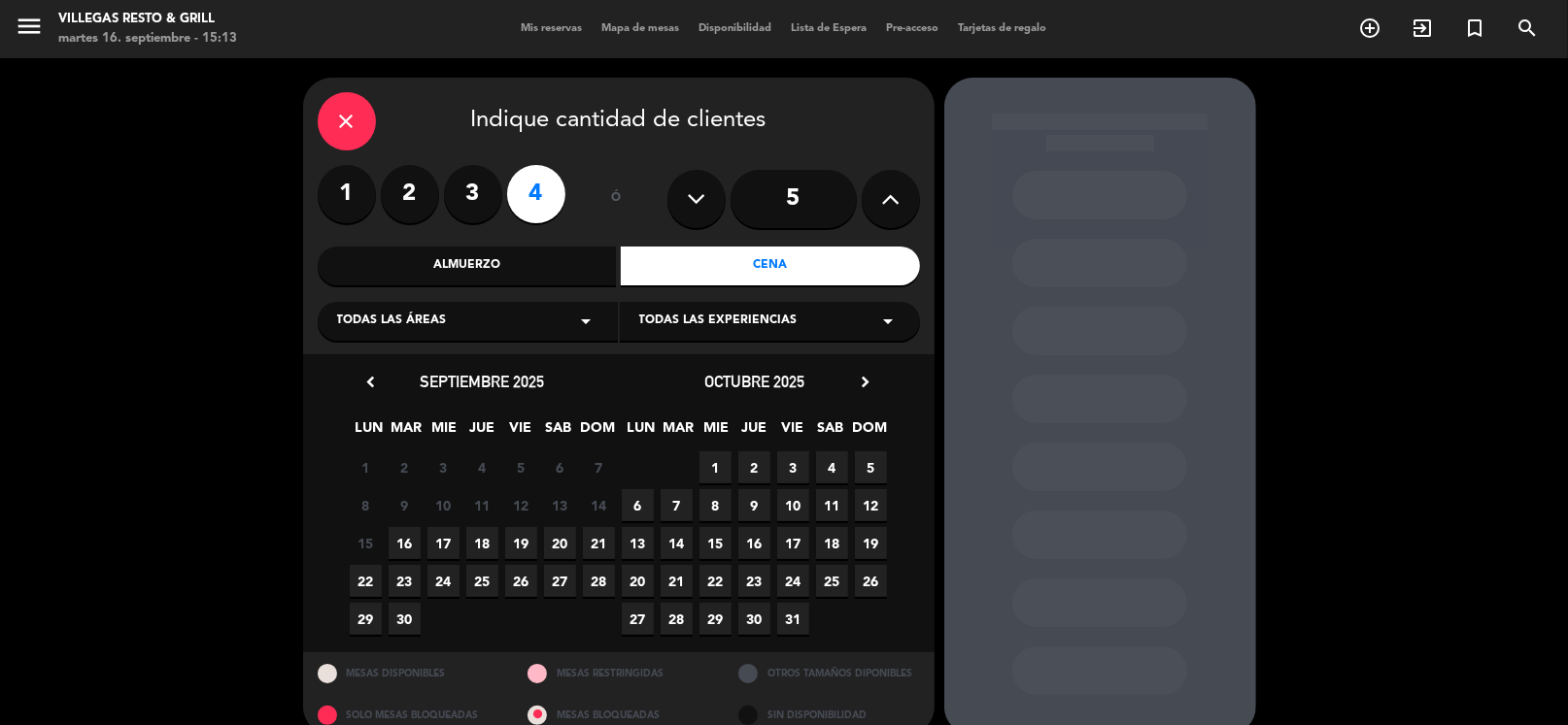
click at [392, 533] on span "16" at bounding box center [404, 543] width 32 height 32
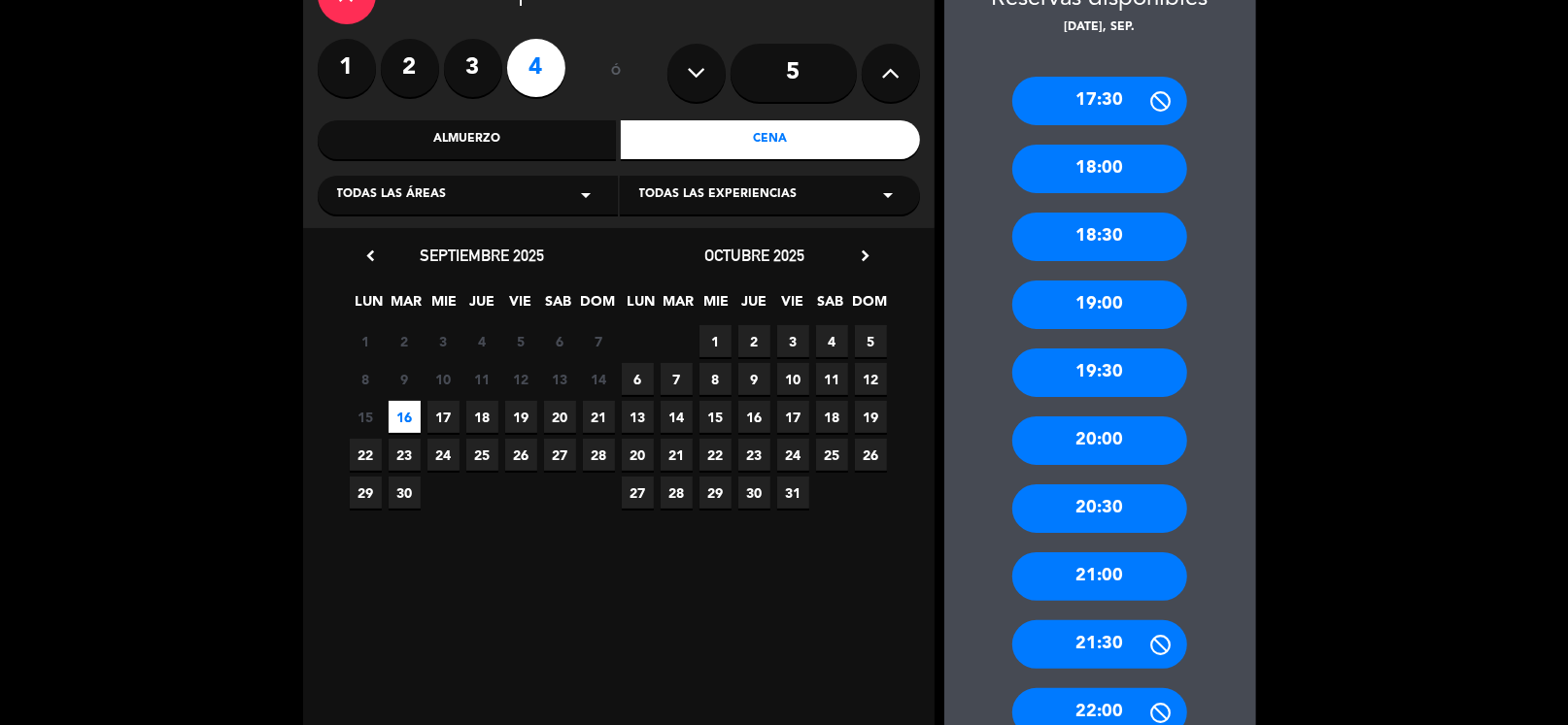
scroll to position [223, 0]
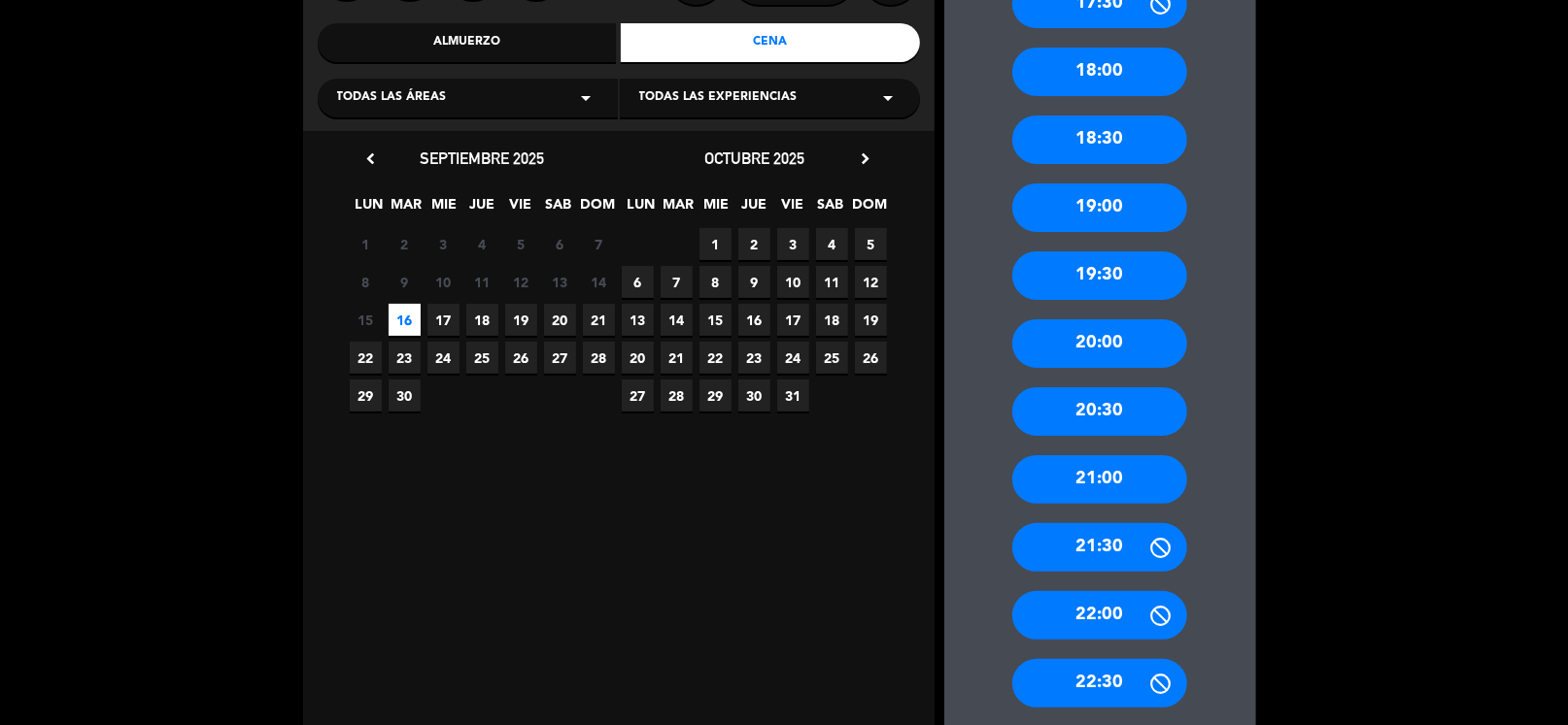
drag, startPoint x: 1108, startPoint y: 490, endPoint x: 876, endPoint y: 394, distance: 251.1
click at [1105, 490] on div "21:00" at bounding box center [1100, 479] width 175 height 49
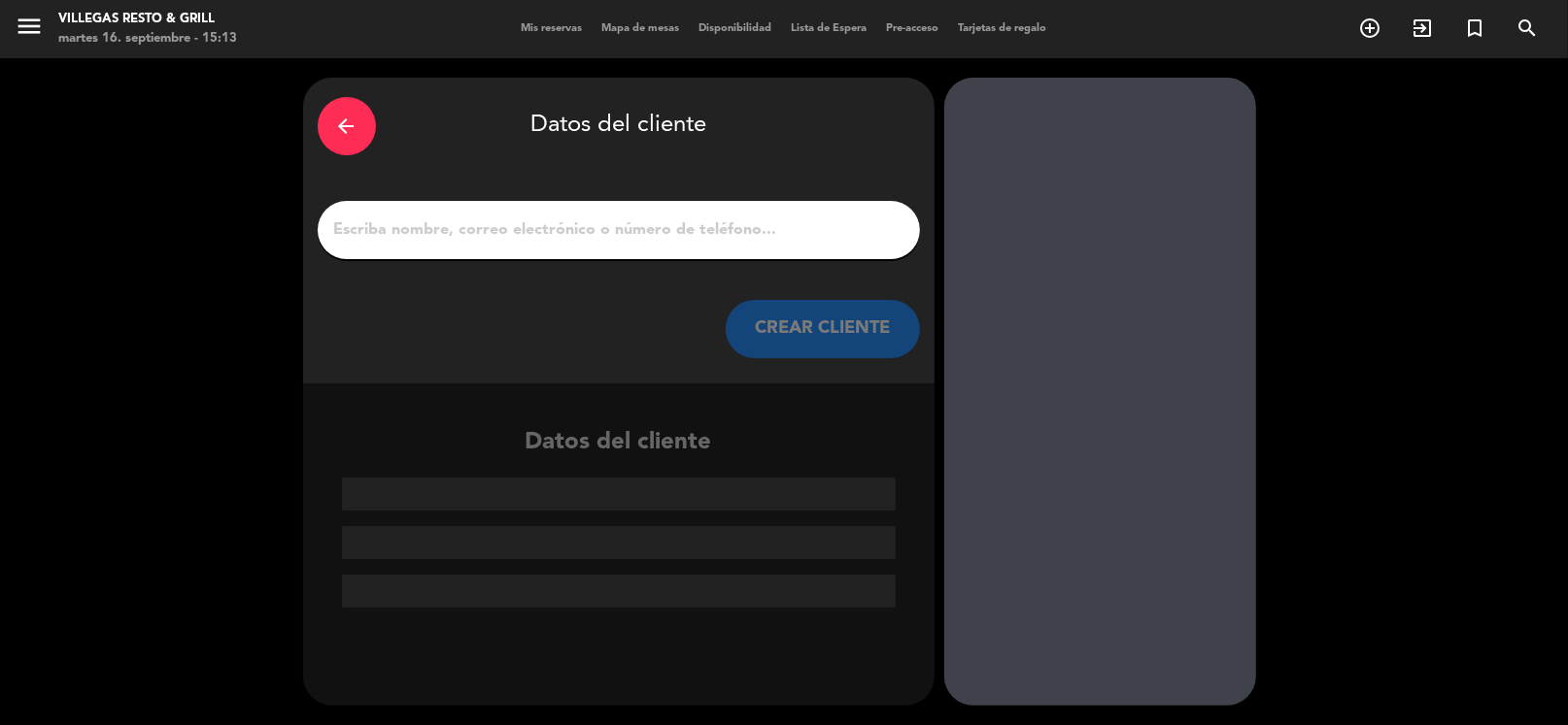
click at [362, 127] on div "arrow_back" at bounding box center [346, 126] width 59 height 59
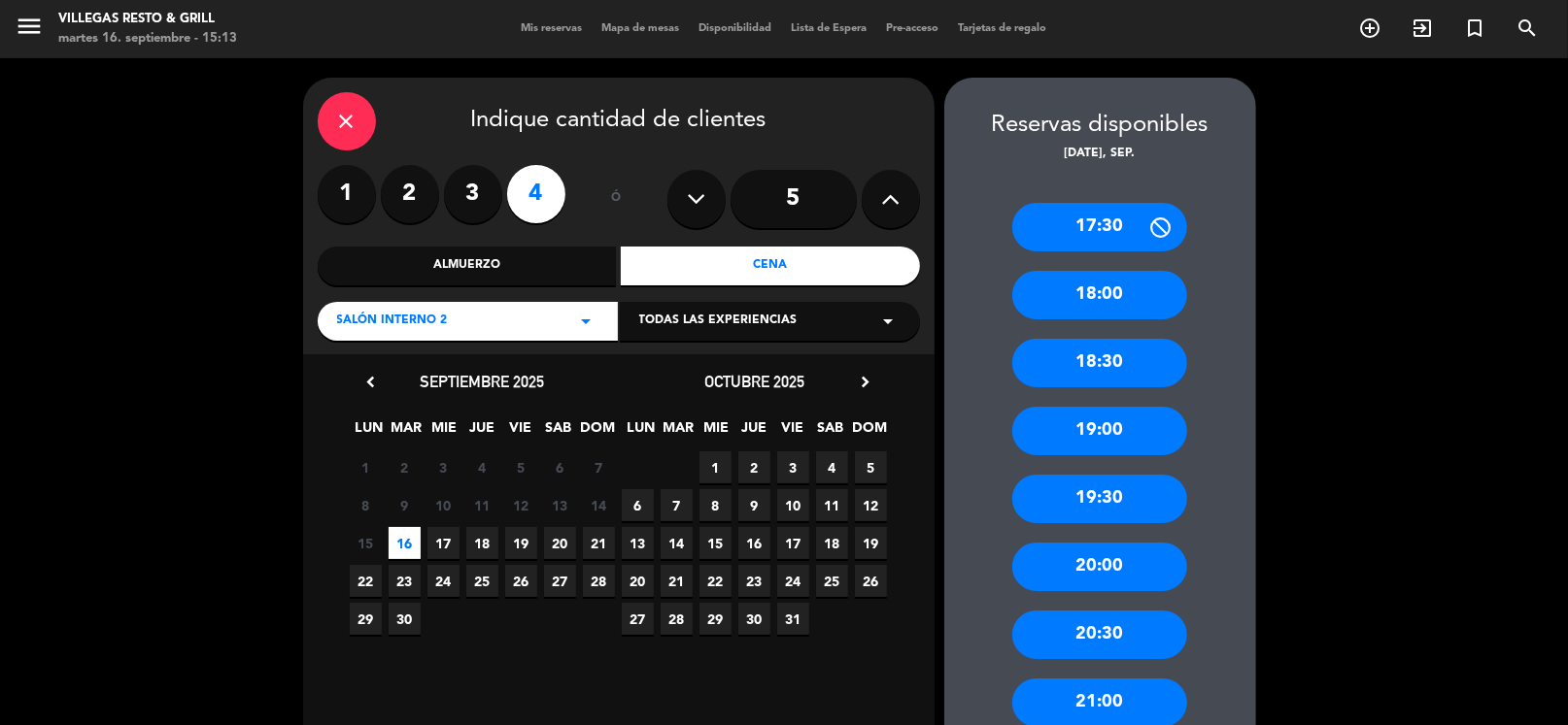
scroll to position [96, 0]
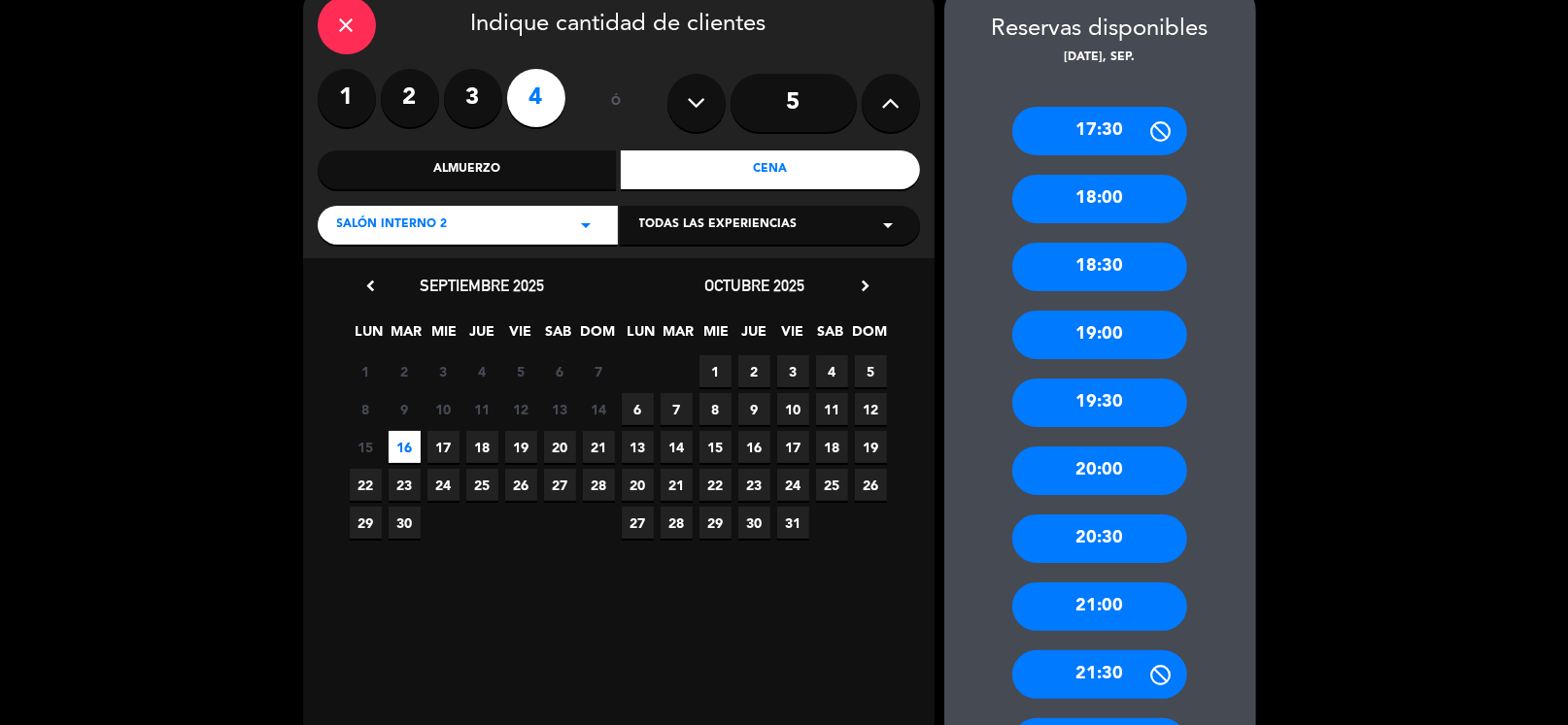
drag, startPoint x: 1111, startPoint y: 674, endPoint x: 846, endPoint y: 425, distance: 363.6
click at [1111, 674] on div "21:30" at bounding box center [1100, 674] width 175 height 49
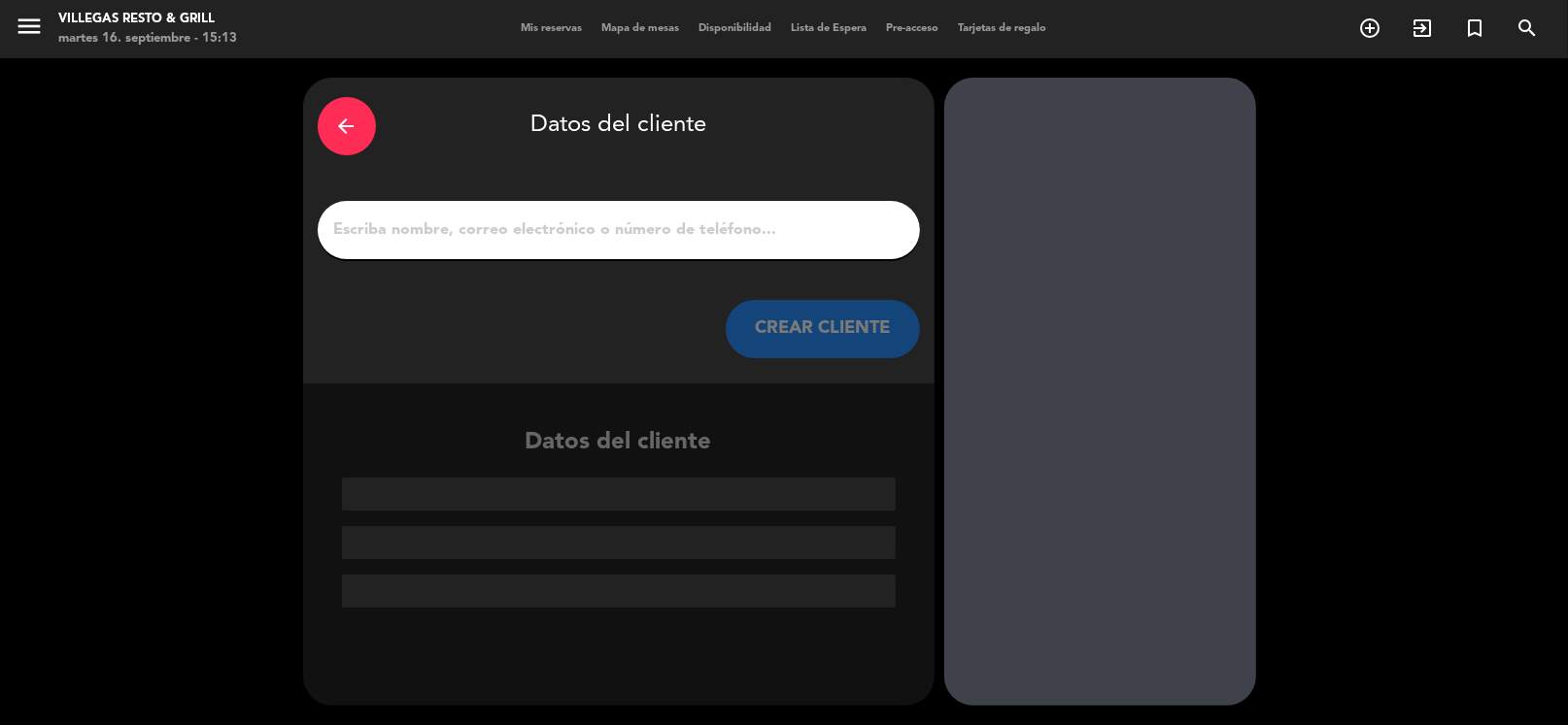
click at [596, 229] on input "1" at bounding box center [618, 229] width 573 height 27
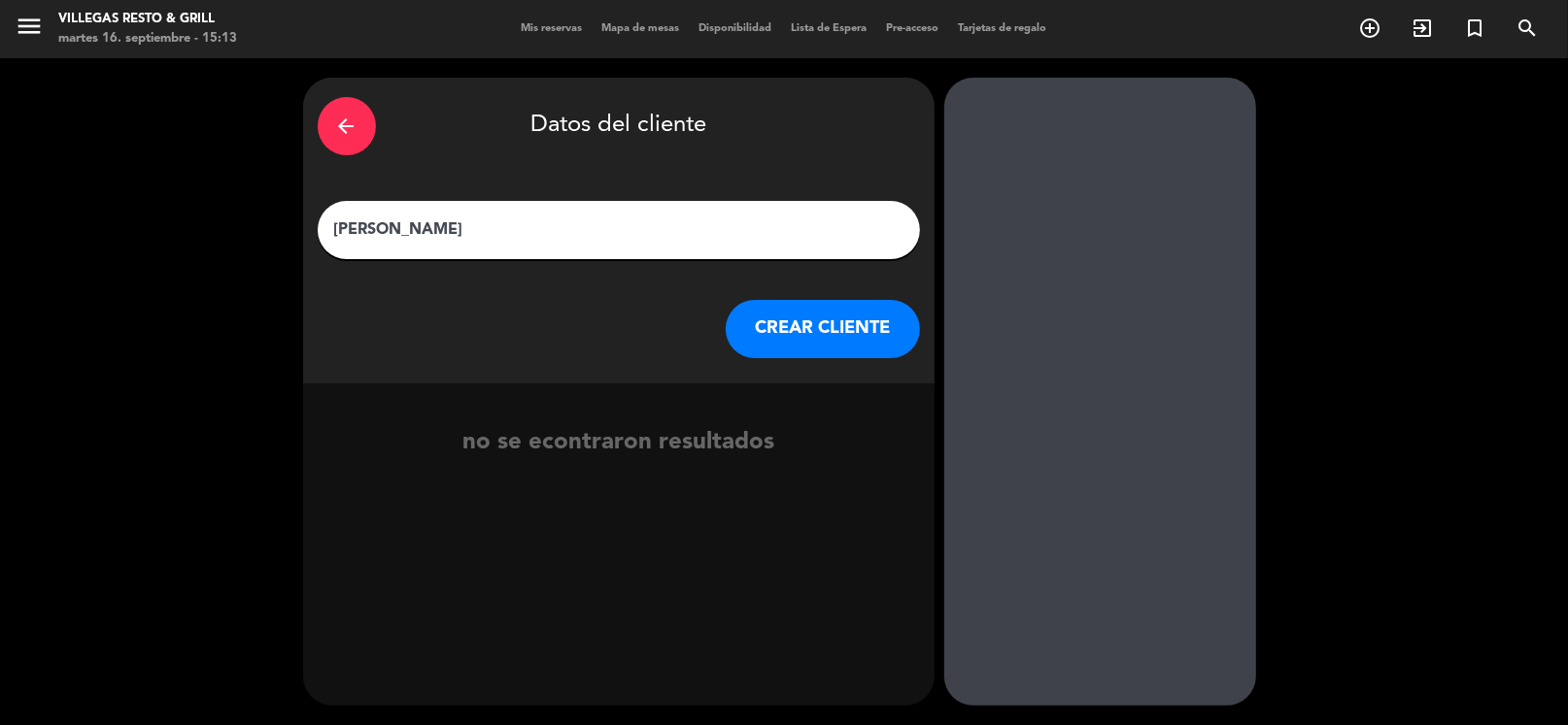
type input "[PERSON_NAME]"
click at [812, 326] on button "CREAR CLIENTE" at bounding box center [823, 328] width 195 height 59
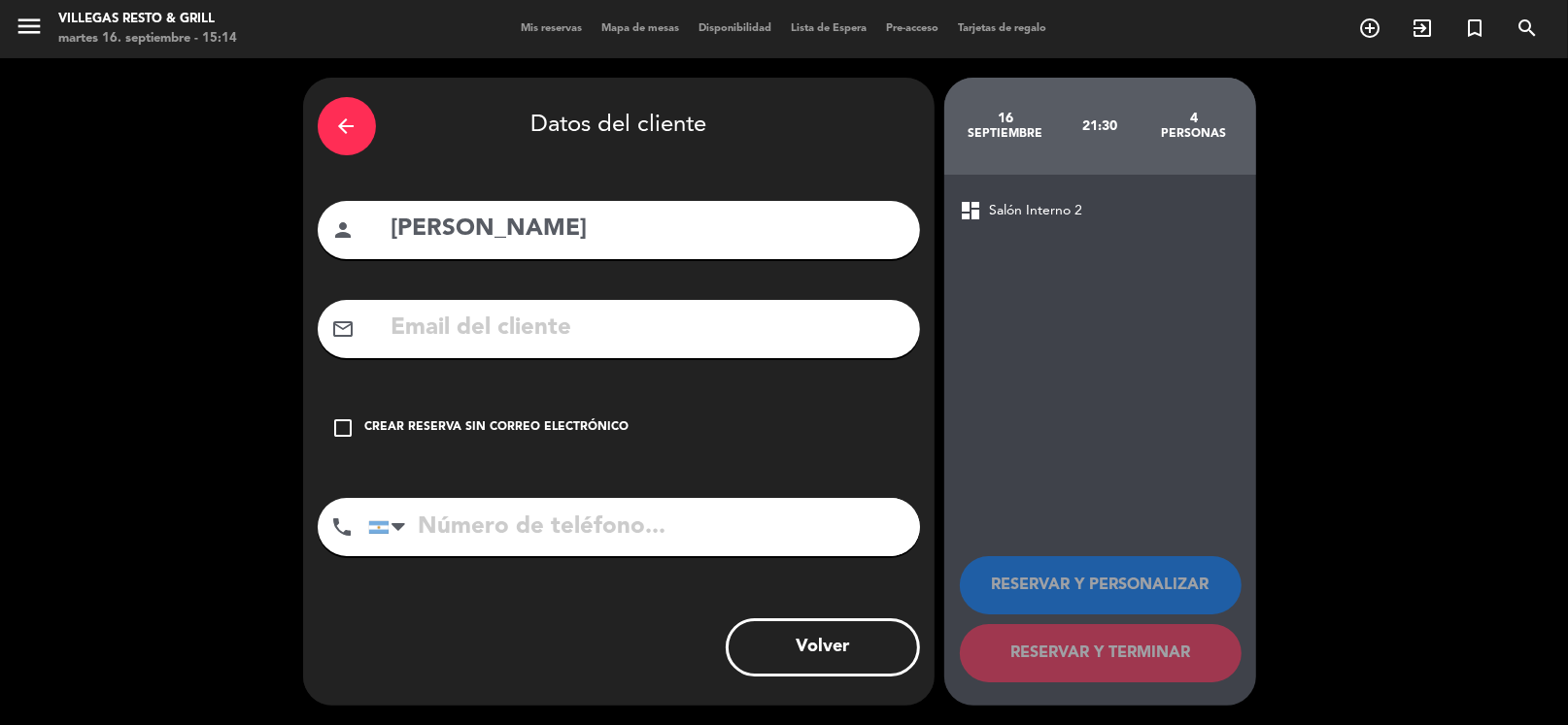
drag, startPoint x: 622, startPoint y: 526, endPoint x: 900, endPoint y: 510, distance: 278.5
click at [622, 526] on input "tel" at bounding box center [644, 527] width 552 height 59
type input "1159585077"
click at [344, 431] on icon "check_box_outline_blank" at bounding box center [343, 427] width 23 height 23
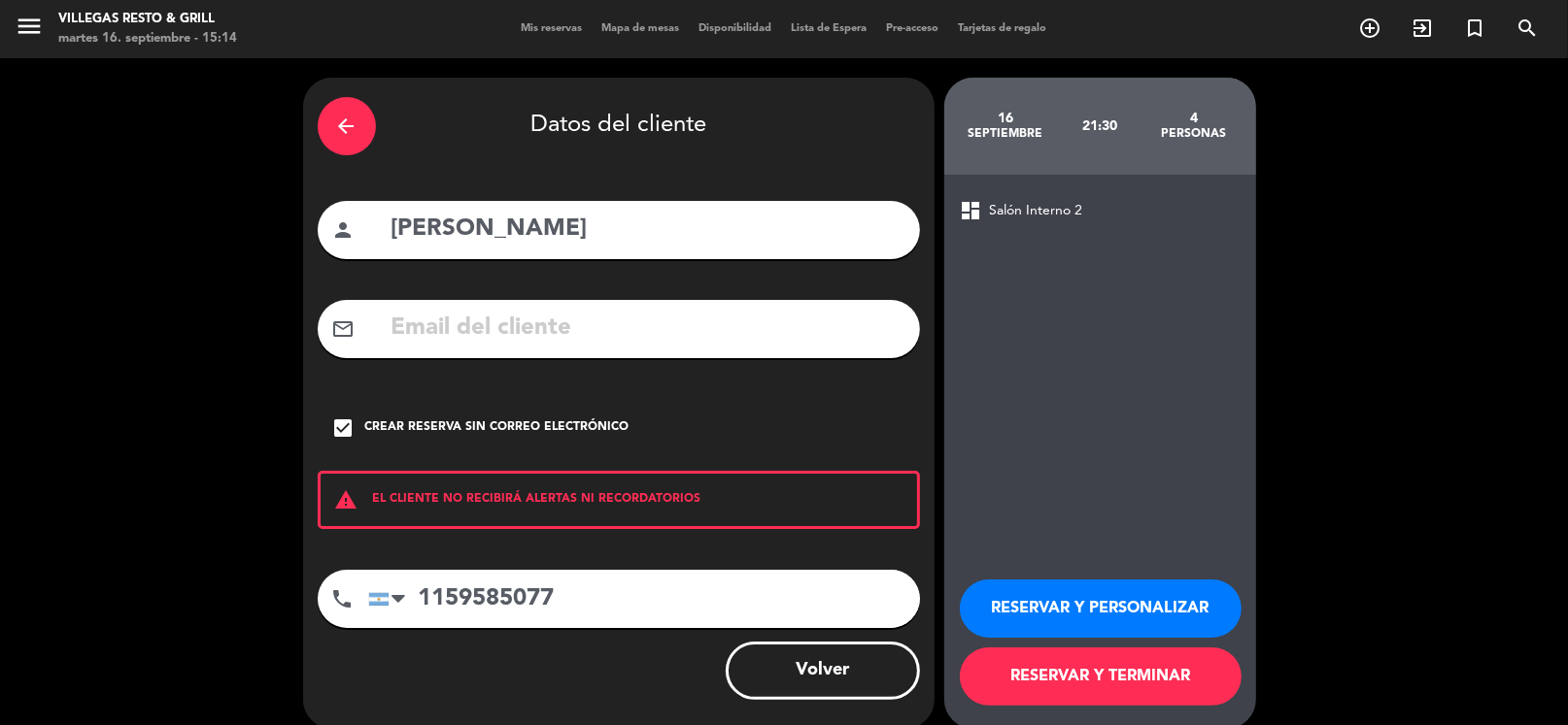
click at [1018, 594] on button "RESERVAR Y PERSONALIZAR" at bounding box center [1101, 608] width 282 height 59
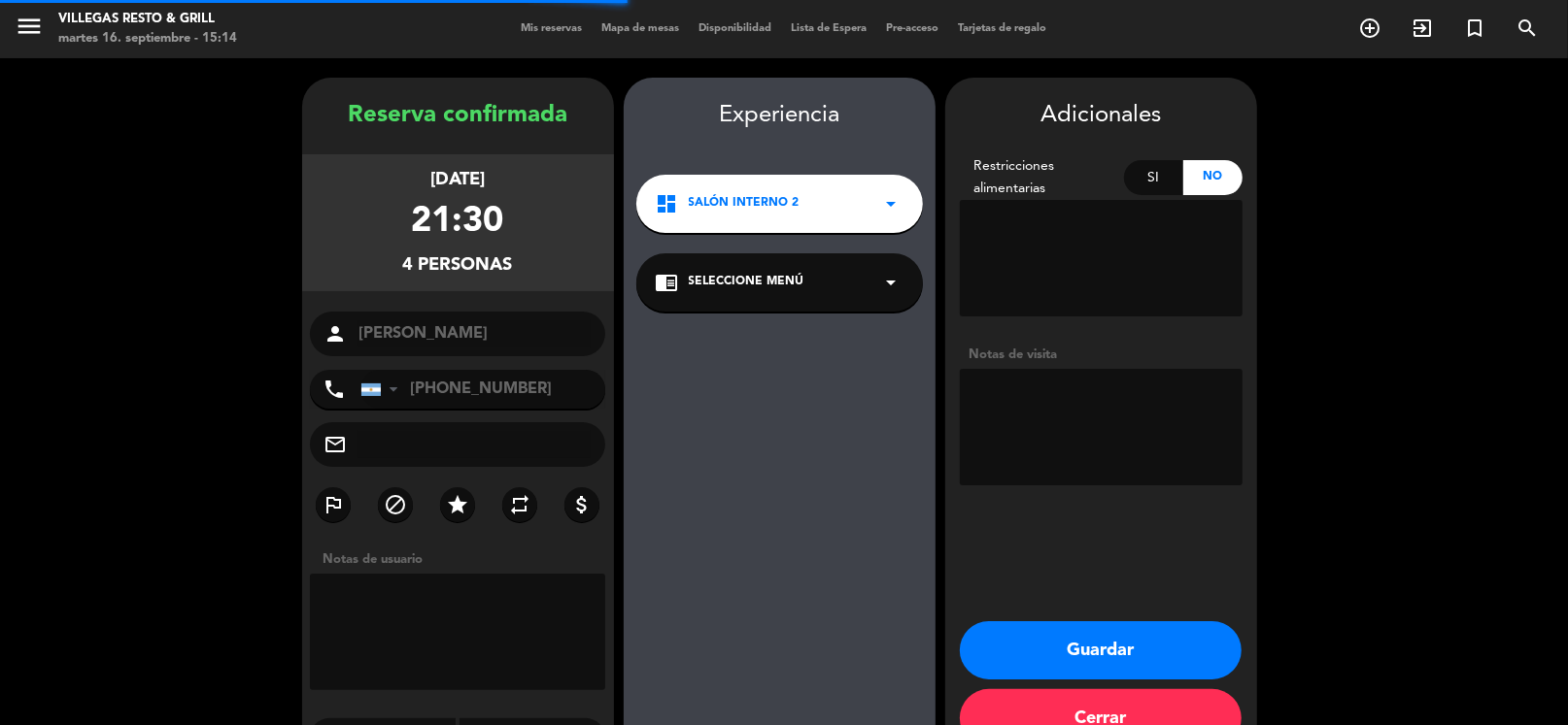
scroll to position [51, 0]
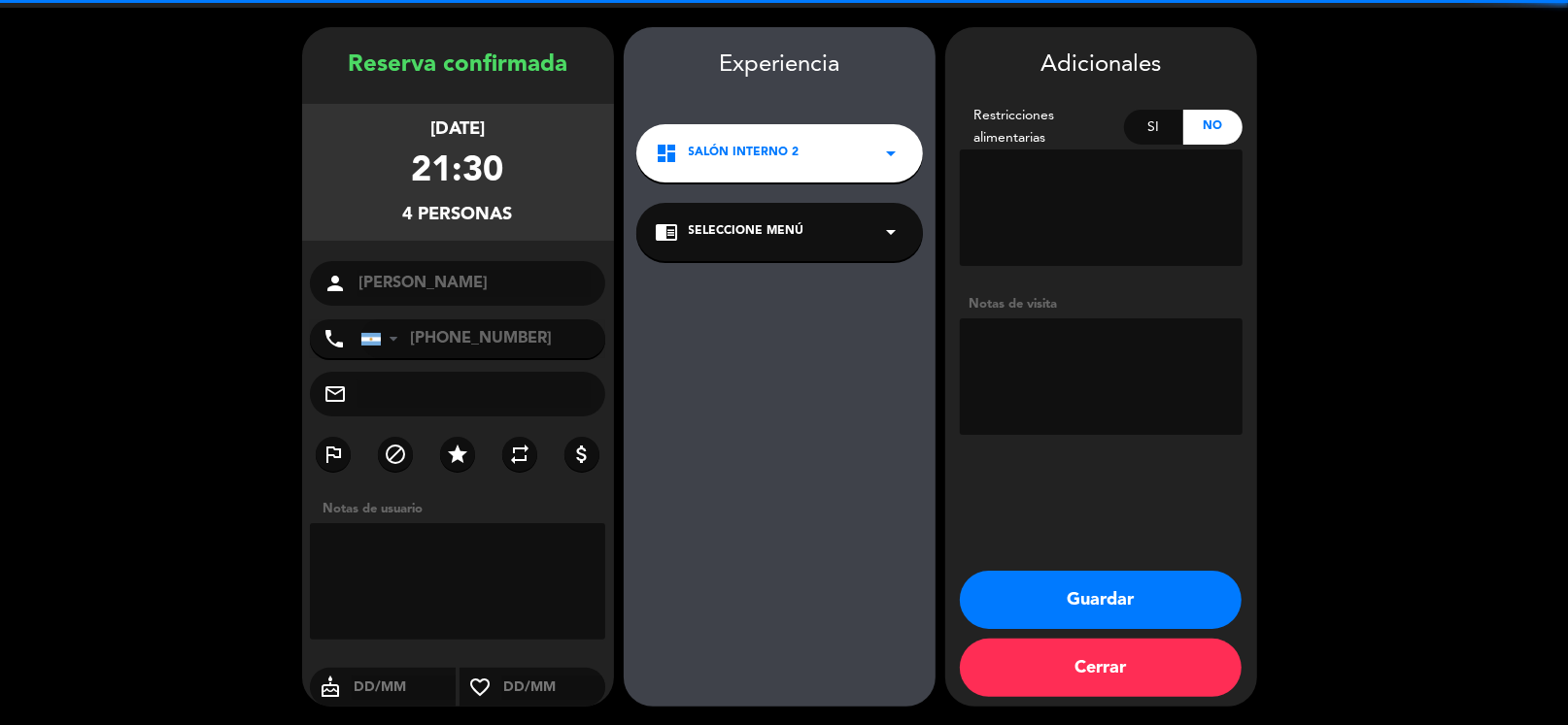
click at [1106, 370] on textarea at bounding box center [1101, 376] width 283 height 116
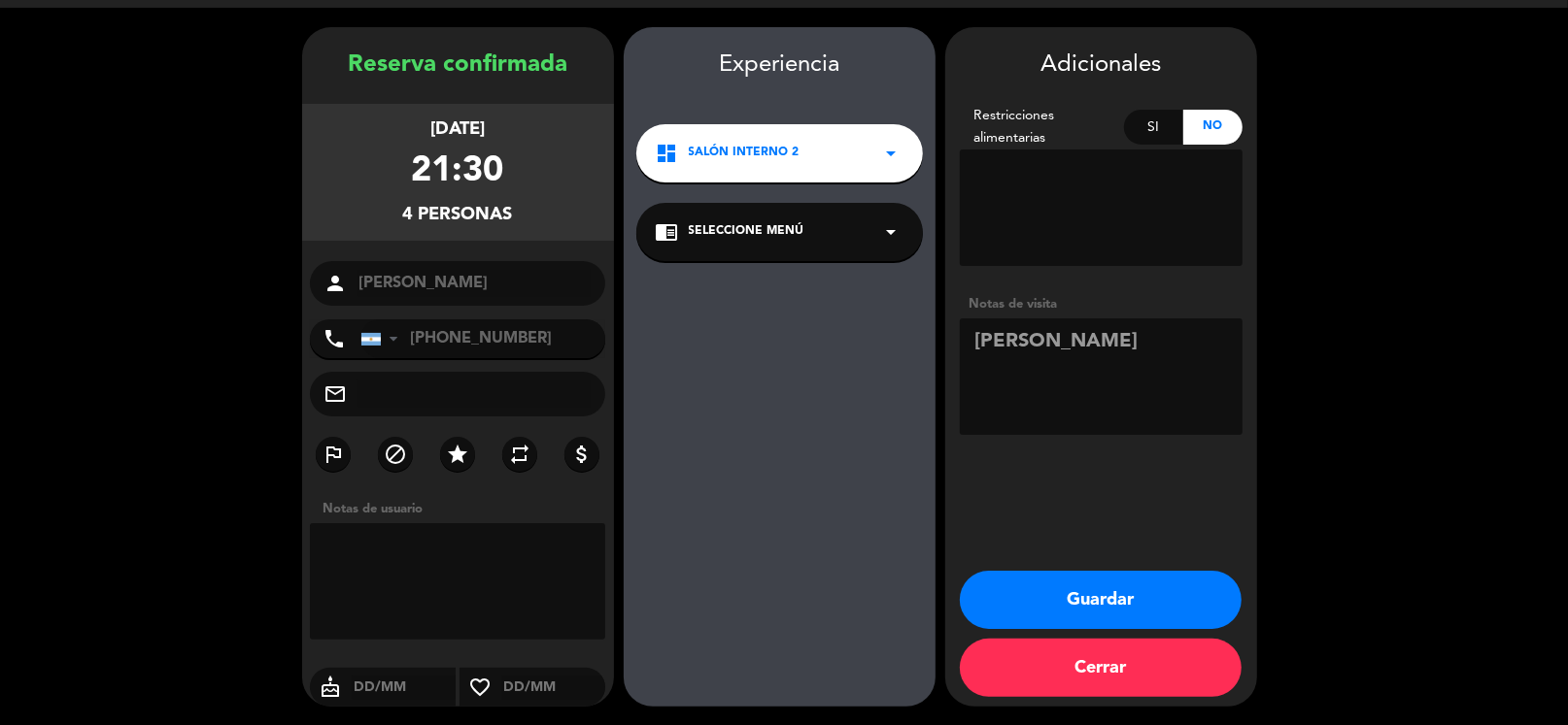
type textarea "[PERSON_NAME]"
click at [1147, 599] on button "Guardar" at bounding box center [1101, 600] width 282 height 59
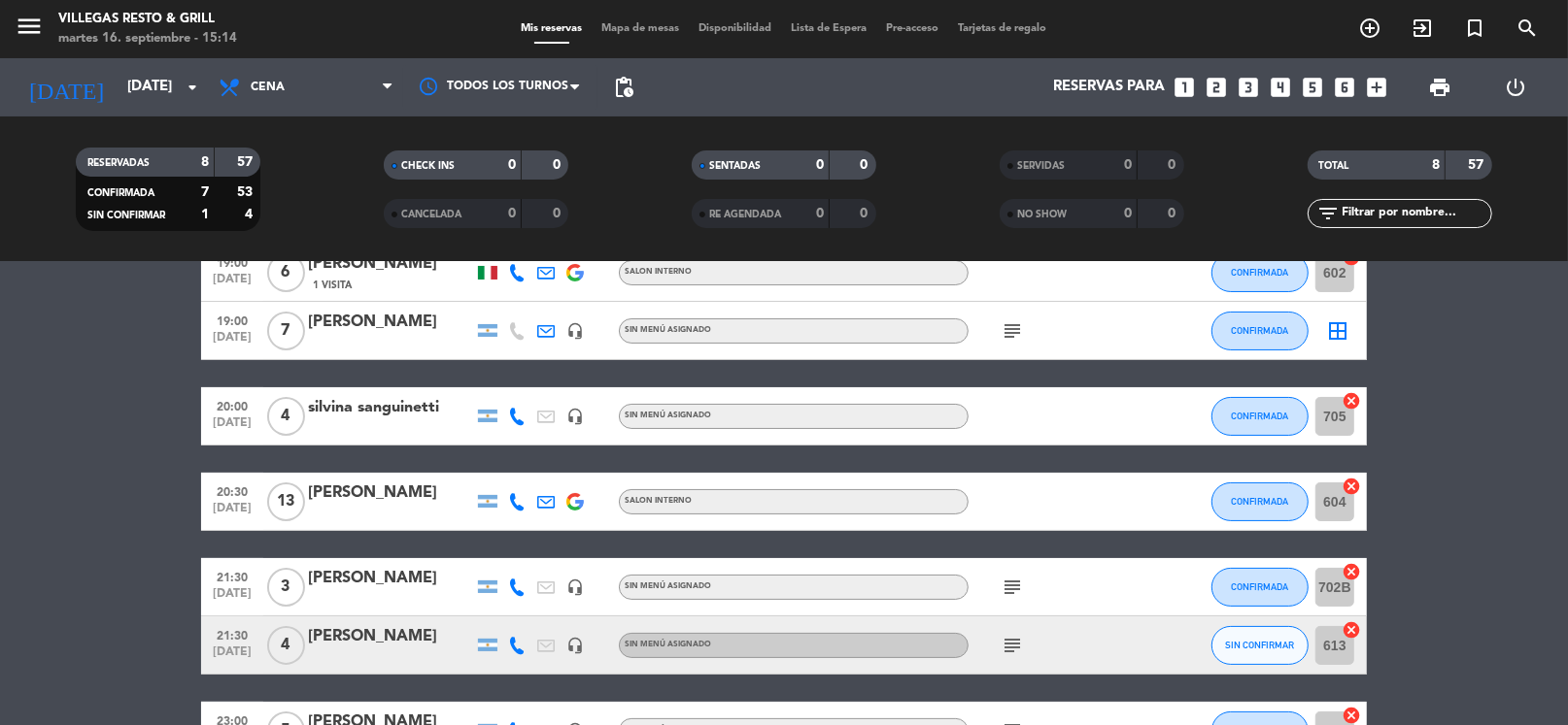
scroll to position [292, 0]
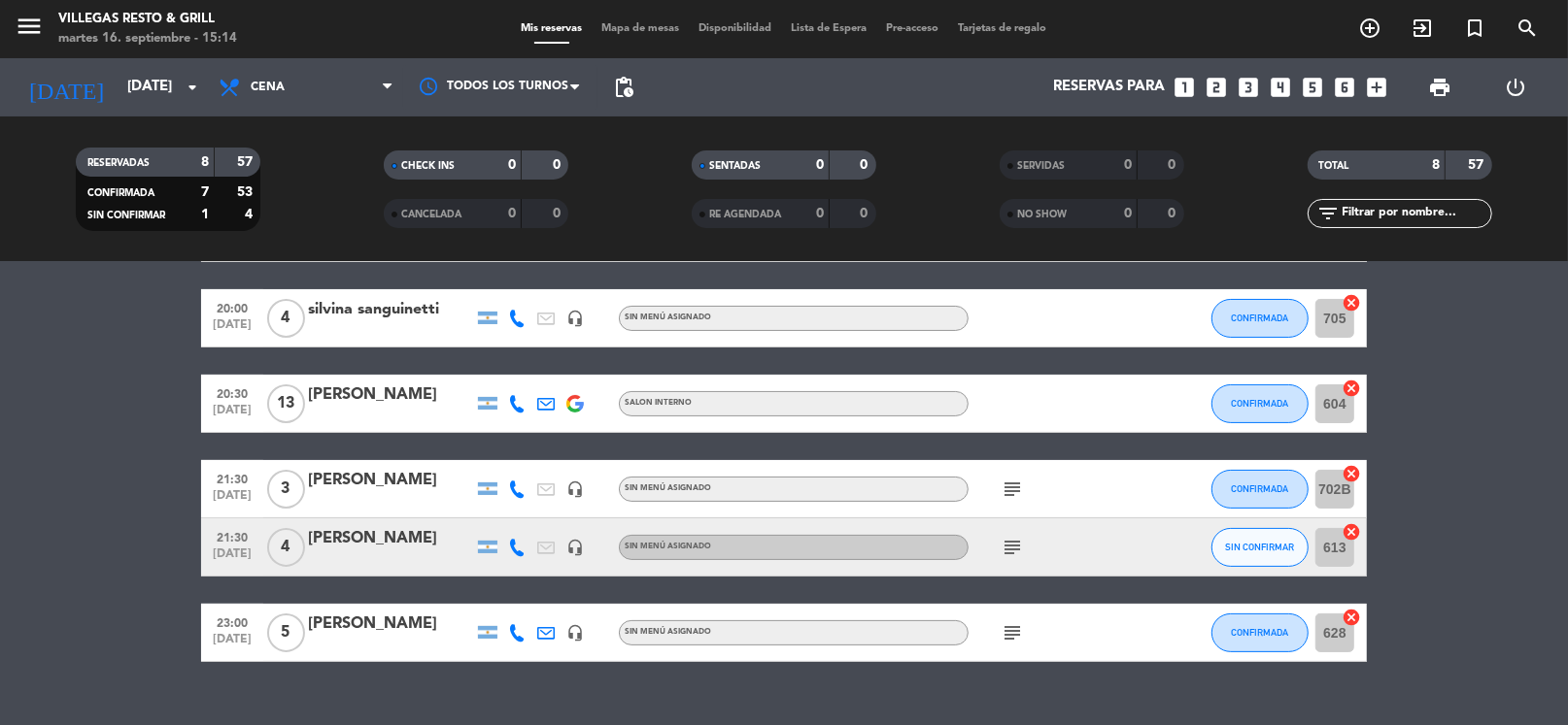
click at [404, 548] on div "[PERSON_NAME]" at bounding box center [390, 538] width 165 height 25
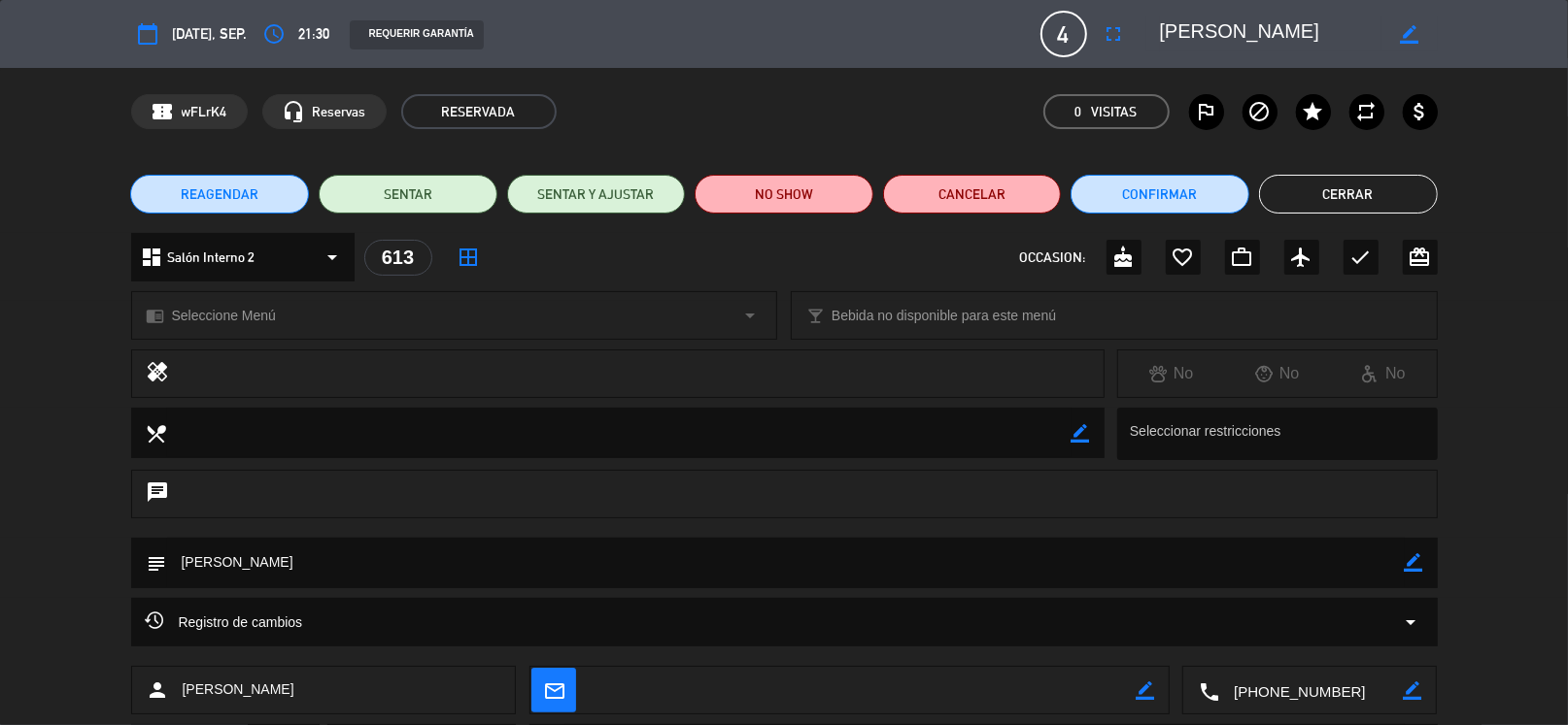
drag, startPoint x: 1410, startPoint y: 571, endPoint x: 1389, endPoint y: 561, distance: 23.3
click at [1410, 570] on icon "border_color" at bounding box center [1413, 562] width 19 height 19
click at [794, 564] on textarea at bounding box center [785, 562] width 1238 height 50
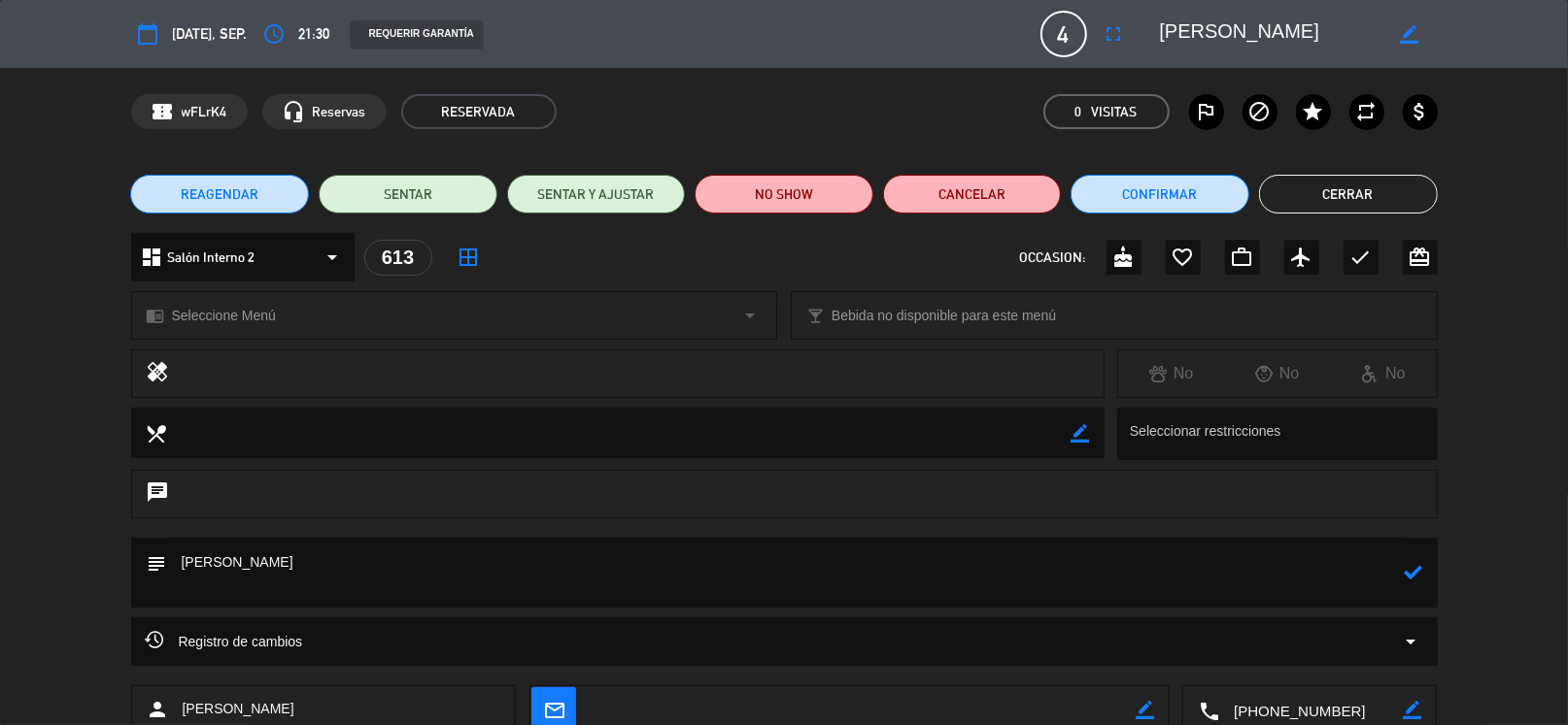
type textarea "[PERSON_NAME]"
click at [1415, 571] on icon at bounding box center [1413, 572] width 19 height 19
click at [1327, 190] on button "Cerrar" at bounding box center [1348, 193] width 179 height 39
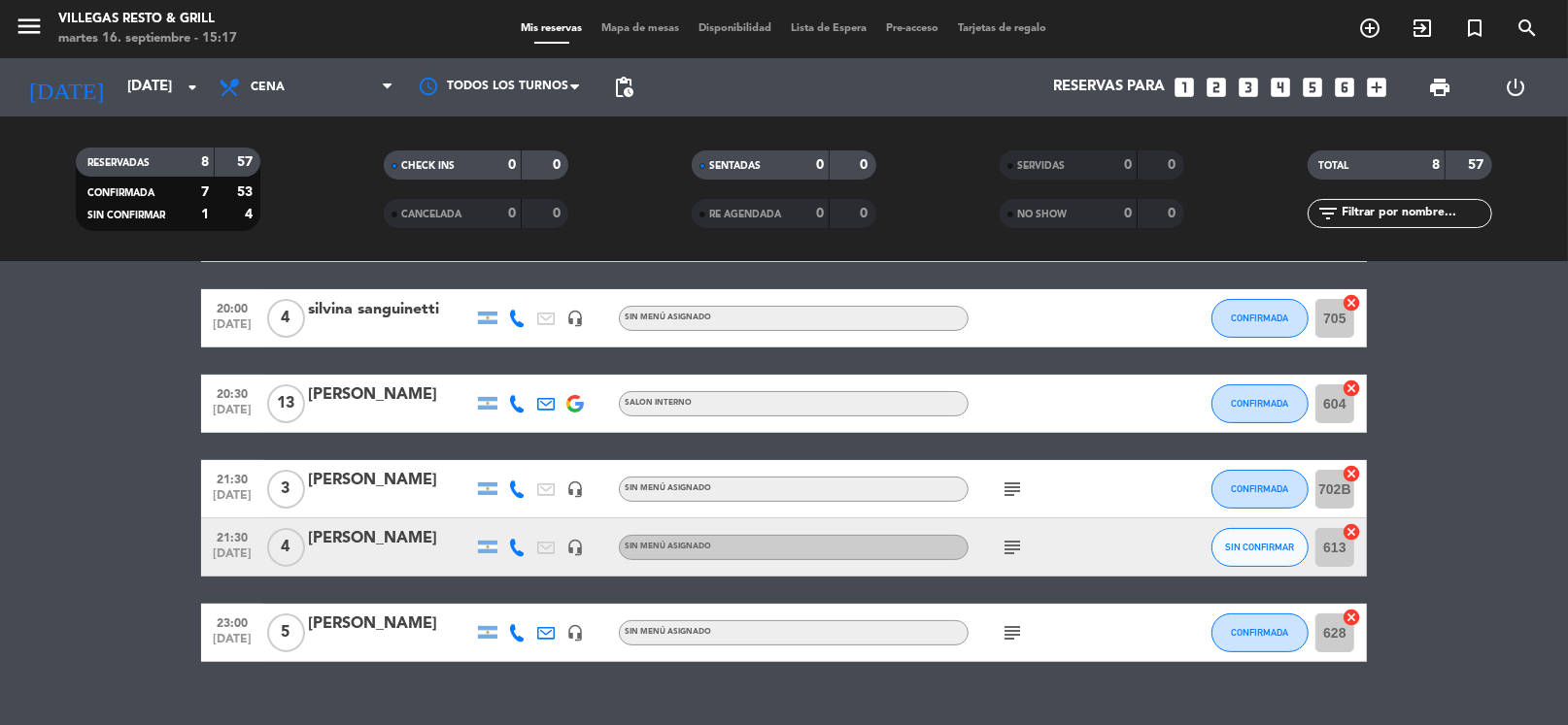
click at [1214, 237] on div "SERVIDAS 0 0 NO SHOW 0 0" at bounding box center [1091, 189] width 308 height 107
click at [128, 97] on input "[DATE]" at bounding box center [211, 86] width 190 height 37
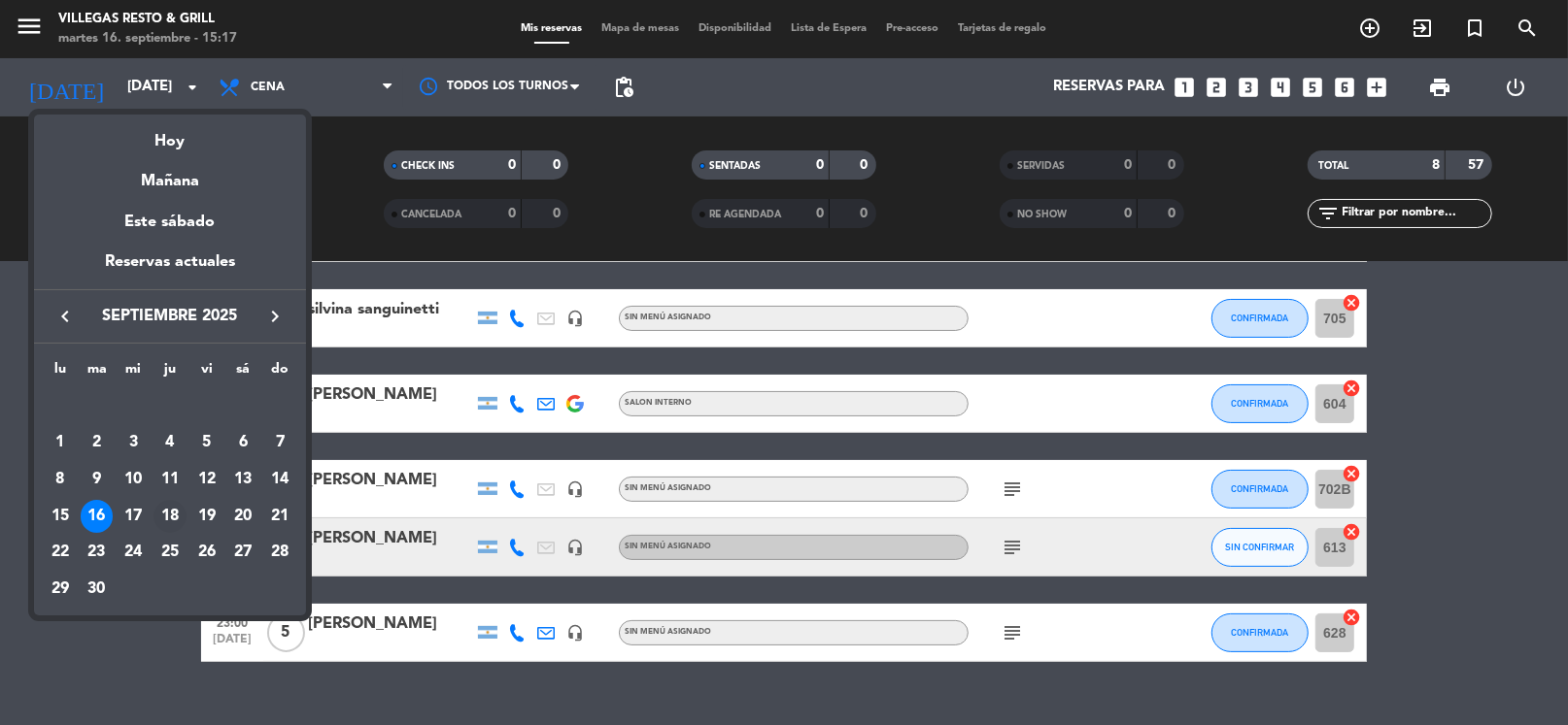
click at [162, 509] on div "18" at bounding box center [170, 516] width 33 height 33
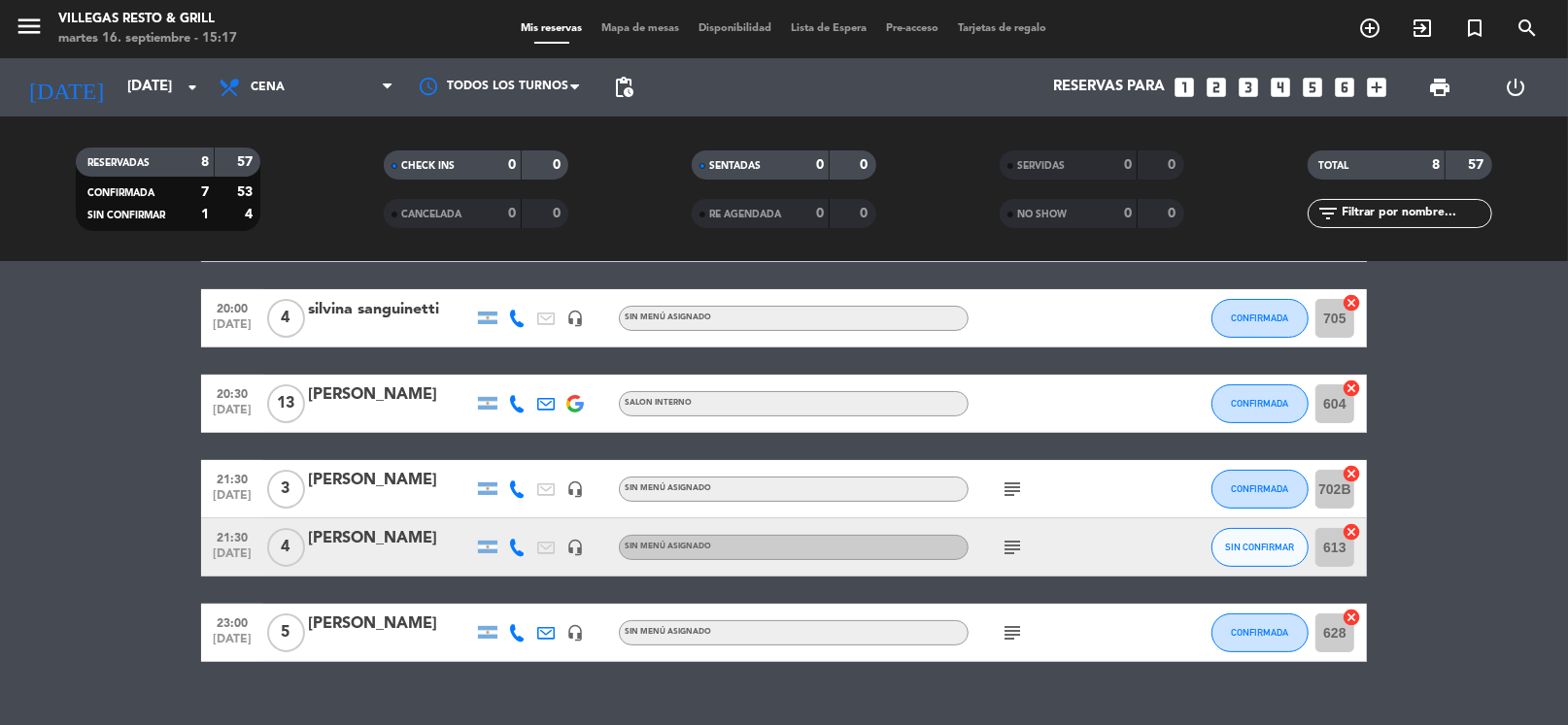
type input "[DEMOGRAPHIC_DATA][DATE]"
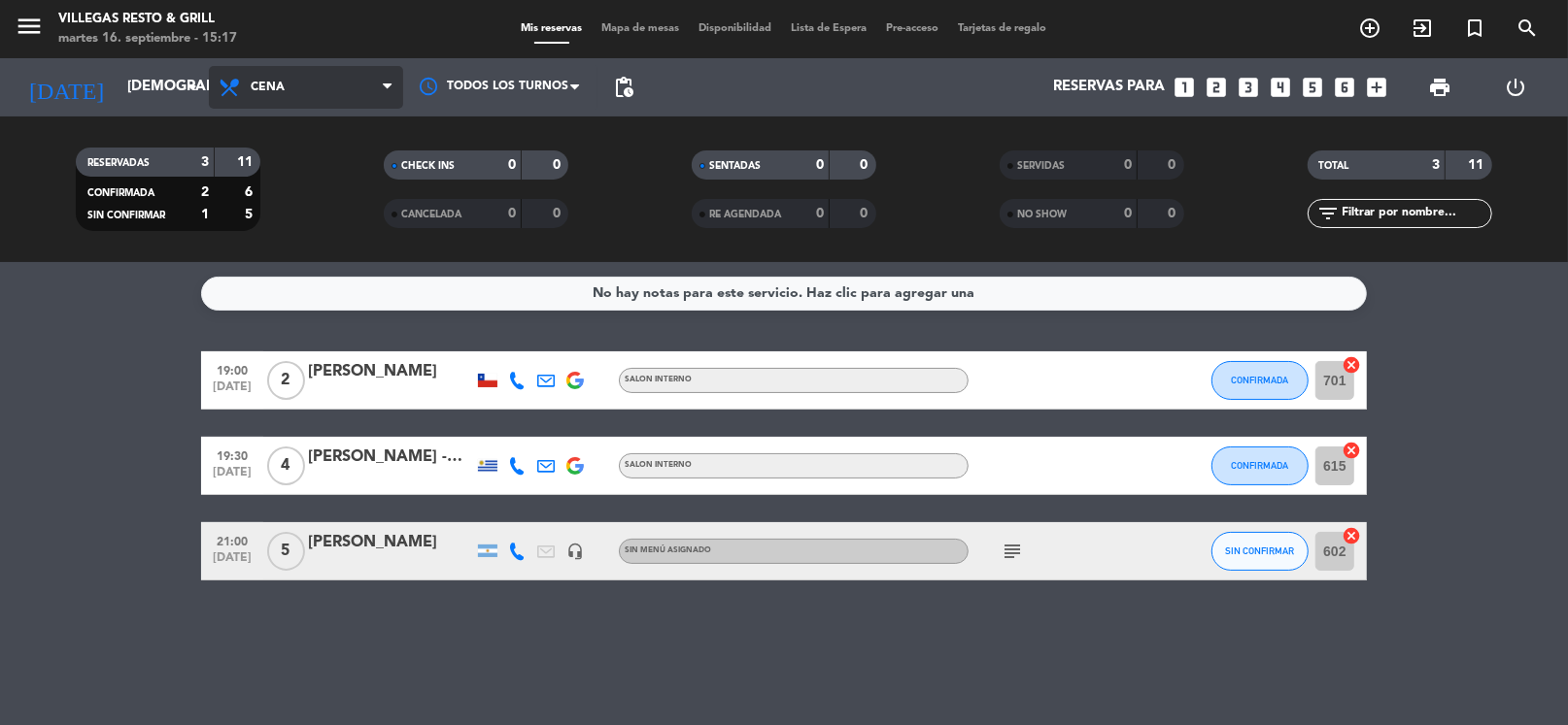
click at [316, 95] on span "Cena" at bounding box center [306, 87] width 195 height 43
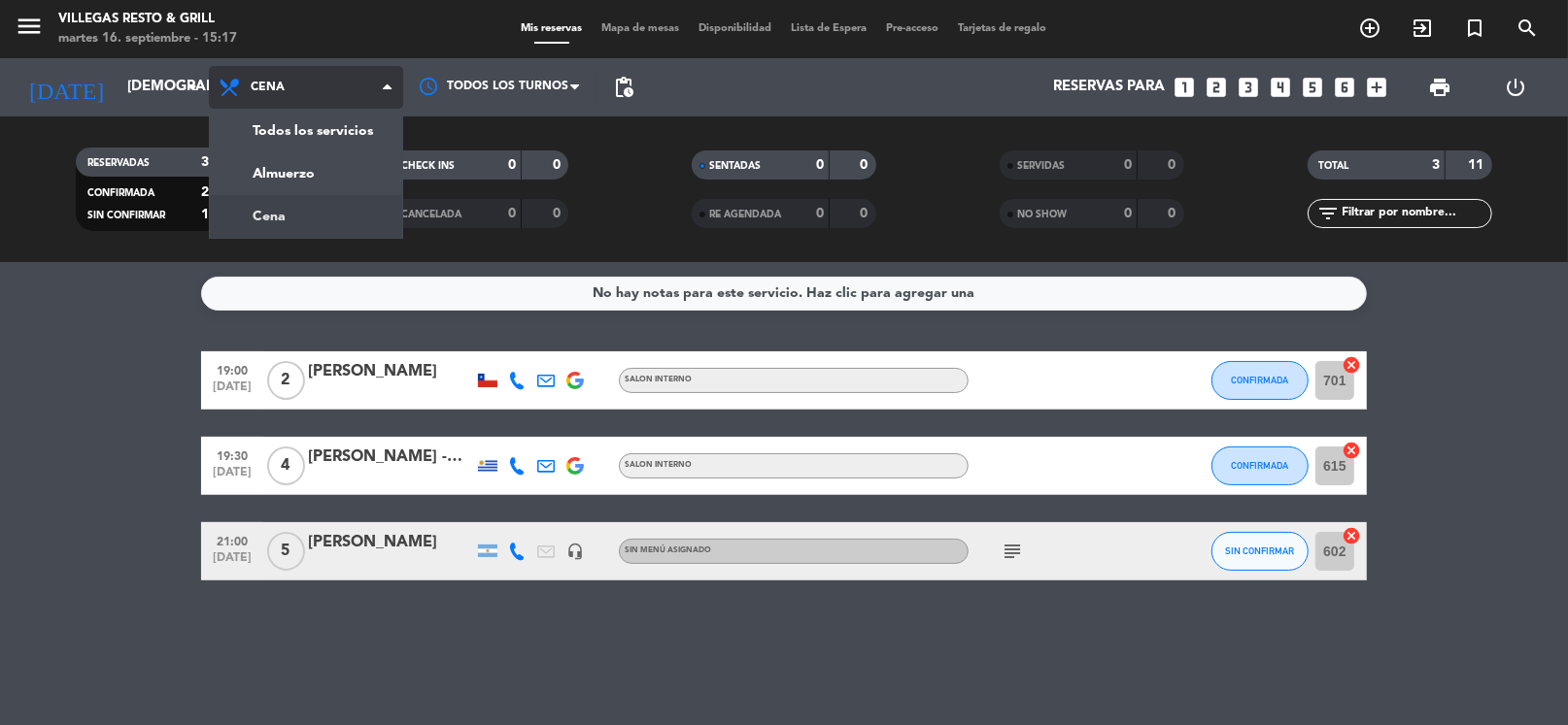
click at [310, 94] on span "Cena" at bounding box center [306, 87] width 195 height 43
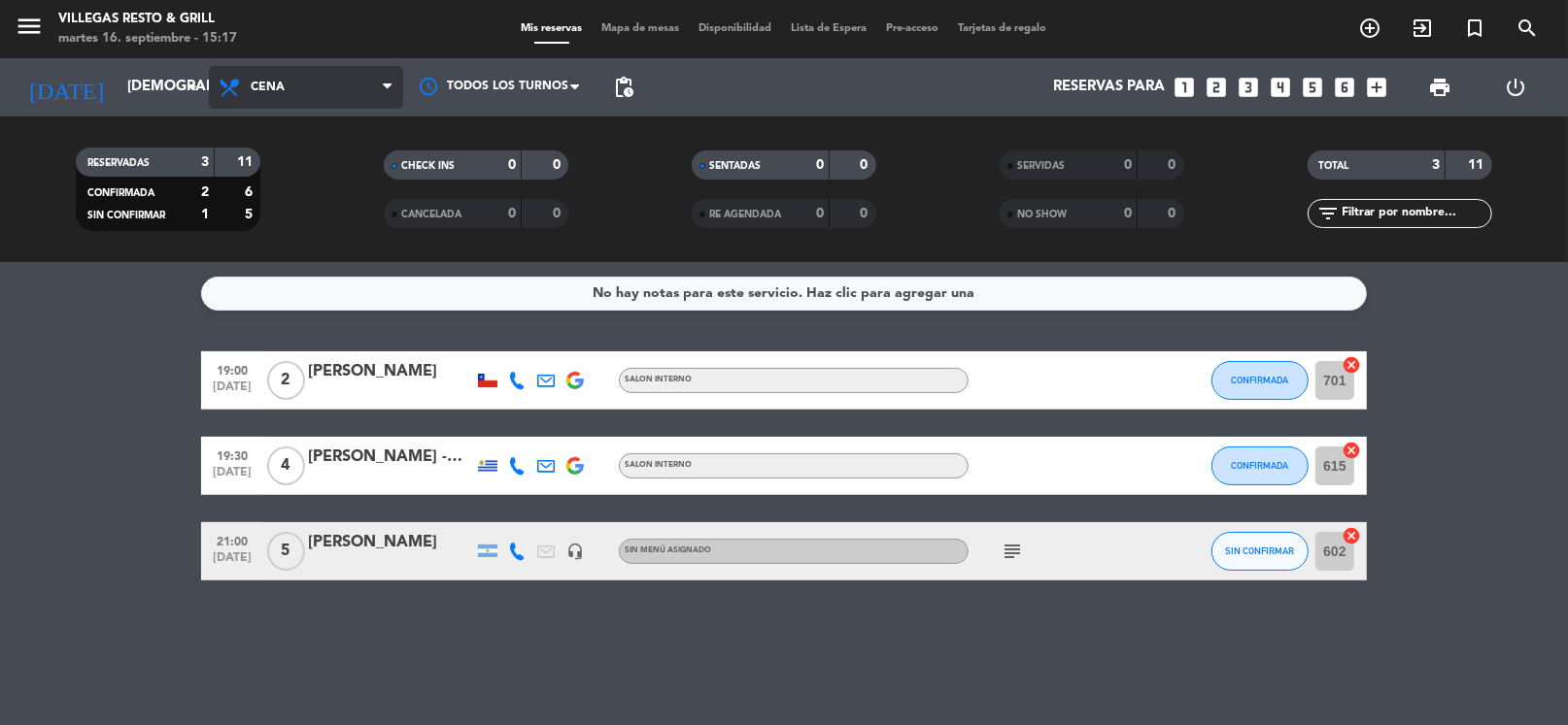
click at [287, 88] on span "Cena" at bounding box center [306, 87] width 195 height 43
click at [284, 171] on div "menu Villegas Resto & Grill martes 16. septiembre - 15:17 Mis reservas Mapa de …" at bounding box center [784, 131] width 1568 height 262
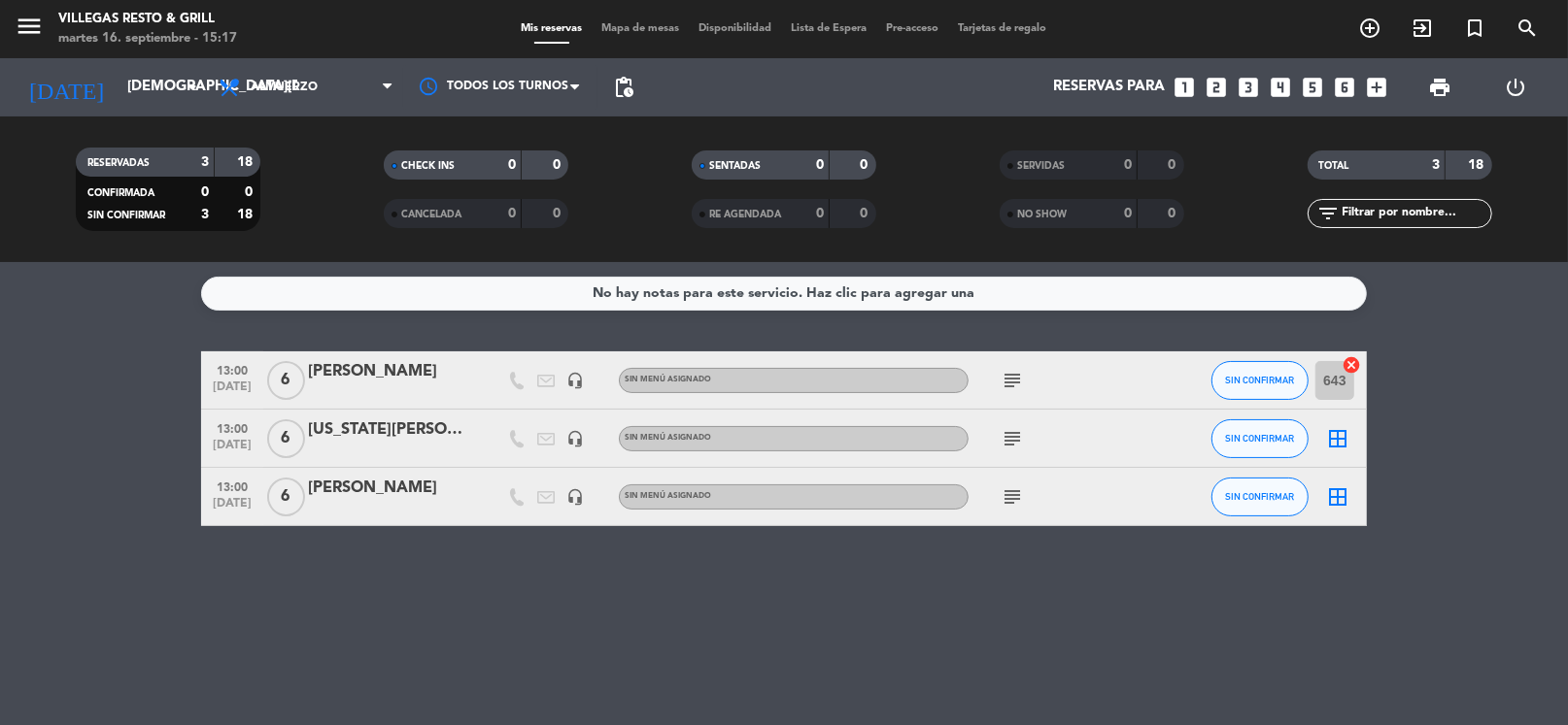
click at [1019, 376] on icon "subject" at bounding box center [1011, 380] width 23 height 23
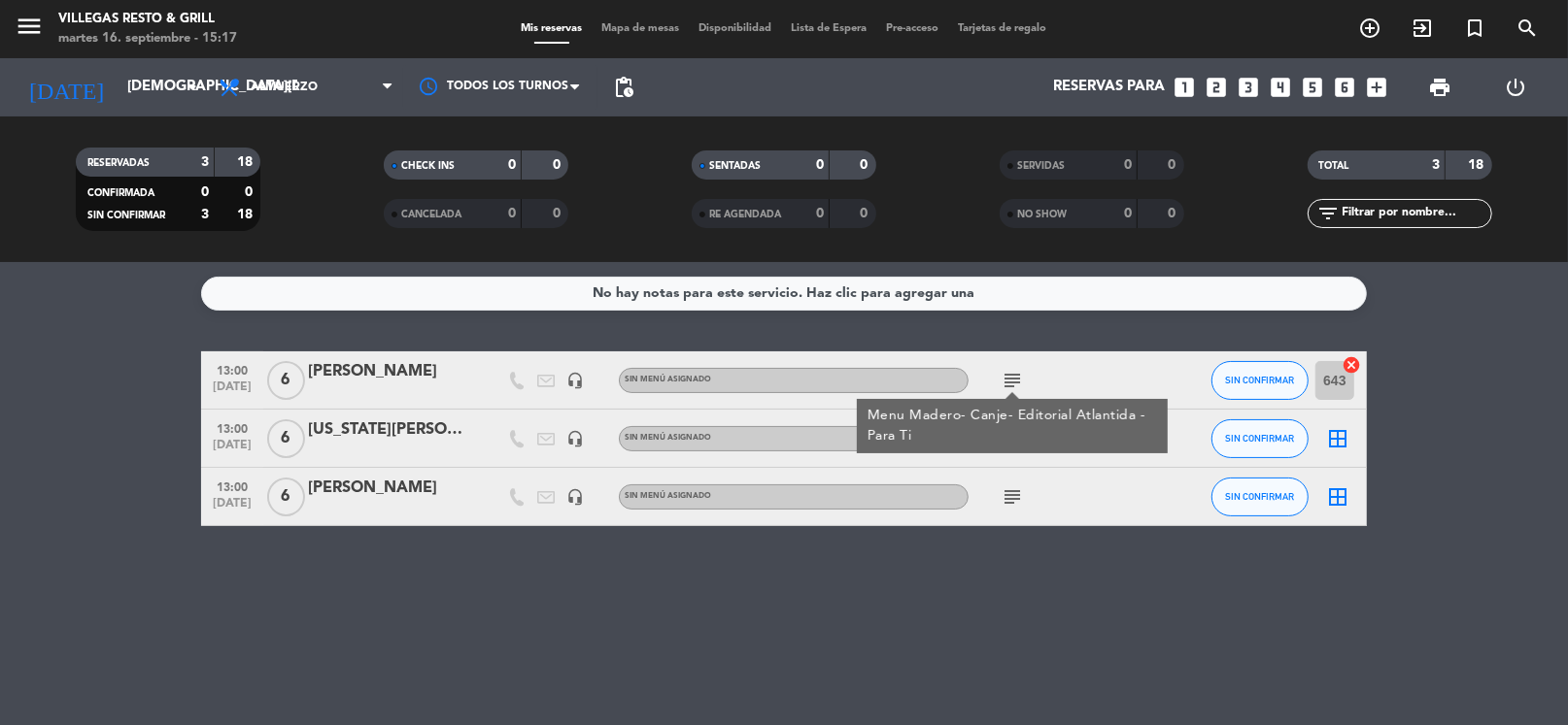
click at [1013, 499] on icon "subject" at bounding box center [1011, 496] width 23 height 23
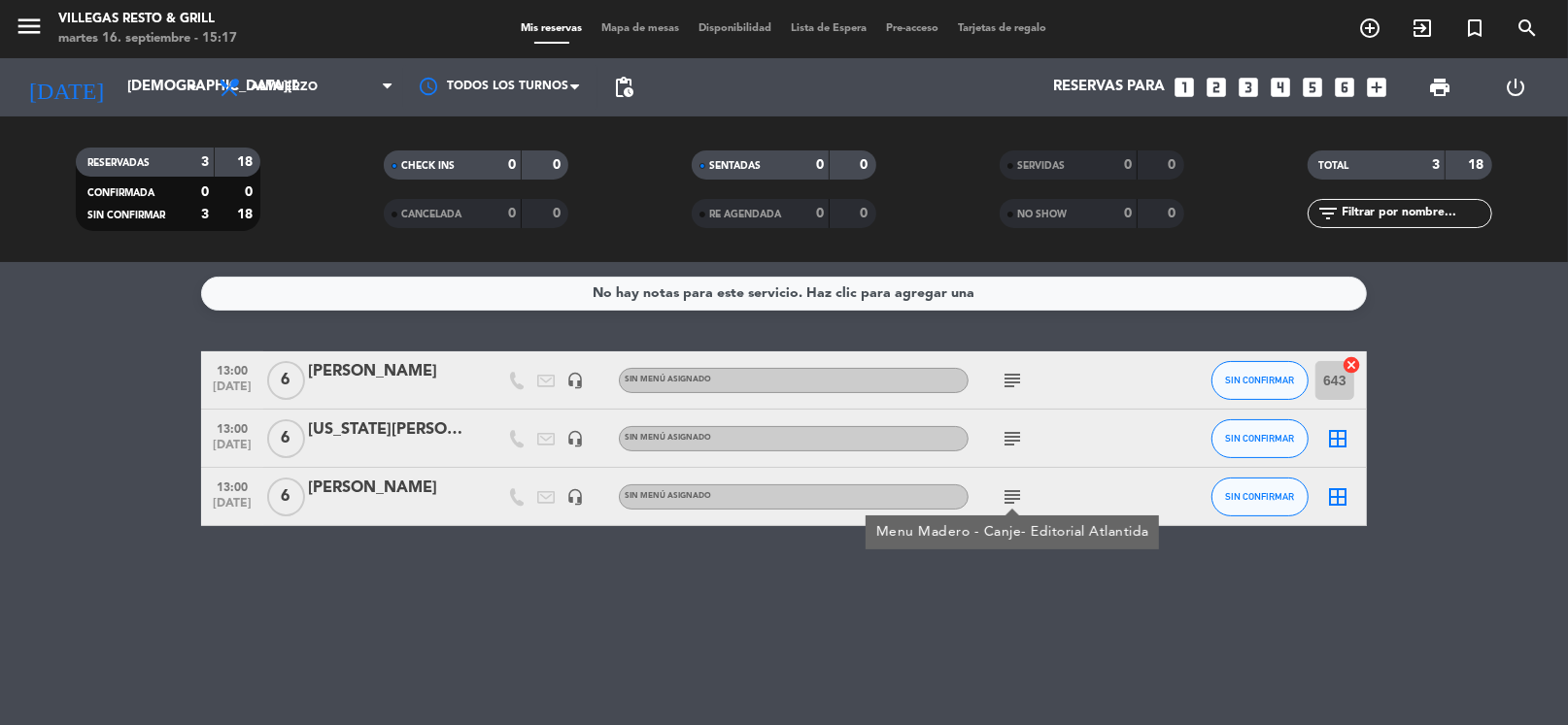
drag, startPoint x: 1008, startPoint y: 433, endPoint x: 990, endPoint y: 442, distance: 20.1
click at [1009, 433] on icon "subject" at bounding box center [1011, 438] width 23 height 23
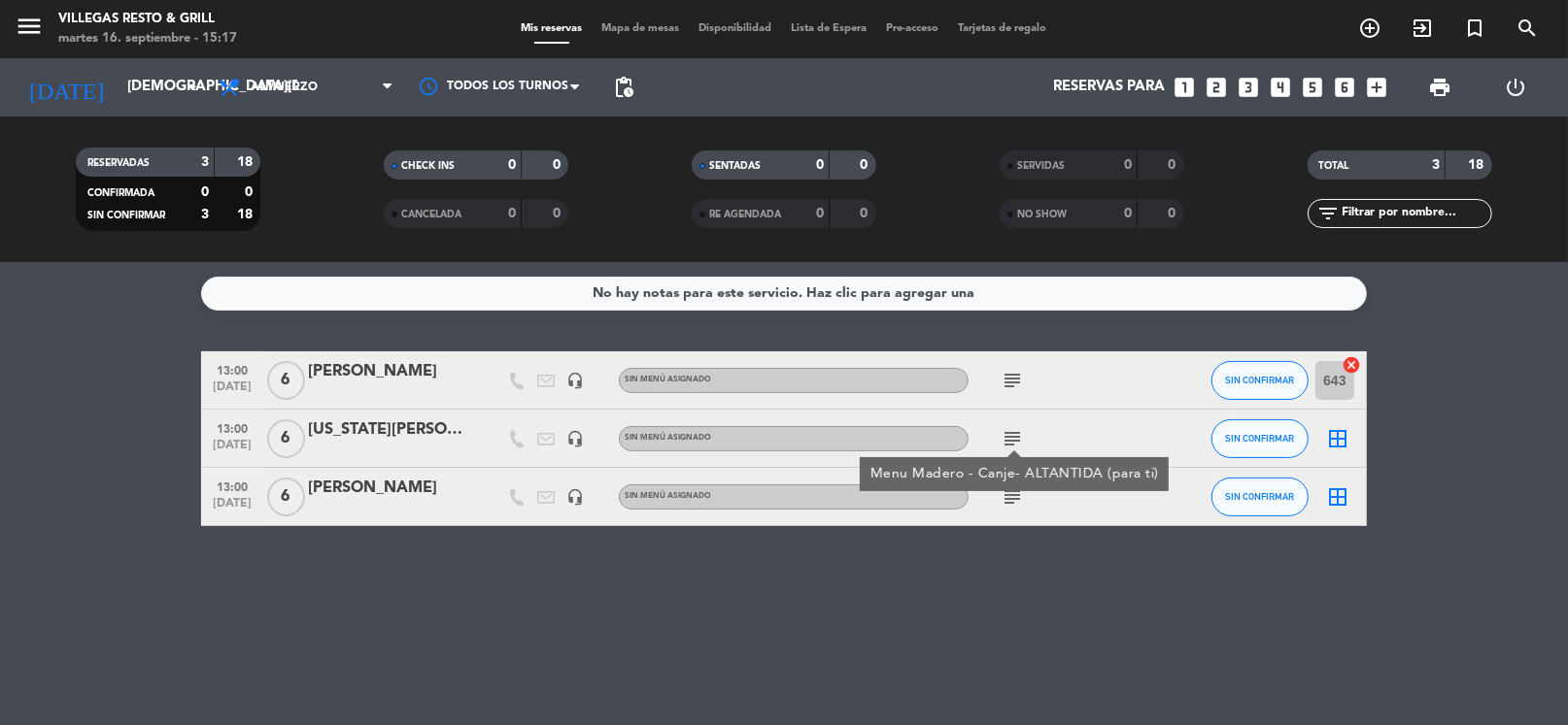
click at [336, 388] on div at bounding box center [390, 394] width 165 height 16
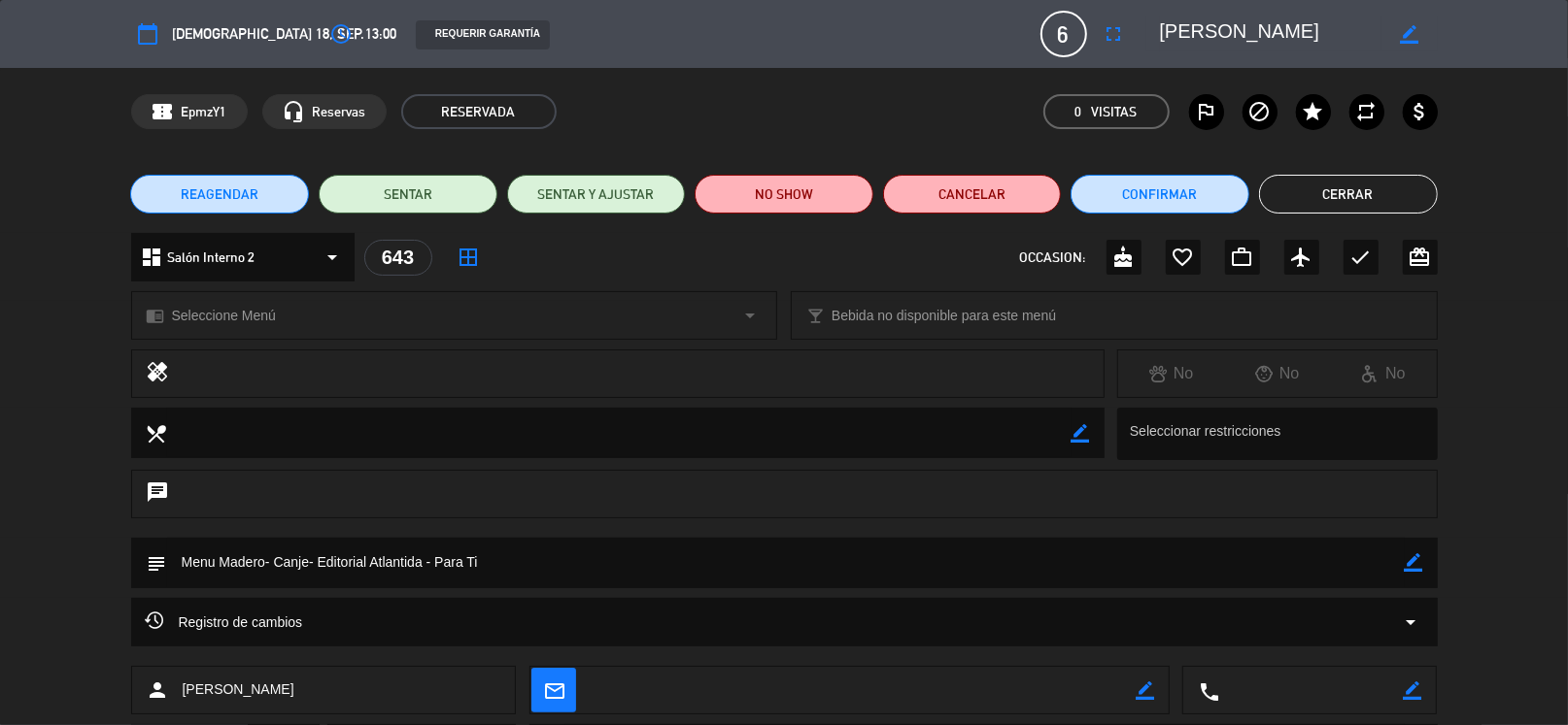
click at [229, 188] on span "REAGENDAR" at bounding box center [219, 194] width 77 height 21
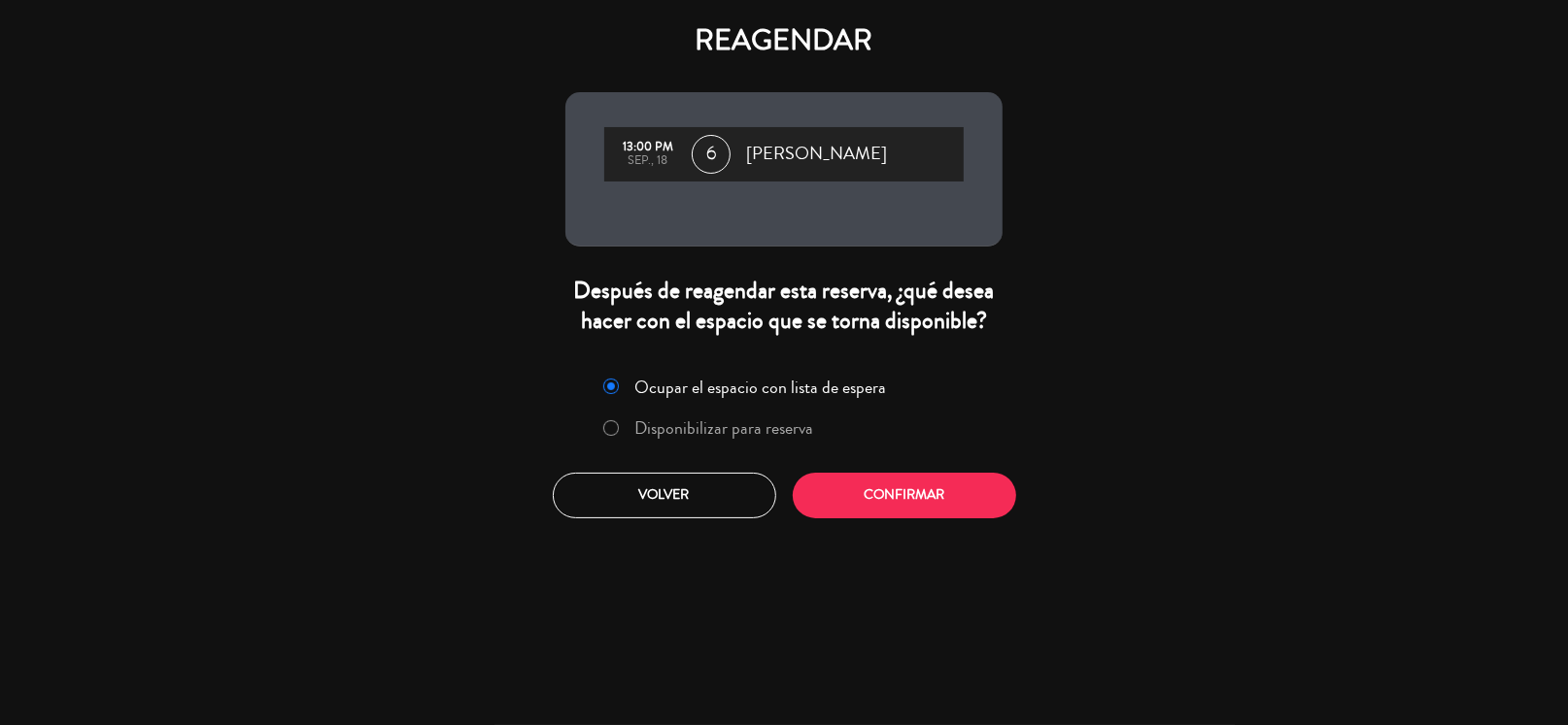
click at [609, 427] on input "Disponibilizar para reserva" at bounding box center [609, 426] width 13 height 13
radio input "true"
drag, startPoint x: 911, startPoint y: 506, endPoint x: 555, endPoint y: 168, distance: 490.9
click at [911, 504] on button "Confirmar" at bounding box center [904, 496] width 223 height 46
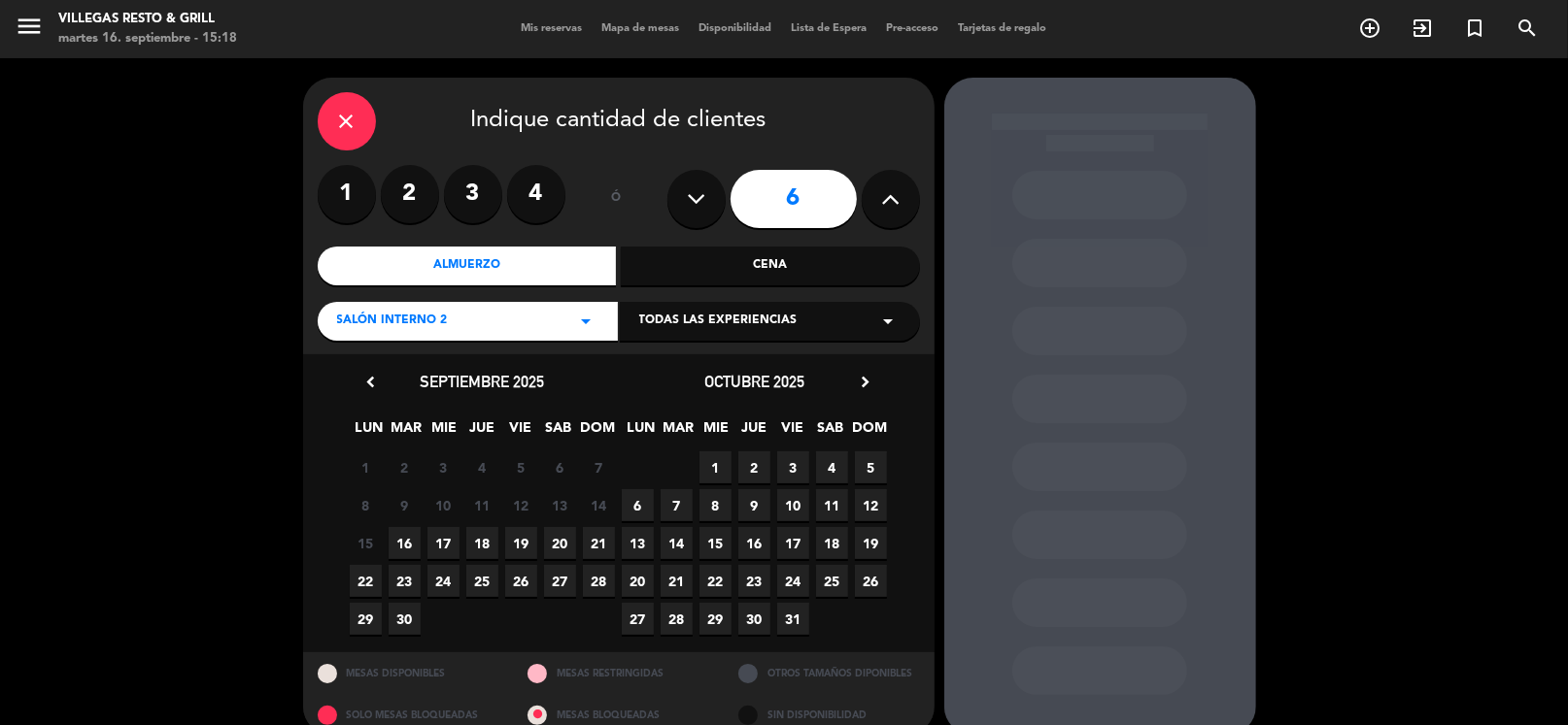
click at [447, 536] on span "17" at bounding box center [444, 543] width 32 height 32
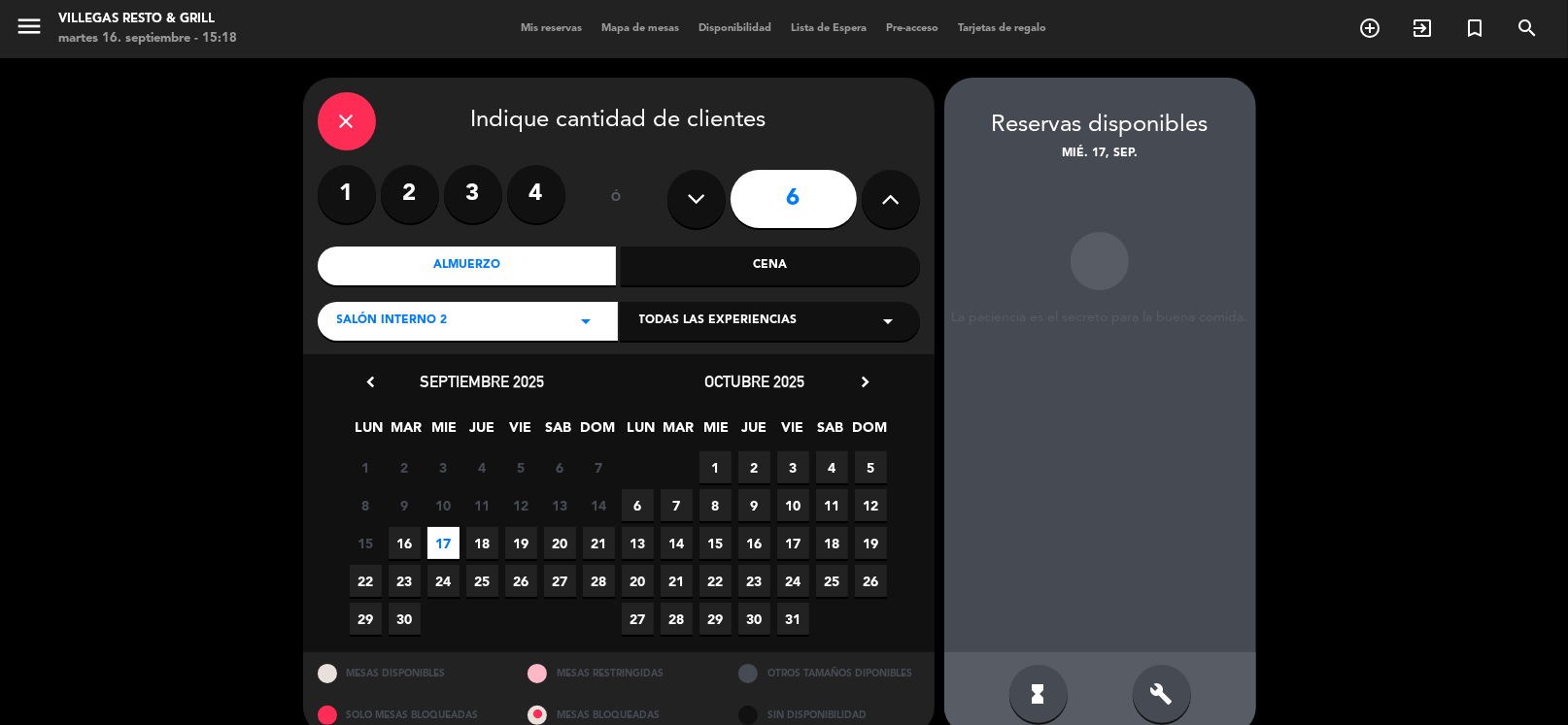
scroll to position [29, 0]
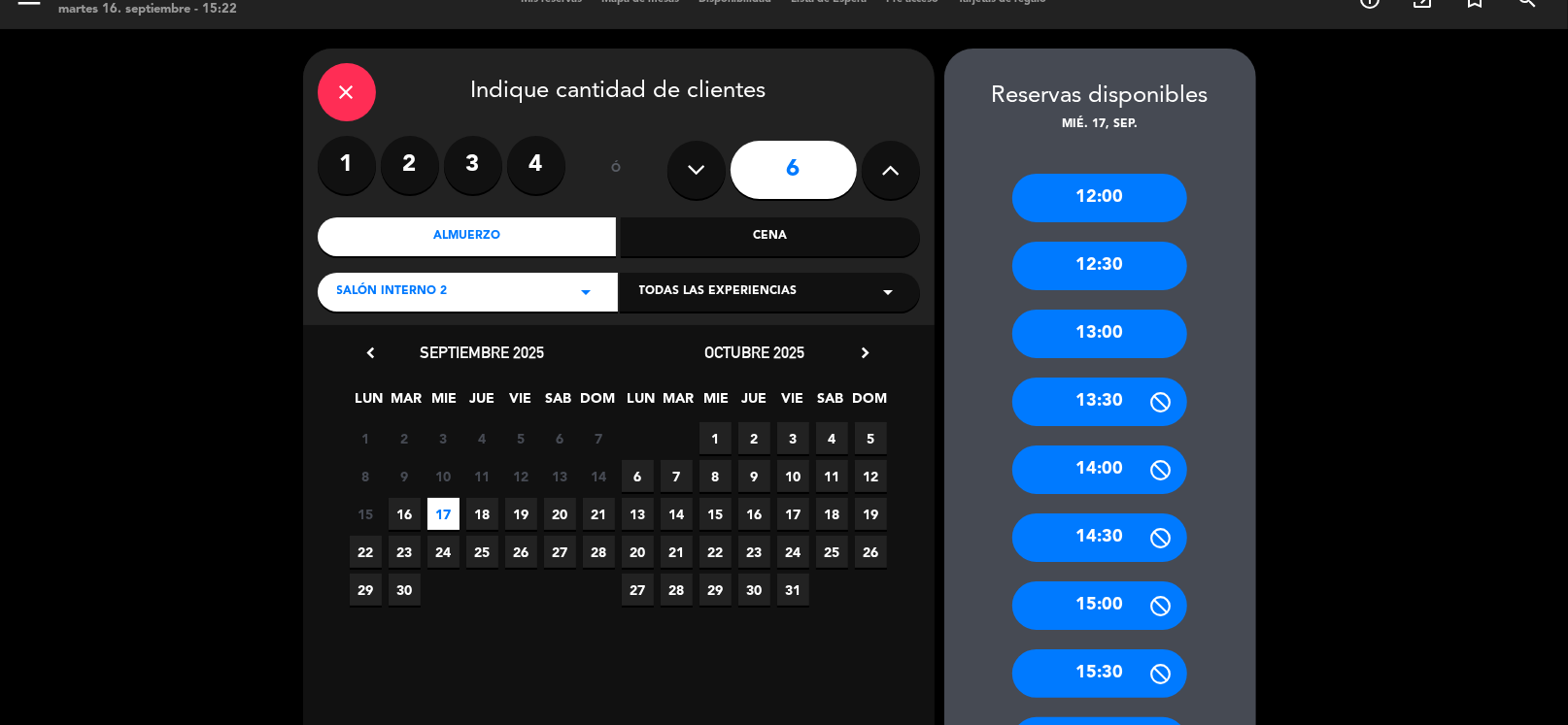
click at [1105, 332] on div "13:00" at bounding box center [1100, 333] width 175 height 49
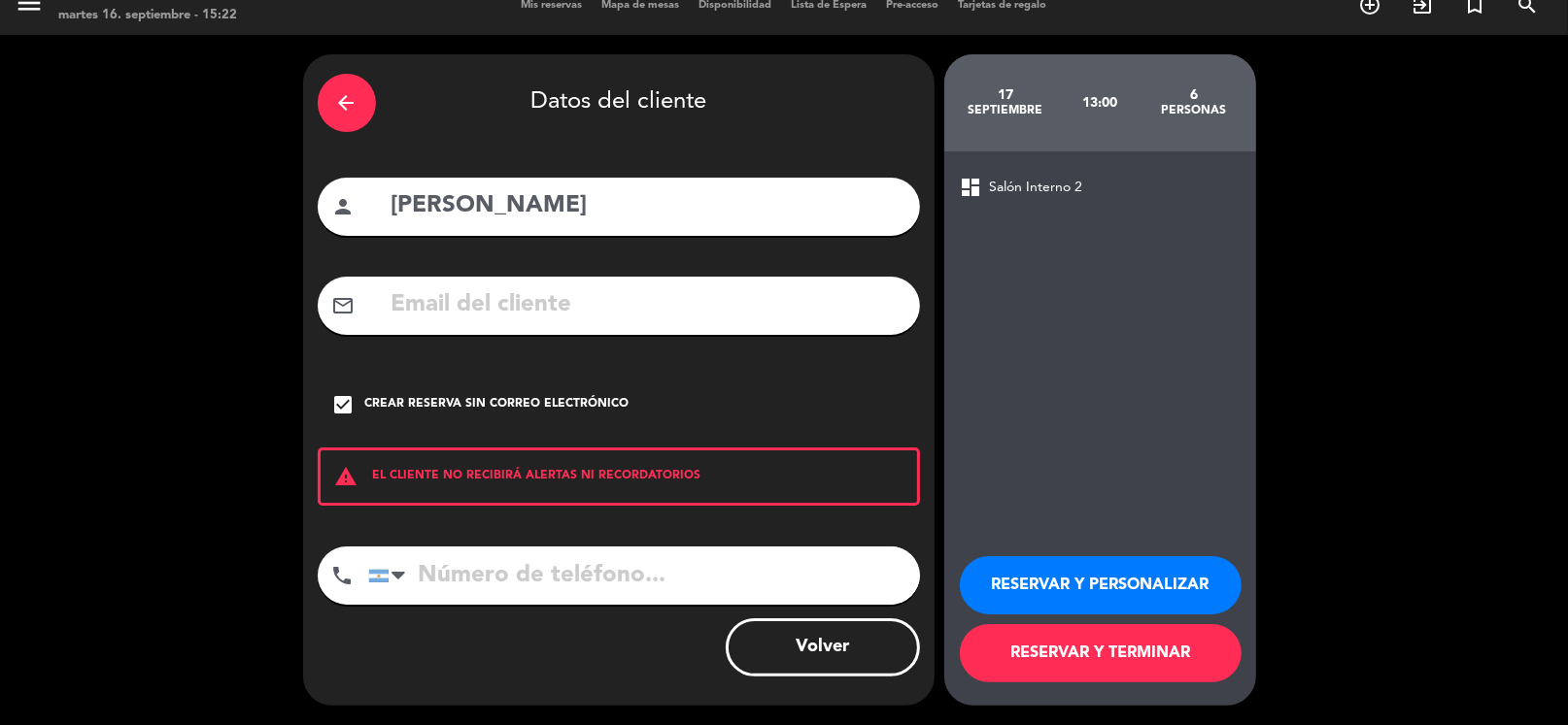
scroll to position [23, 0]
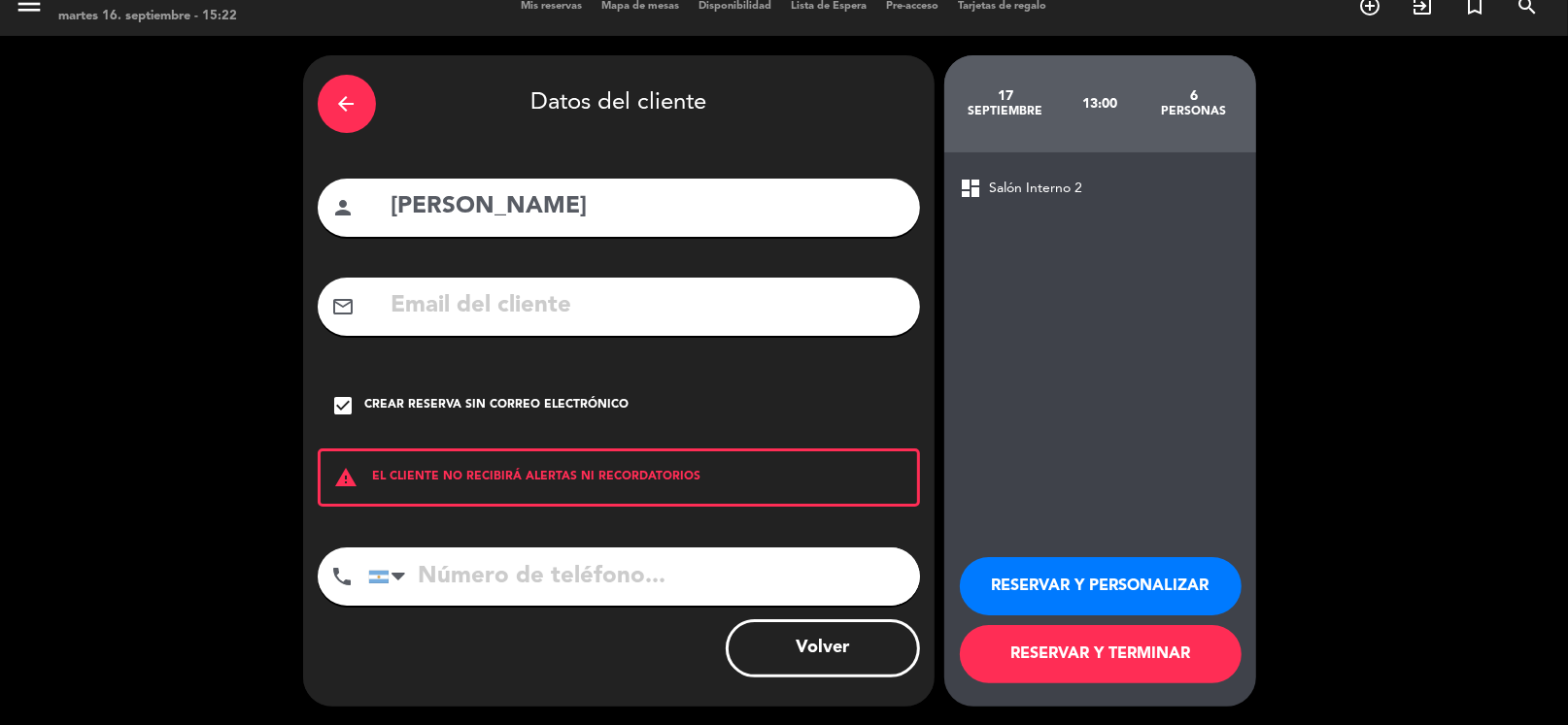
click at [1146, 582] on button "RESERVAR Y PERSONALIZAR" at bounding box center [1101, 586] width 282 height 59
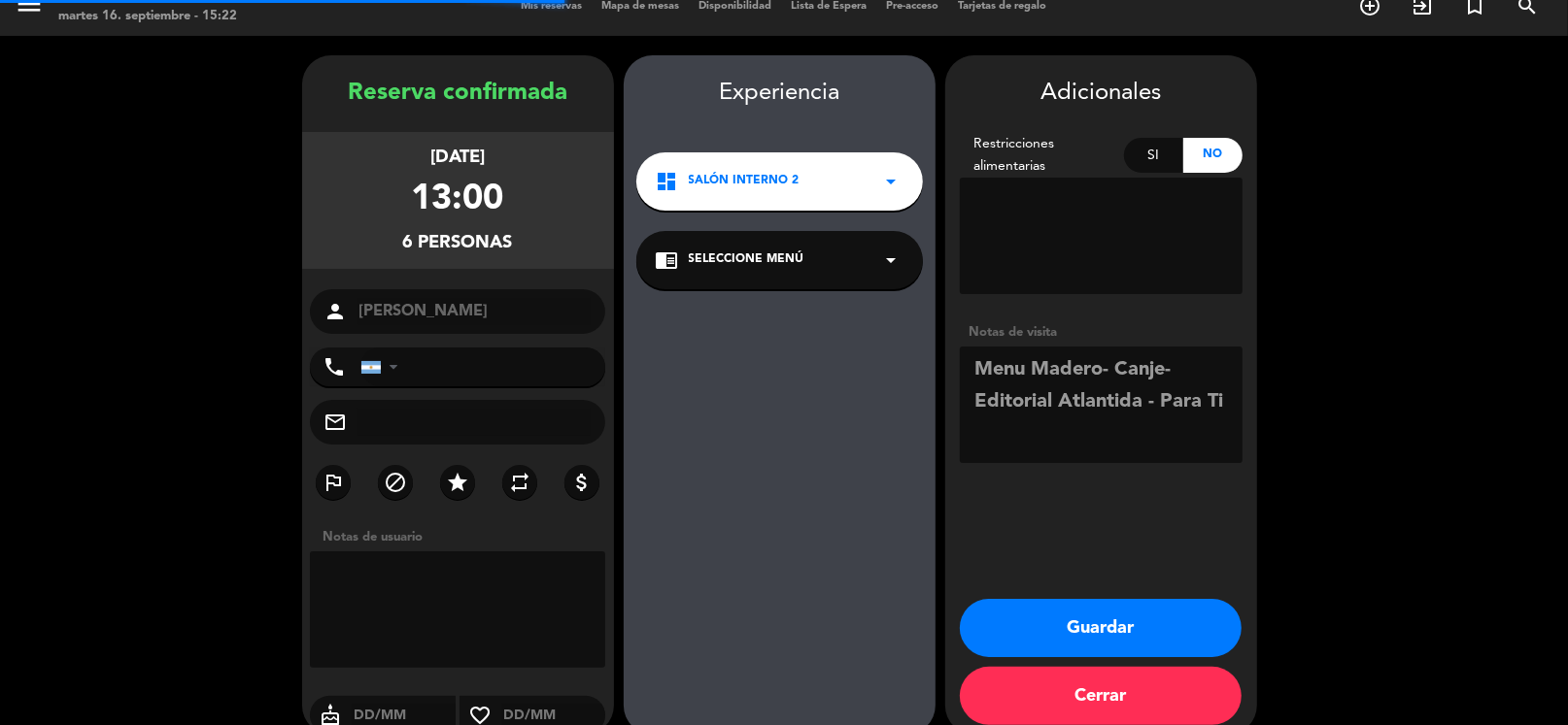
scroll to position [51, 0]
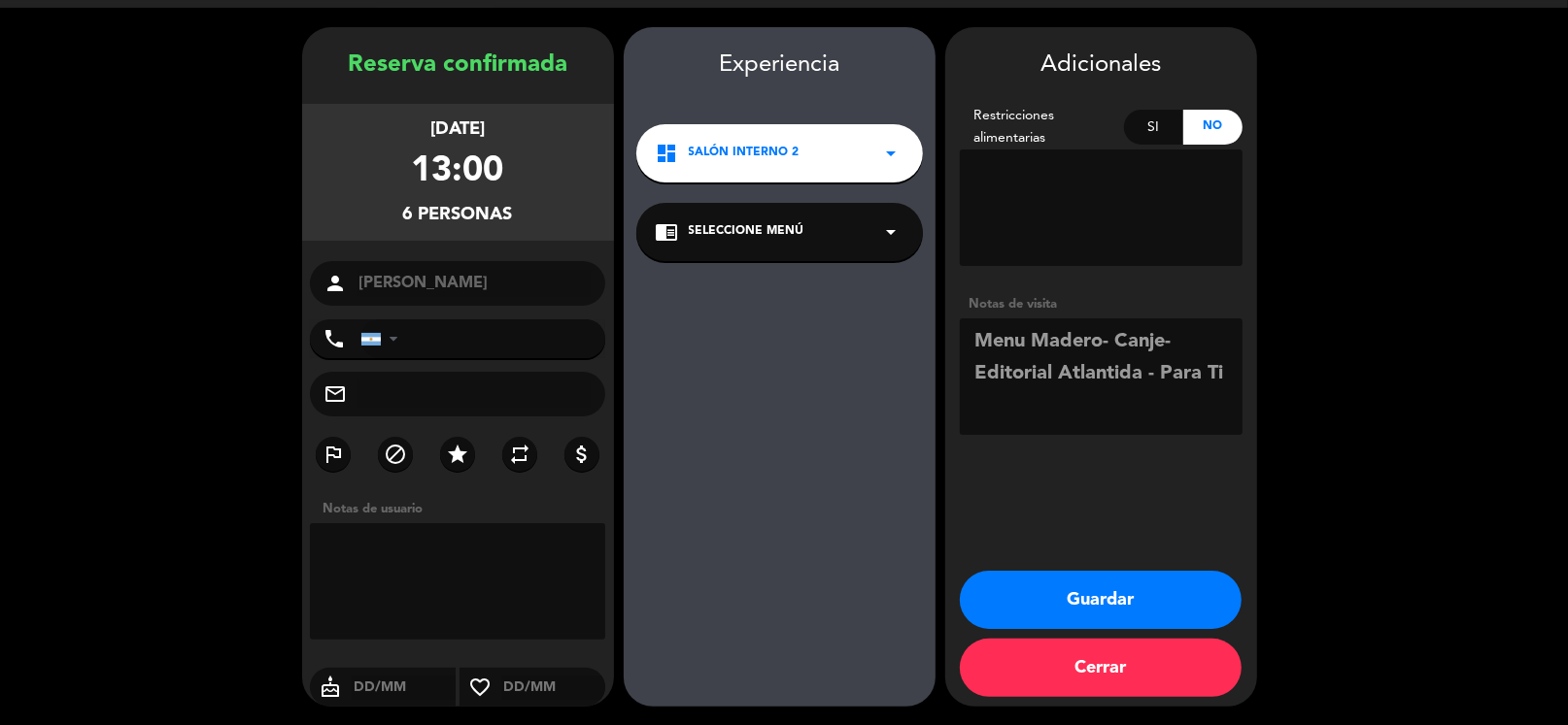
click at [1188, 592] on button "Guardar" at bounding box center [1101, 600] width 282 height 59
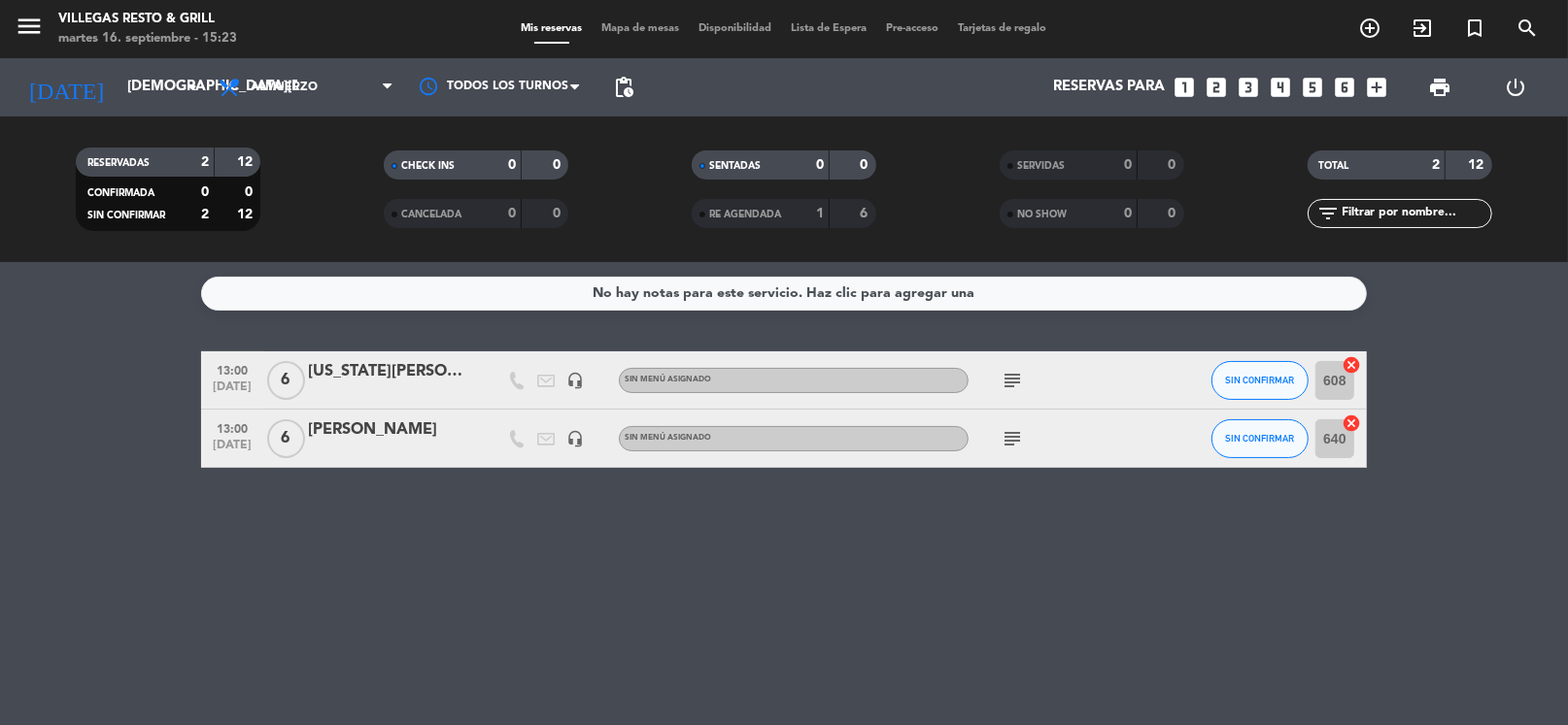
click at [1022, 387] on icon "subject" at bounding box center [1011, 380] width 23 height 23
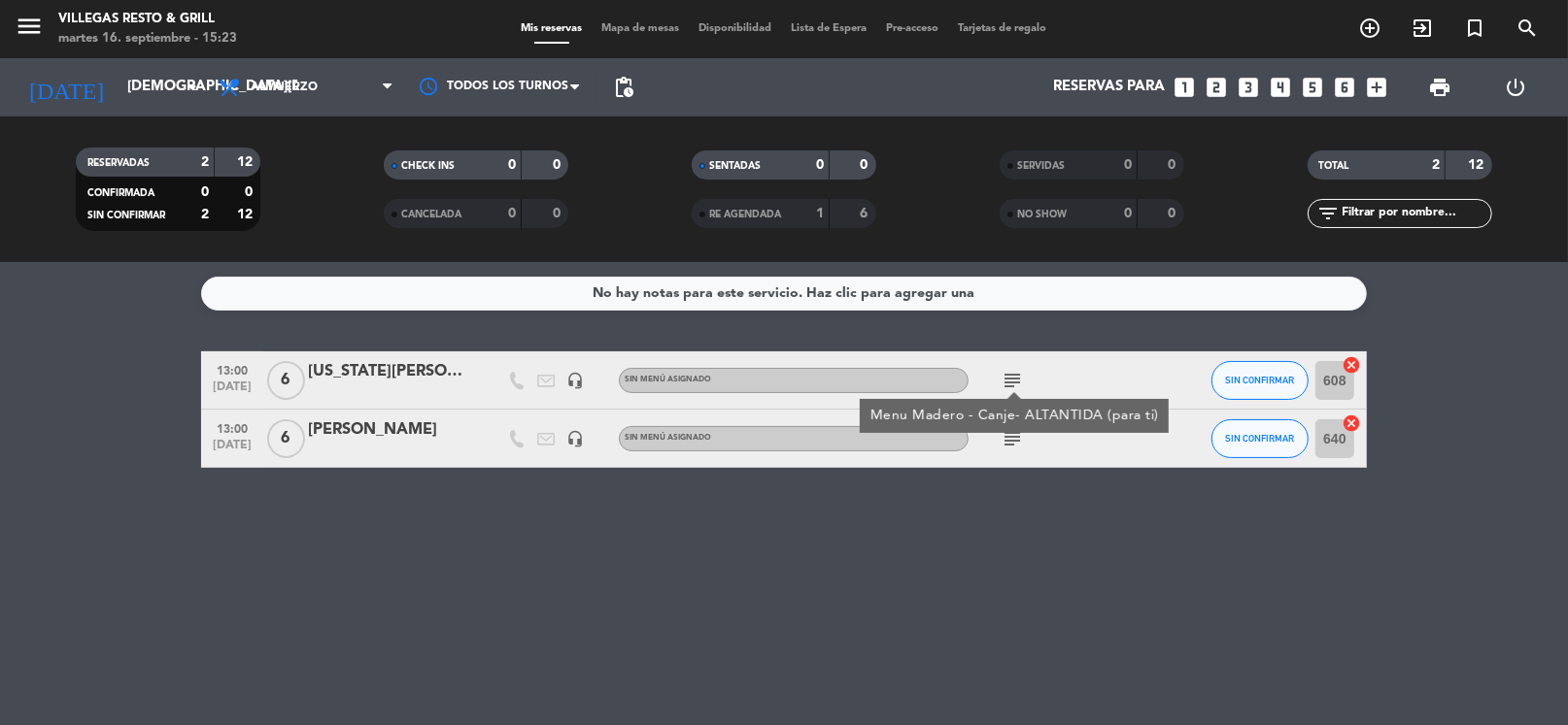
click at [1020, 427] on div "Menu Madero - Canje- ALTANTIDA (para ti)" at bounding box center [1013, 416] width 309 height 34
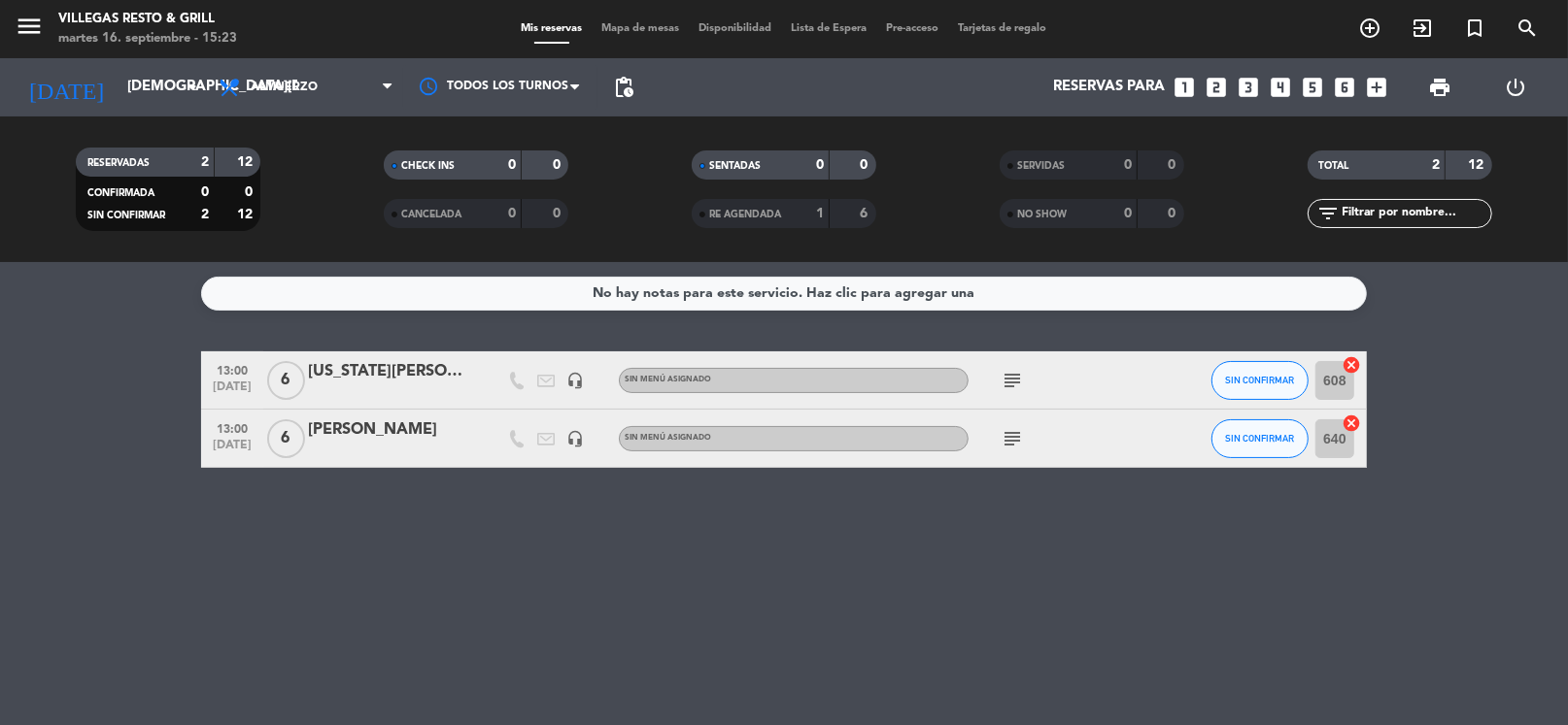
click at [1017, 430] on icon "subject" at bounding box center [1011, 438] width 23 height 23
click at [1004, 544] on div "No hay notas para este servicio. Haz clic para agregar una 13:00 [DATE] 6 [US_S…" at bounding box center [784, 493] width 1568 height 463
click at [139, 89] on input "[DEMOGRAPHIC_DATA][DATE]" at bounding box center [211, 86] width 190 height 37
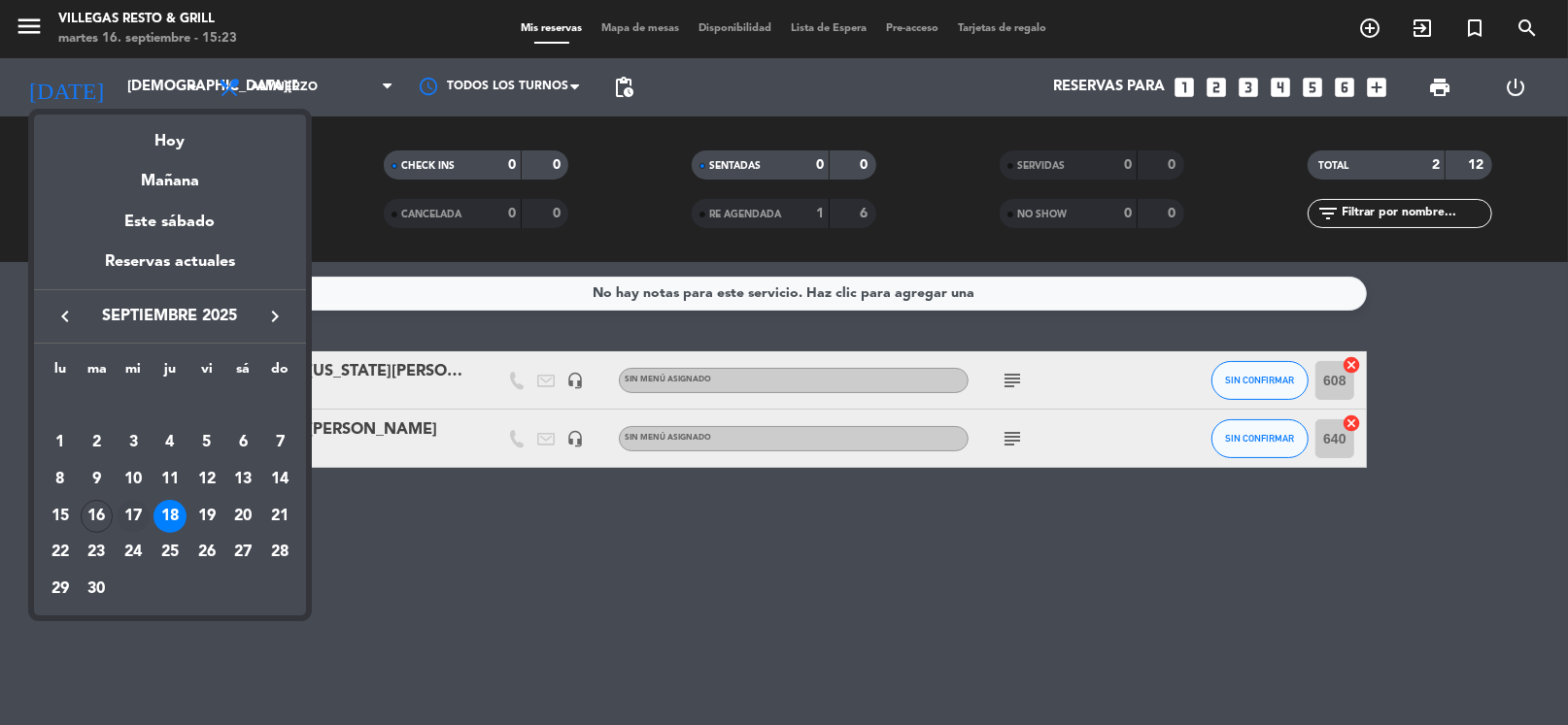
click at [127, 516] on div "17" at bounding box center [132, 516] width 33 height 33
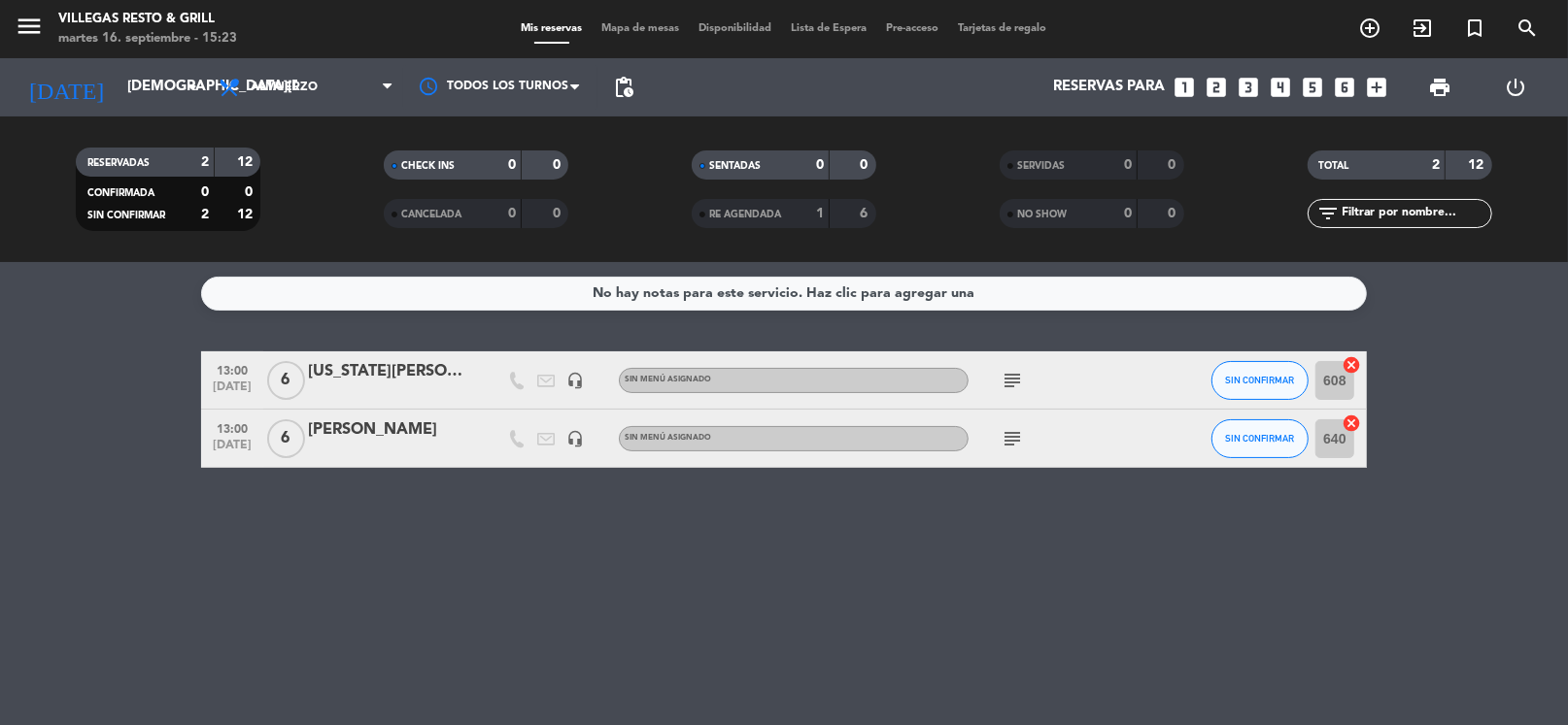
type input "[DATE]"
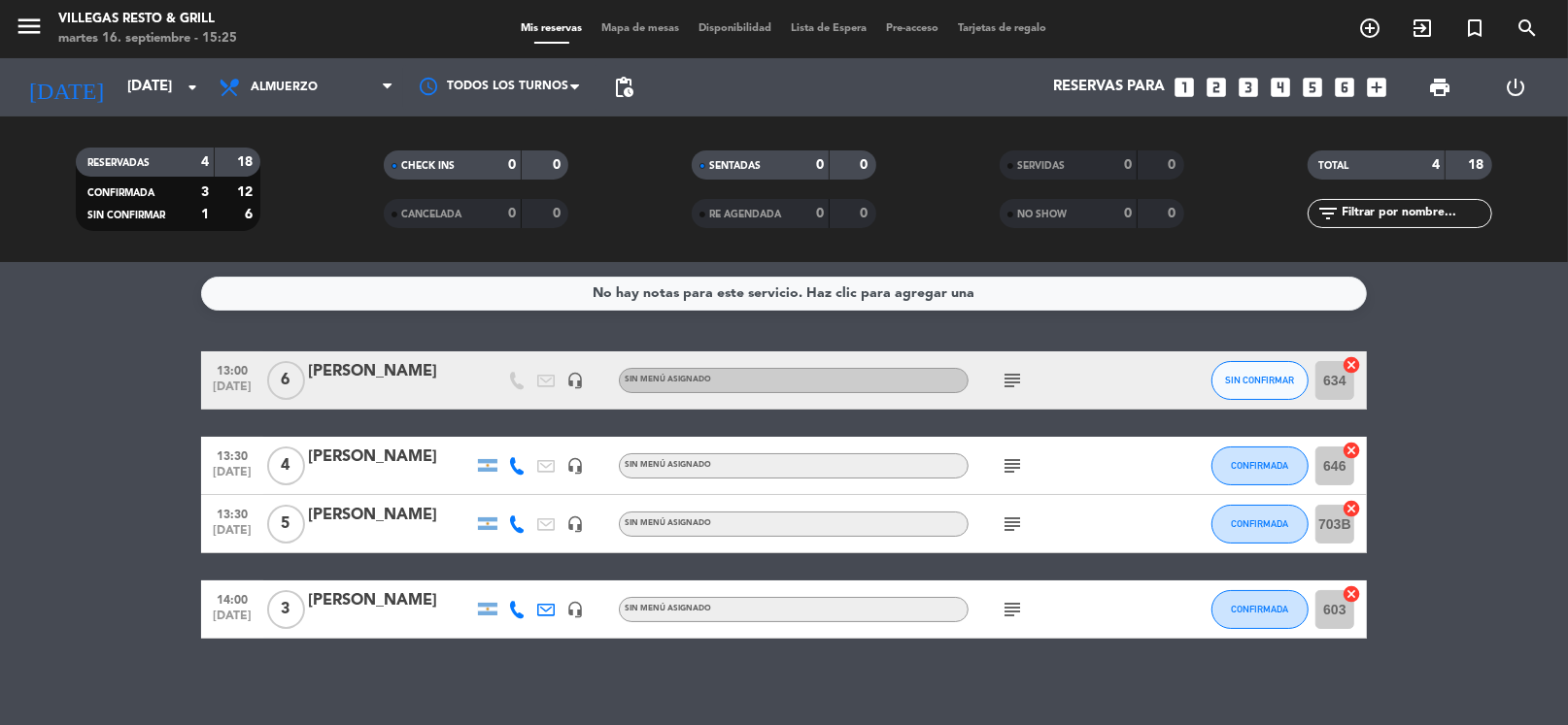
click at [429, 339] on div "No hay notas para este servicio. Haz clic para agregar una 13:00 [DATE] 6 [PERS…" at bounding box center [784, 493] width 1568 height 463
drag, startPoint x: 569, startPoint y: 343, endPoint x: 556, endPoint y: 242, distance: 101.8
click at [577, 322] on div "No hay notas para este servicio. Haz clic para agregar una 13:00 [DATE] 6 [PERS…" at bounding box center [784, 493] width 1568 height 463
click at [1045, 333] on div "No hay notas para este servicio. Haz clic para agregar una 13:00 [DATE] 6 [PERS…" at bounding box center [784, 493] width 1568 height 463
drag, startPoint x: 936, startPoint y: 193, endPoint x: 519, endPoint y: 109, distance: 425.4
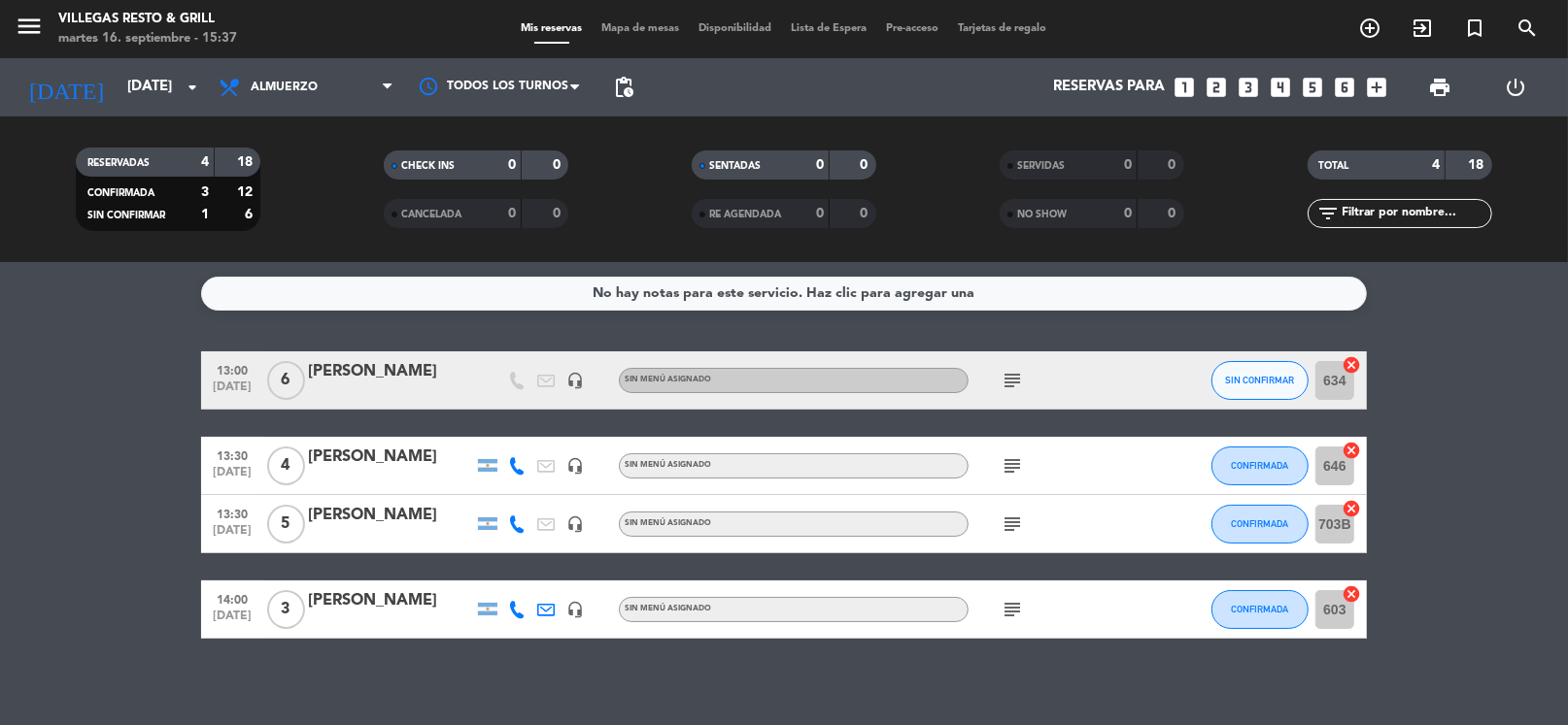
click at [935, 194] on div "SENTADAS 0 0" at bounding box center [784, 175] width 308 height 49
click at [117, 98] on input "[DATE]" at bounding box center [211, 86] width 190 height 37
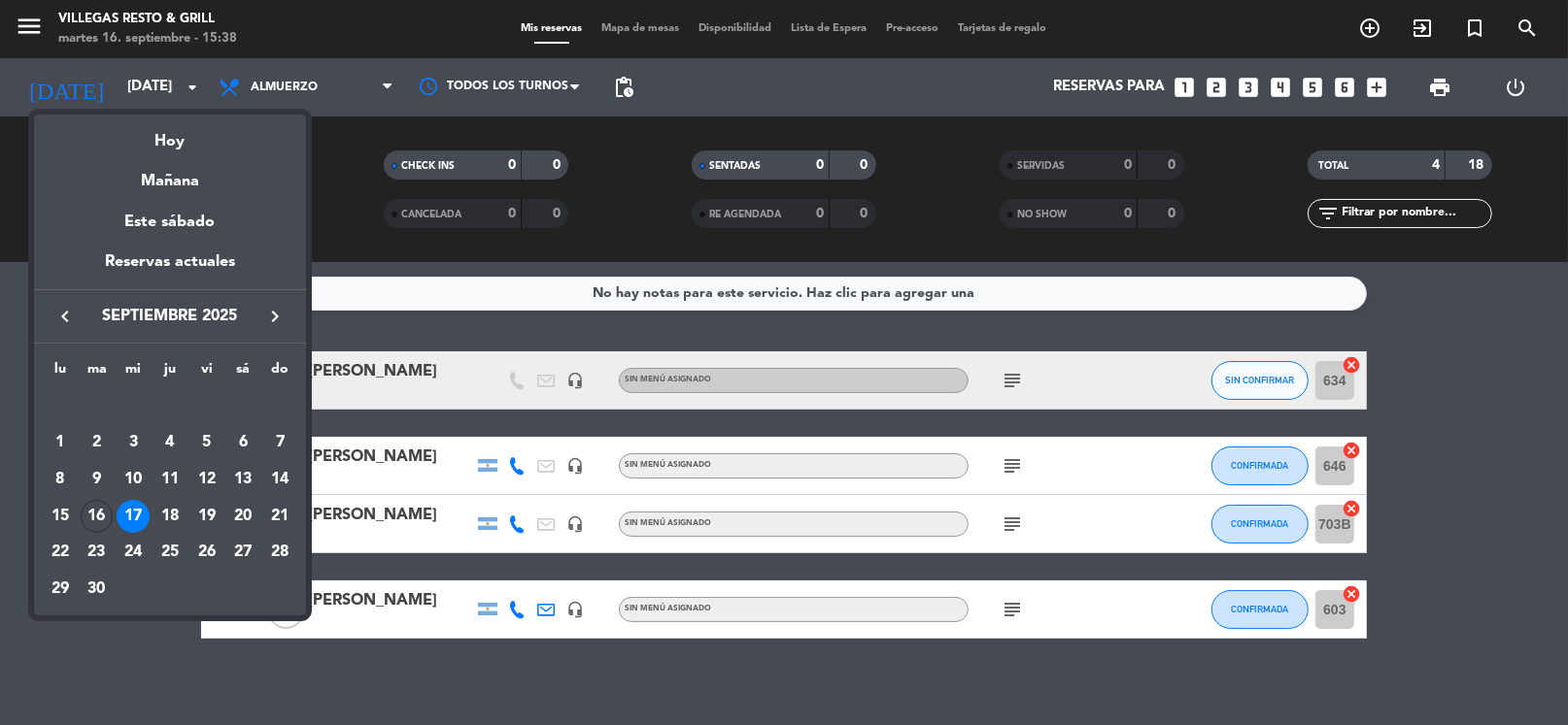
click at [436, 333] on div at bounding box center [784, 362] width 1568 height 725
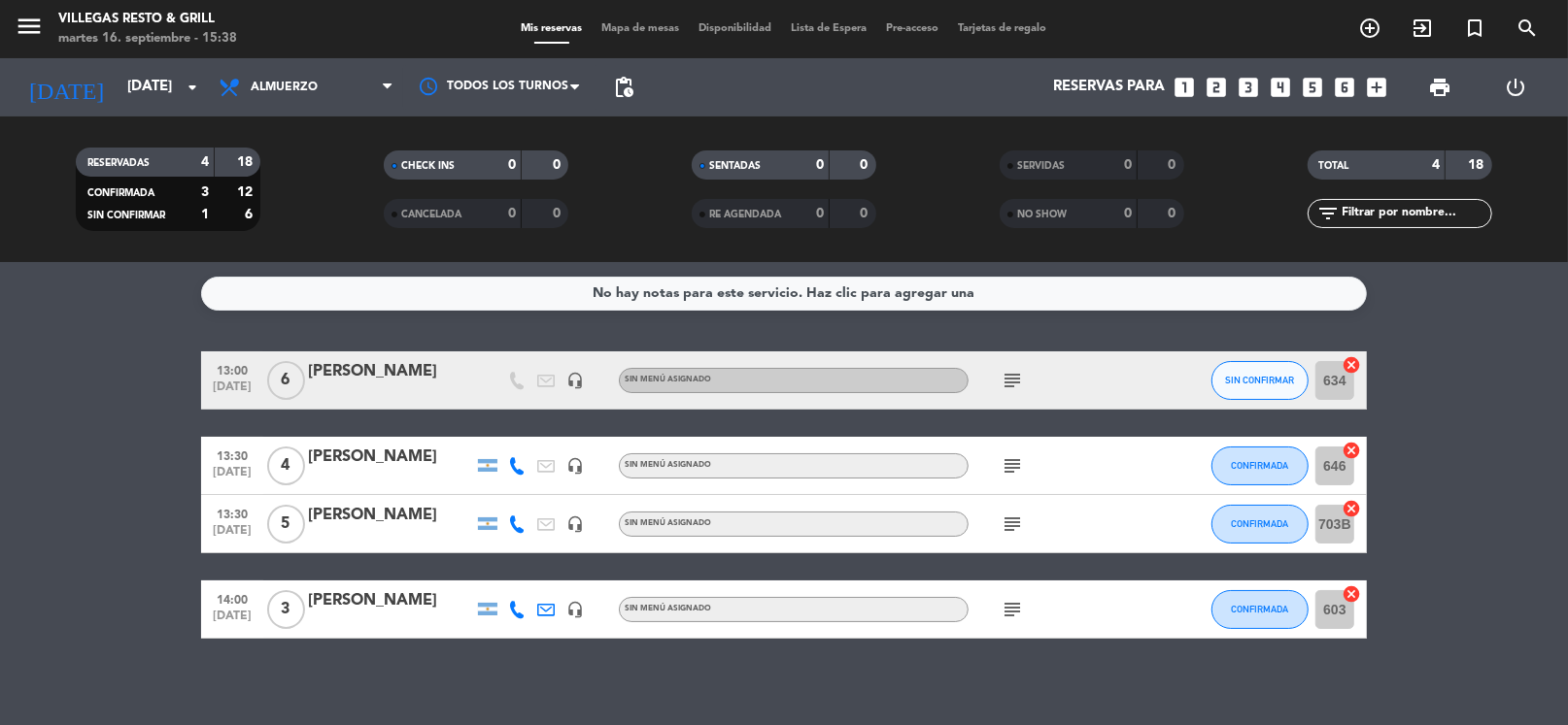
scroll to position [10, 0]
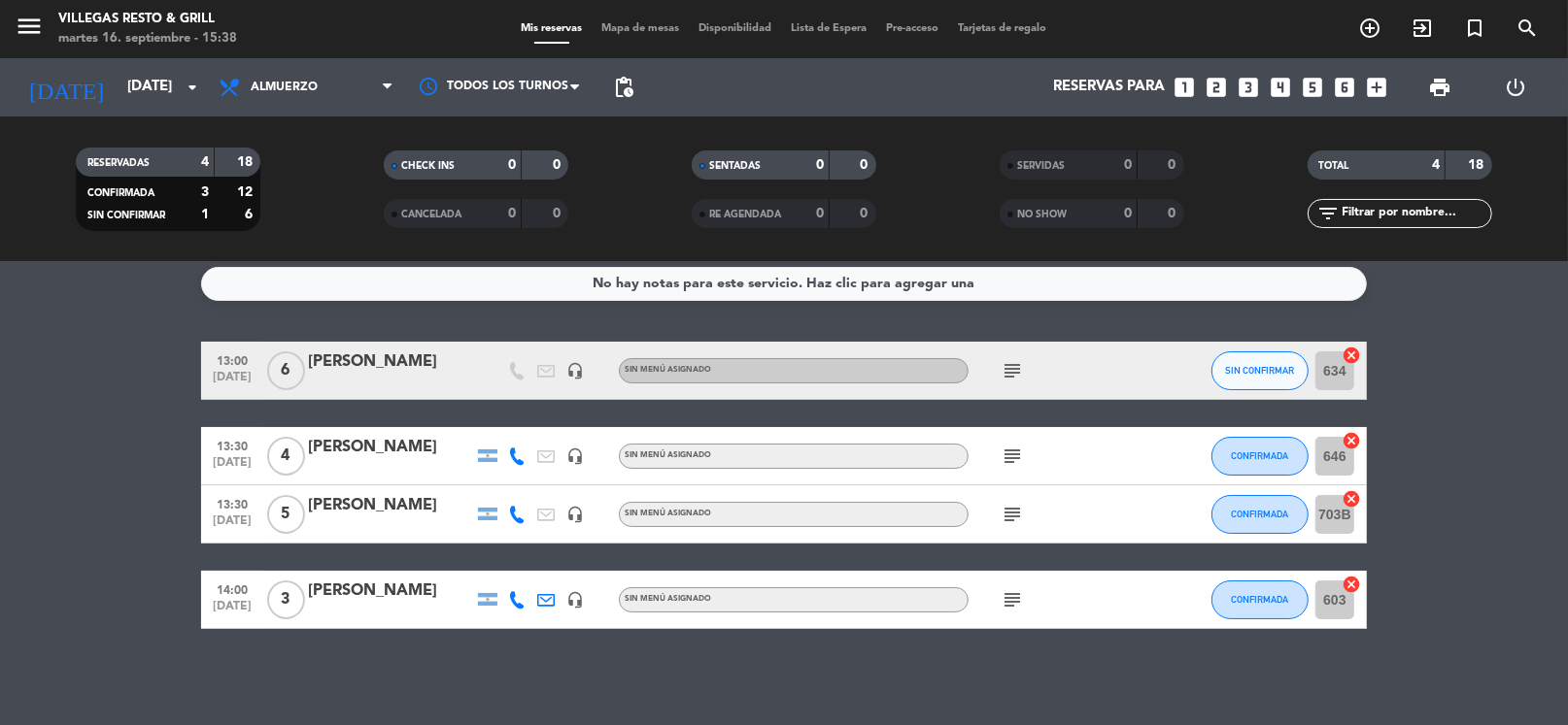
click at [1275, 81] on icon "looks_4" at bounding box center [1279, 86] width 25 height 25
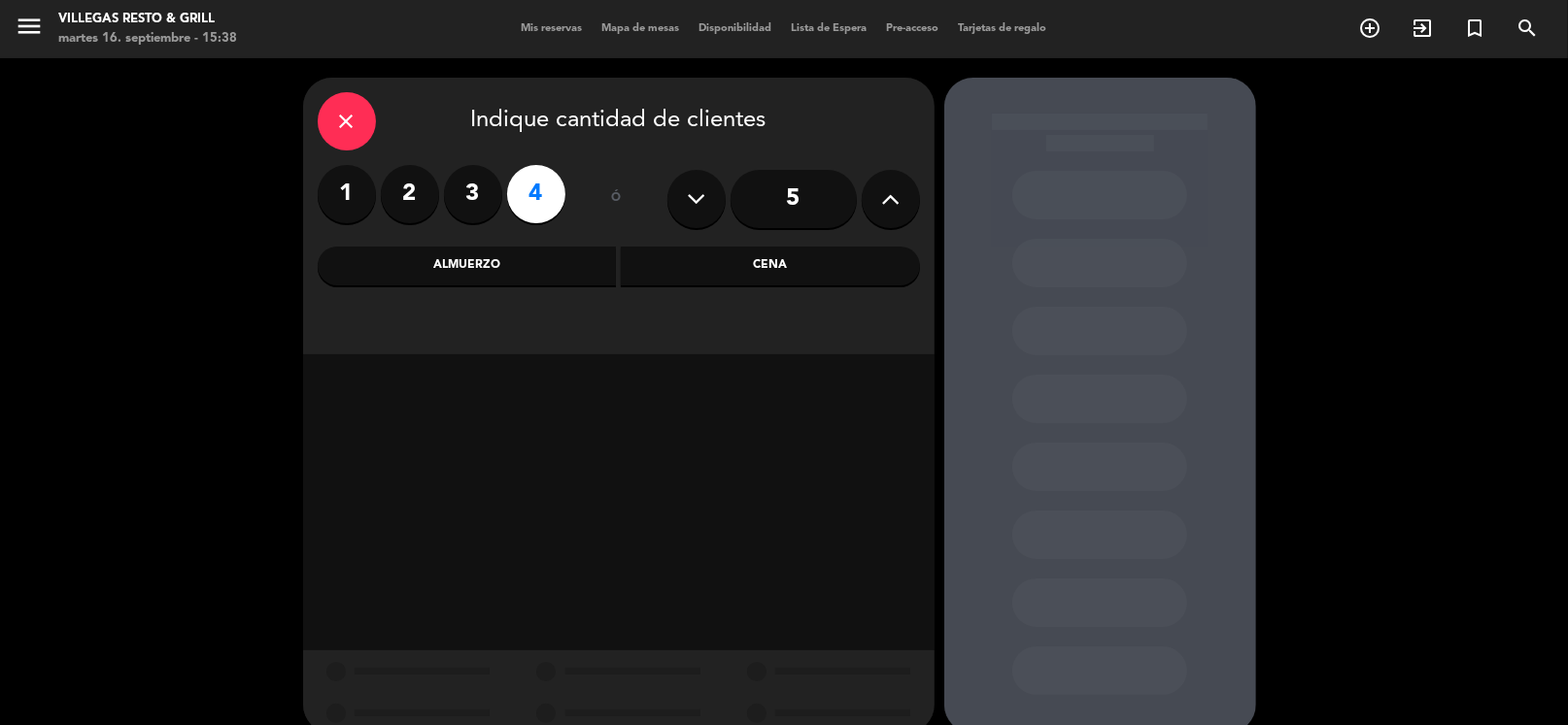
click at [493, 277] on div "Almuerzo" at bounding box center [466, 266] width 299 height 39
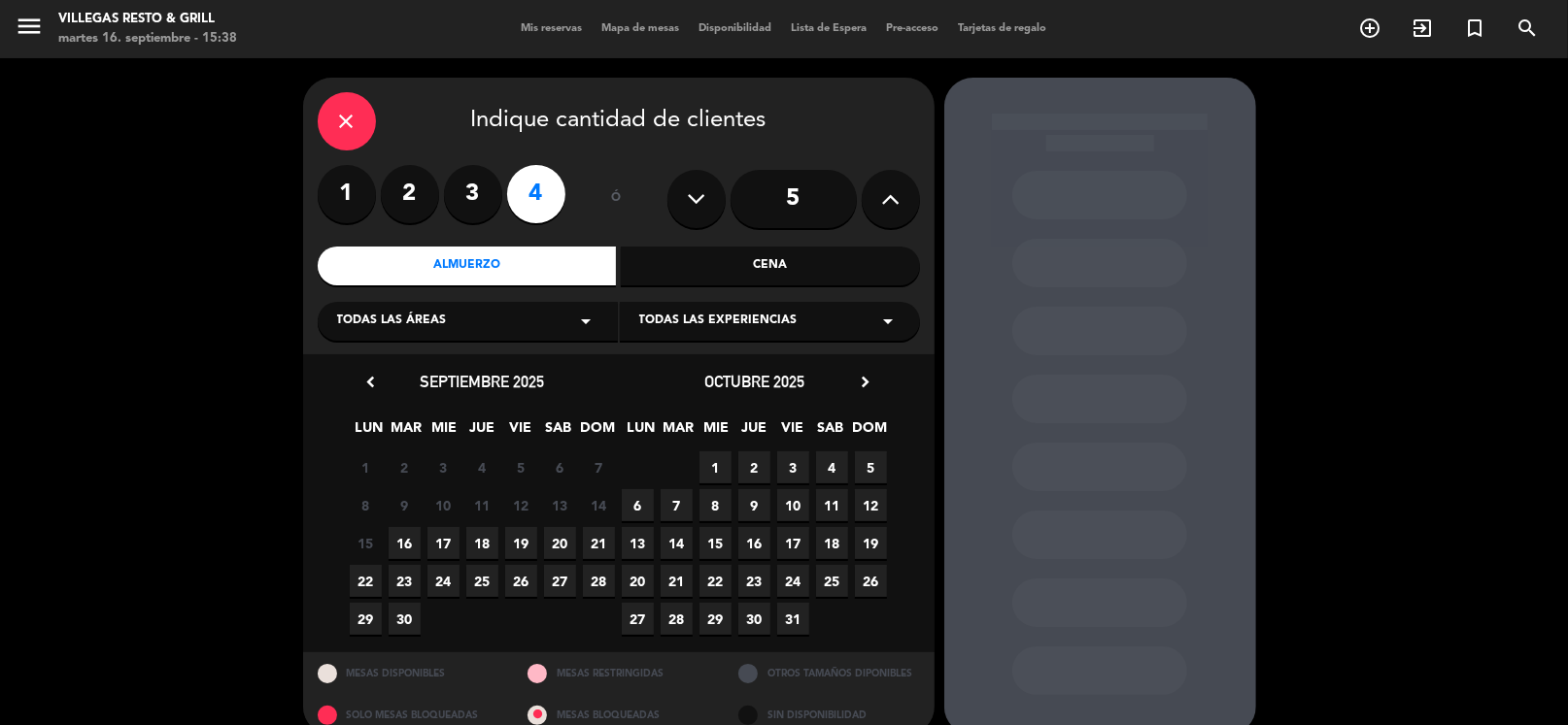
click at [450, 545] on span "17" at bounding box center [444, 543] width 32 height 32
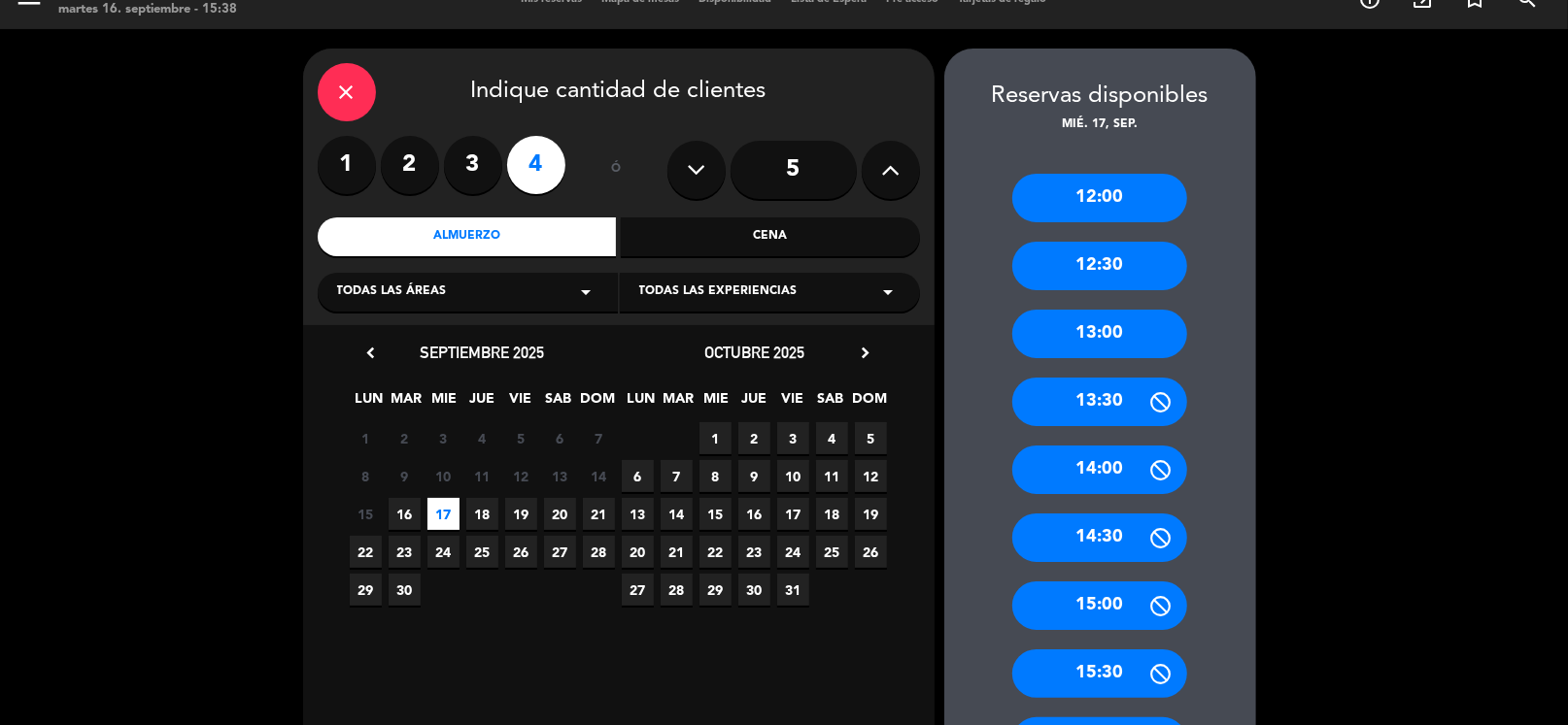
click at [1072, 335] on div "13:00" at bounding box center [1100, 333] width 175 height 49
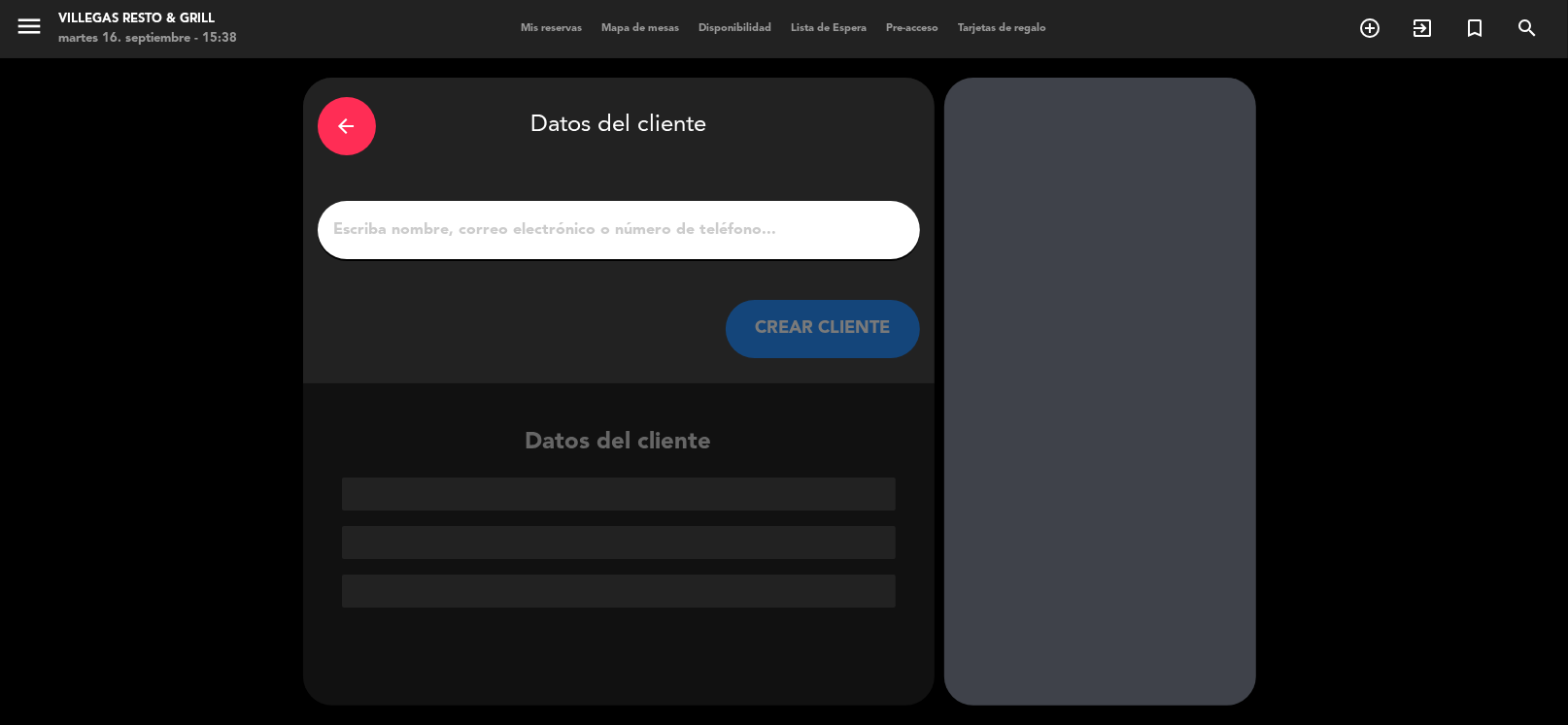
scroll to position [0, 0]
click at [488, 240] on input "1" at bounding box center [618, 229] width 573 height 27
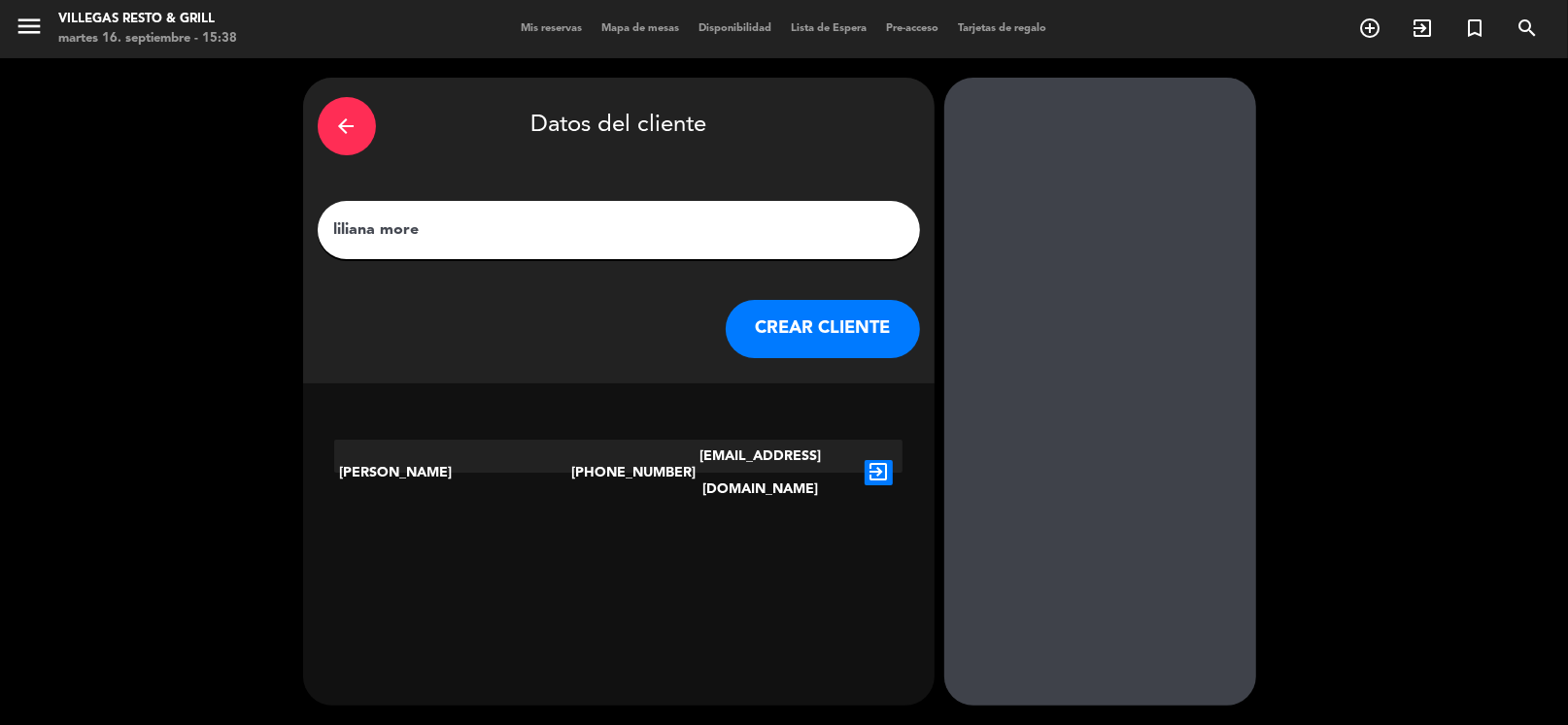
type input "liliana more"
click at [879, 463] on icon "exit_to_app" at bounding box center [878, 472] width 28 height 25
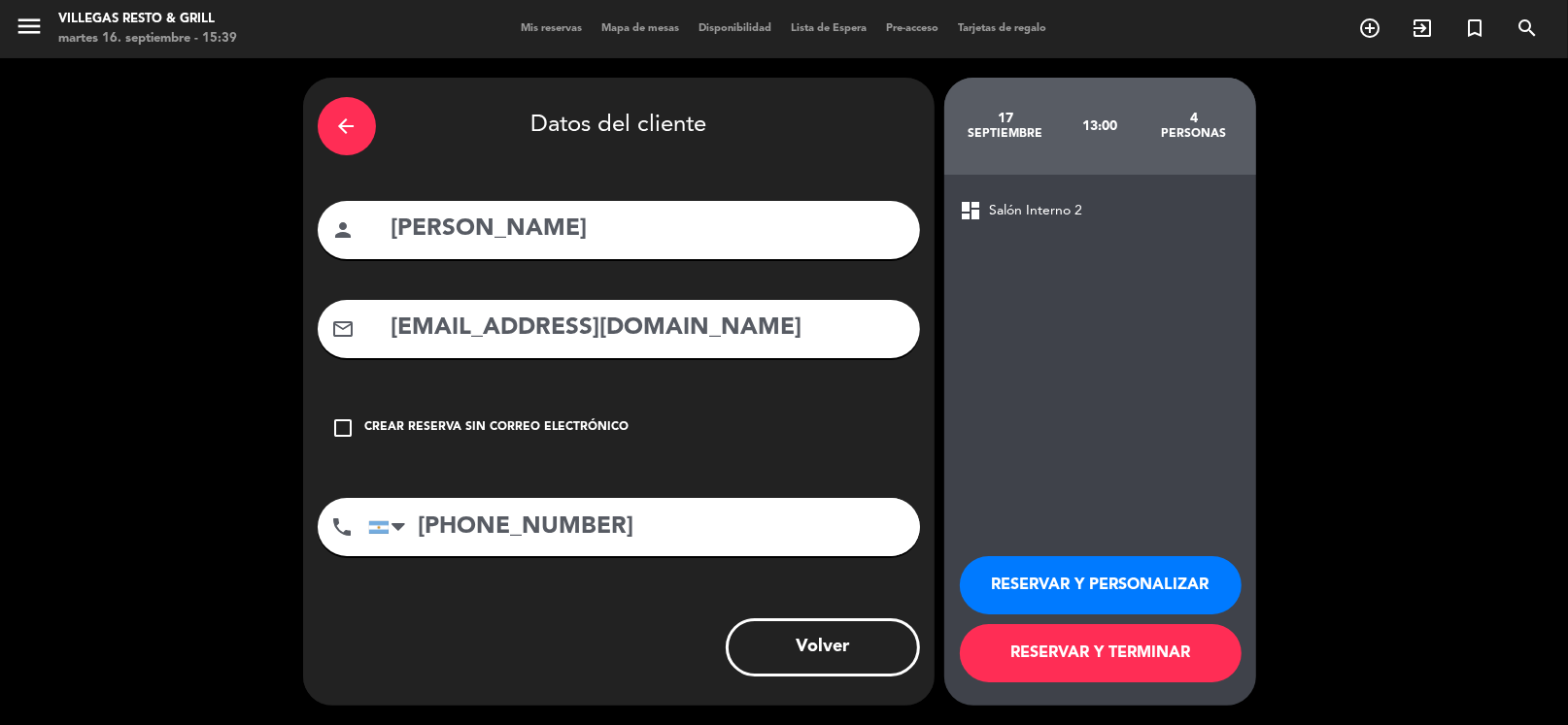
click at [1110, 571] on button "RESERVAR Y PERSONALIZAR" at bounding box center [1101, 585] width 282 height 59
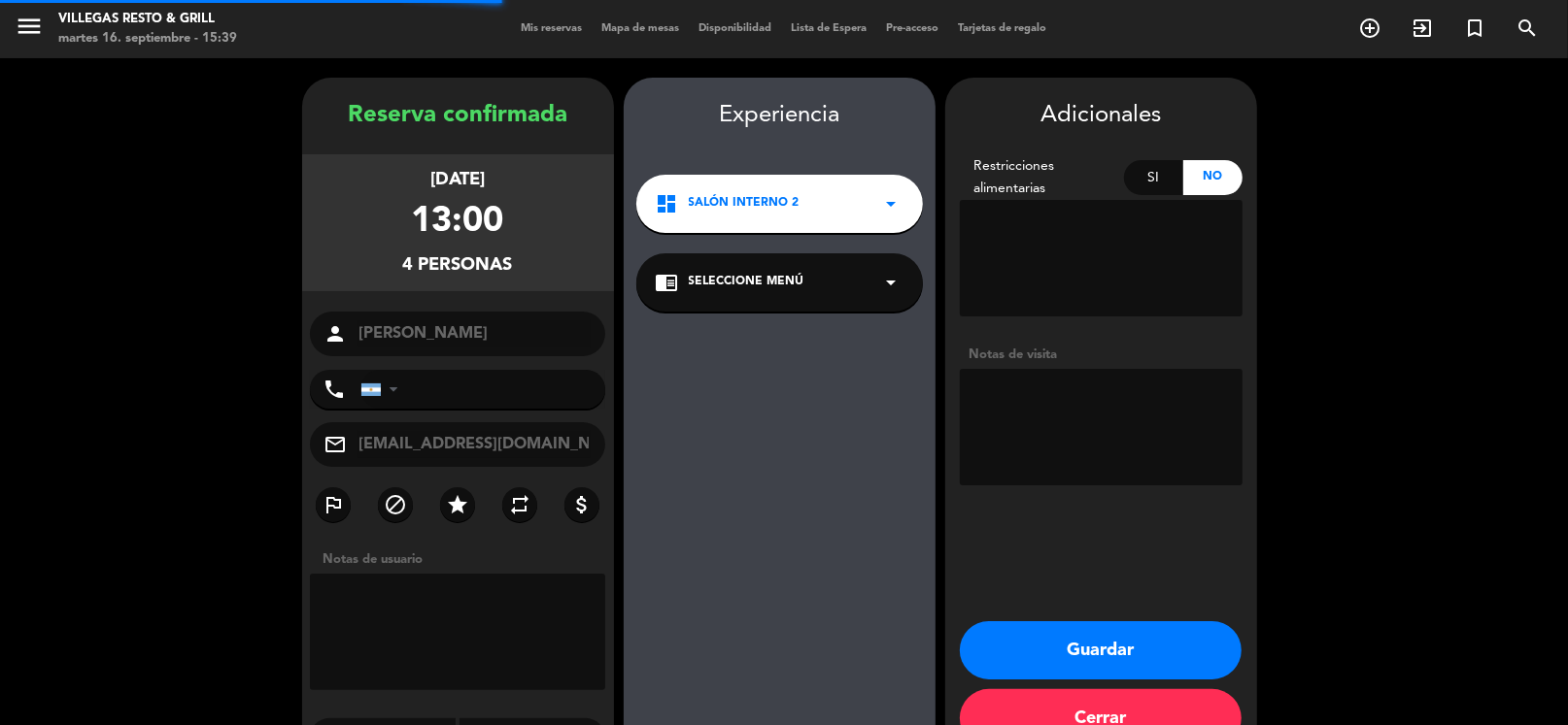
type input "[PHONE_NUMBER]"
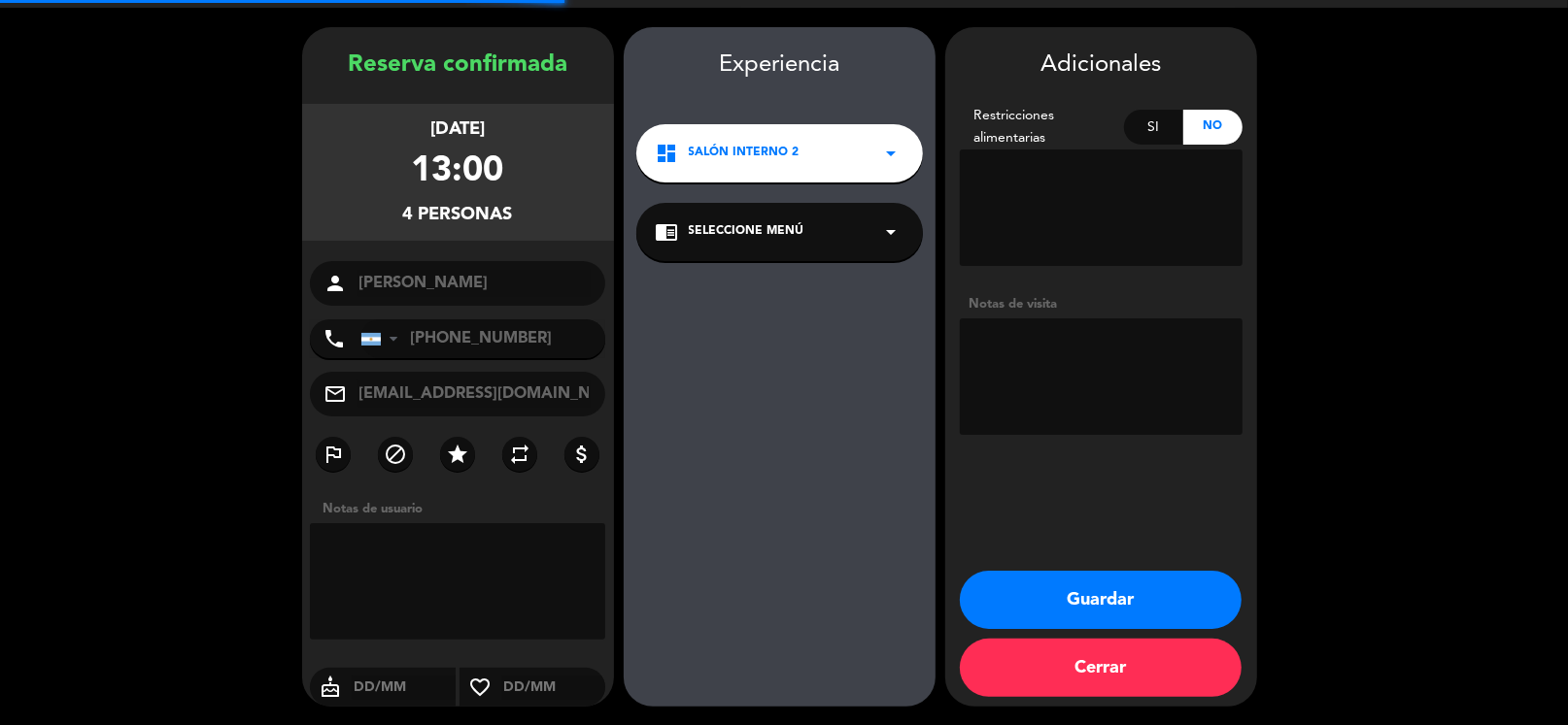
click at [1093, 342] on textarea at bounding box center [1101, 376] width 283 height 116
type textarea "[PERSON_NAME]"
click at [1140, 607] on button "Guardar" at bounding box center [1101, 600] width 282 height 59
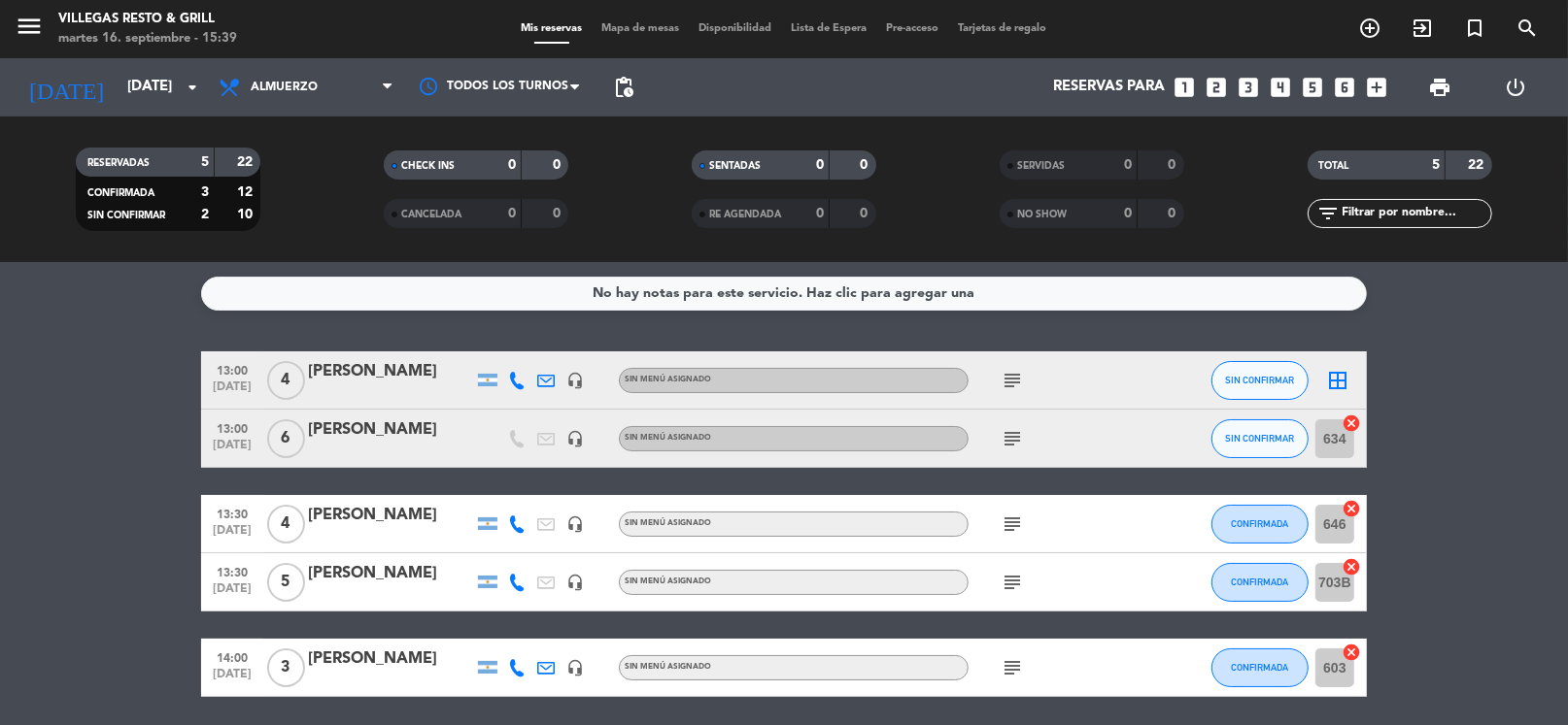
click at [834, 332] on div "No hay notas para este servicio. Haz clic para agregar una 13:00 [DATE] 4 Lilia…" at bounding box center [784, 493] width 1568 height 463
